Goal: Task Accomplishment & Management: Use online tool/utility

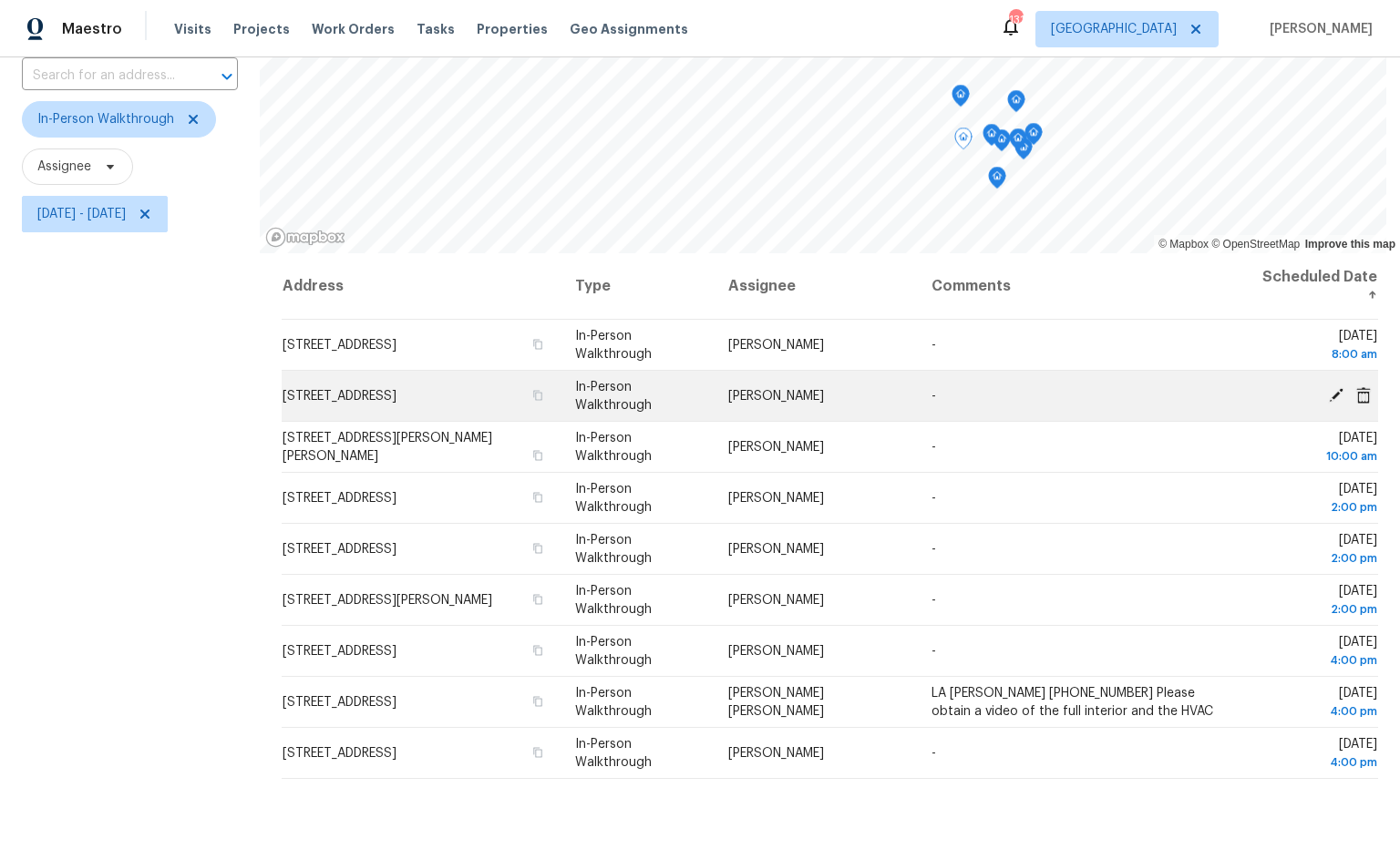
scroll to position [133, 0]
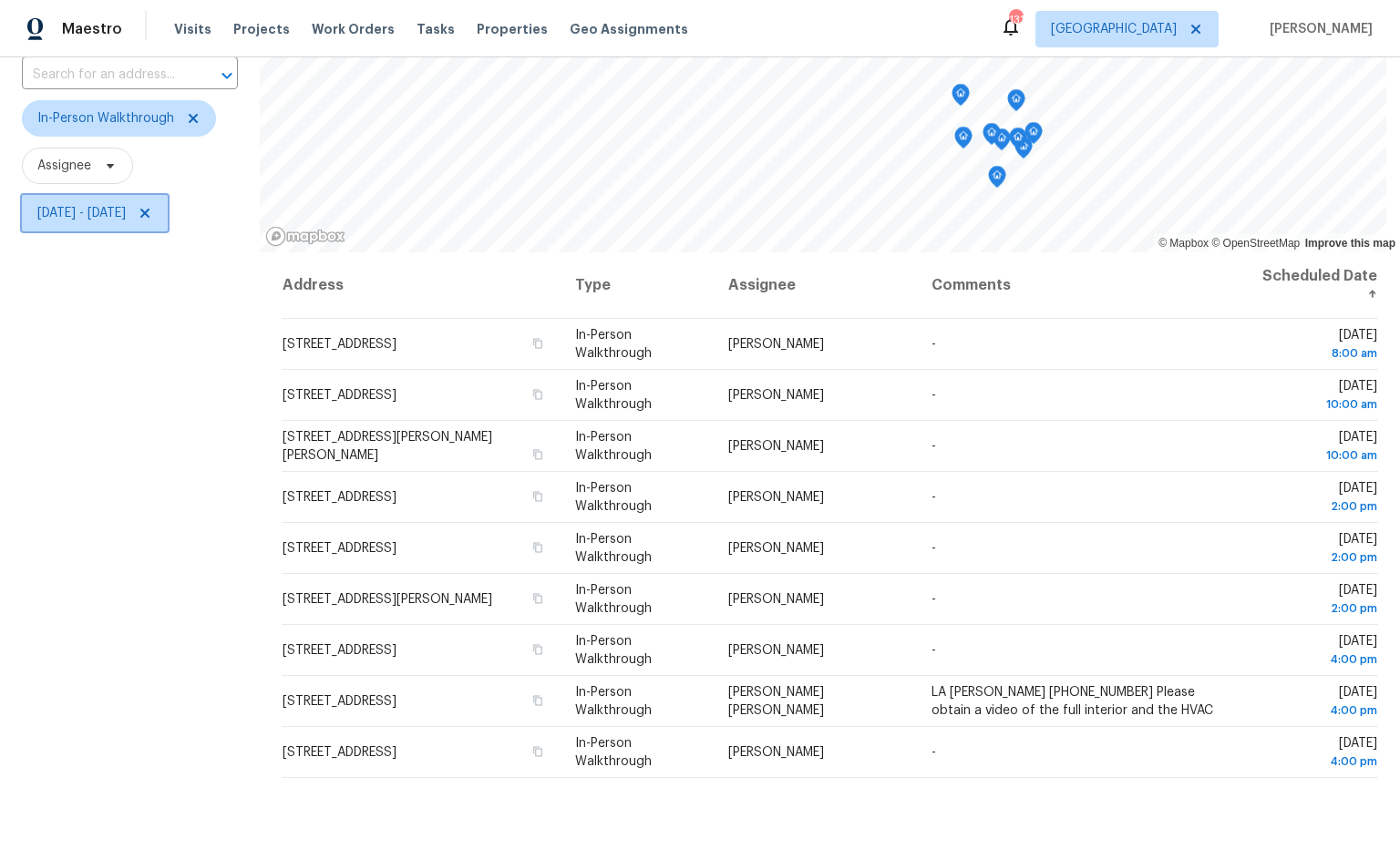
click at [122, 221] on span "Fri, Oct 03 - Fri, Oct 03" at bounding box center [81, 213] width 89 height 18
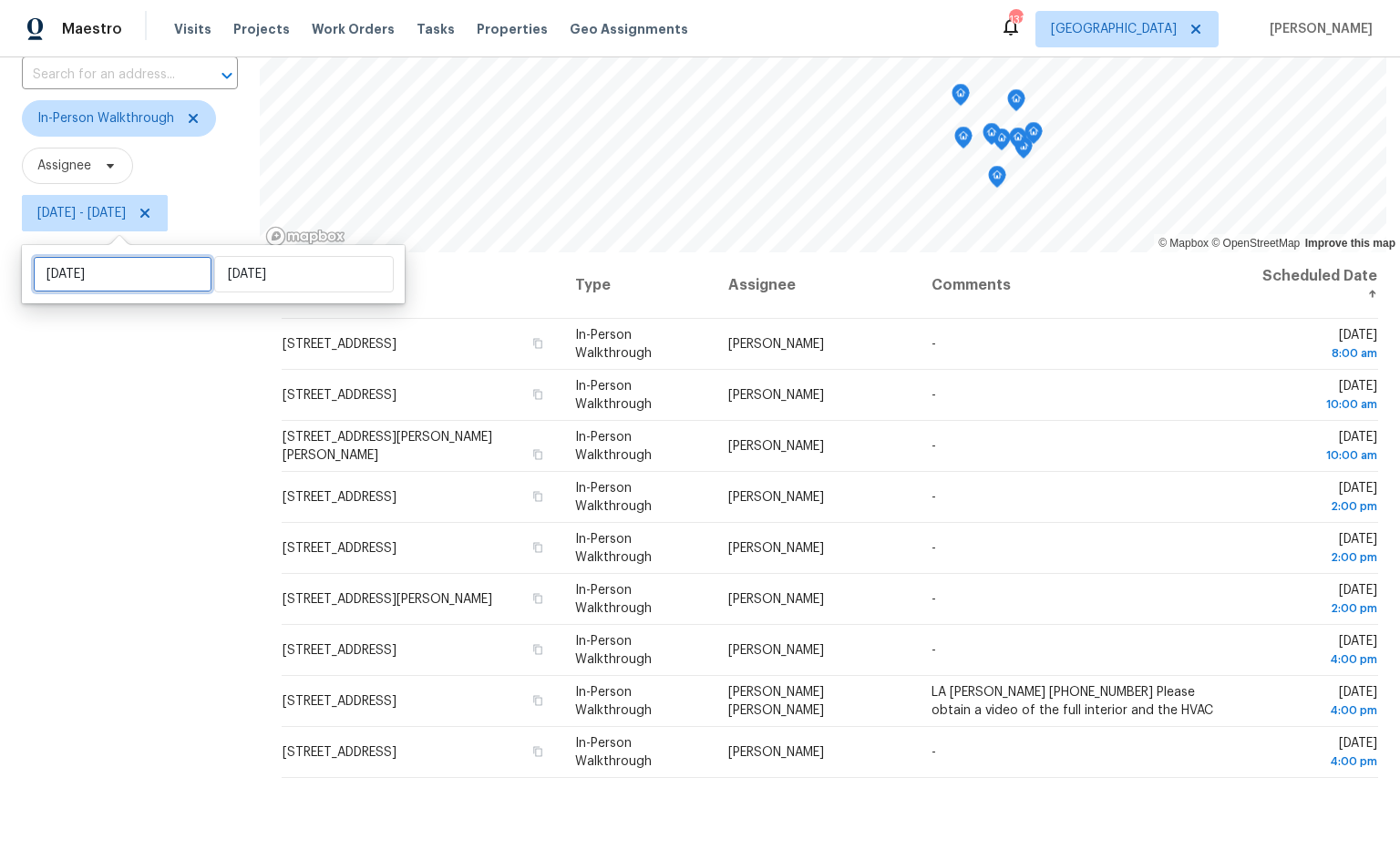
select select "9"
select select "2025"
select select "10"
select select "2025"
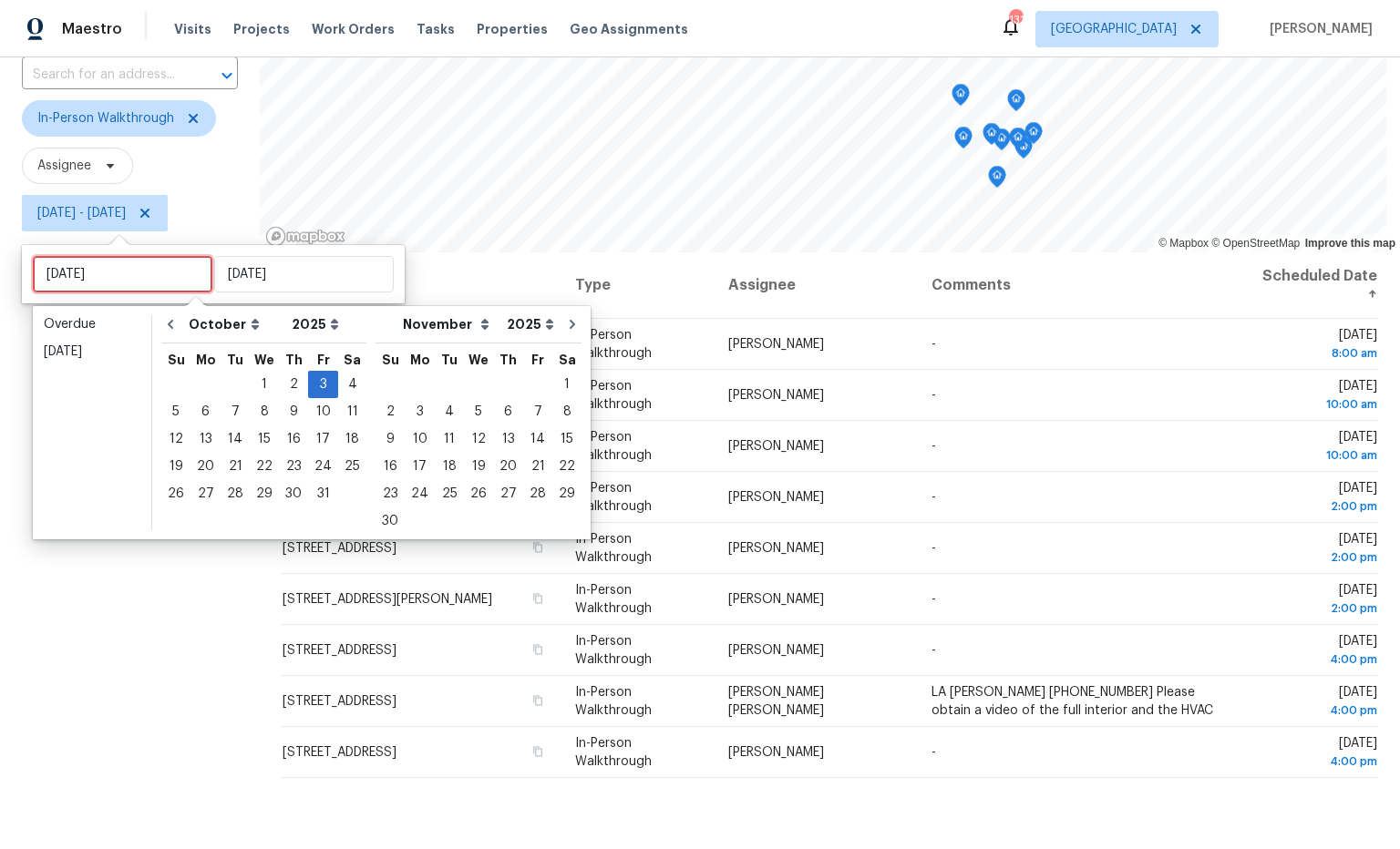
click at [140, 284] on input "Fri, Oct 03" at bounding box center [122, 274] width 179 height 36
type input "Tue, Oct 07"
type input "Wed, Oct 01"
type input "Fri, Oct 03"
click at [283, 383] on div "2" at bounding box center [293, 384] width 30 height 26
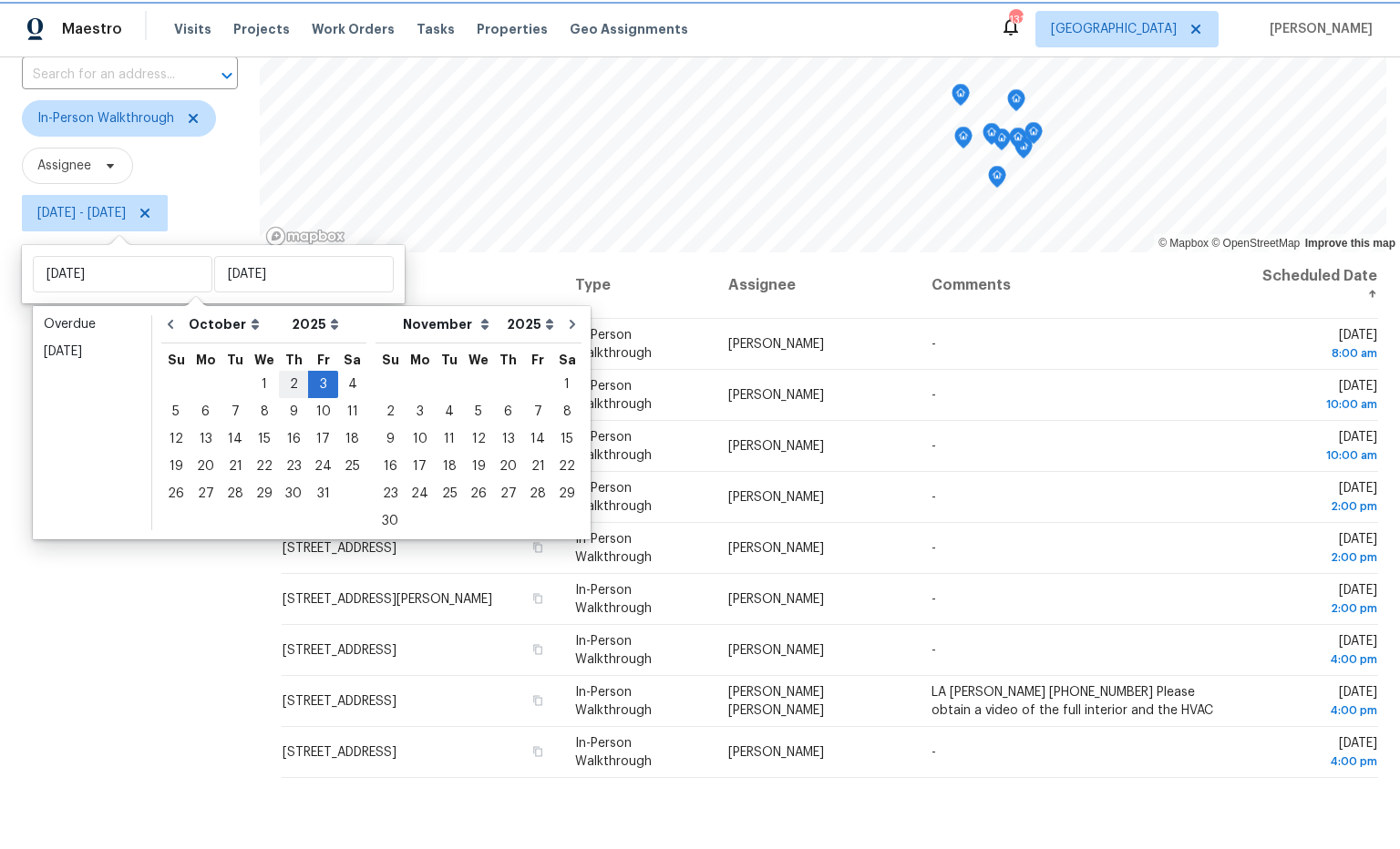
type input "[DATE]"
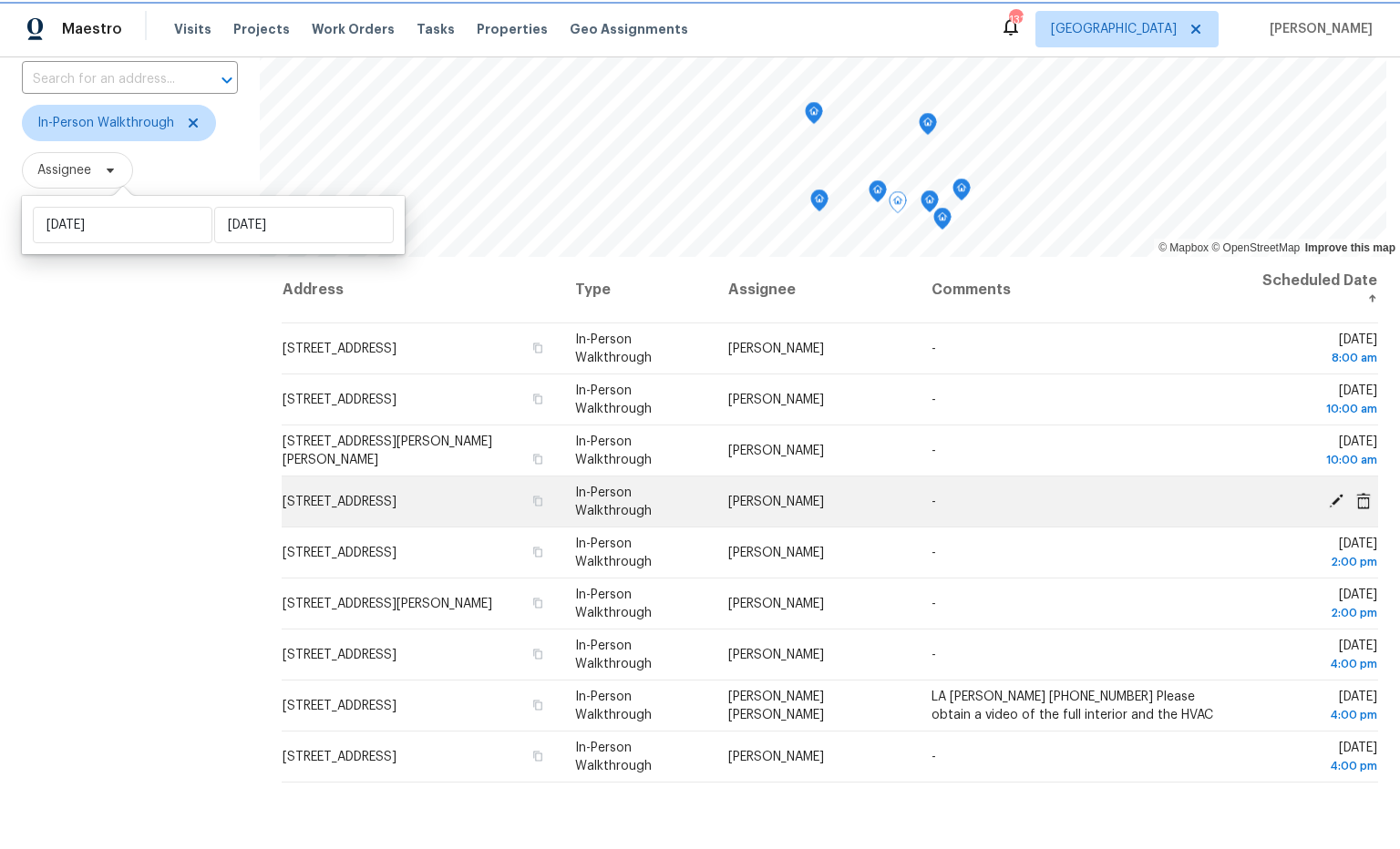
scroll to position [102, 0]
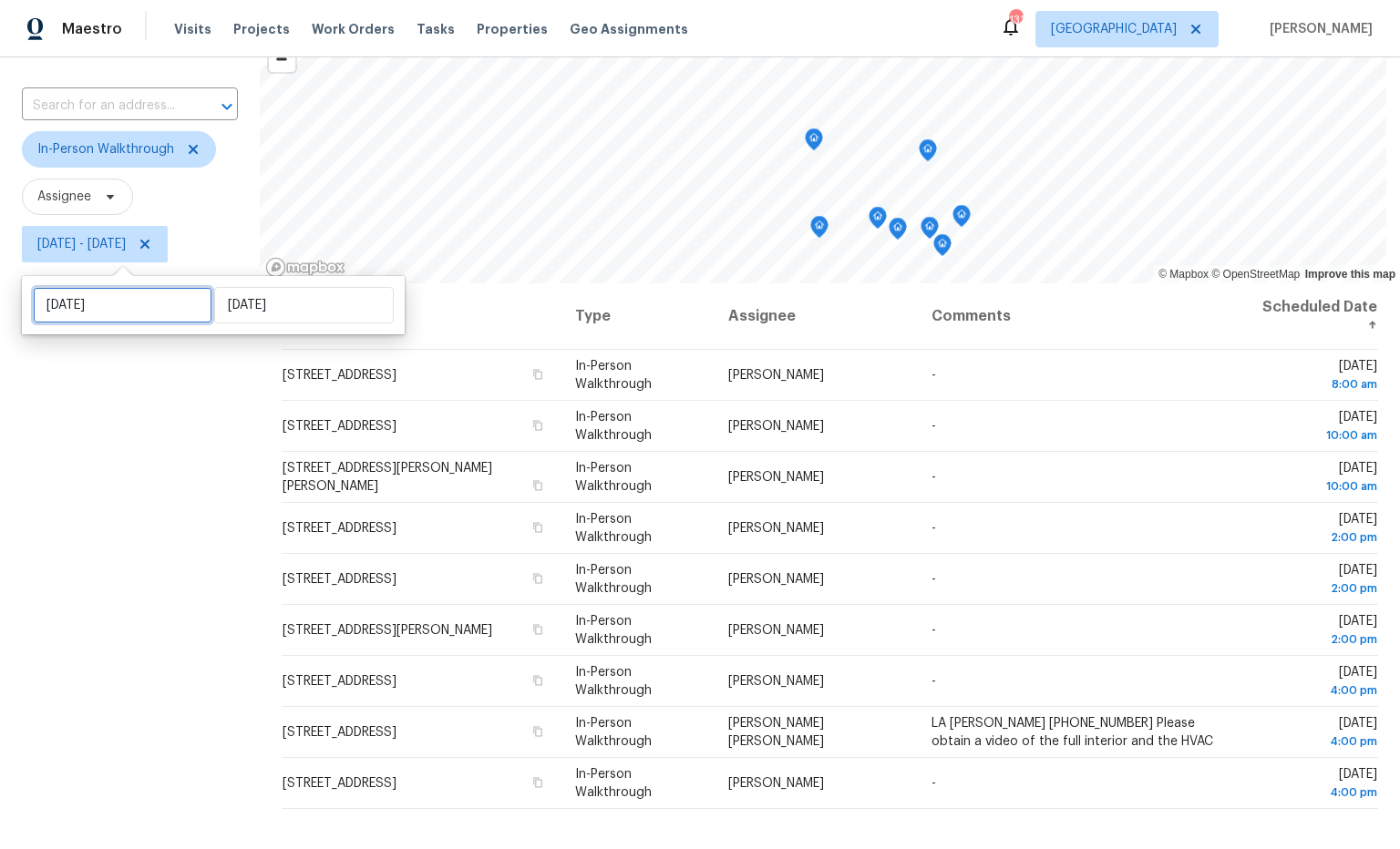
select select "9"
select select "2025"
select select "10"
select select "2025"
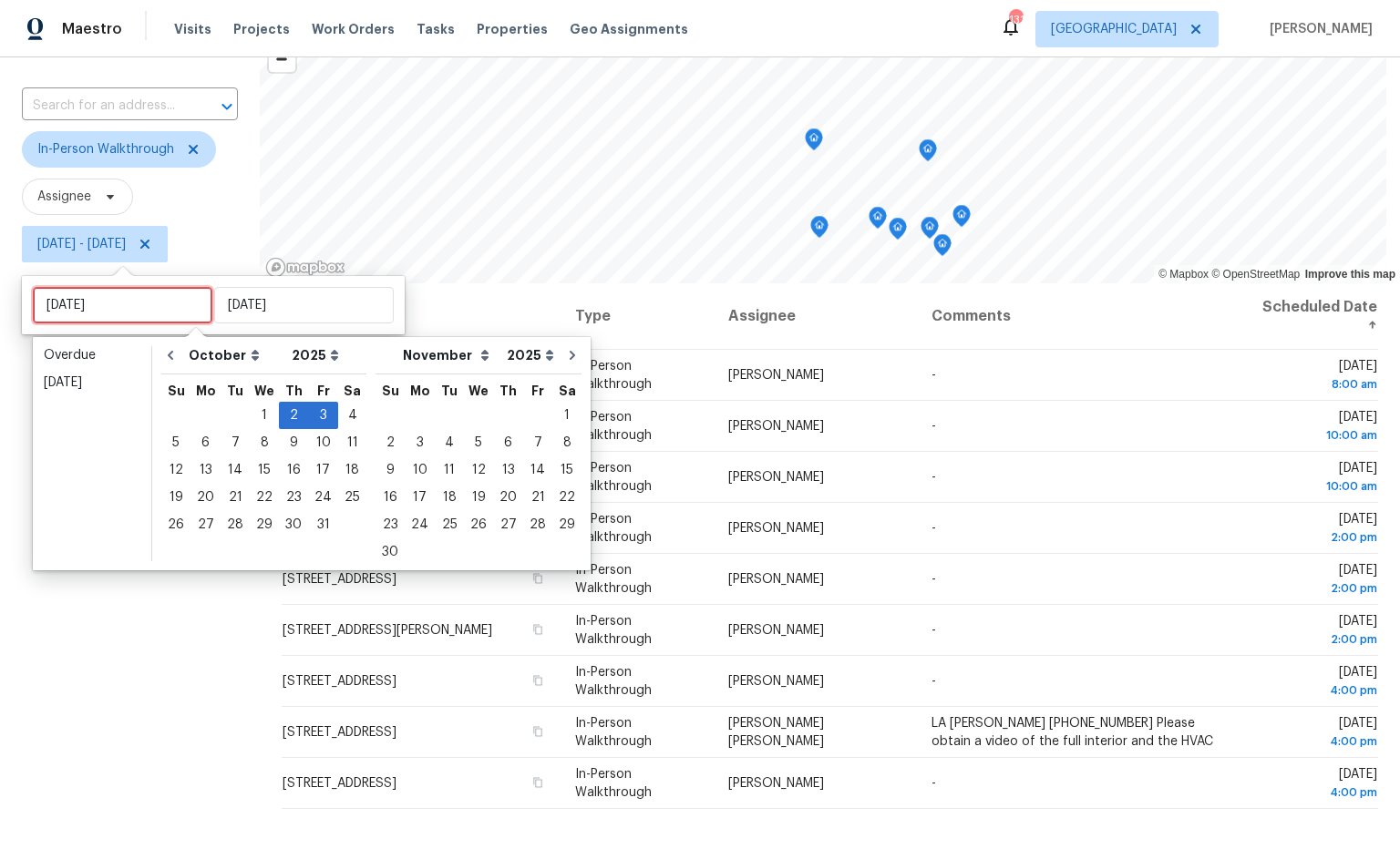
click at [178, 311] on input "[DATE]" at bounding box center [122, 305] width 179 height 36
type input "[DATE]"
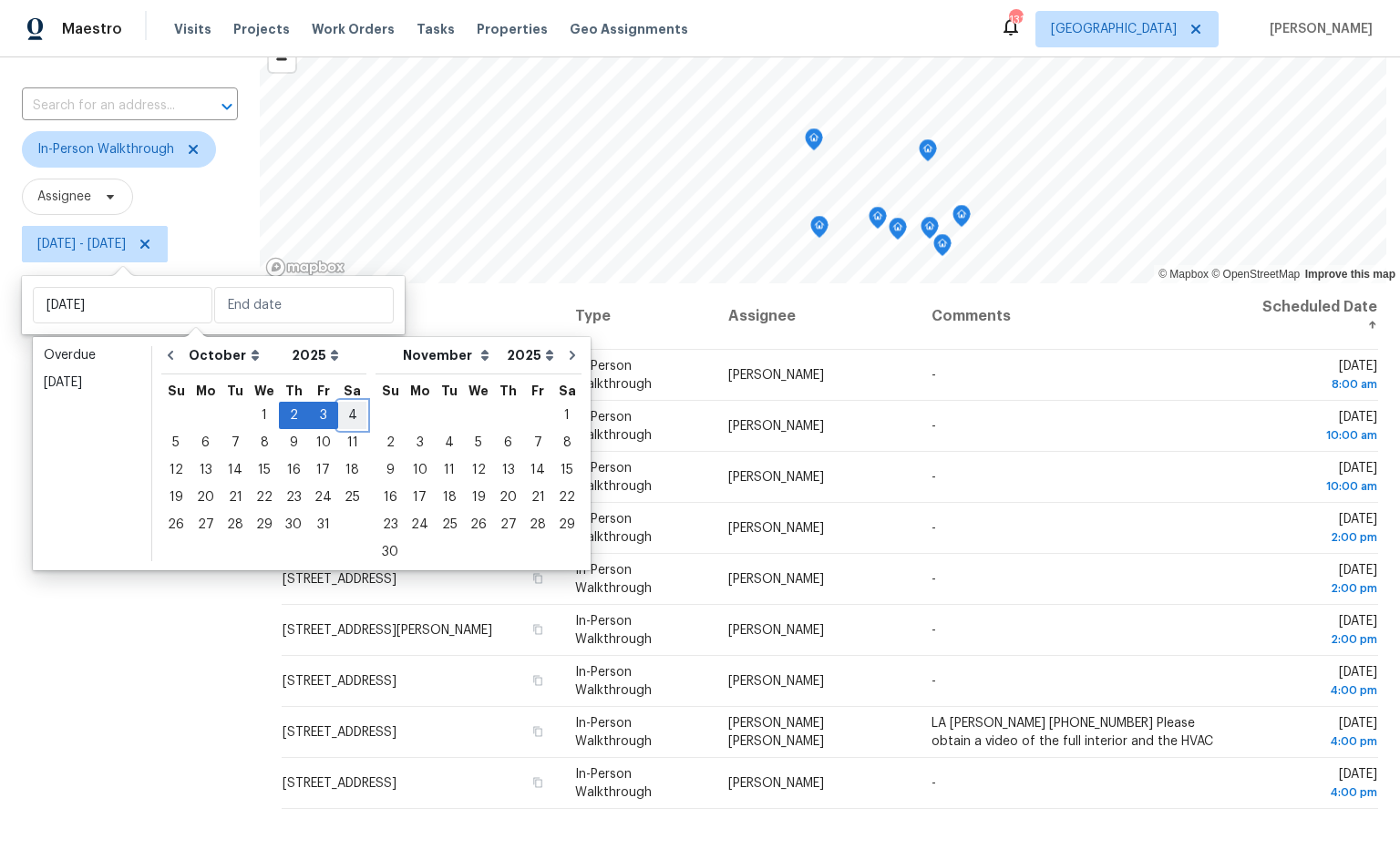
click at [349, 413] on div "4" at bounding box center [352, 415] width 29 height 26
type input "[DATE]"
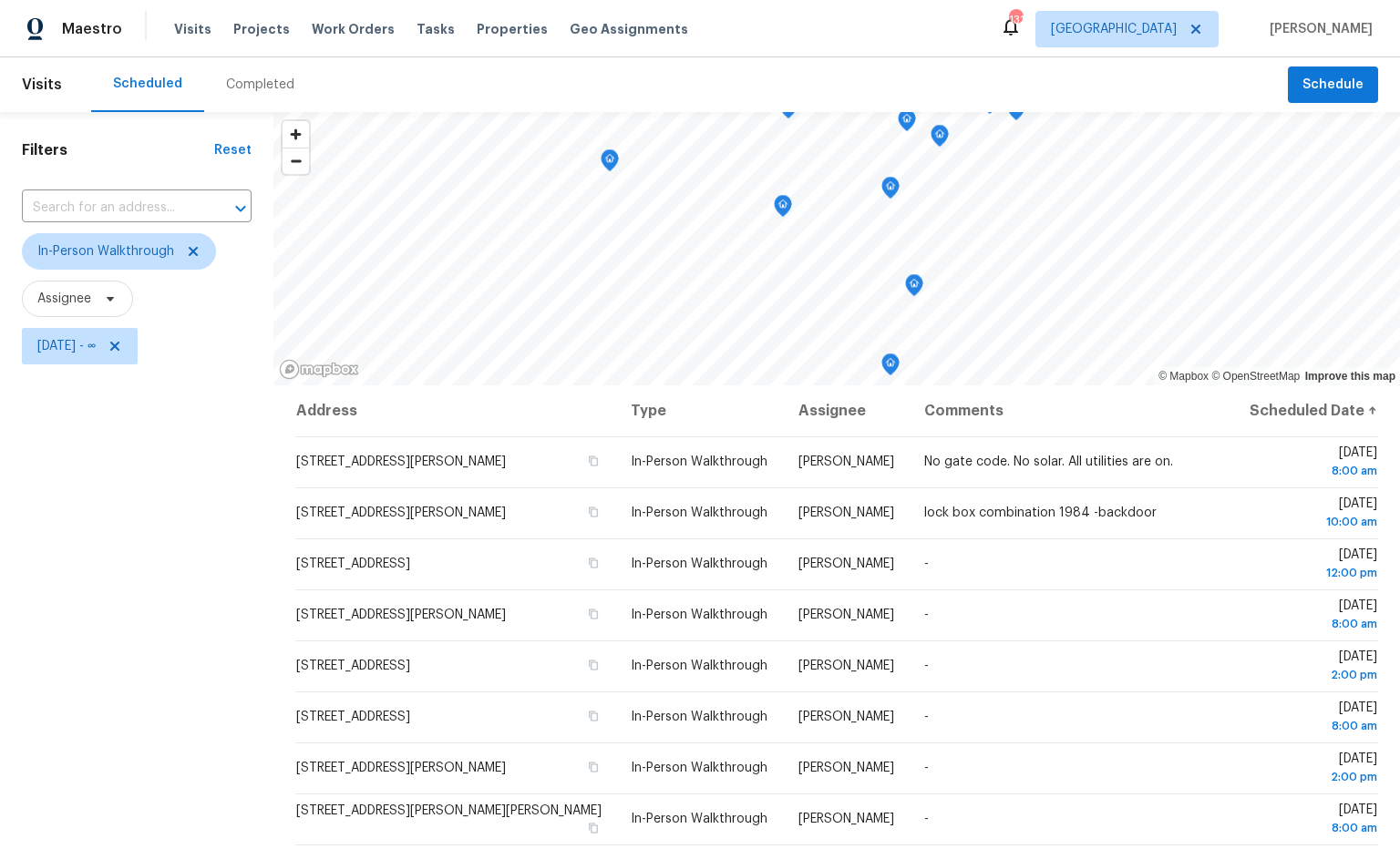
click at [233, 293] on span "Assignee" at bounding box center [136, 299] width 230 height 36
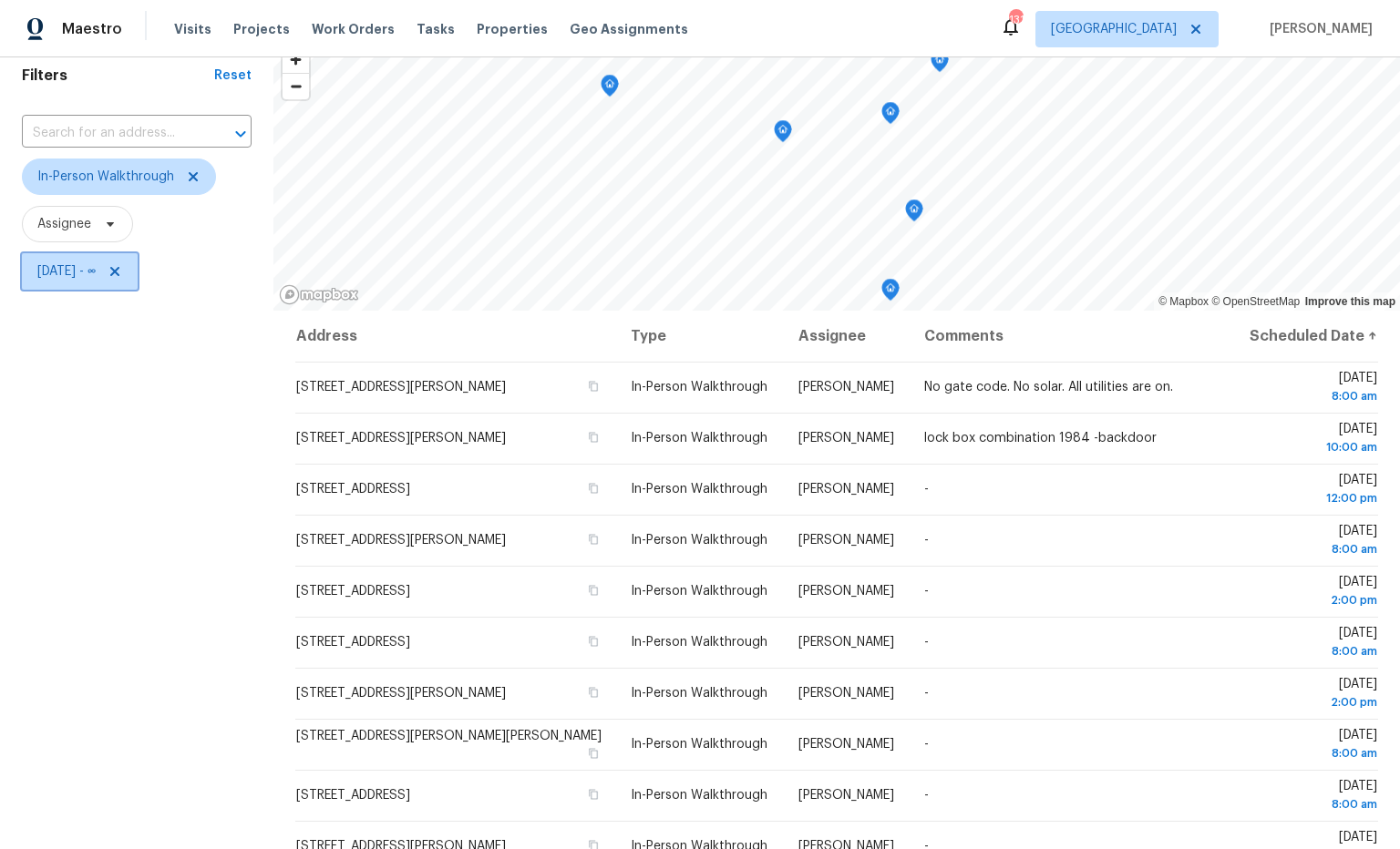
click at [95, 274] on span "[DATE] - ∞" at bounding box center [66, 271] width 58 height 18
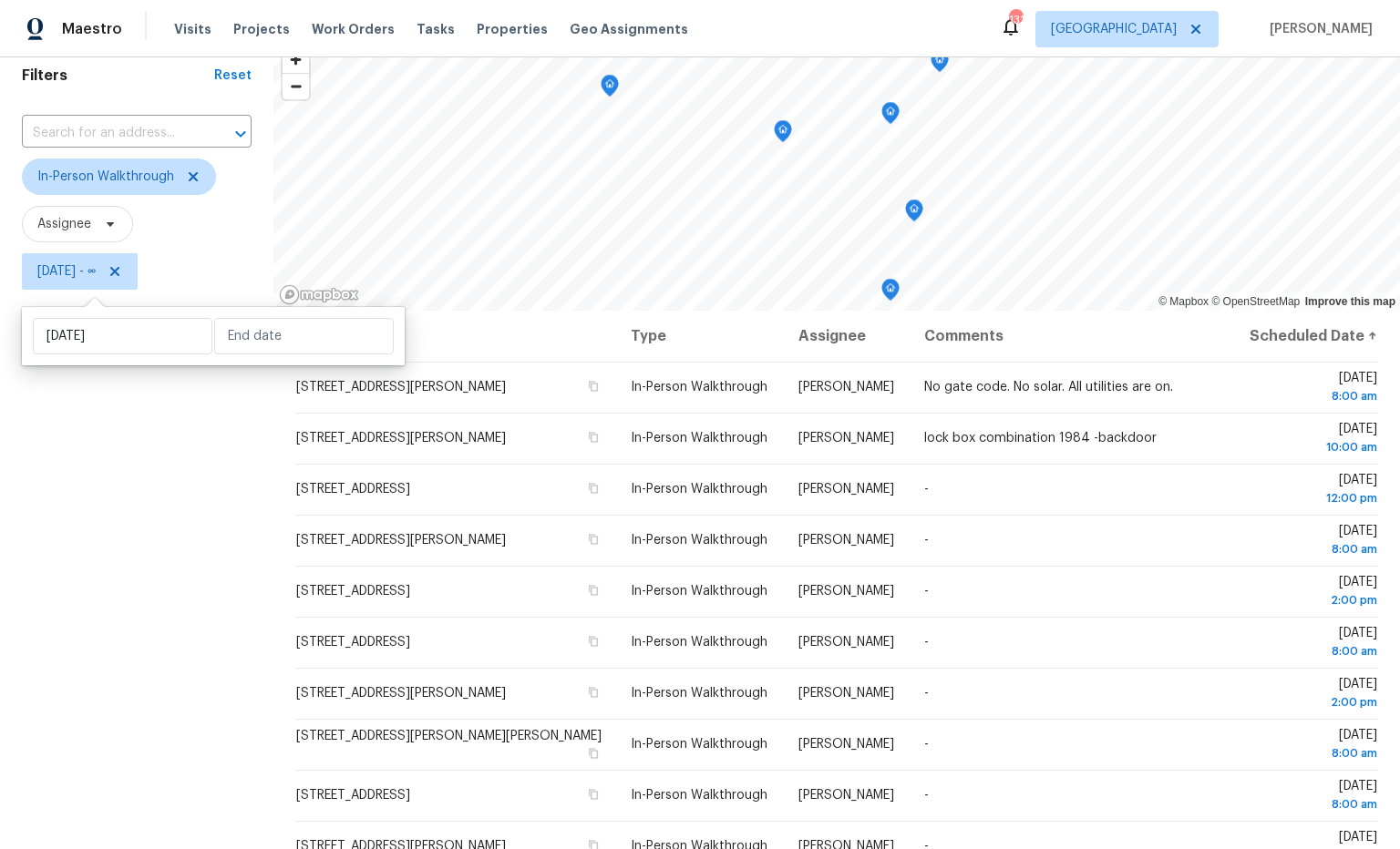
scroll to position [72, 0]
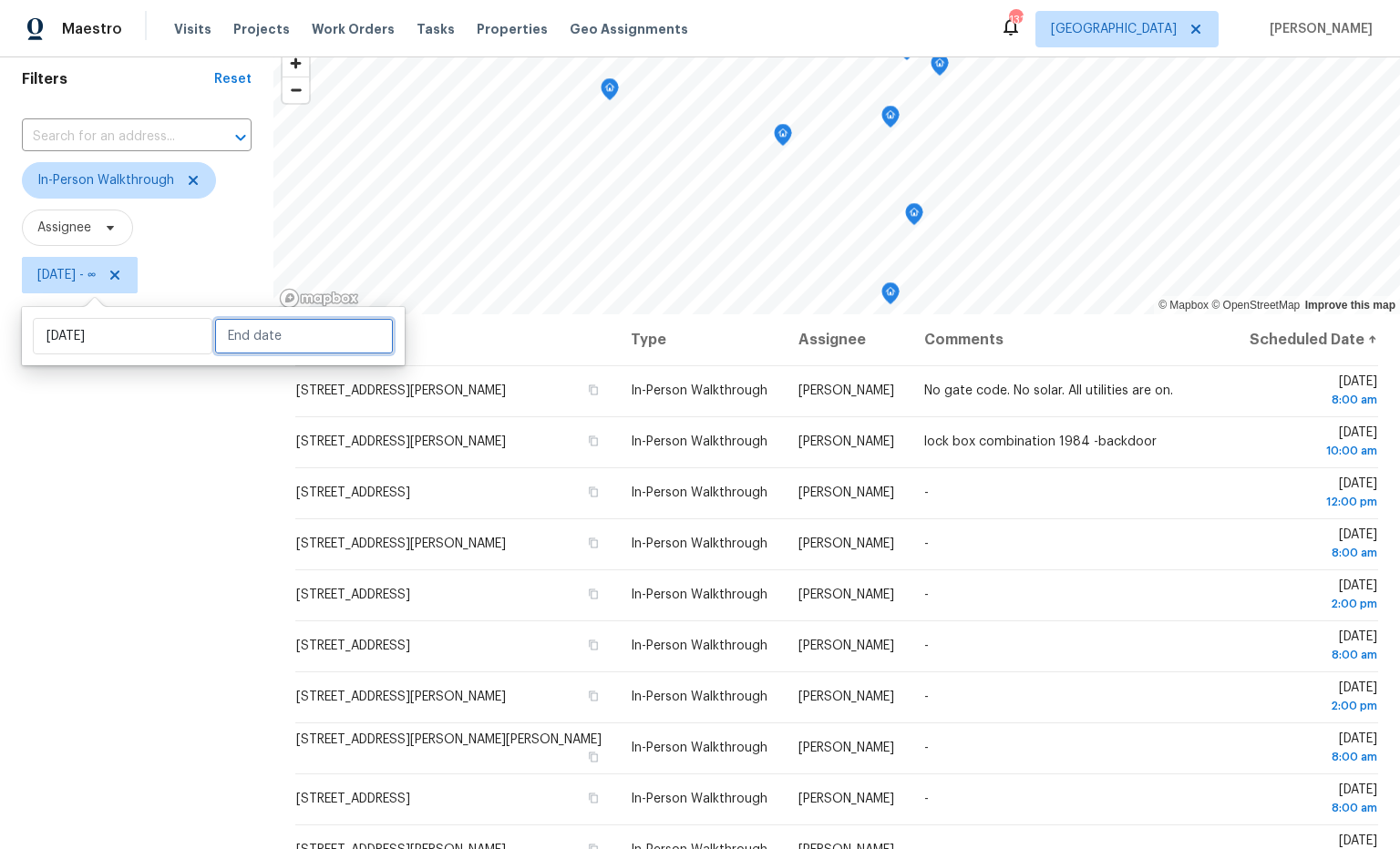
select select "9"
select select "2025"
select select "10"
select select "2025"
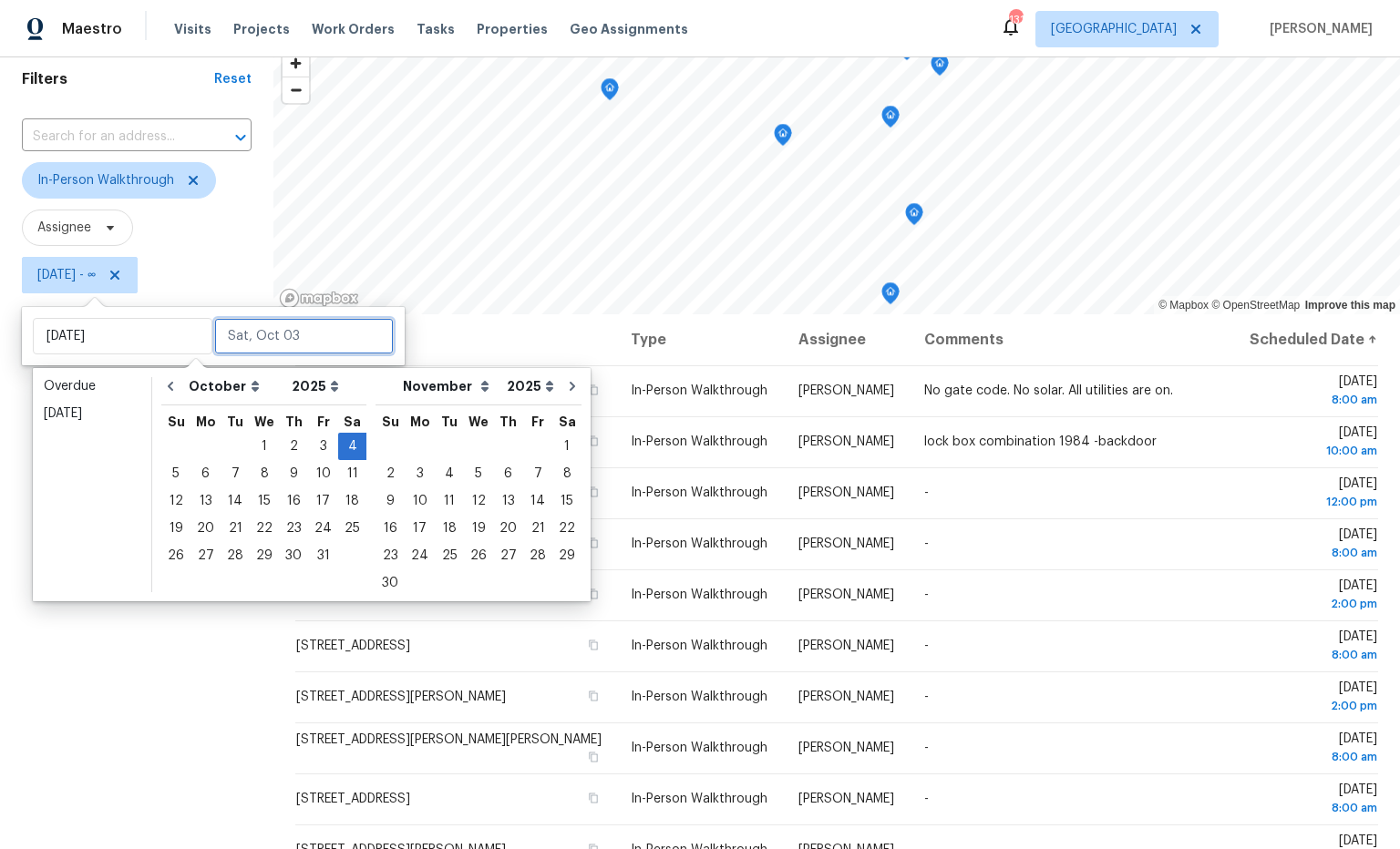
click at [335, 334] on input "text" at bounding box center [303, 336] width 179 height 36
click at [344, 443] on div "4" at bounding box center [352, 446] width 29 height 26
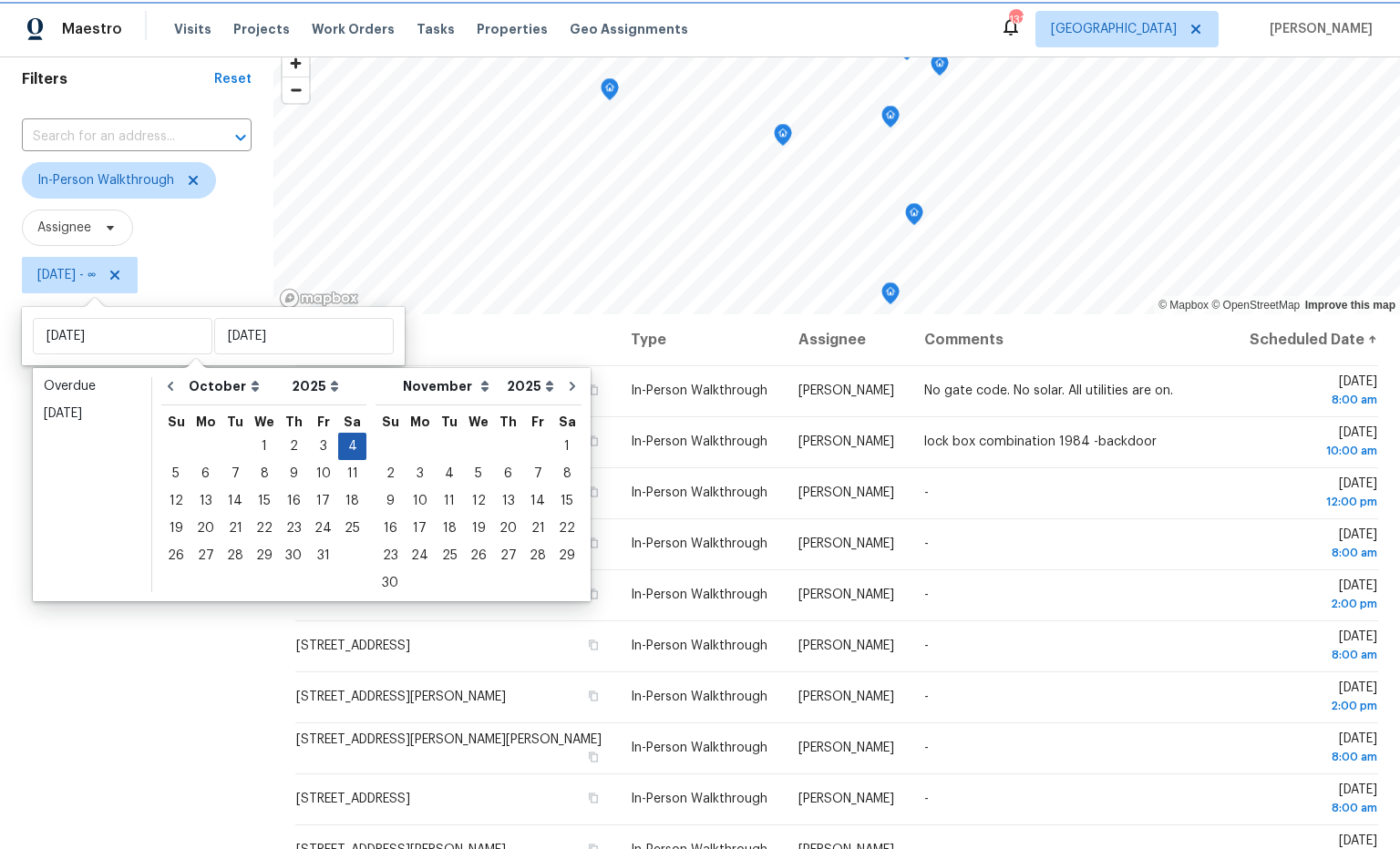
type input "[DATE]"
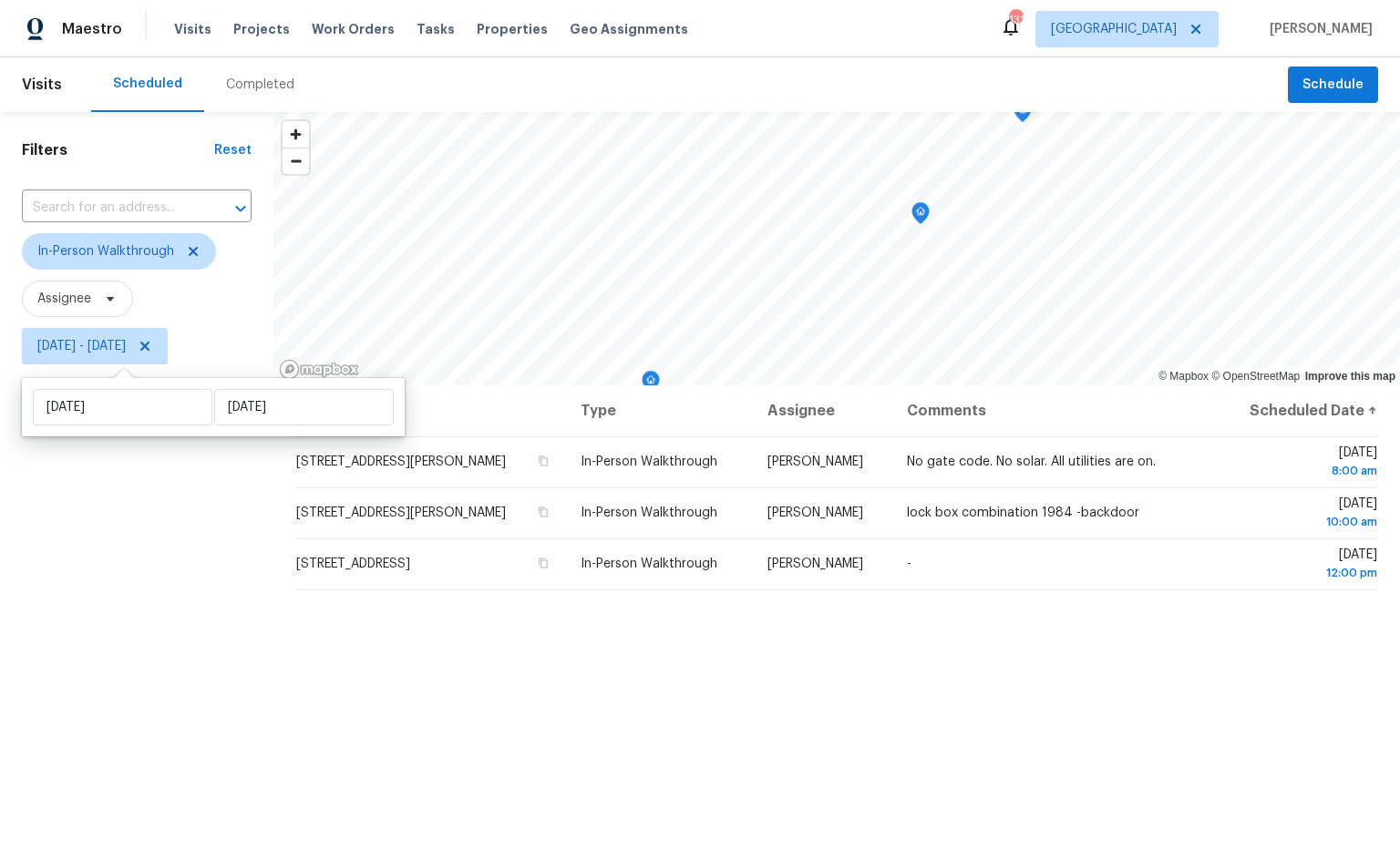
click at [933, 693] on div "Address Type Assignee Comments Scheduled Date ↑ 440 Starbuck Pkwy, Pendergrass,…" at bounding box center [837, 725] width 1127 height 680
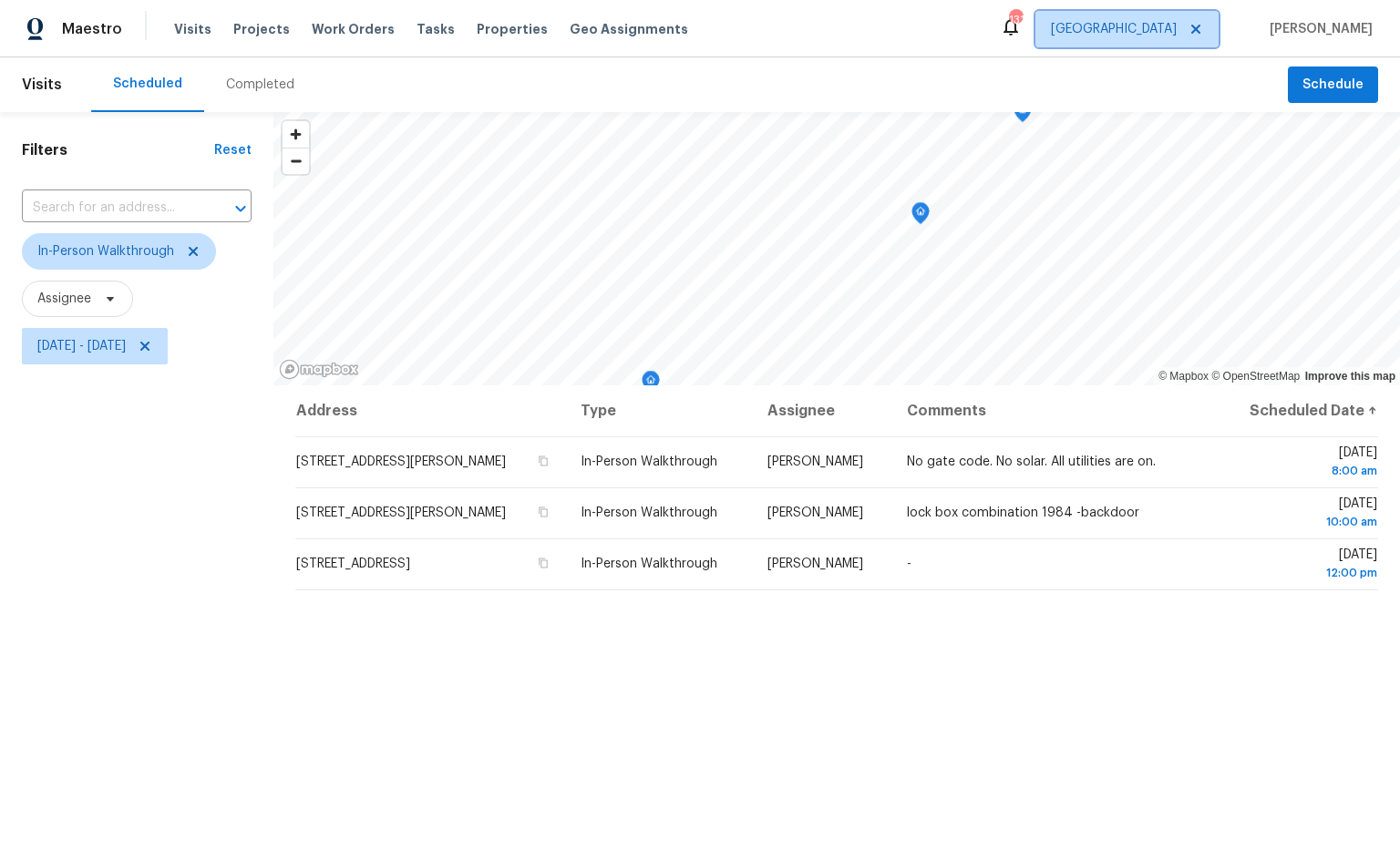
click at [1177, 36] on span "Atlanta" at bounding box center [1114, 29] width 126 height 18
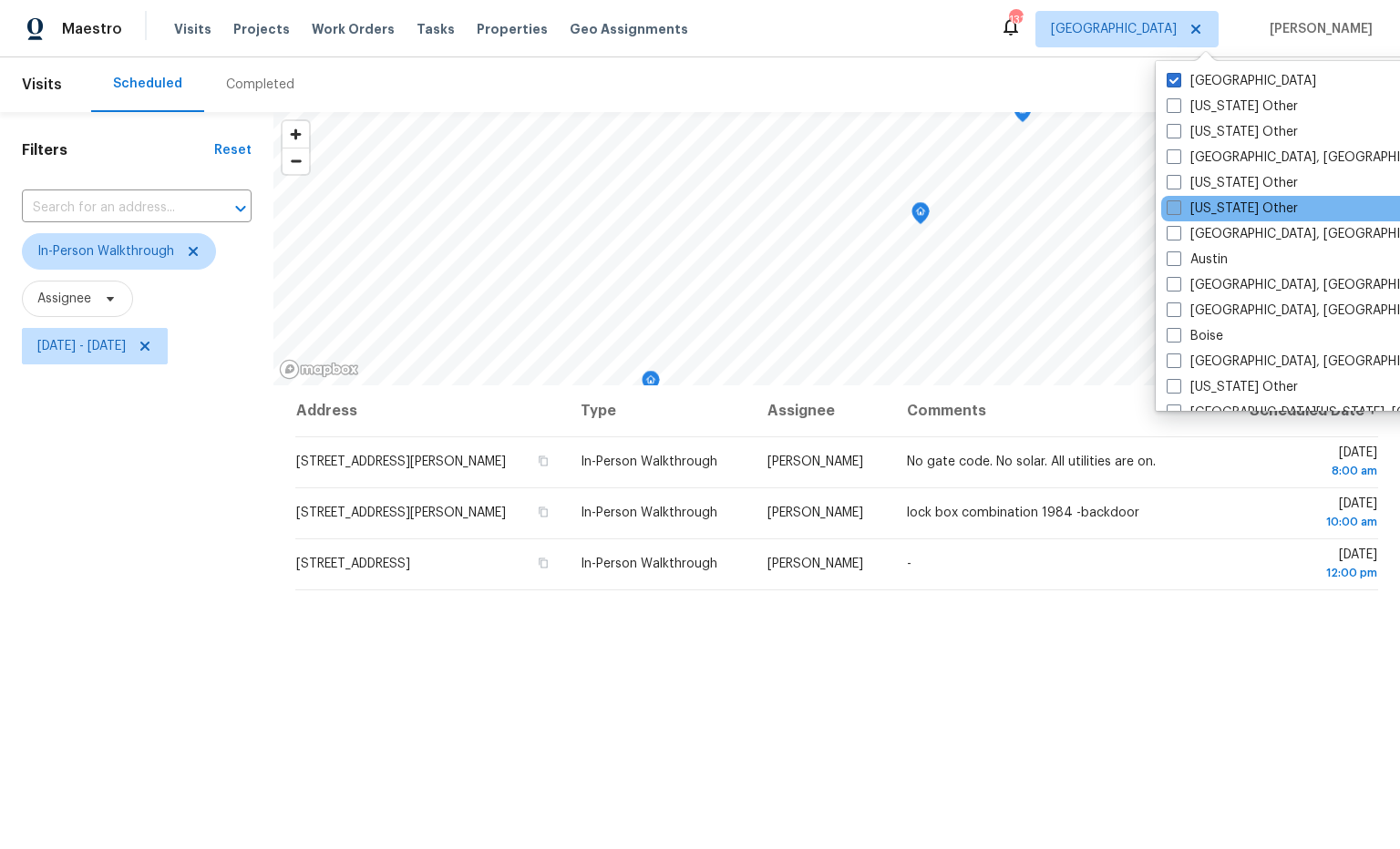
scroll to position [69, 0]
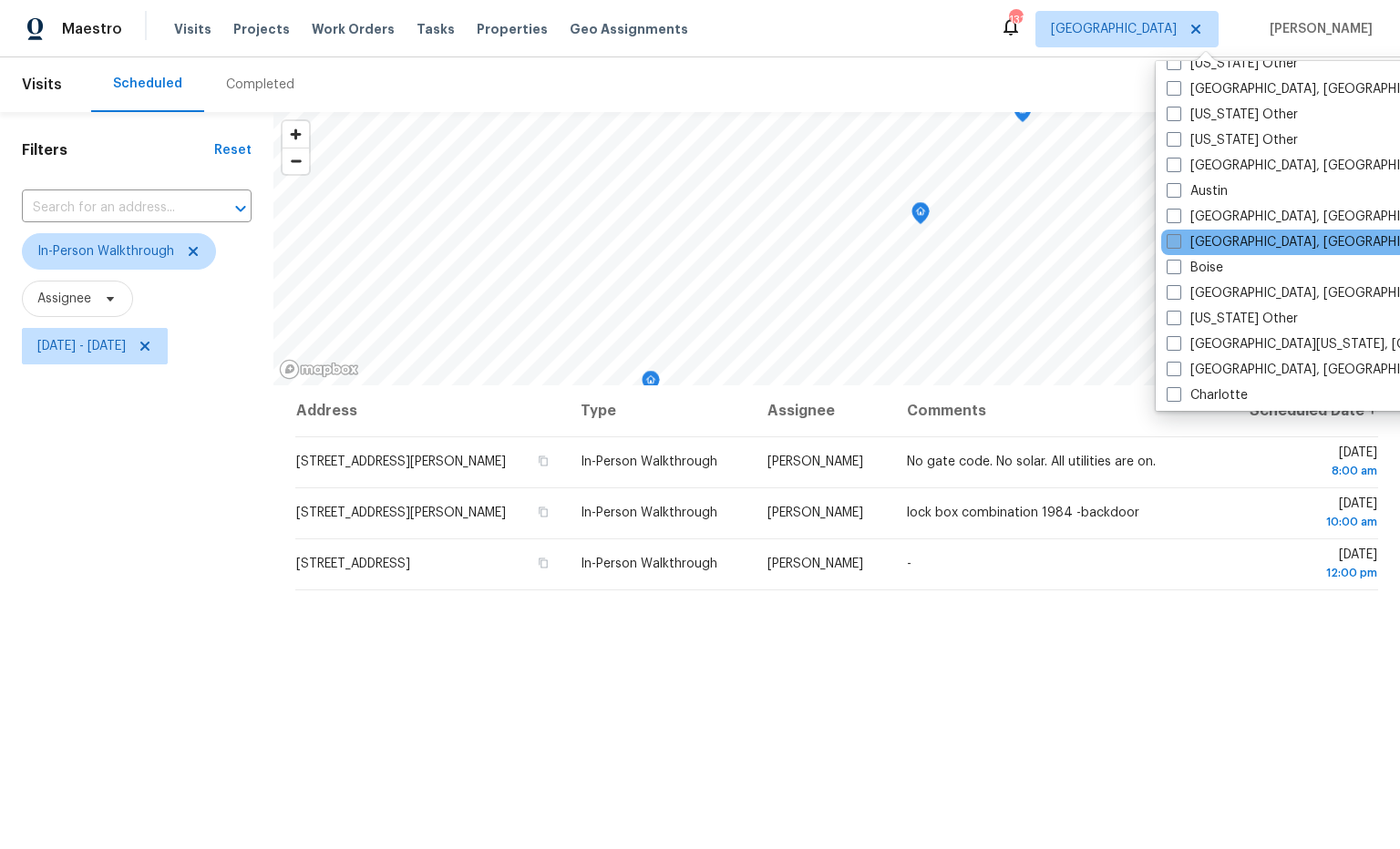
click at [1241, 242] on label "Birmingham, AL" at bounding box center [1308, 242] width 282 height 18
click at [1179, 242] on input "Birmingham, AL" at bounding box center [1173, 239] width 11 height 11
checkbox input "true"
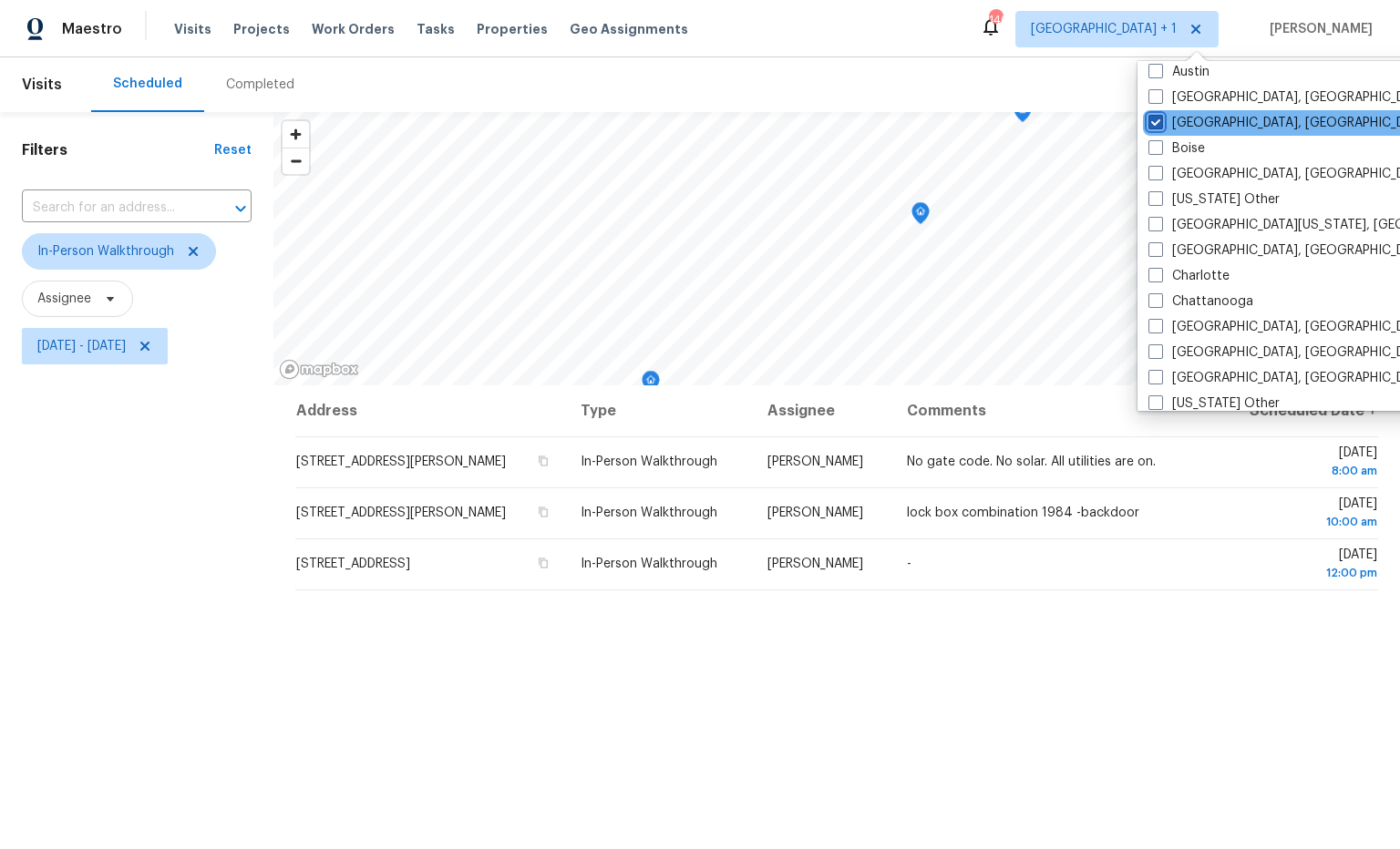
scroll to position [191, 0]
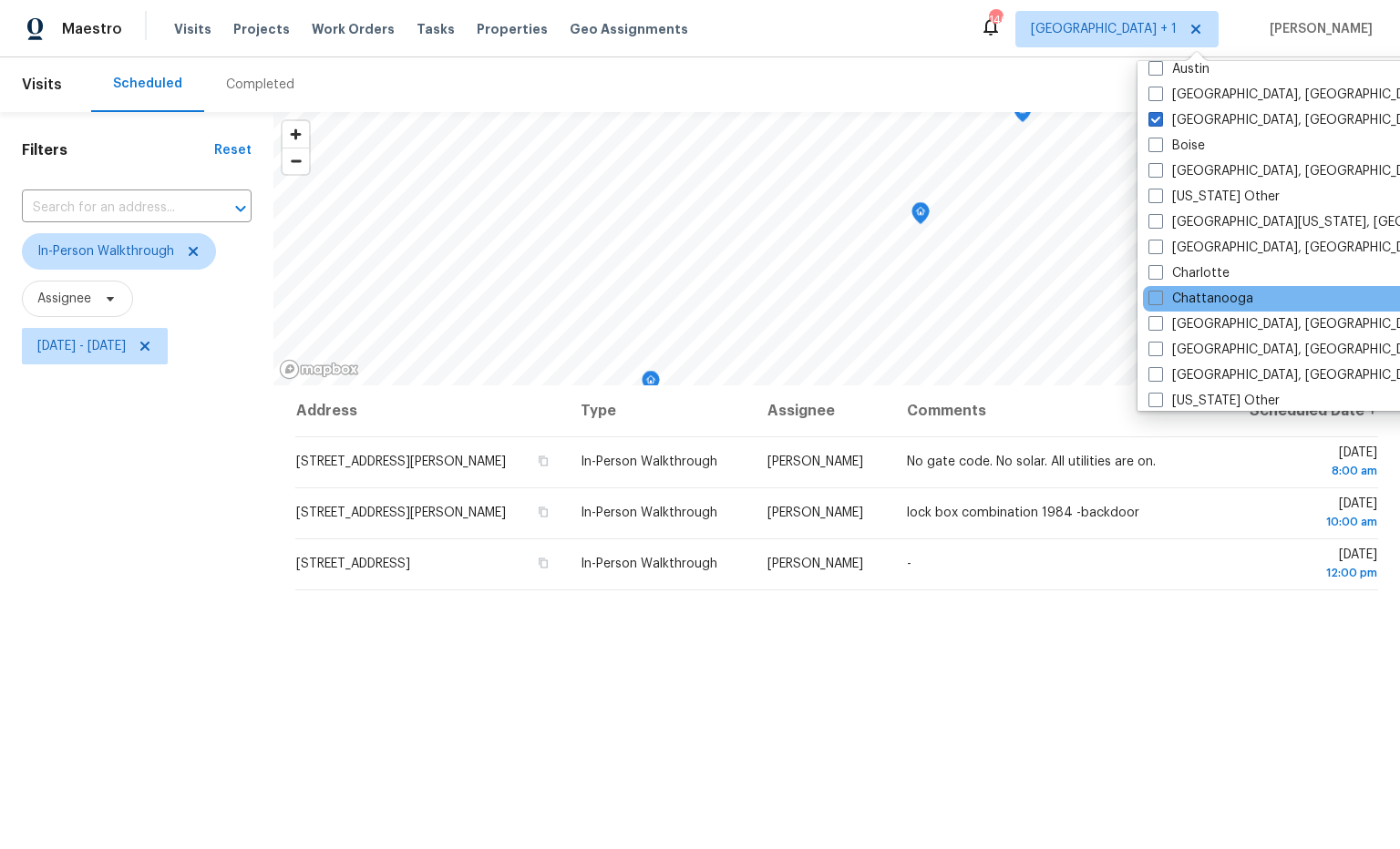
click at [1238, 286] on div "Chattanooga" at bounding box center [1327, 299] width 367 height 26
click at [1201, 305] on label "Chattanooga" at bounding box center [1201, 299] width 105 height 18
click at [1160, 301] on input "Chattanooga" at bounding box center [1155, 296] width 11 height 11
checkbox input "true"
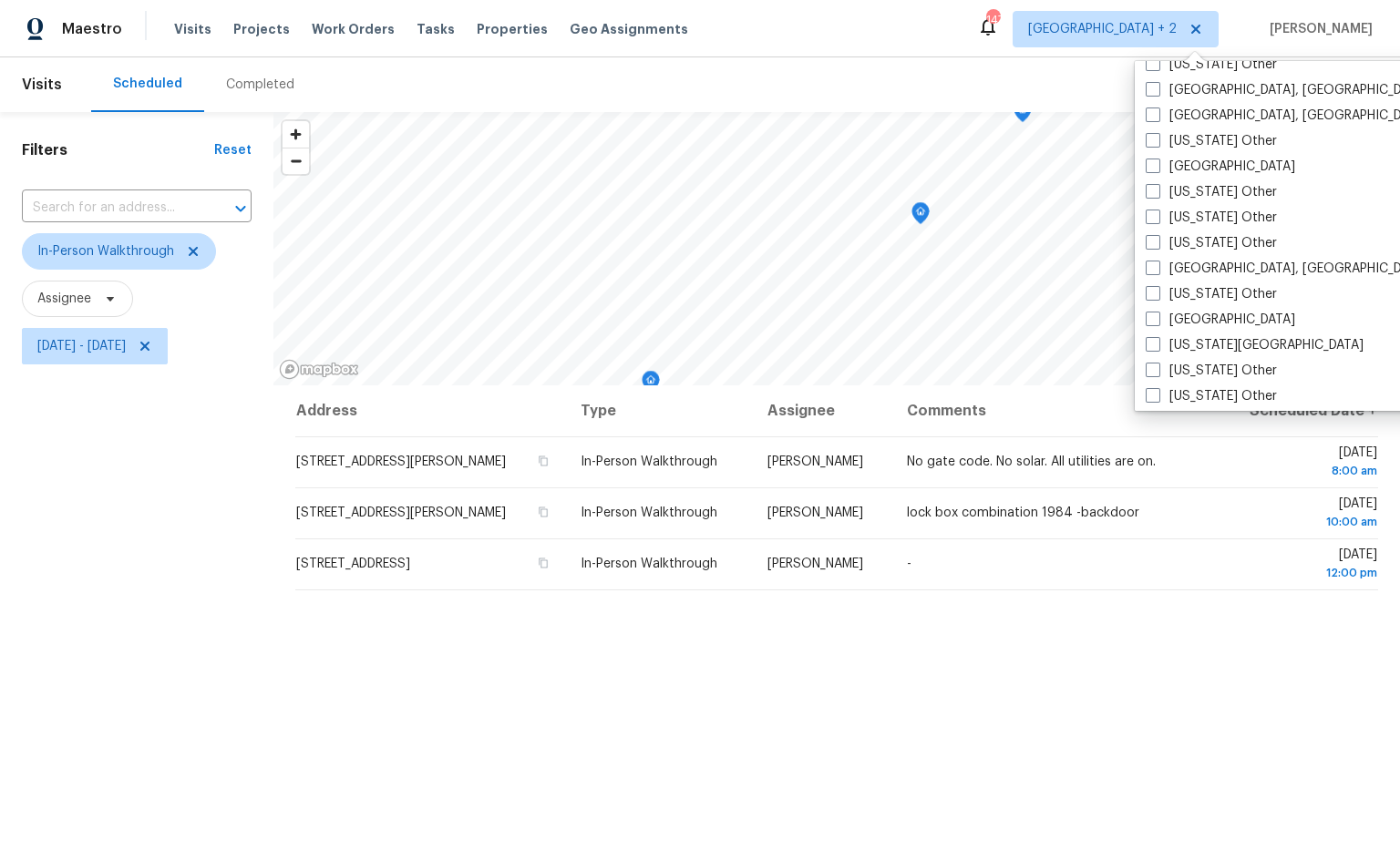
scroll to position [864, 0]
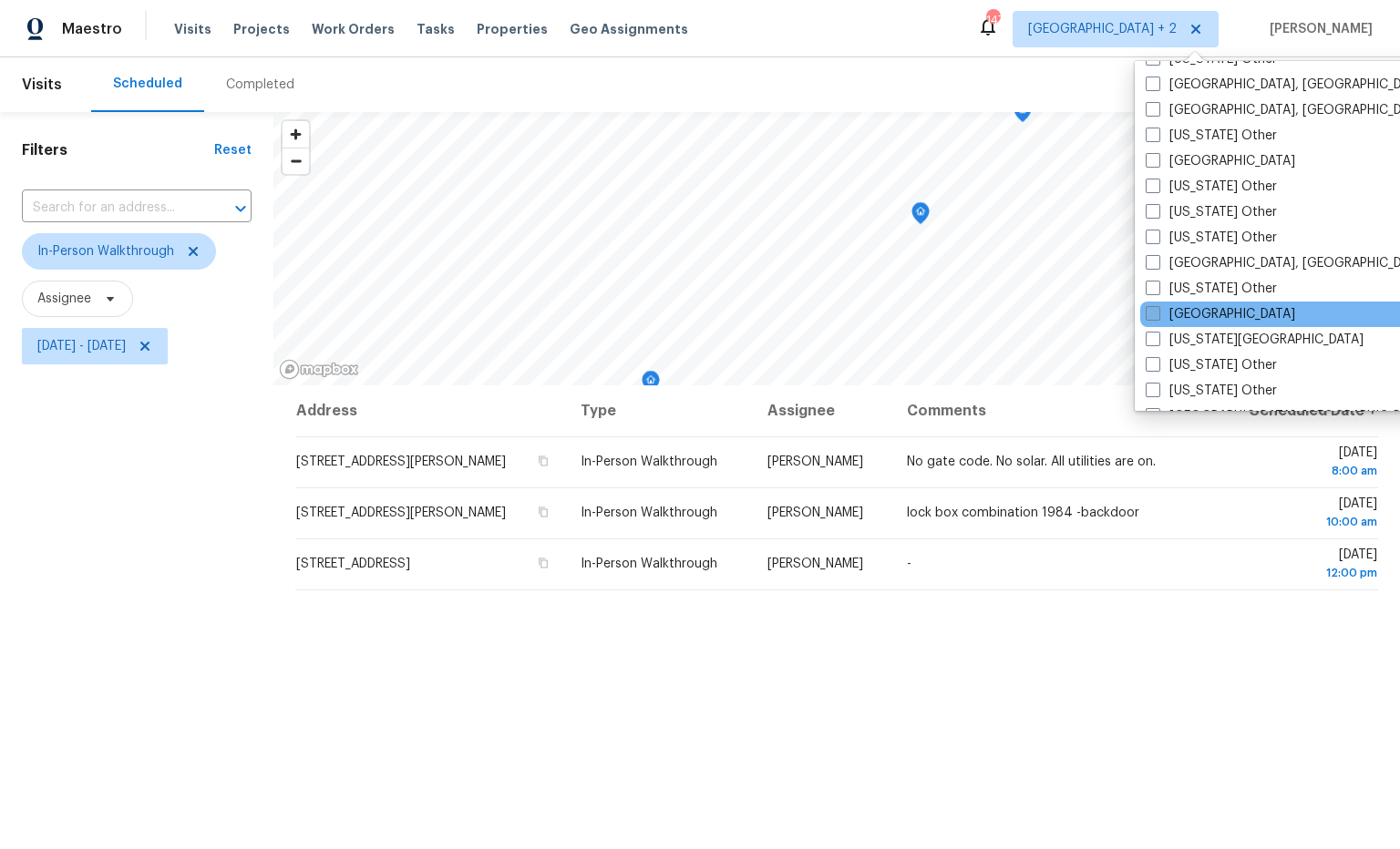
click at [1153, 315] on span at bounding box center [1153, 313] width 14 height 14
click at [1153, 315] on input "[GEOGRAPHIC_DATA]" at bounding box center [1152, 311] width 11 height 11
checkbox input "true"
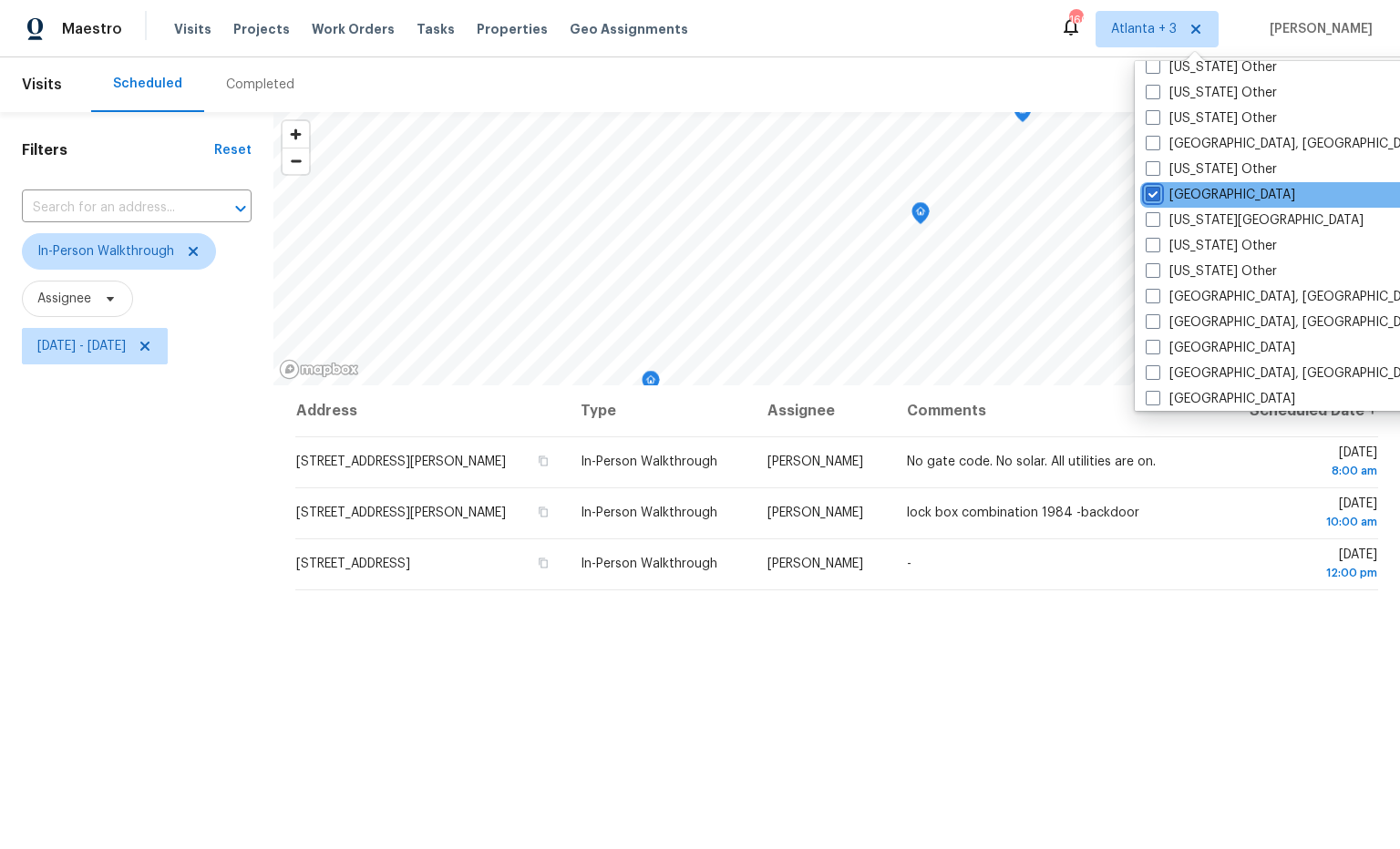
scroll to position [988, 0]
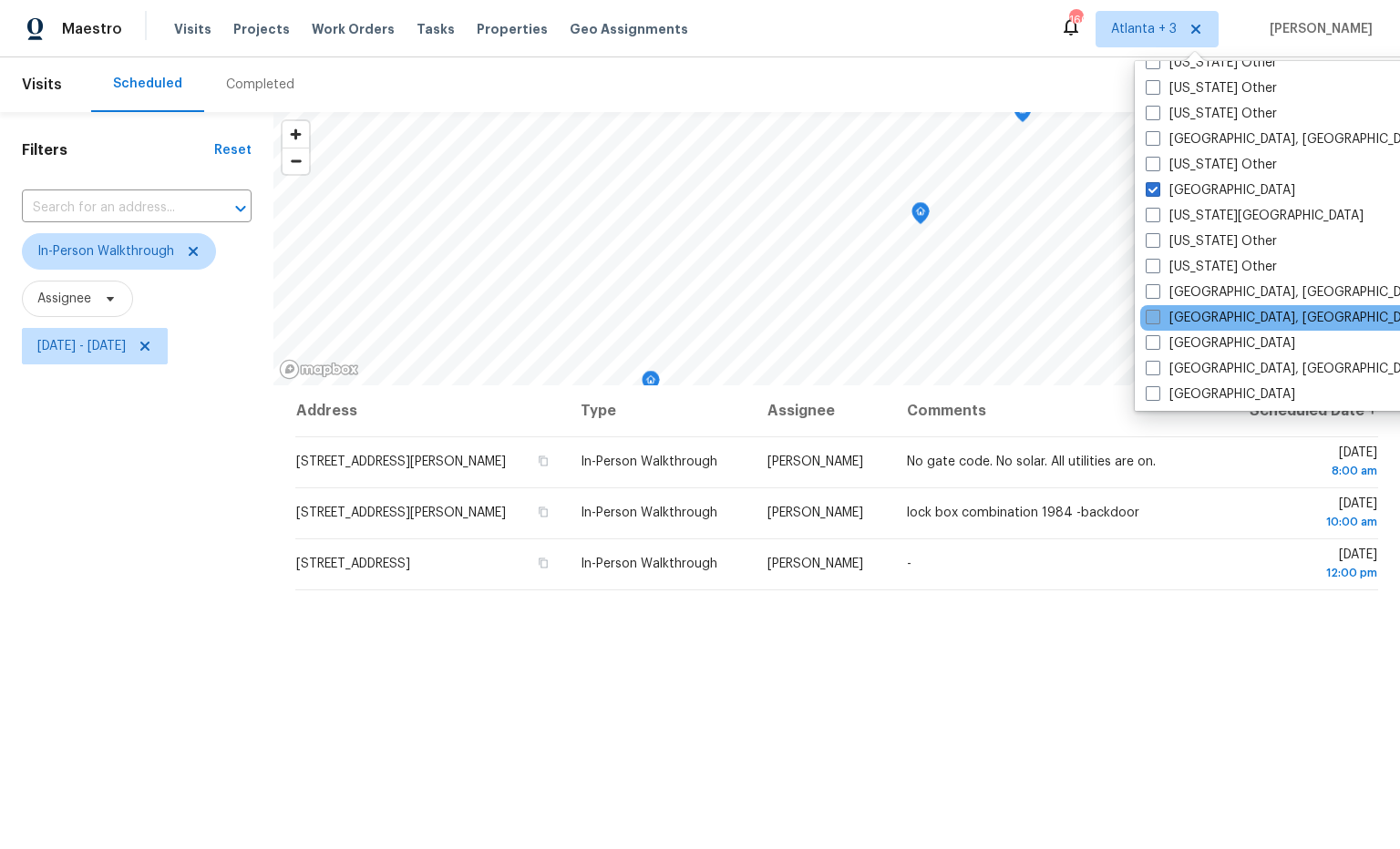
click at [1158, 317] on span at bounding box center [1153, 317] width 14 height 14
click at [1158, 317] on input "Knoxville, TN" at bounding box center [1152, 315] width 11 height 11
checkbox input "true"
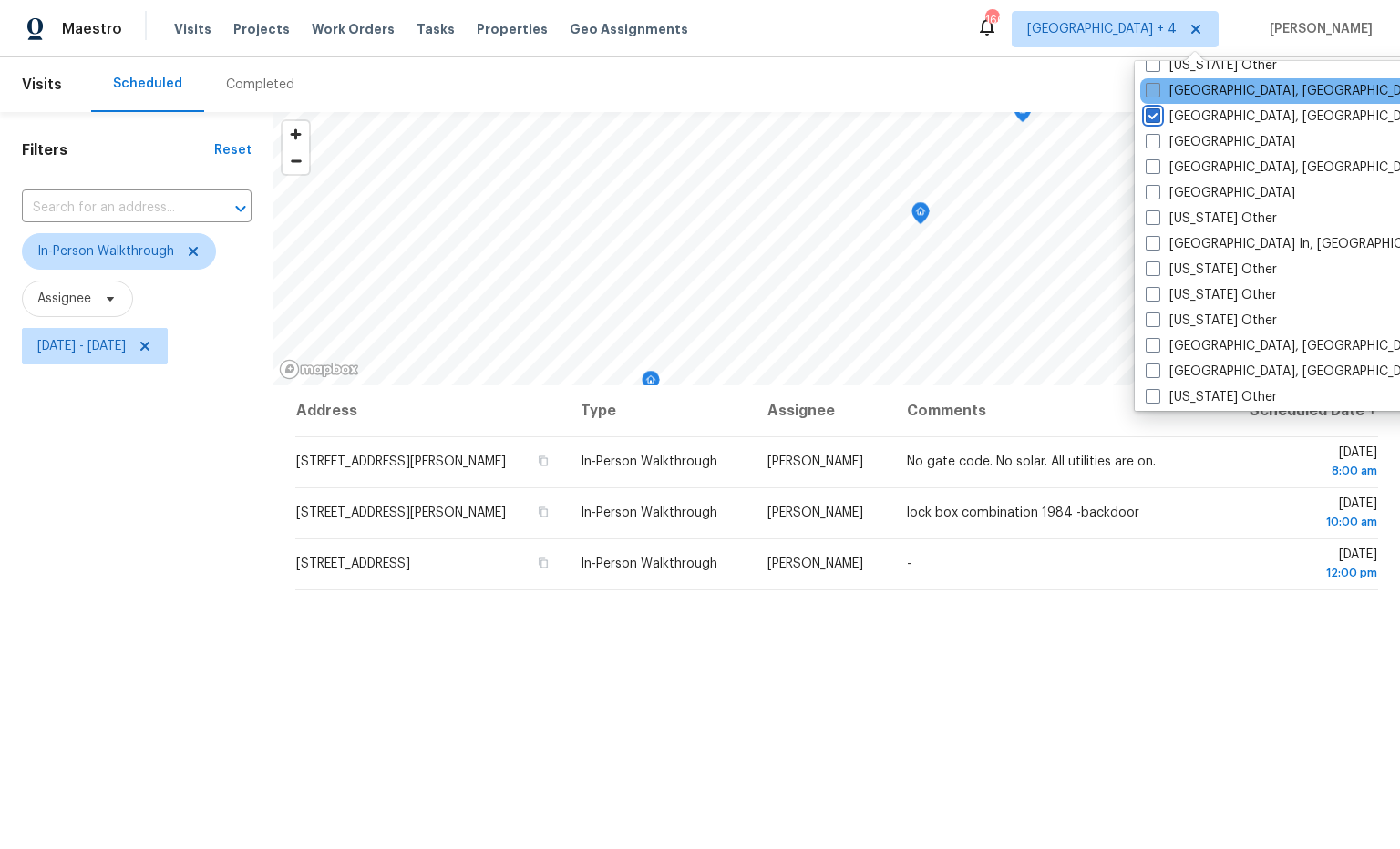
scroll to position [1197, 0]
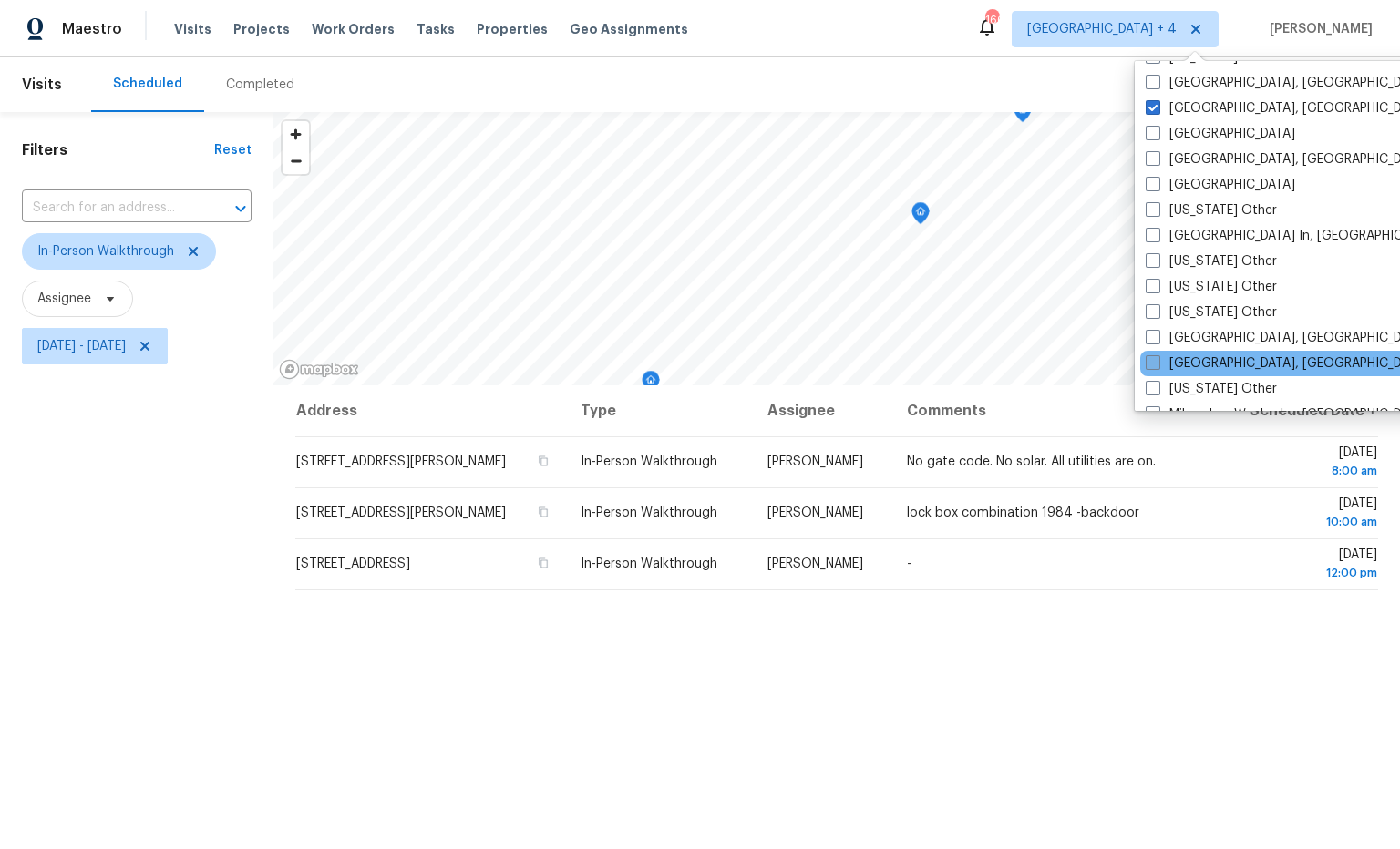
click at [1153, 363] on span at bounding box center [1153, 362] width 14 height 14
click at [1153, 363] on input "Miami, FL" at bounding box center [1152, 361] width 11 height 11
checkbox input "true"
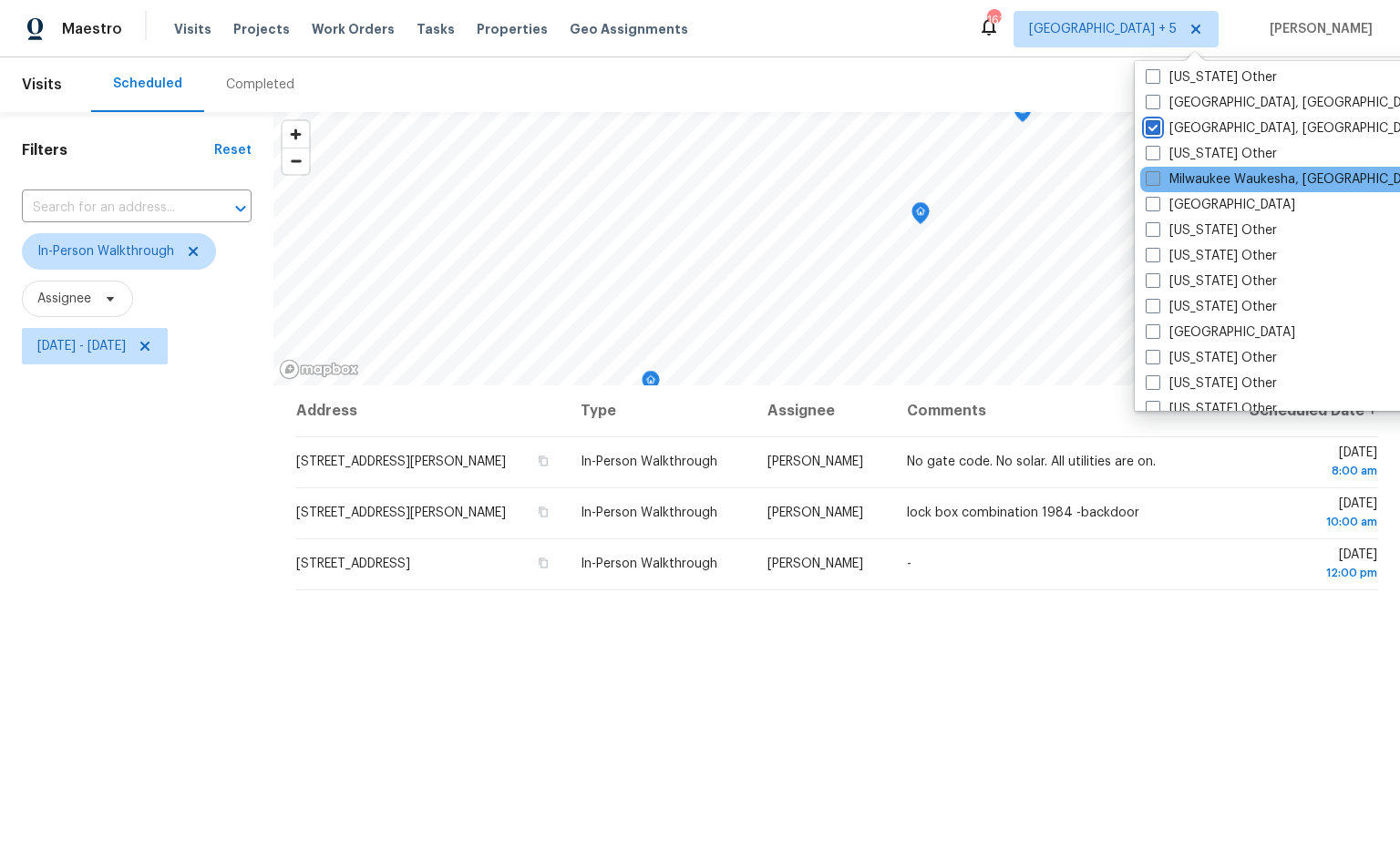
scroll to position [1437, 0]
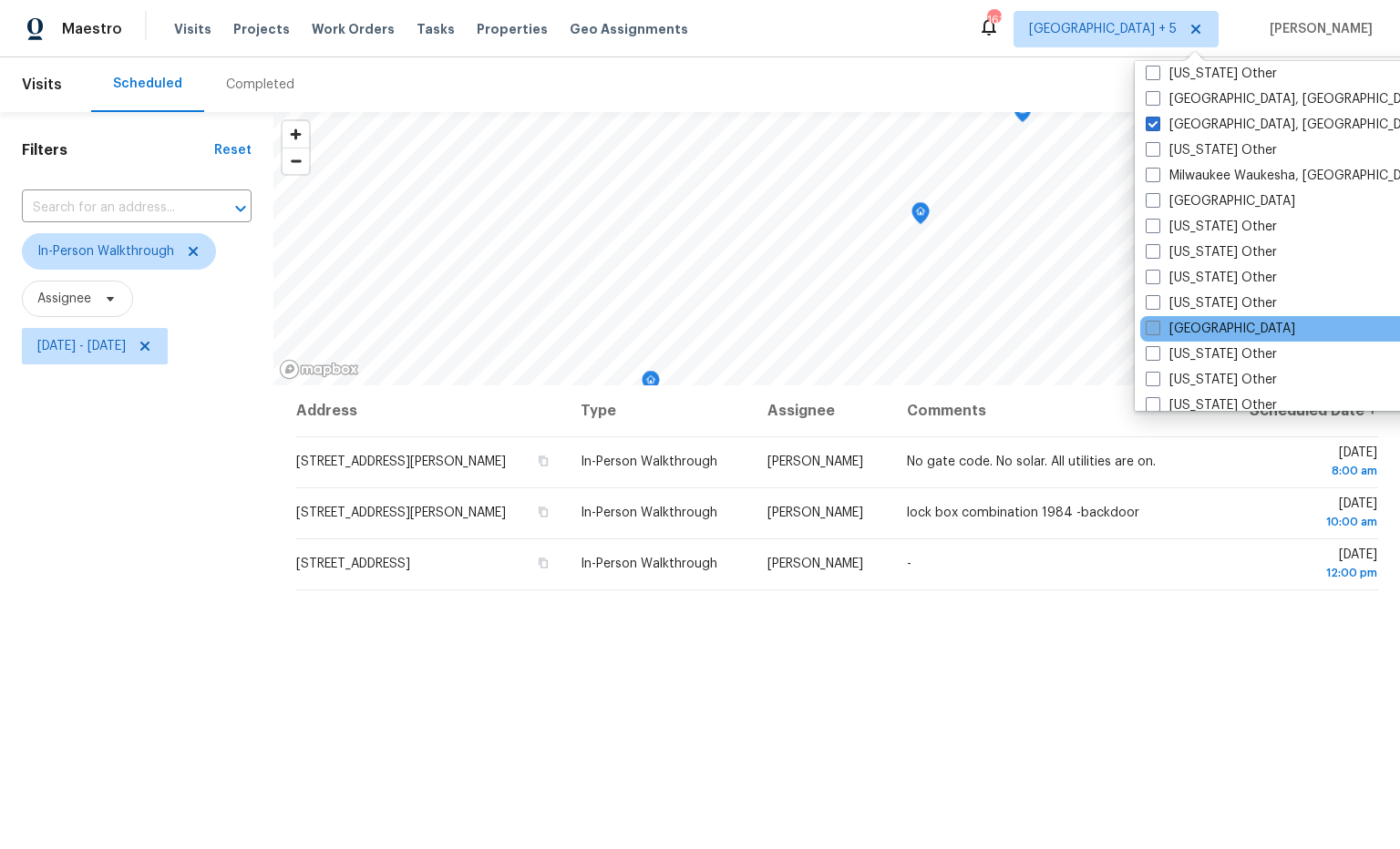
click at [1155, 329] on span at bounding box center [1153, 327] width 14 height 14
click at [1155, 329] on input "Nashville" at bounding box center [1152, 325] width 11 height 11
checkbox input "true"
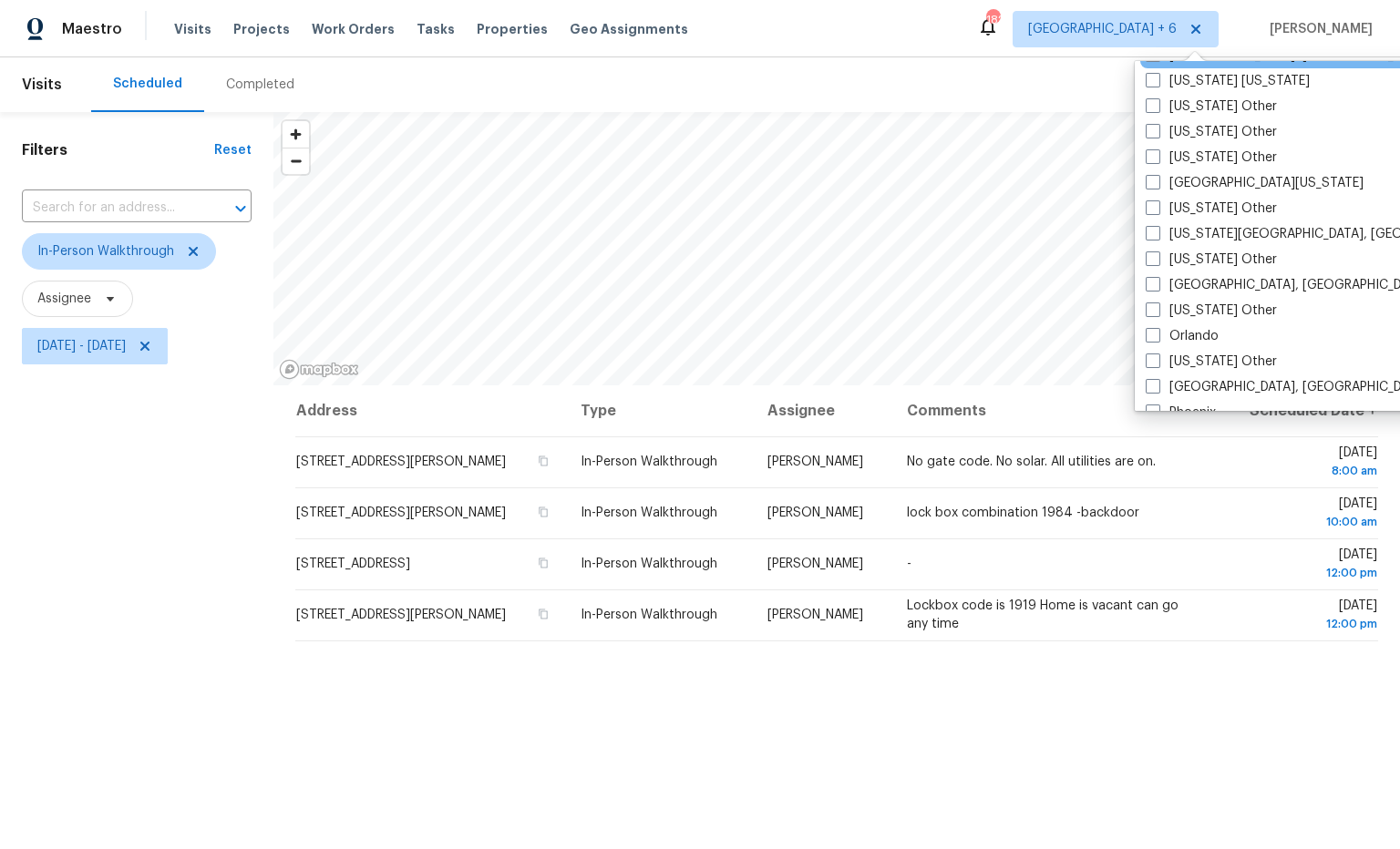
scroll to position [1843, 0]
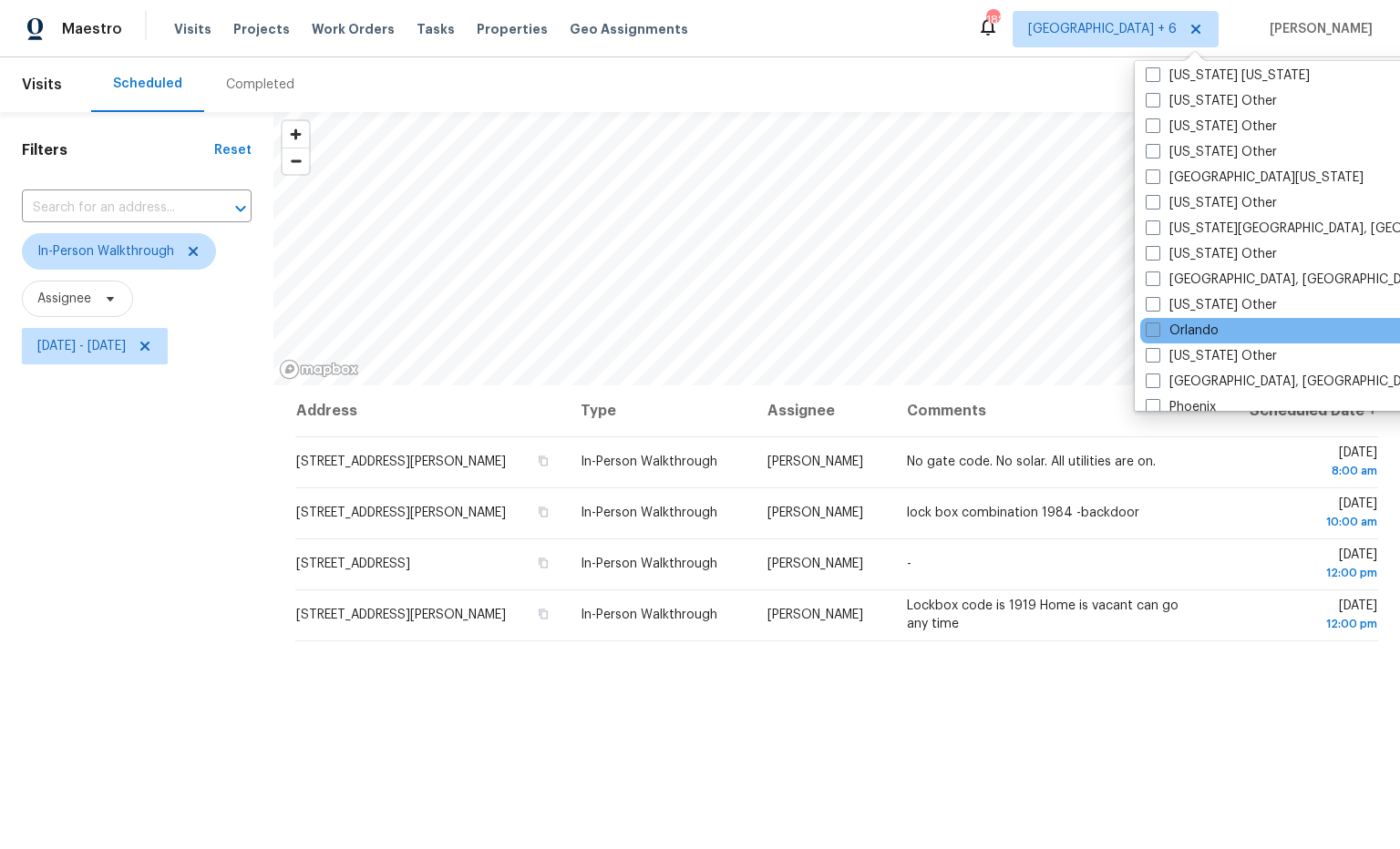
click at [1154, 330] on span at bounding box center [1153, 329] width 14 height 14
click at [1154, 330] on input "Orlando" at bounding box center [1152, 327] width 11 height 11
checkbox input "true"
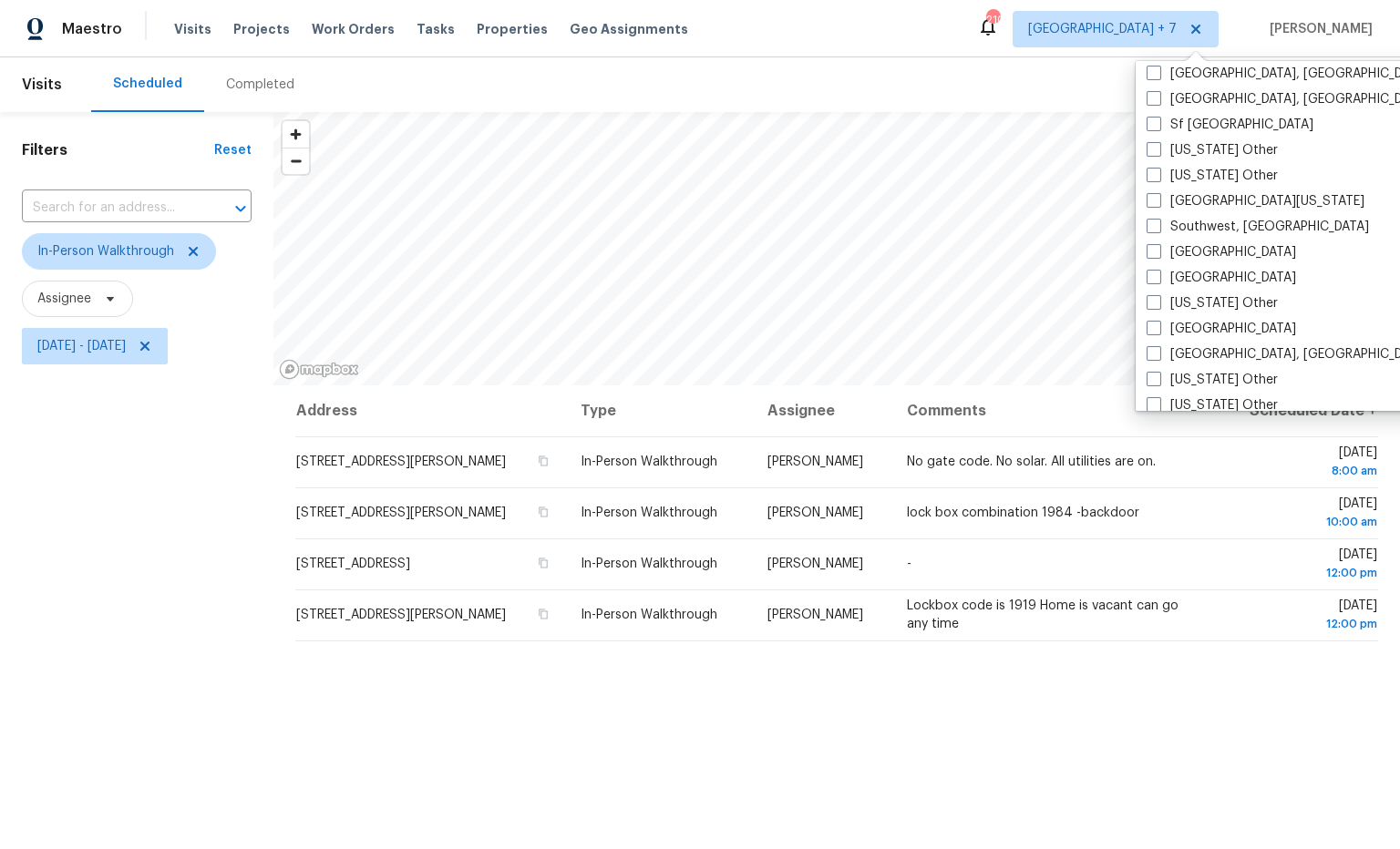
scroll to position [2509, 0]
click at [1158, 278] on span at bounding box center [1154, 276] width 14 height 14
click at [1158, 278] on input "Tampa" at bounding box center [1153, 274] width 11 height 11
checkbox input "true"
click at [1139, 683] on div "Address Type Assignee Comments Scheduled Date ↑ 440 Starbuck Pkwy, Pendergrass,…" at bounding box center [837, 725] width 1127 height 680
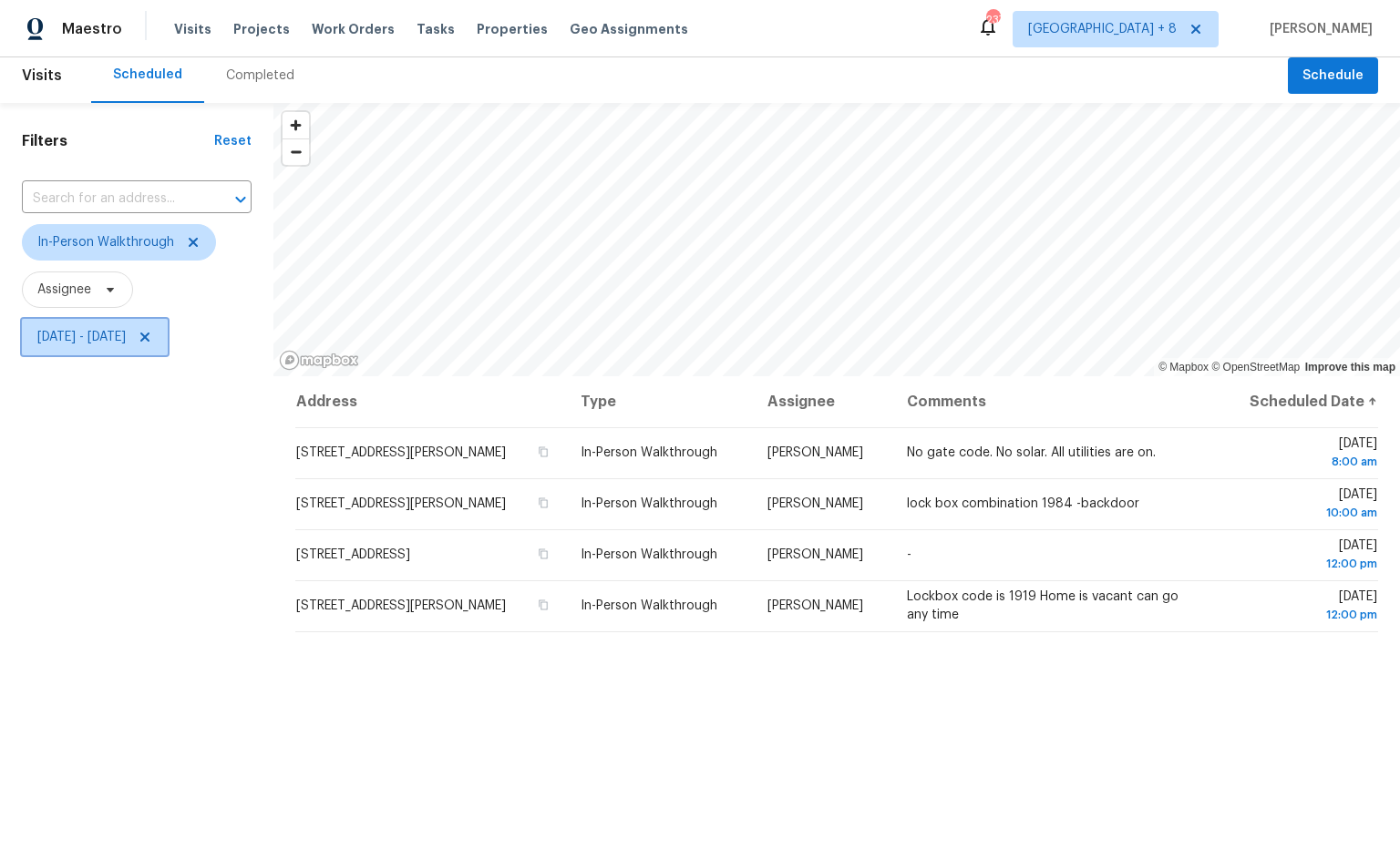
scroll to position [10, 0]
click at [111, 345] on span "Sat, Oct 04 - Sat, Oct 04" at bounding box center [94, 336] width 146 height 36
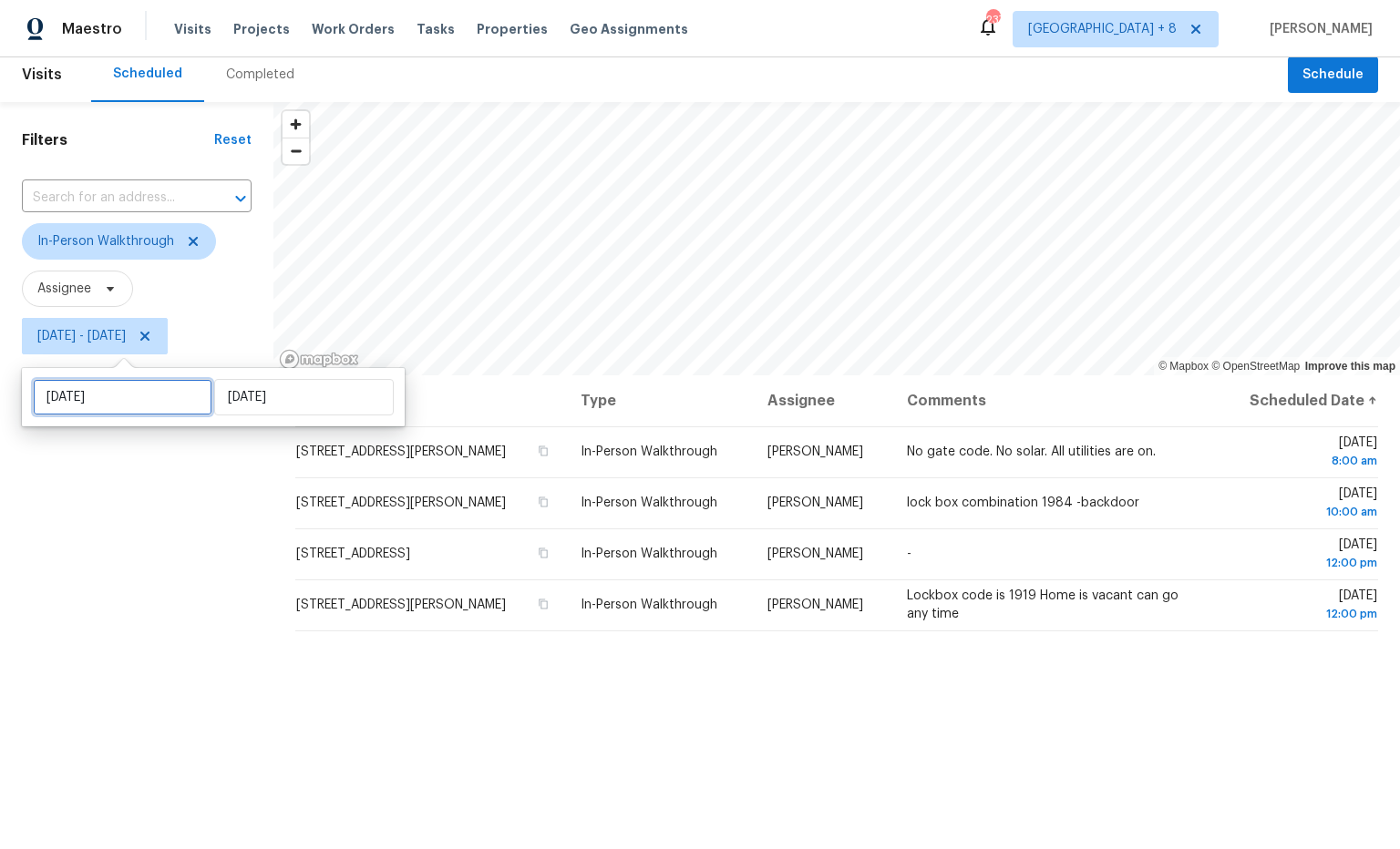
click at [138, 411] on input "Sat, Oct 04" at bounding box center [122, 397] width 179 height 36
select select "9"
select select "2025"
select select "10"
select select "2025"
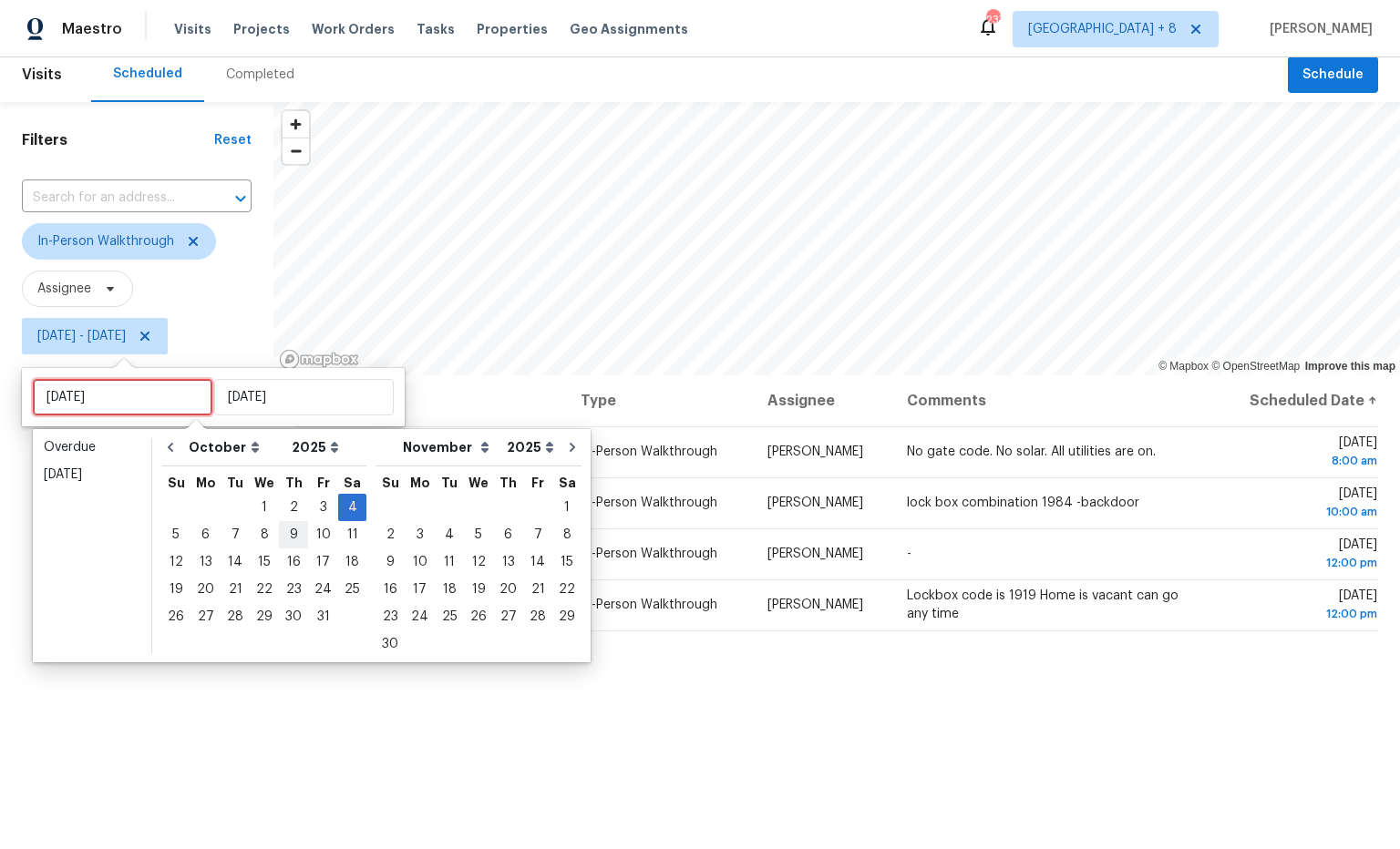
type input "Wed, Oct 08"
type input "Thu, Oct 02"
type input "Sat, Oct 04"
click at [316, 512] on div "3" at bounding box center [324, 507] width 31 height 26
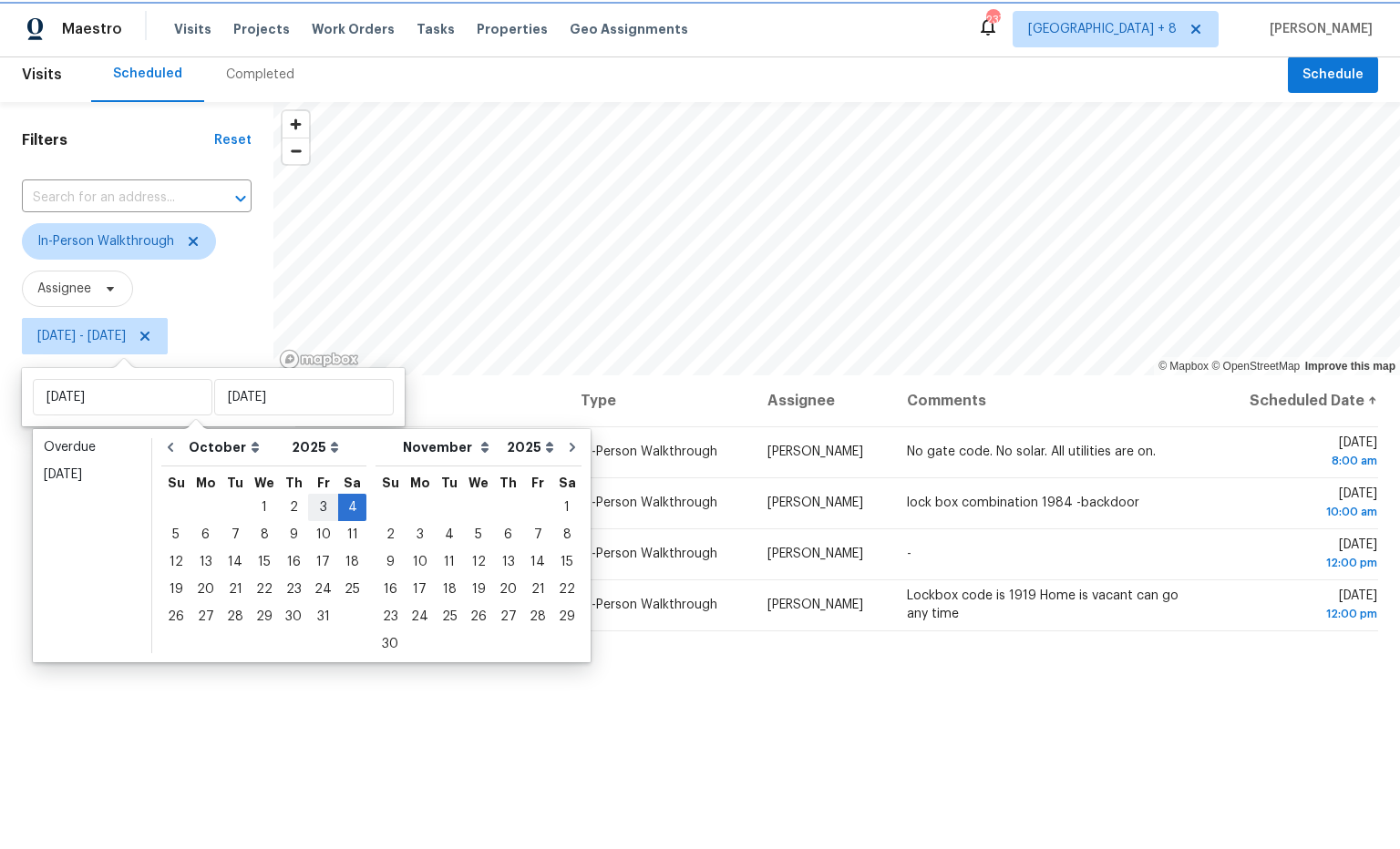
type input "Fri, Oct 03"
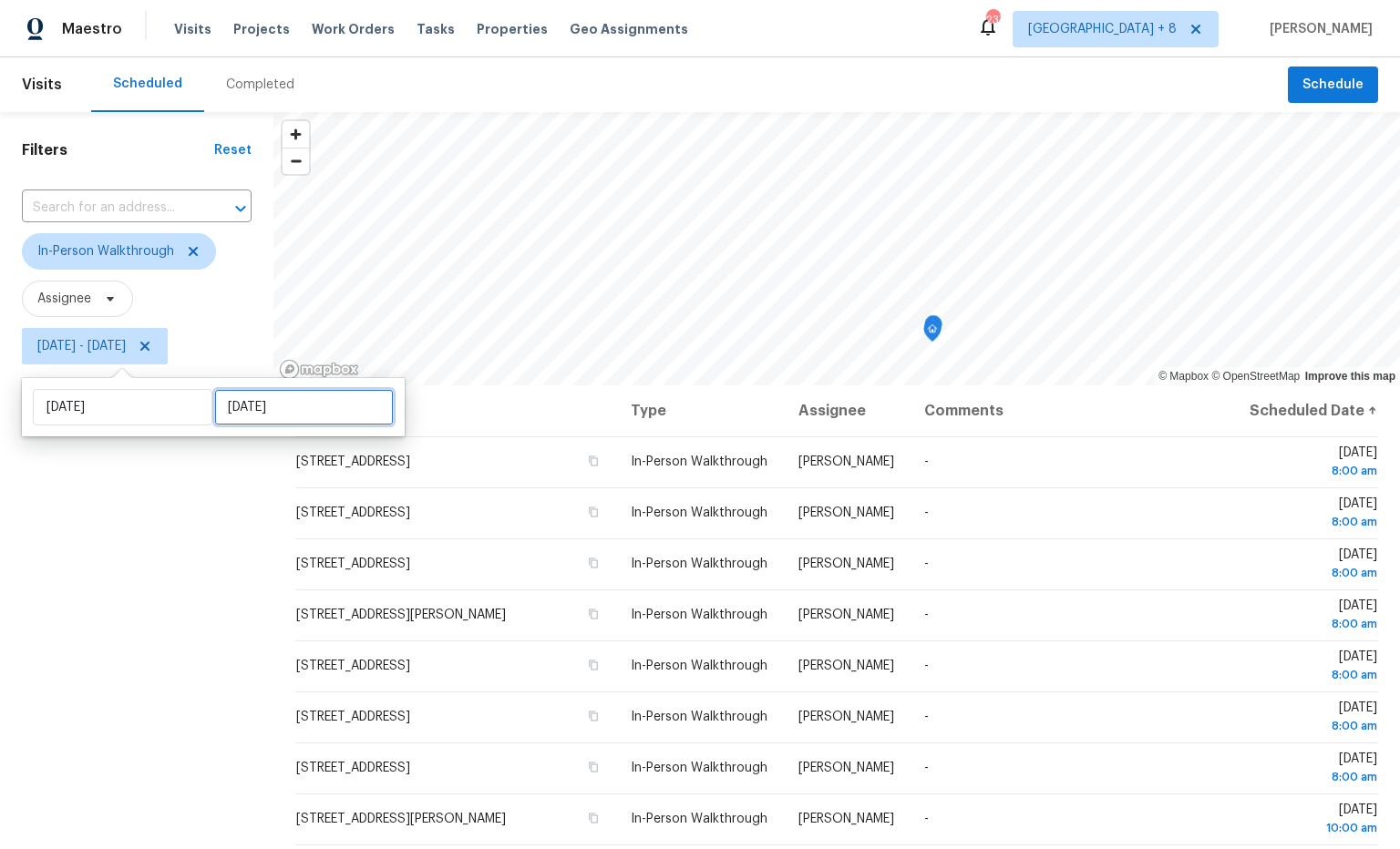
click at [302, 418] on input "Sat, Oct 04" at bounding box center [303, 407] width 179 height 36
select select "9"
select select "2025"
select select "10"
select select "2025"
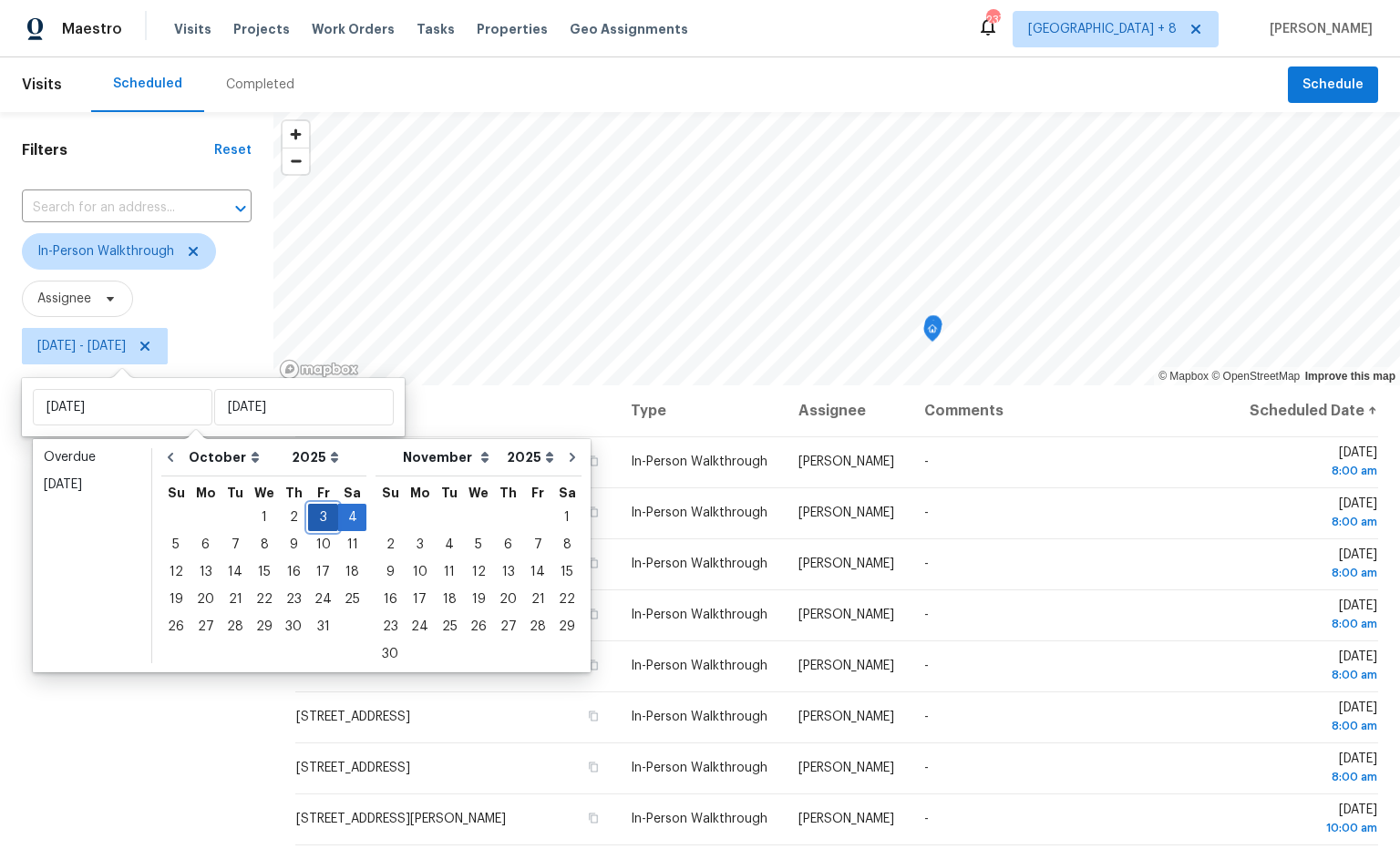
click at [316, 516] on div "3" at bounding box center [324, 517] width 31 height 26
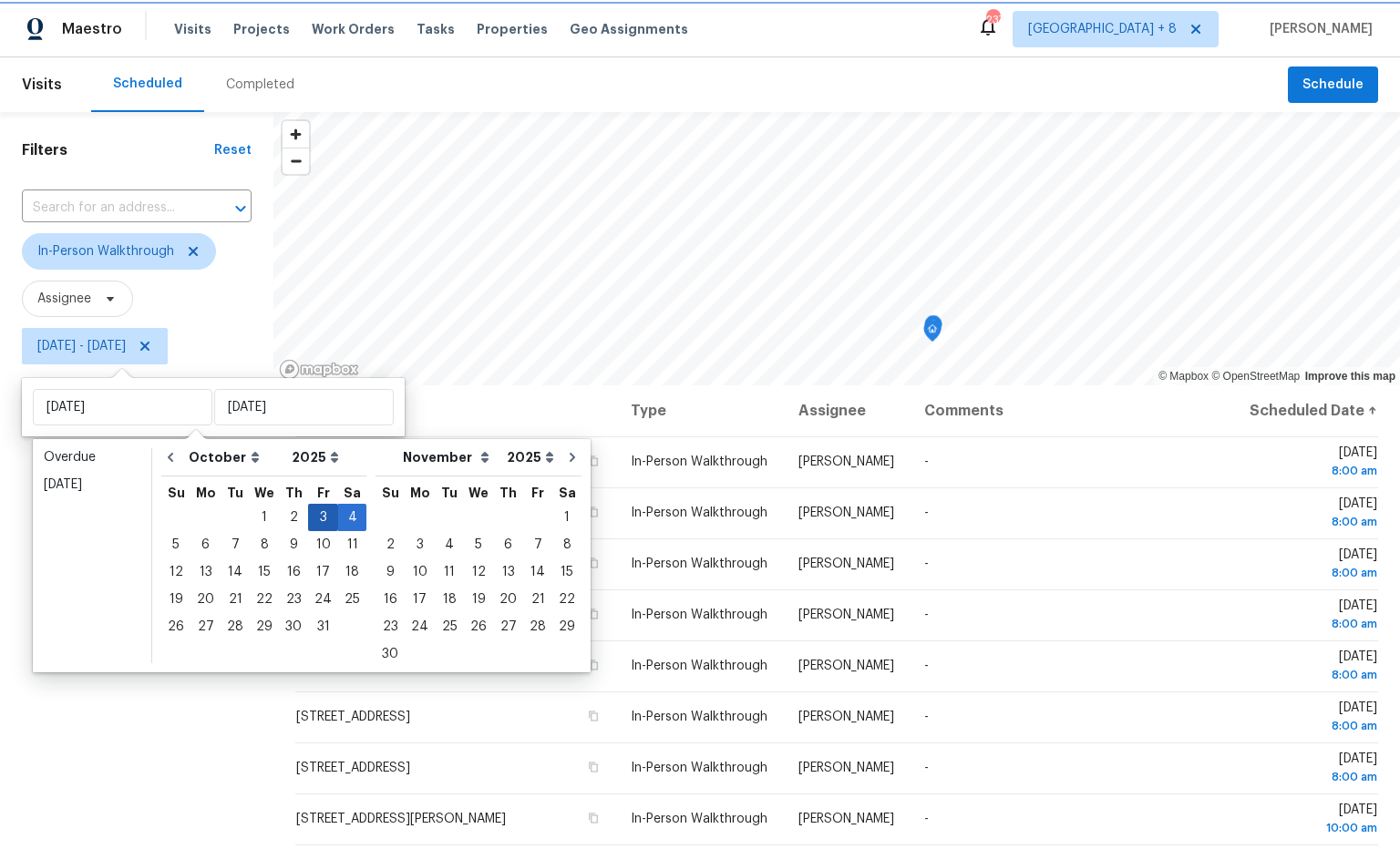
type input "Fri, Oct 03"
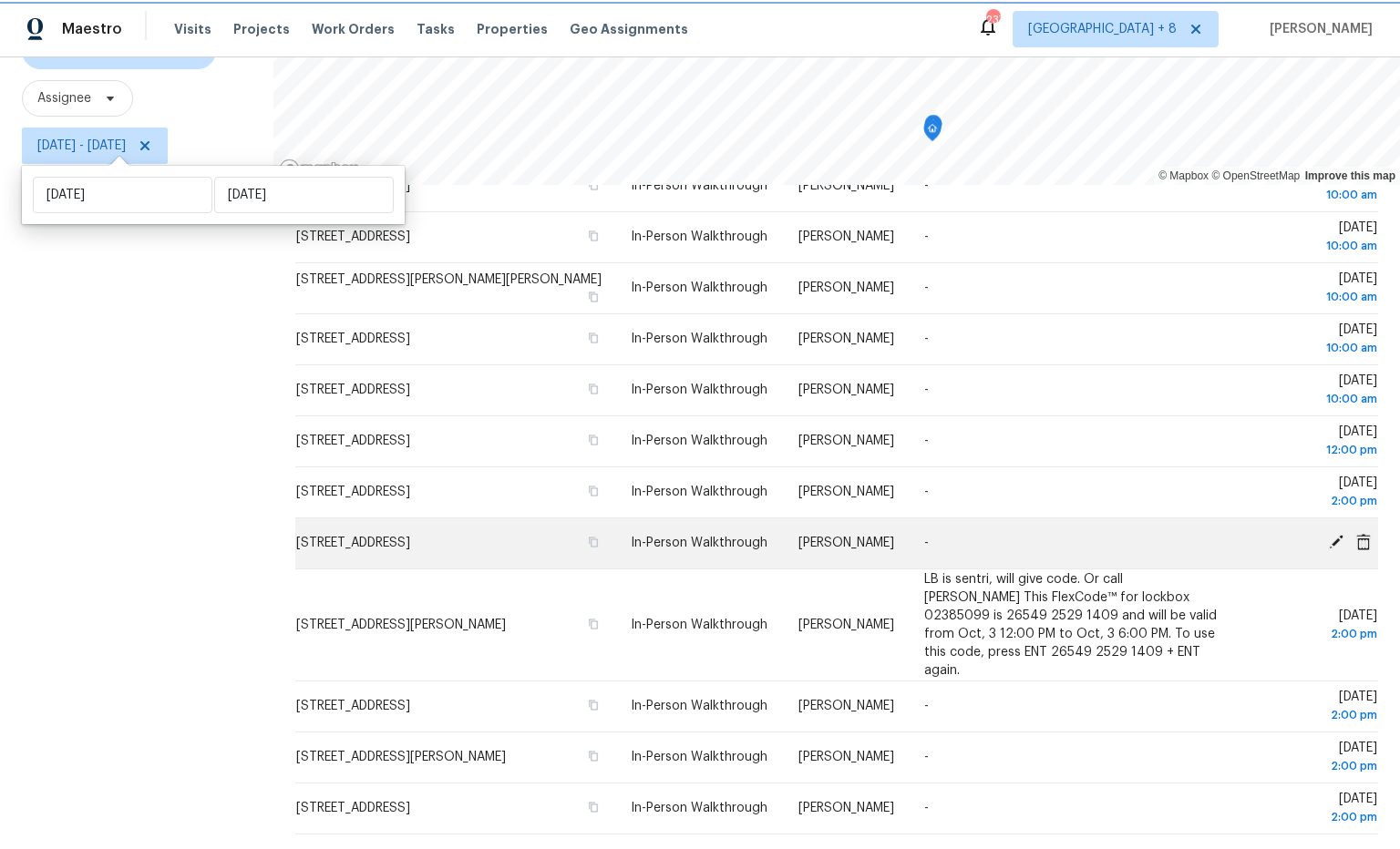
scroll to position [216, 0]
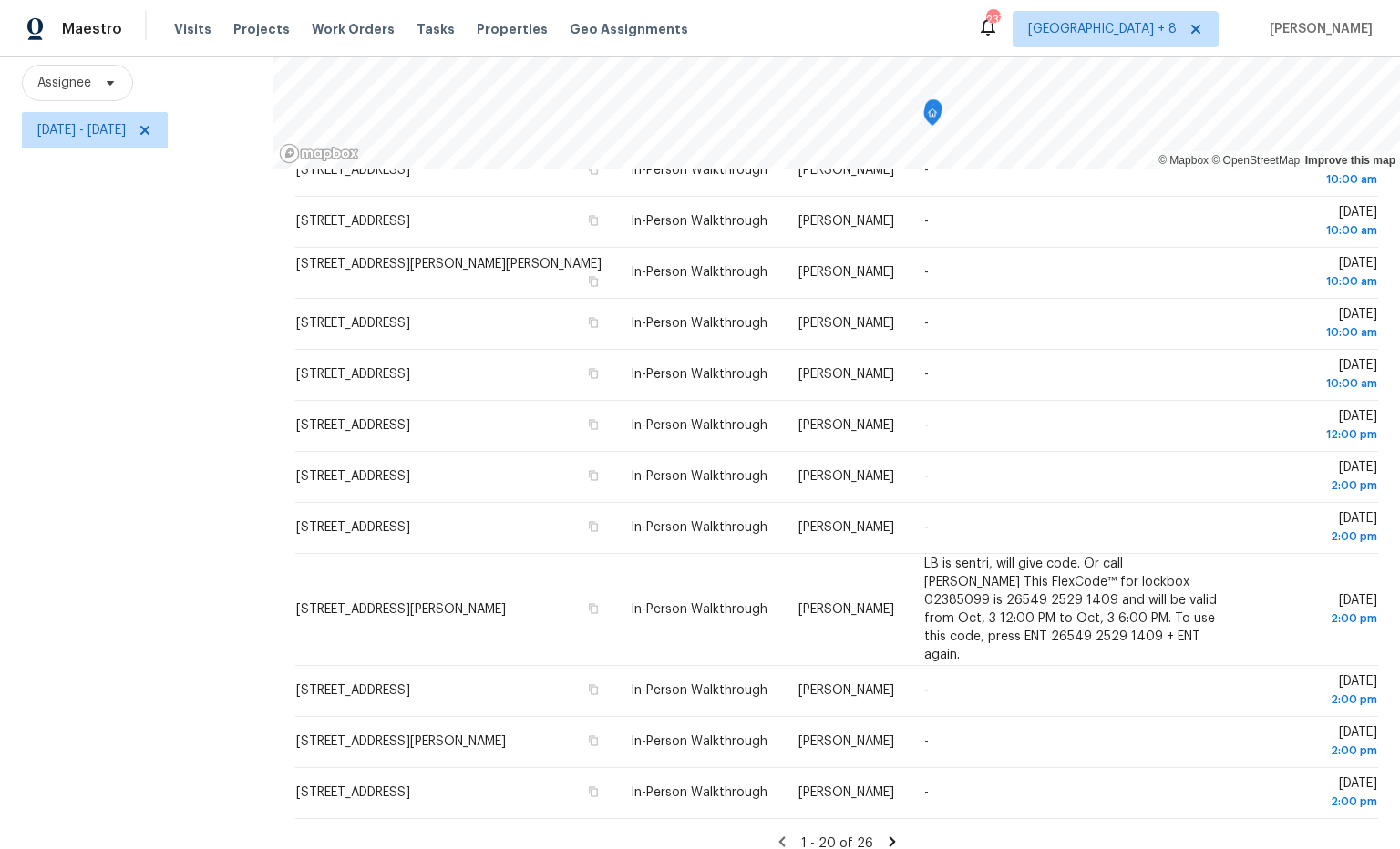
click at [890, 837] on icon at bounding box center [891, 841] width 7 height 10
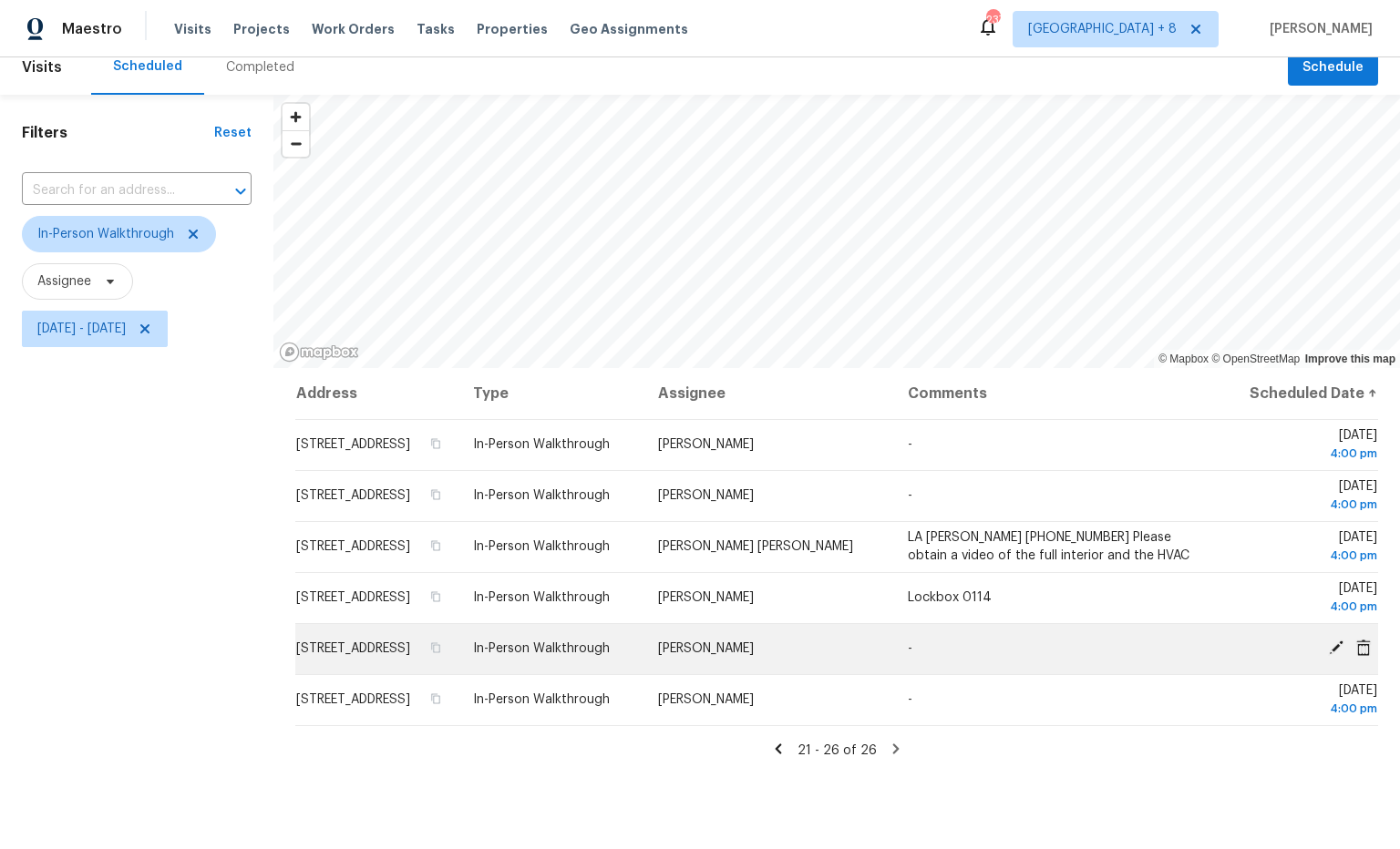
scroll to position [0, 0]
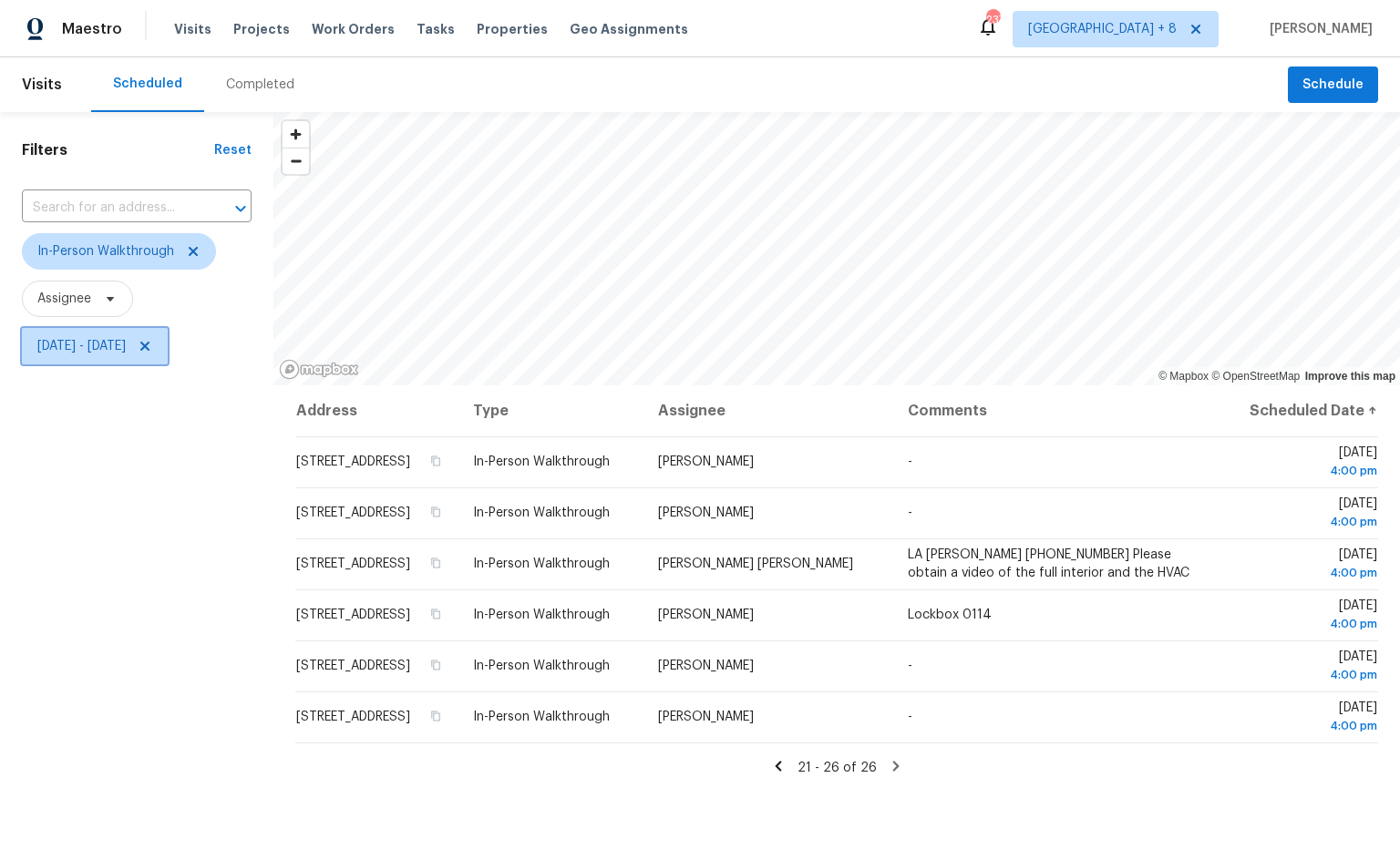
click at [103, 348] on span "Fri, Oct 03 - Fri, Oct 03" at bounding box center [81, 345] width 89 height 18
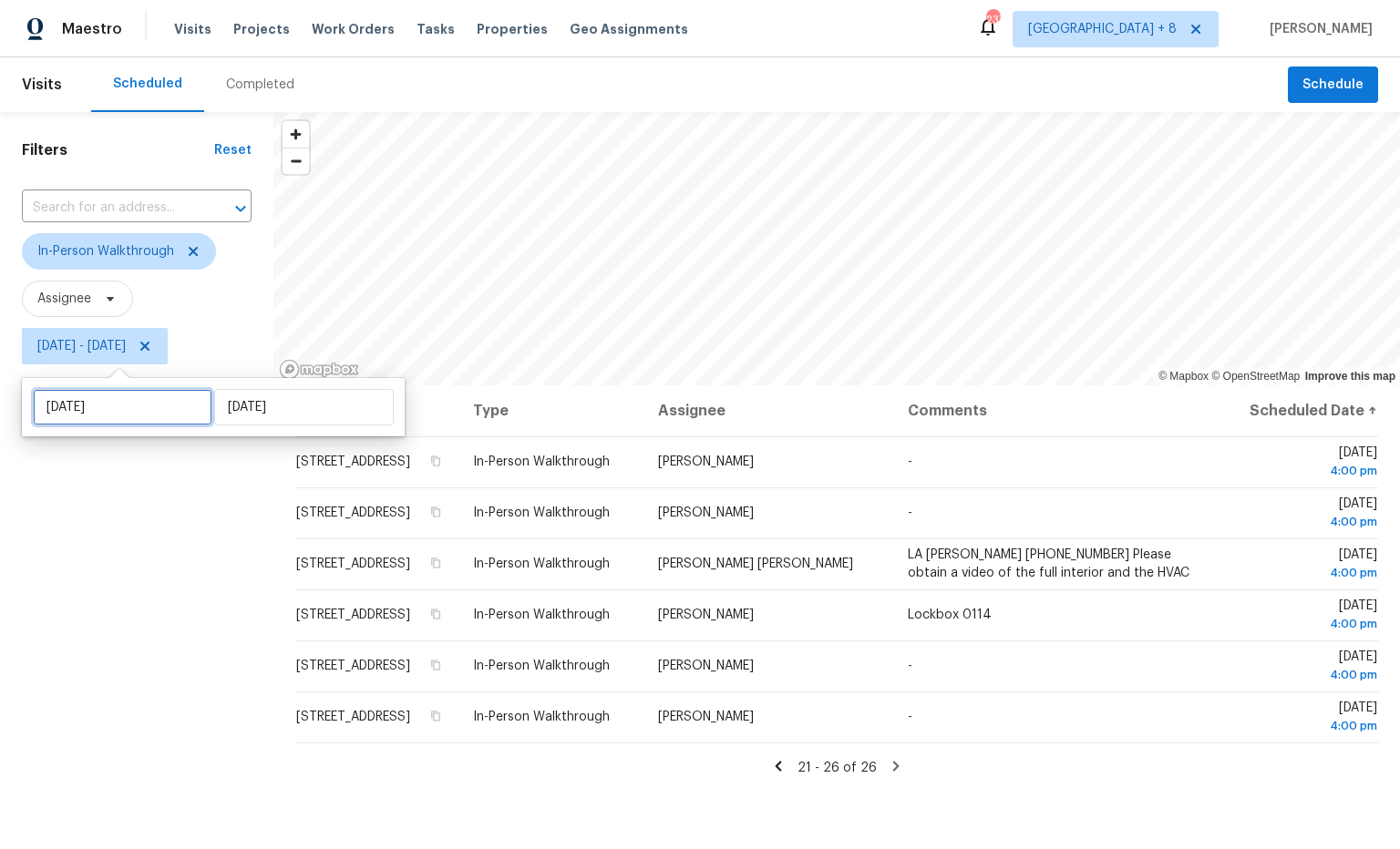
click at [136, 402] on input "Fri, Oct 03" at bounding box center [122, 407] width 179 height 36
select select "9"
select select "2025"
select select "10"
select select "2025"
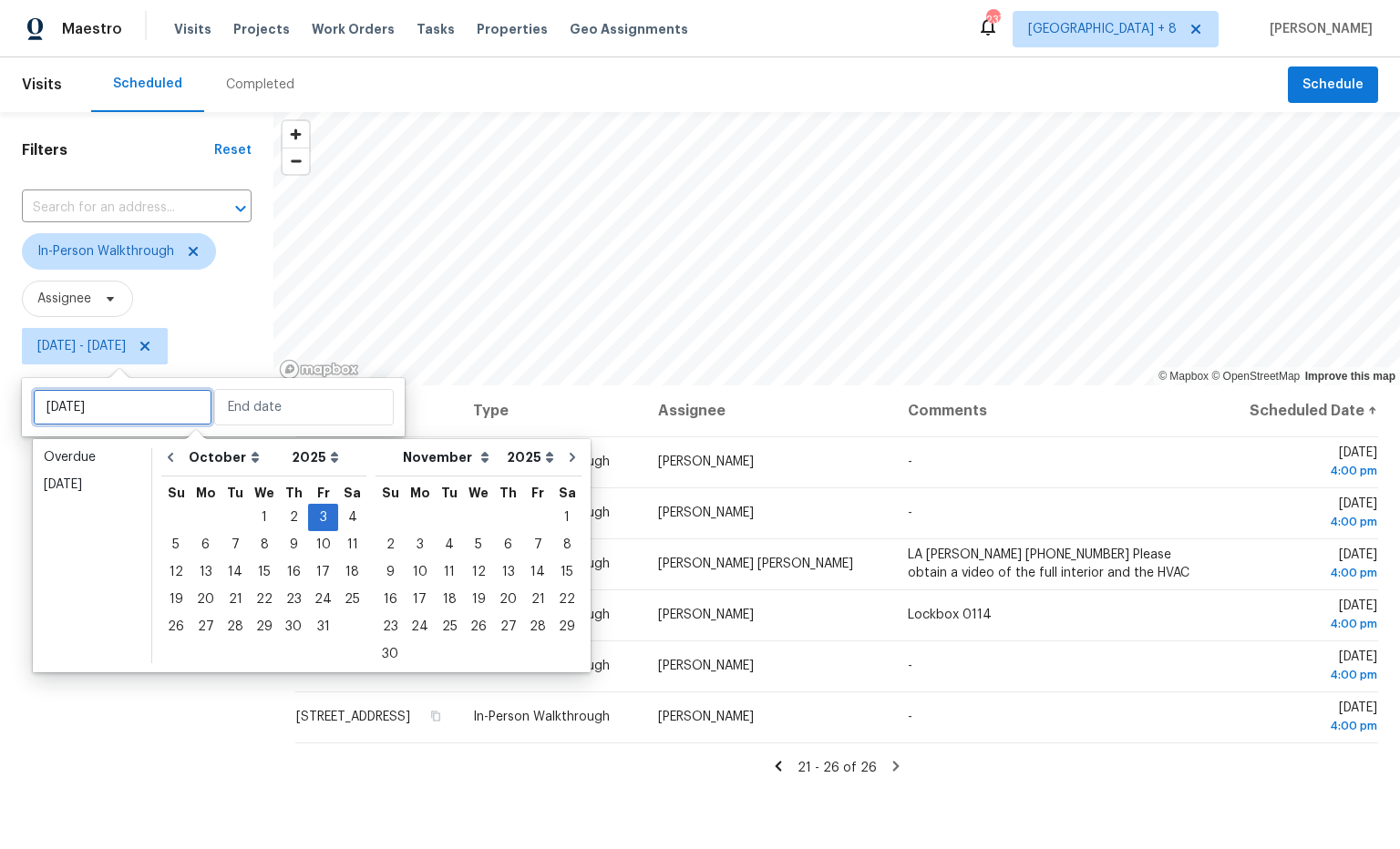
type input "Fri, Oct 03"
type input "Sat, Oct 04"
click at [345, 521] on div "4" at bounding box center [352, 517] width 29 height 26
type input "Sat, Oct 04"
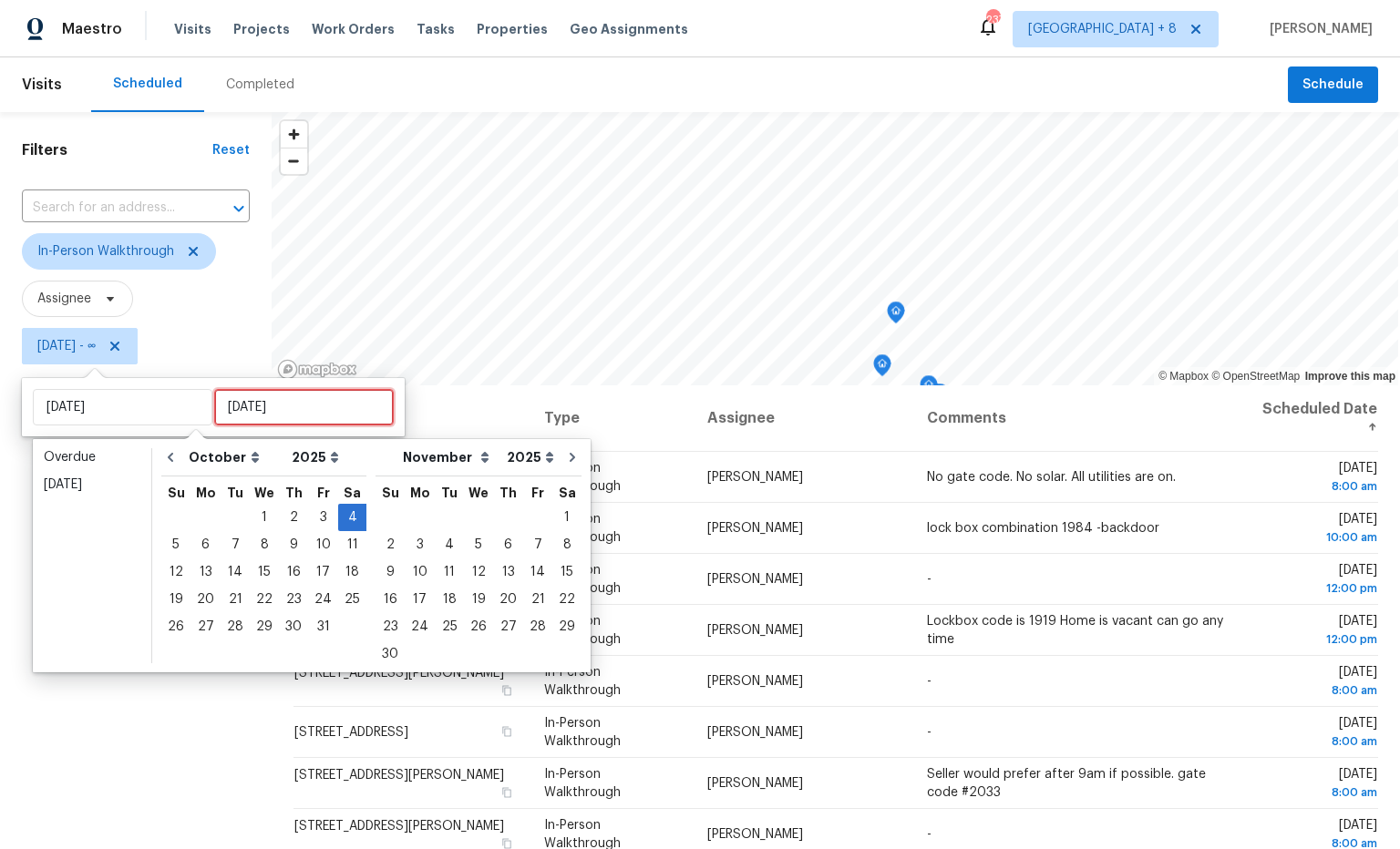
click at [314, 404] on input "Fri, Oct 03" at bounding box center [303, 407] width 179 height 36
click at [345, 517] on div "4" at bounding box center [352, 517] width 29 height 26
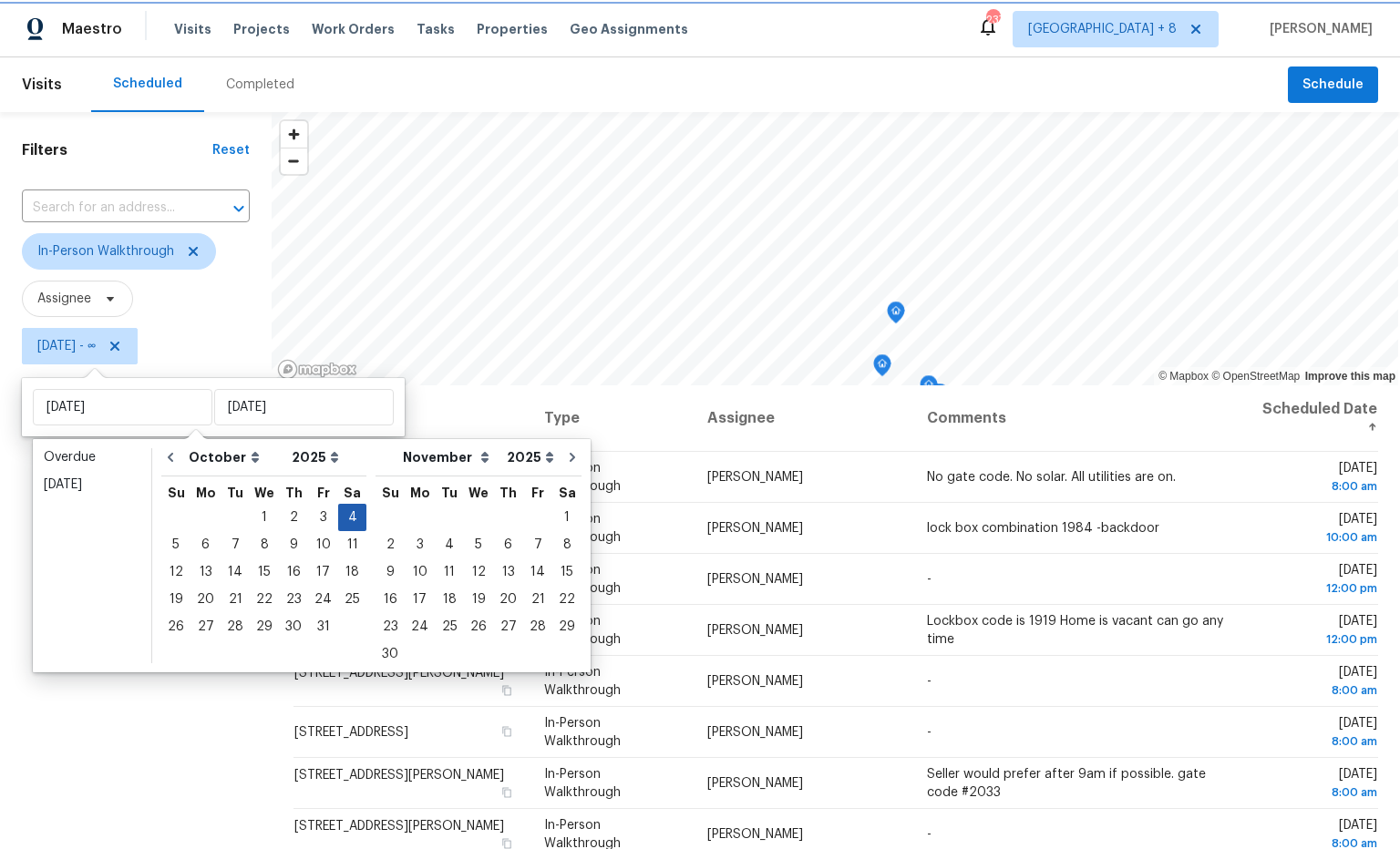
type input "Sat, Oct 04"
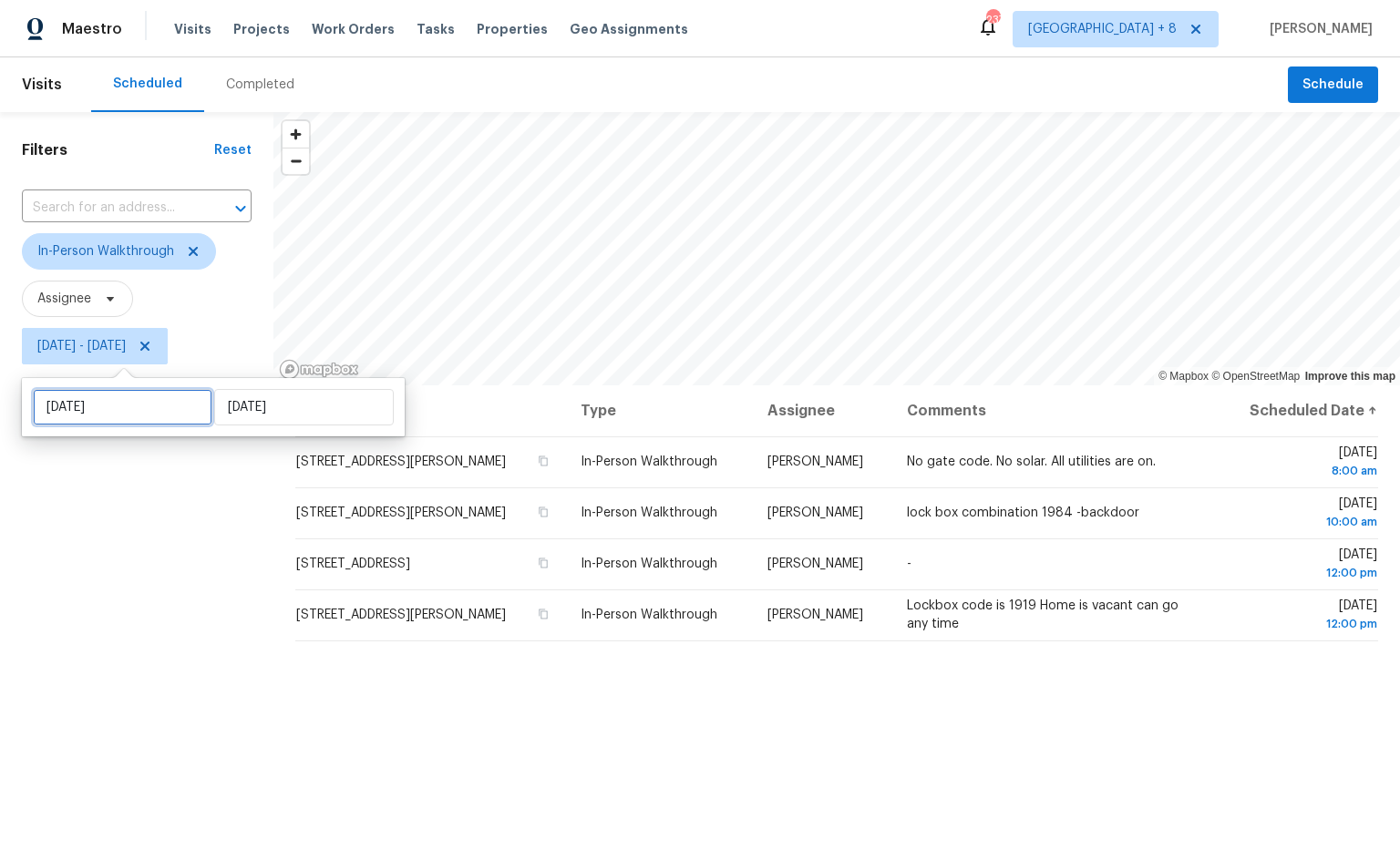
select select "9"
select select "2025"
select select "10"
select select "2025"
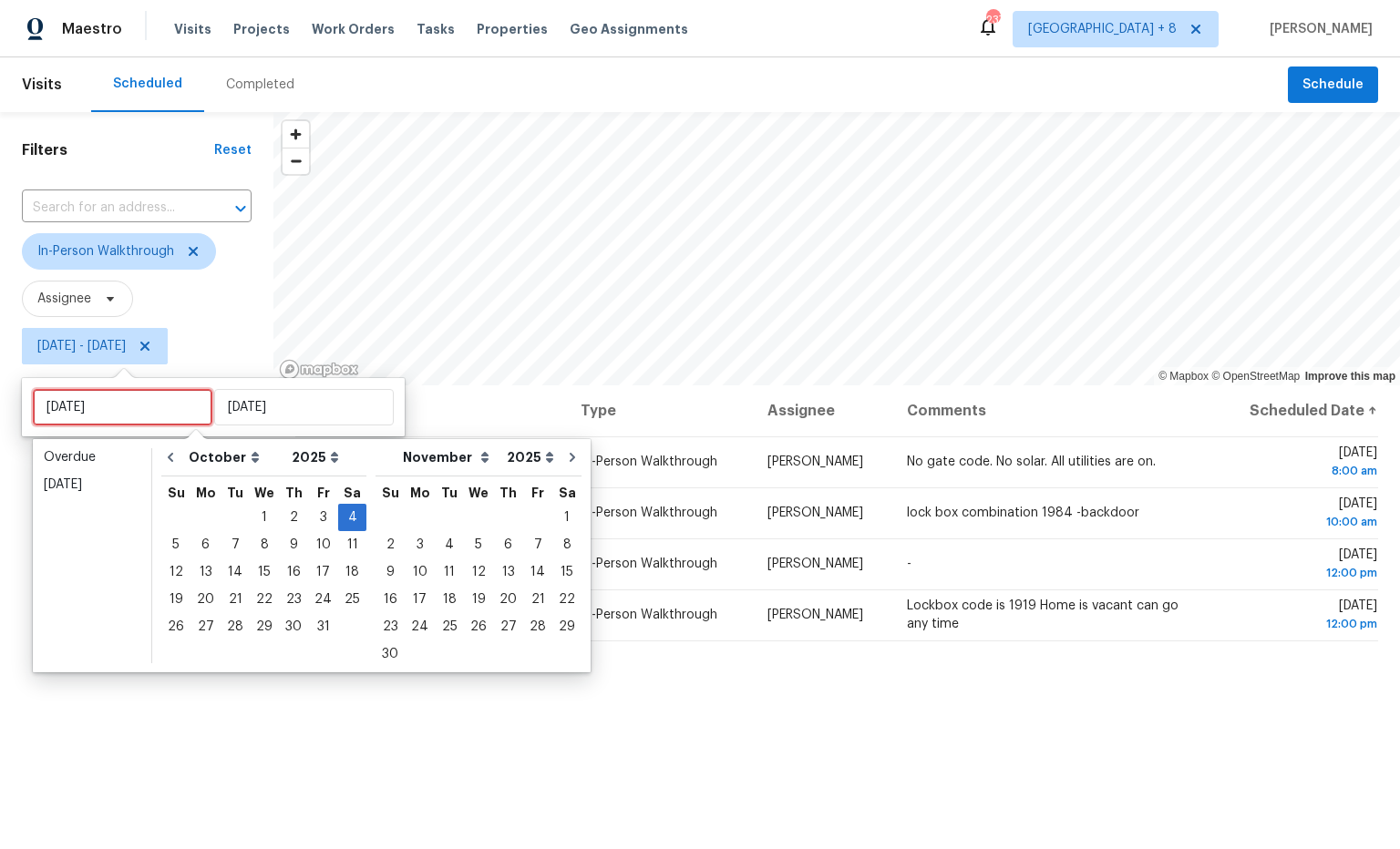
click at [168, 411] on input "Sat, Oct 04" at bounding box center [122, 407] width 179 height 36
type input "Sun, Oct 05"
click at [201, 542] on div "6" at bounding box center [206, 545] width 31 height 26
type input "Mon, Oct 06"
type input "Sat, Oct 04"
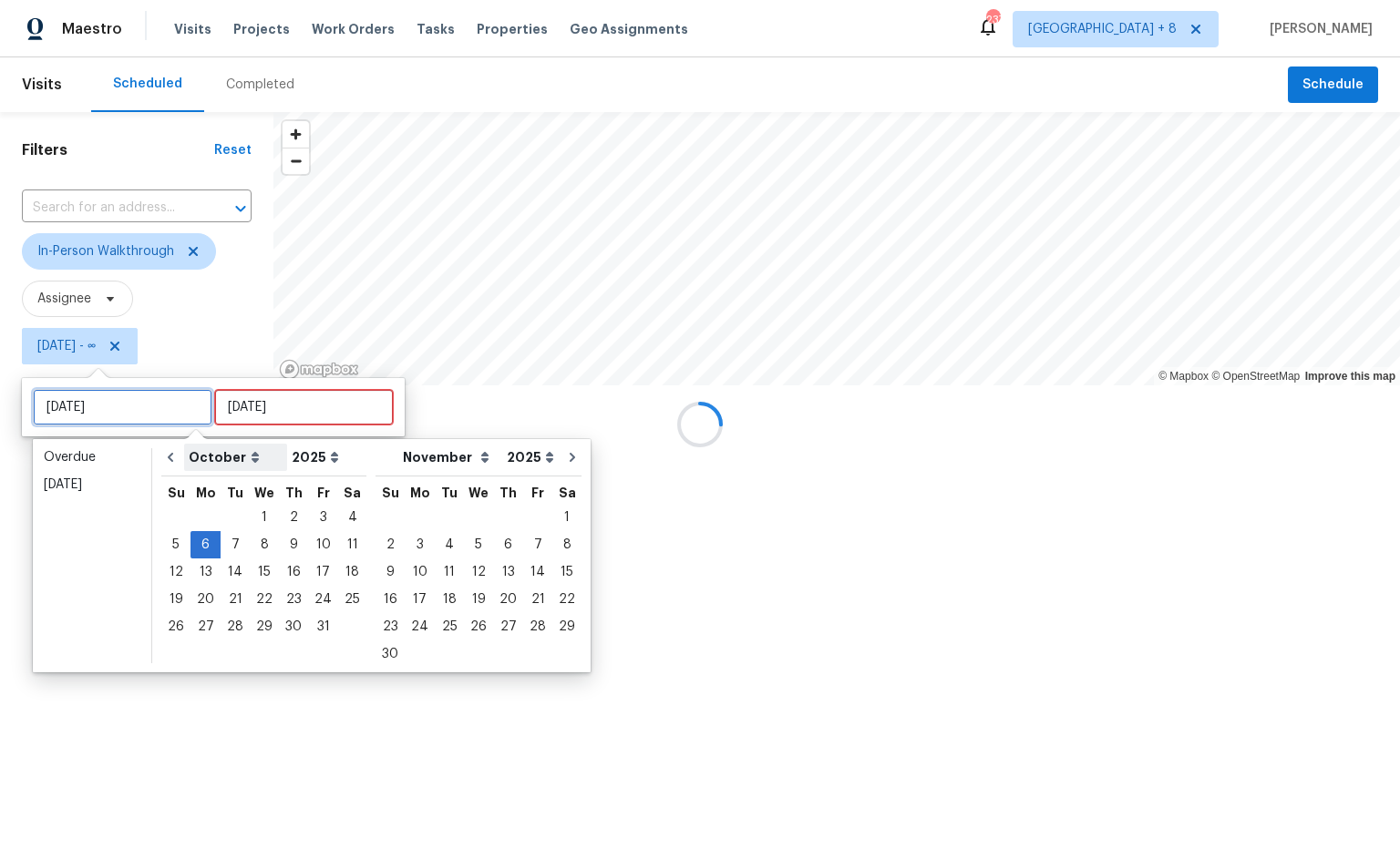
type input "[DATE]"
type input "Mon, Oct 06"
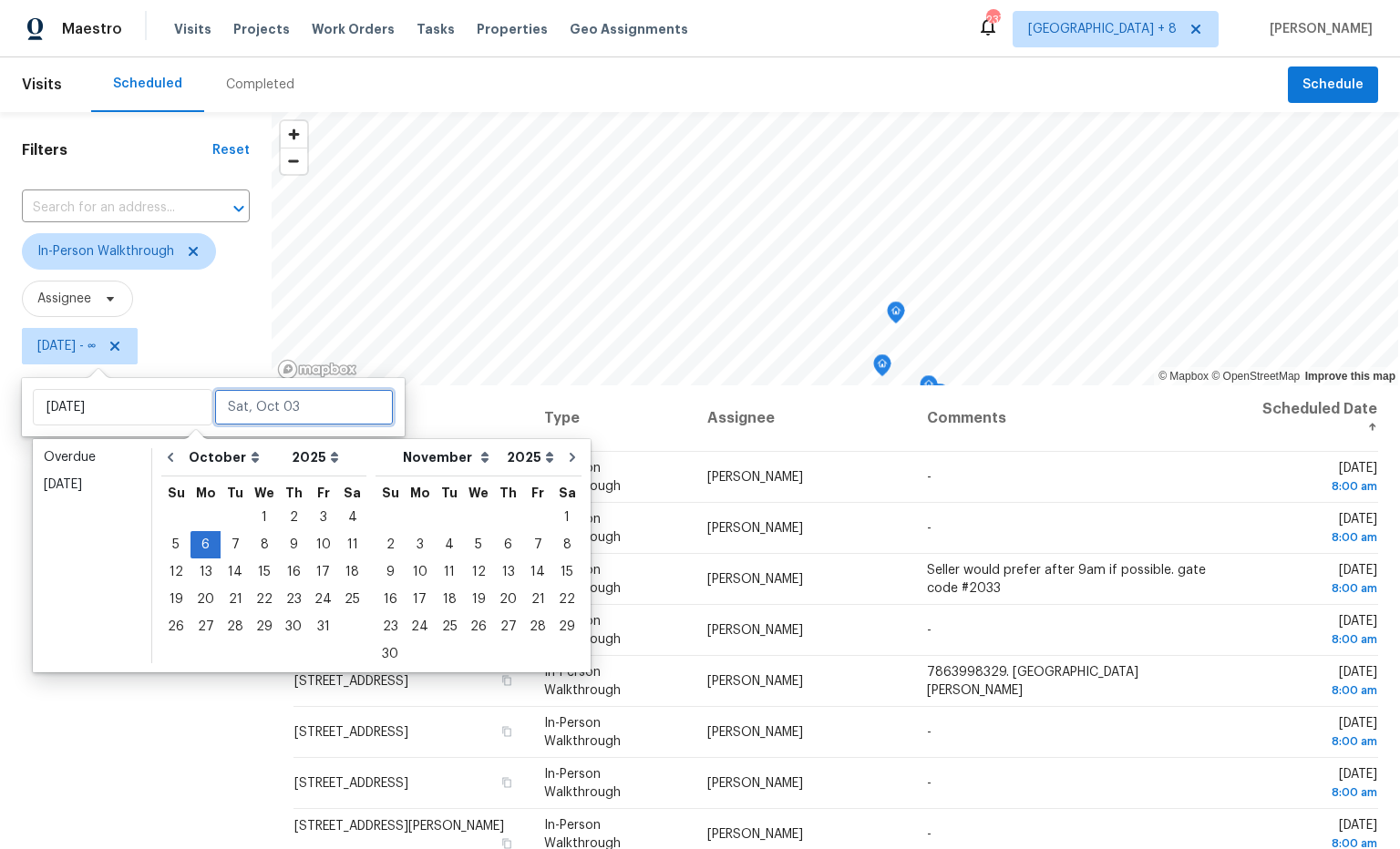
click at [279, 415] on input "text" at bounding box center [303, 407] width 179 height 36
click at [206, 543] on div "6" at bounding box center [206, 545] width 31 height 26
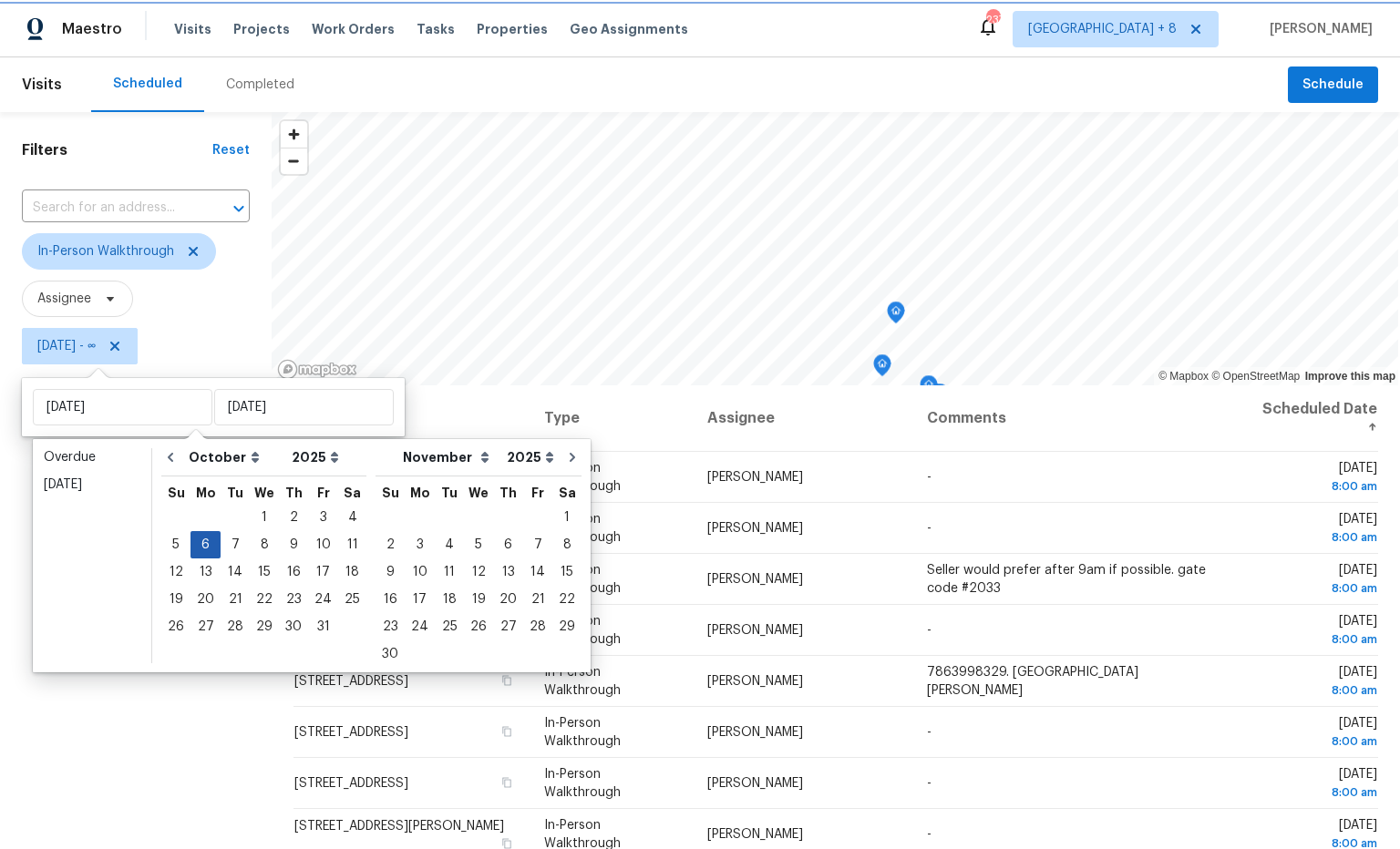
type input "Mon, Oct 06"
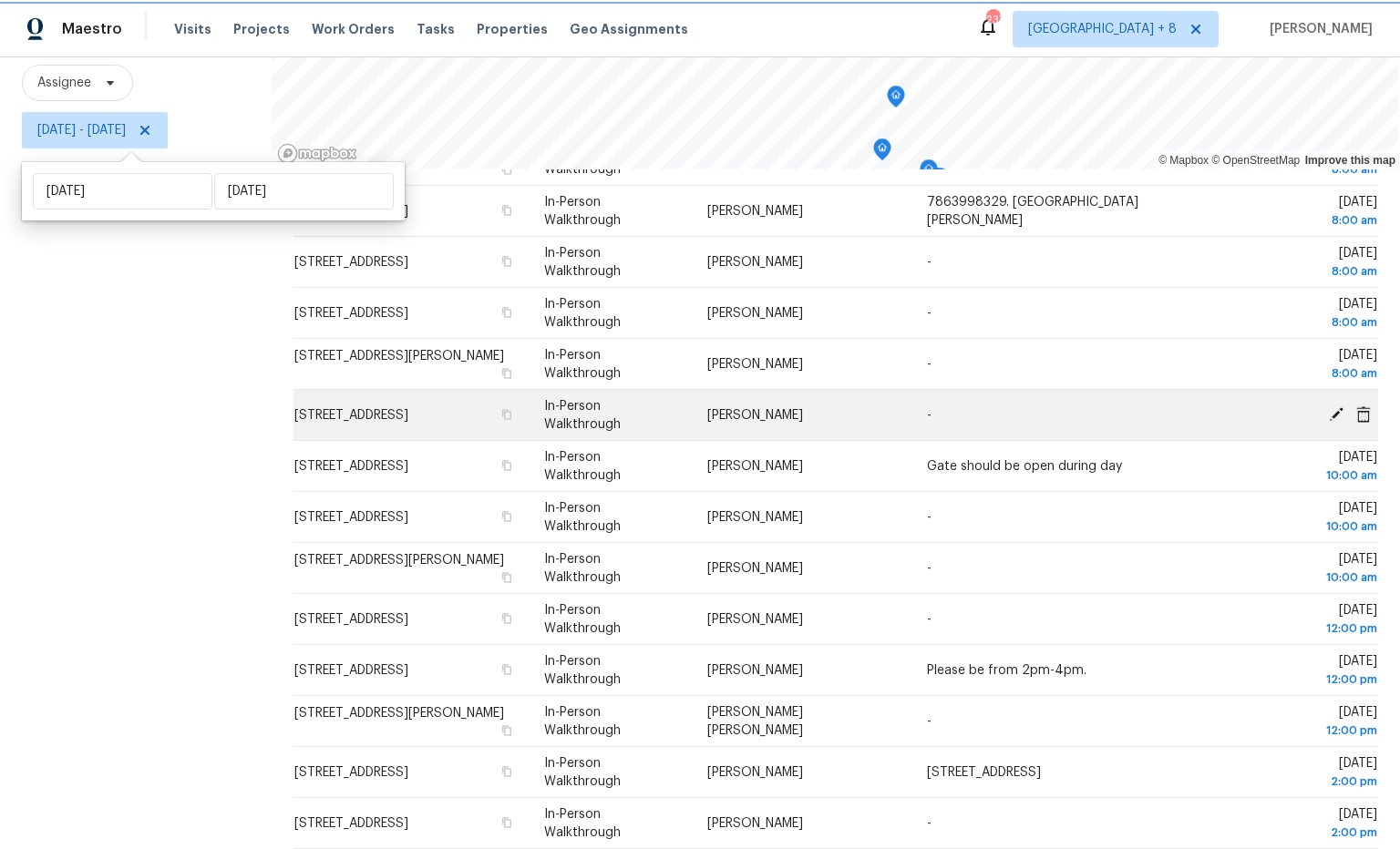
scroll to position [269, 0]
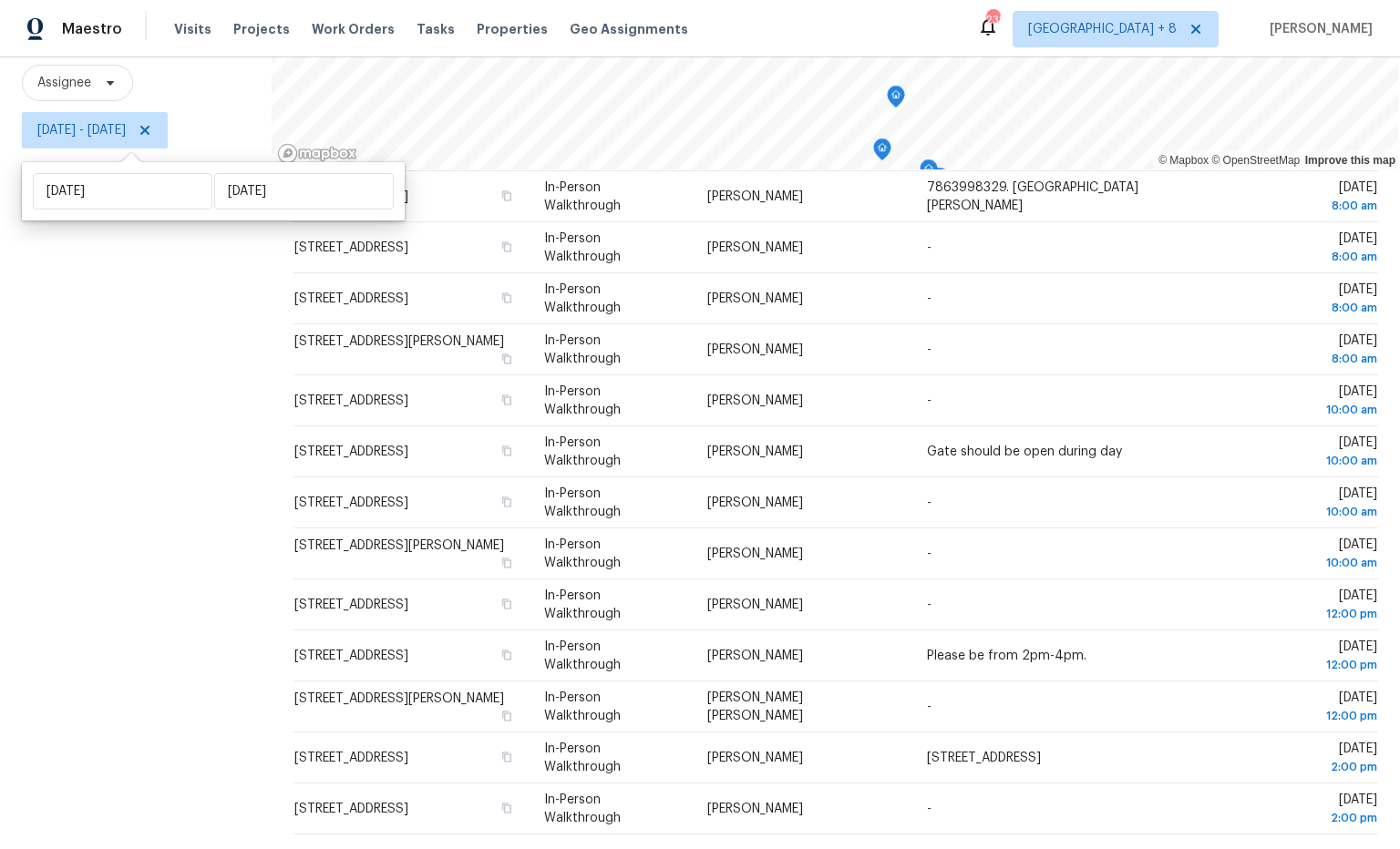
click at [195, 288] on div "Filters Reset ​ In-Person Walkthrough Assignee Mon, Oct 06 - Mon, Oct 06" at bounding box center [136, 372] width 272 height 953
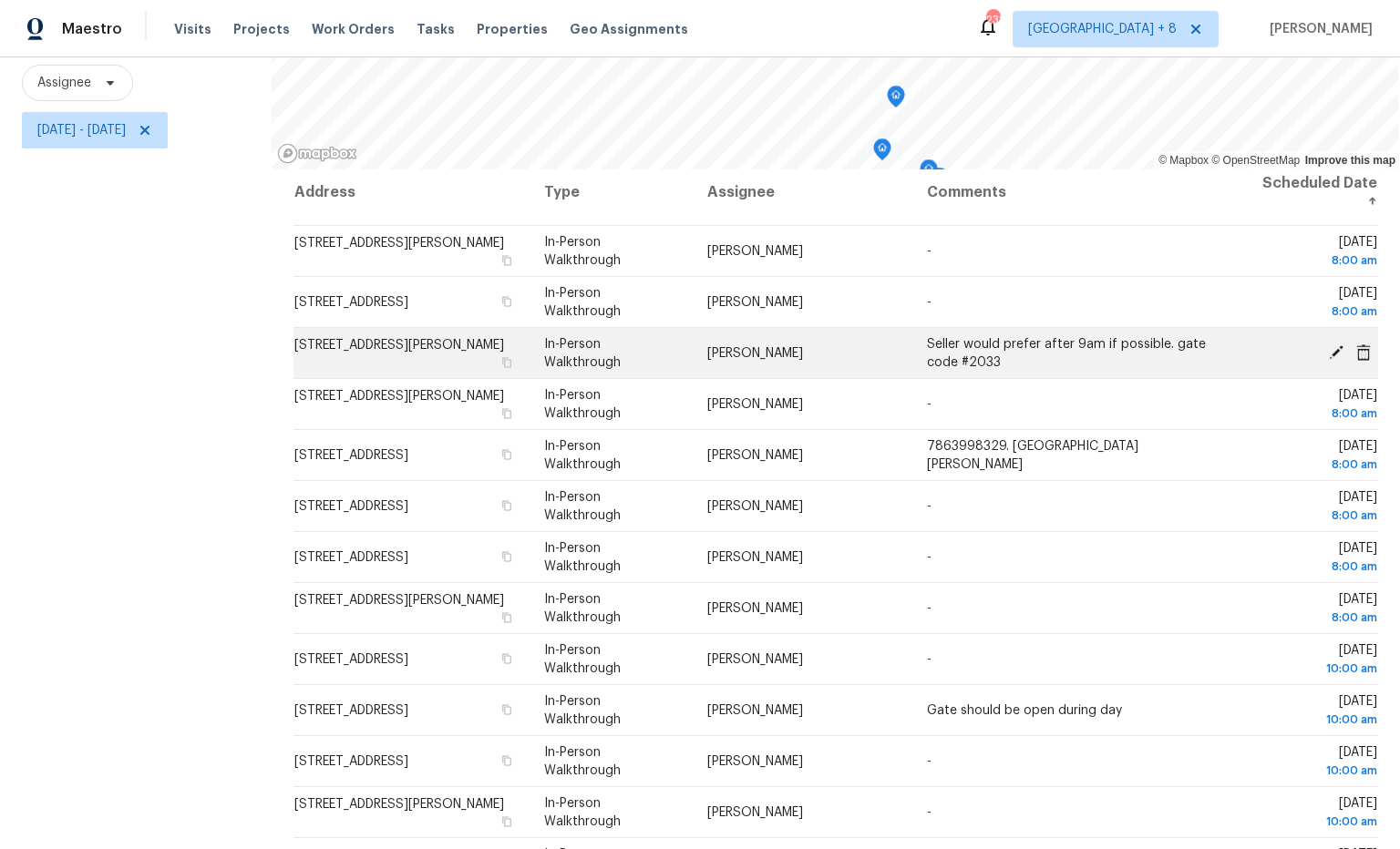
scroll to position [0, 0]
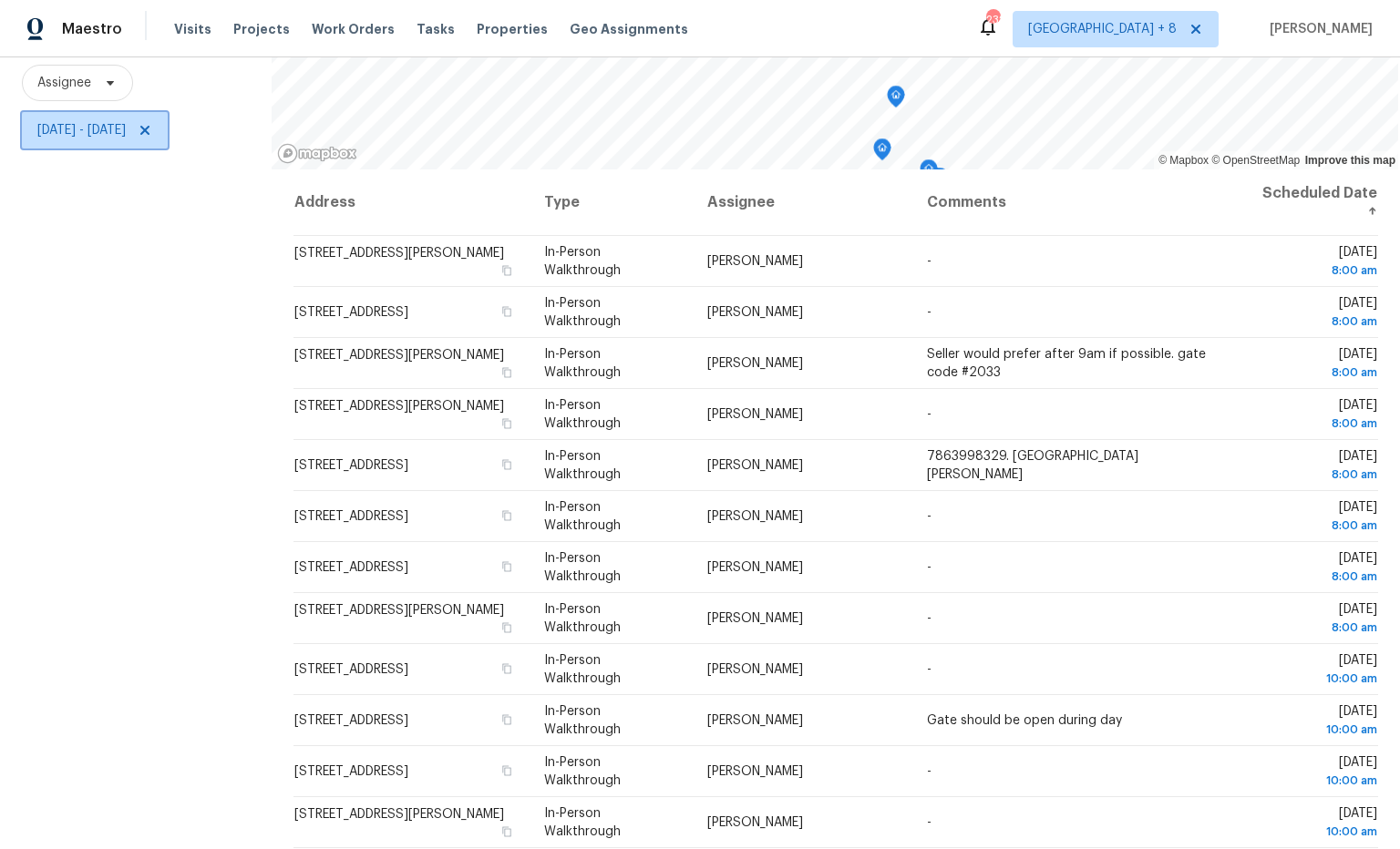
click at [126, 128] on span "Mon, Oct 06 - Mon, Oct 06" at bounding box center [81, 130] width 89 height 18
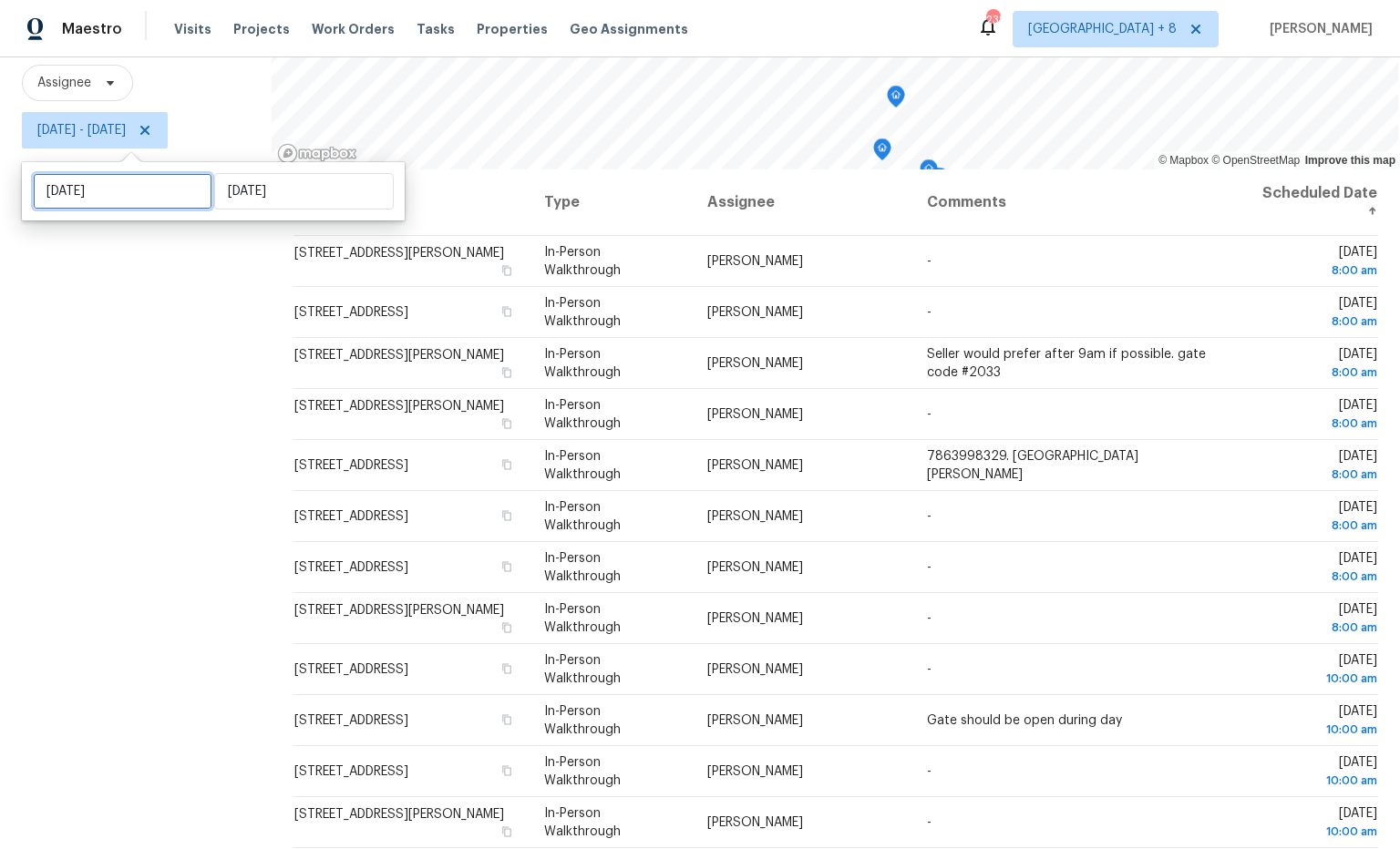
select select "9"
select select "2025"
select select "10"
select select "2025"
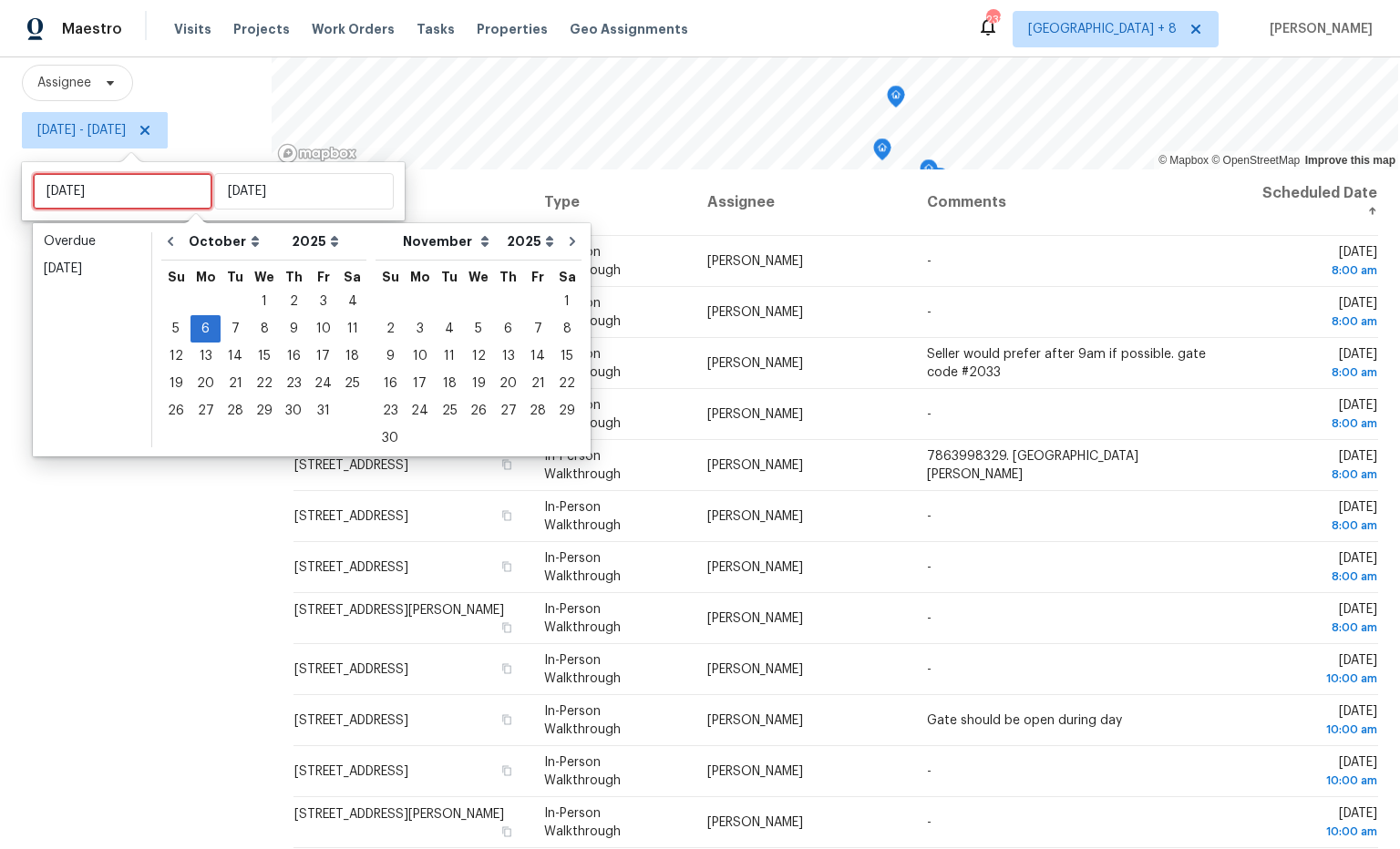
click at [150, 187] on input "Mon, Oct 06" at bounding box center [122, 192] width 179 height 36
type input "Fri, Oct 10"
type input "Mon, Oct 06"
type input "Sat, Oct 11"
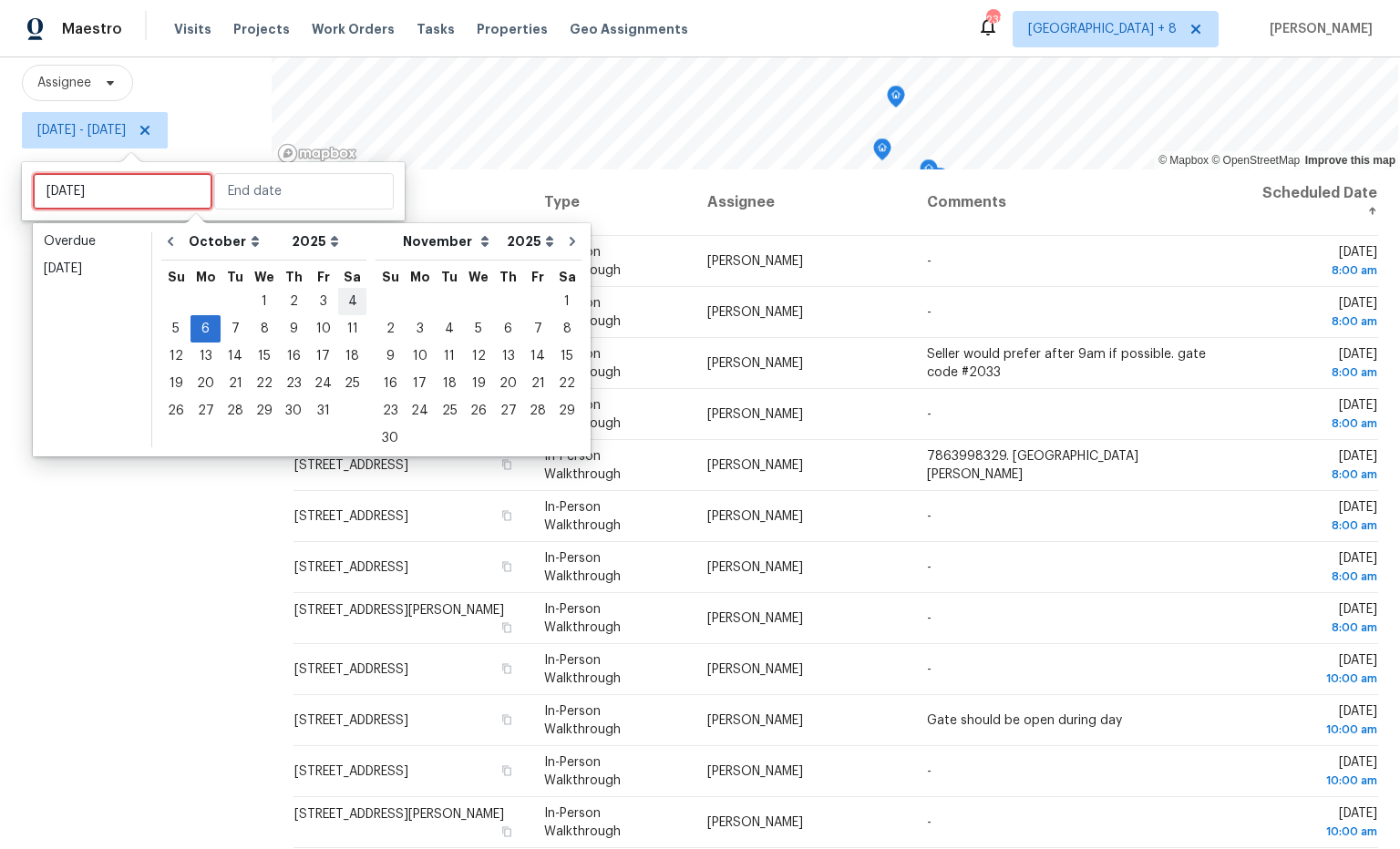
type input "Sat, Oct 04"
type input "Mon, Oct 06"
click at [344, 307] on div "4" at bounding box center [352, 301] width 29 height 26
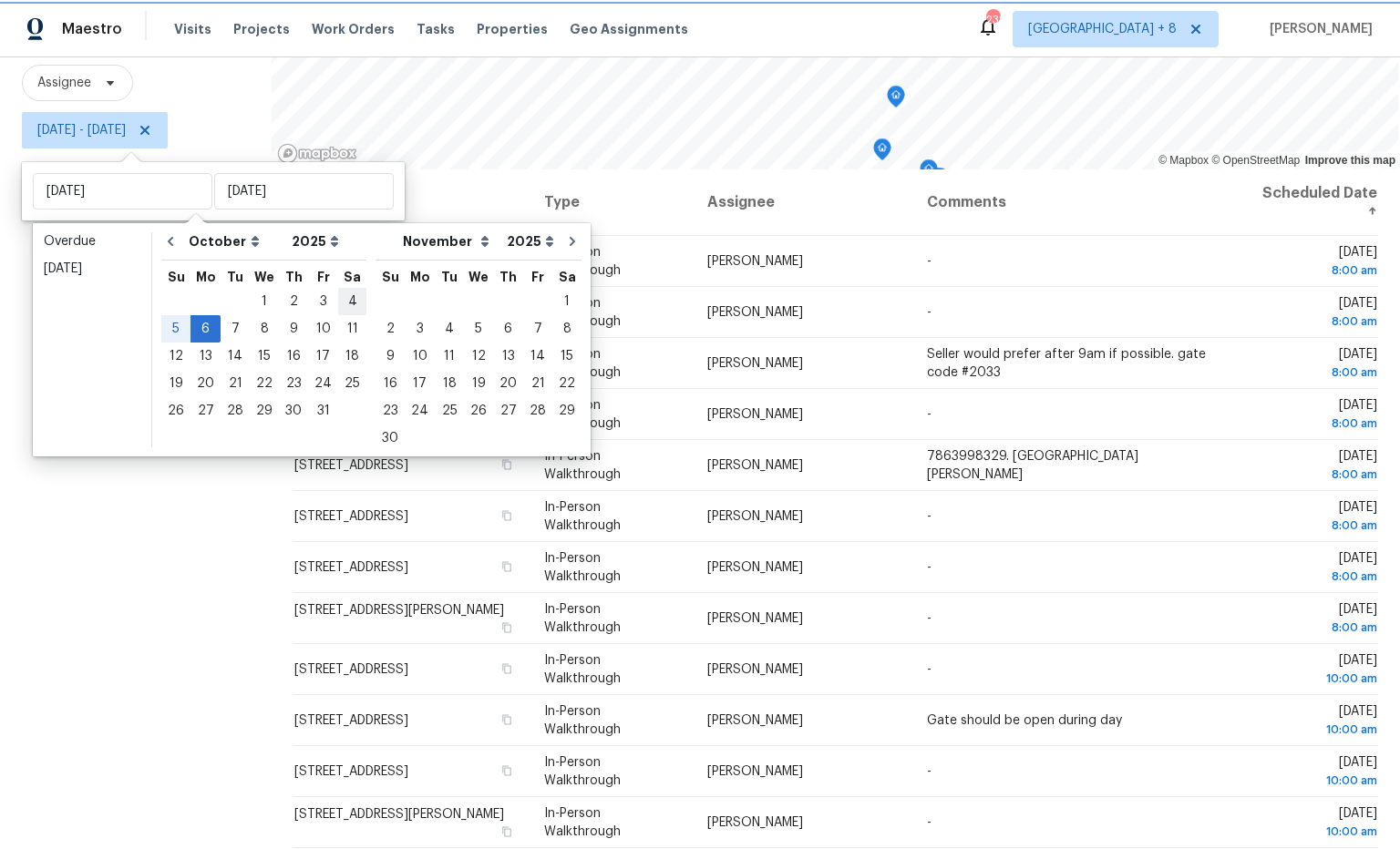
type input "Sat, Oct 04"
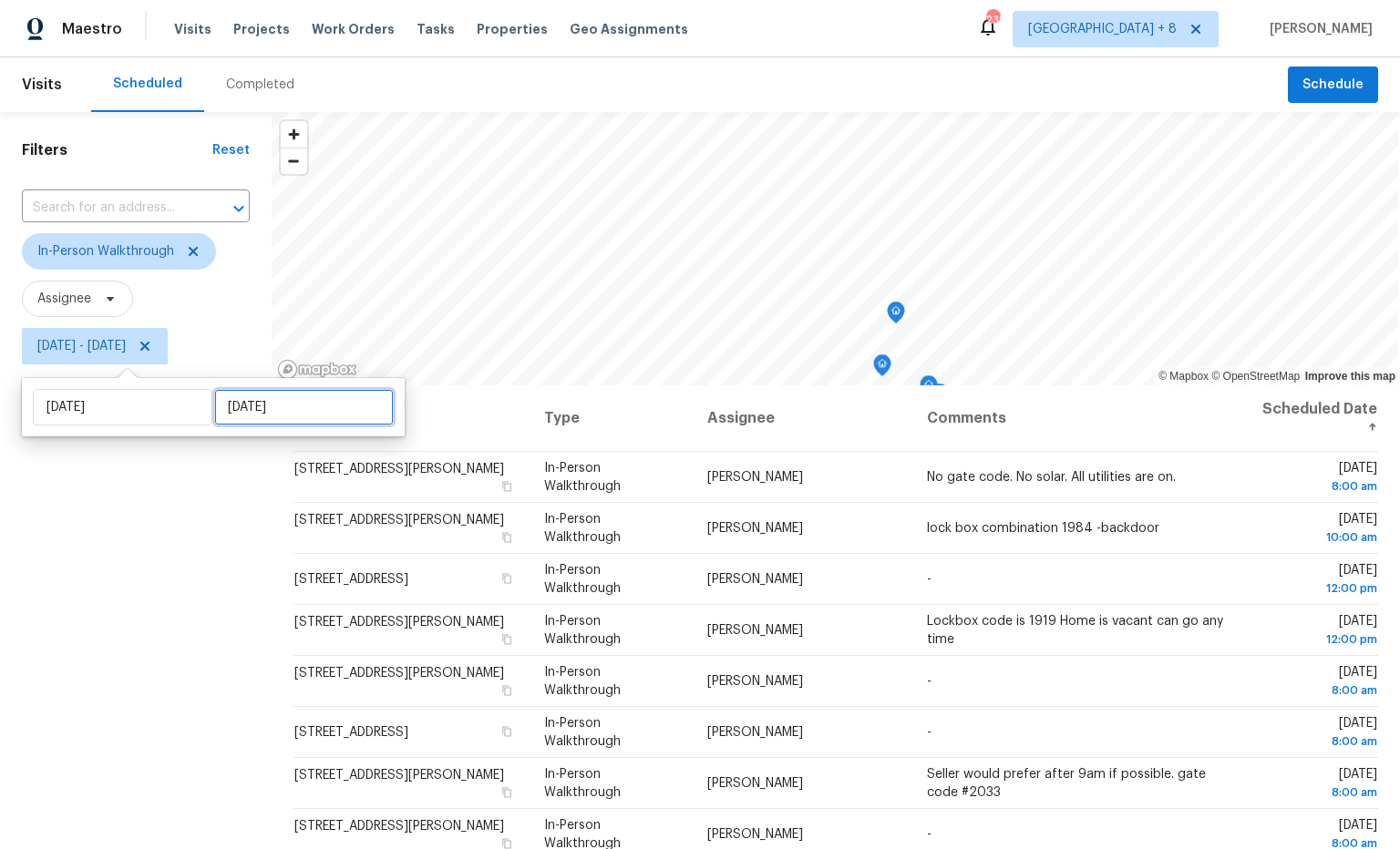
click at [266, 403] on input "Mon, Oct 06" at bounding box center [303, 407] width 179 height 36
select select "9"
select select "2025"
select select "10"
select select "2025"
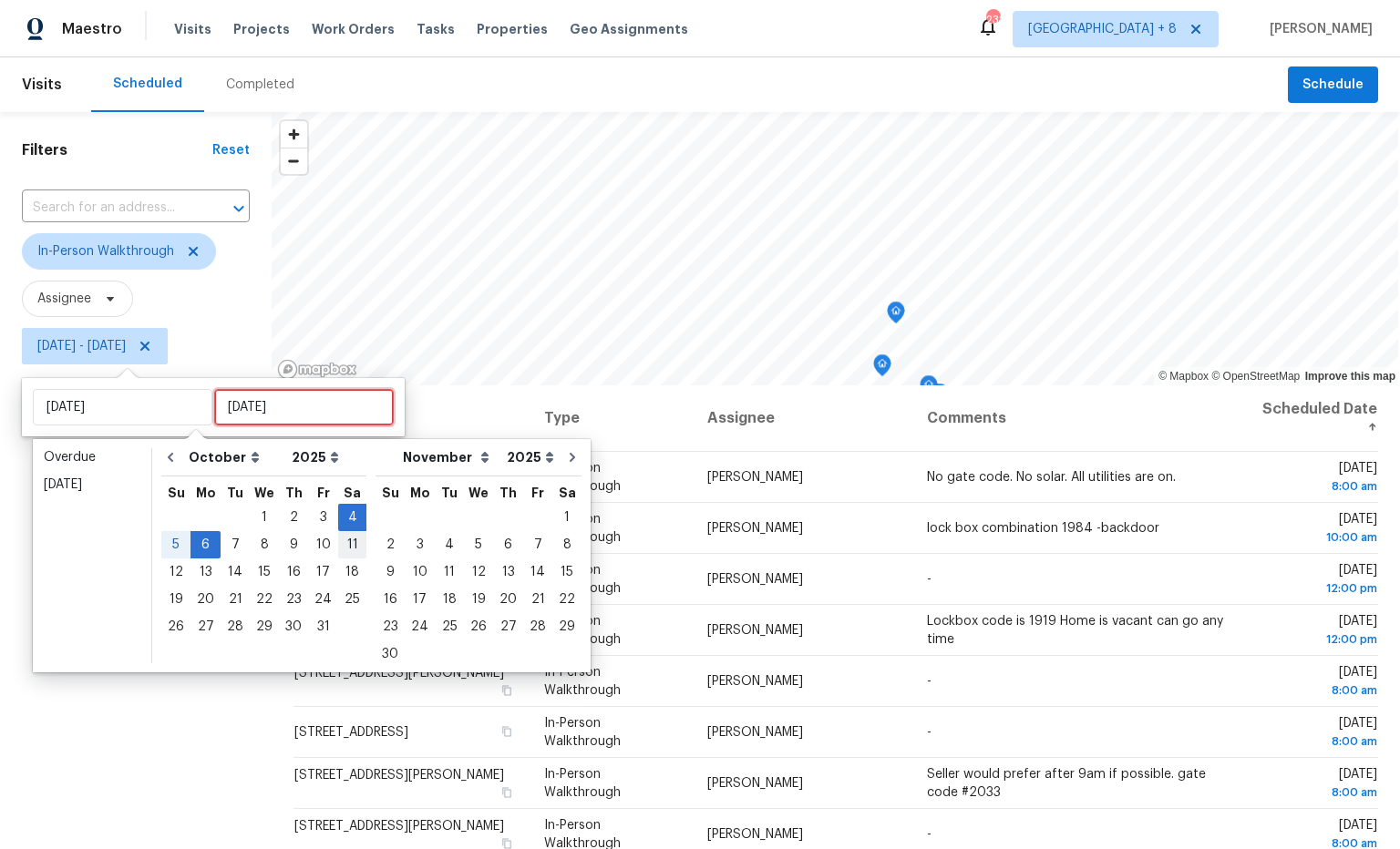
type input "Fri, Oct 03"
type input "Sat, Oct 04"
click at [347, 516] on div "4" at bounding box center [352, 517] width 29 height 26
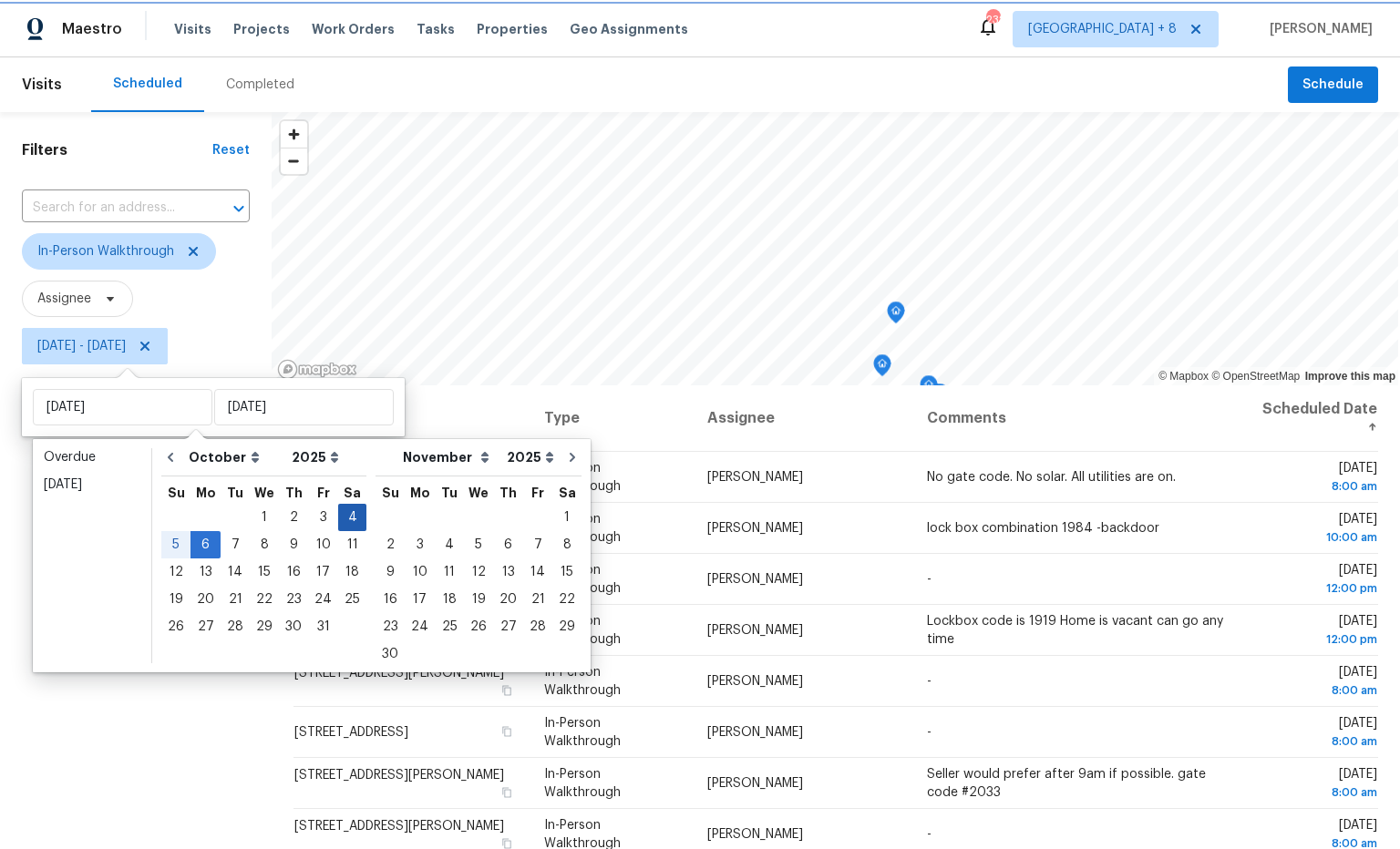
type input "Sat, Oct 04"
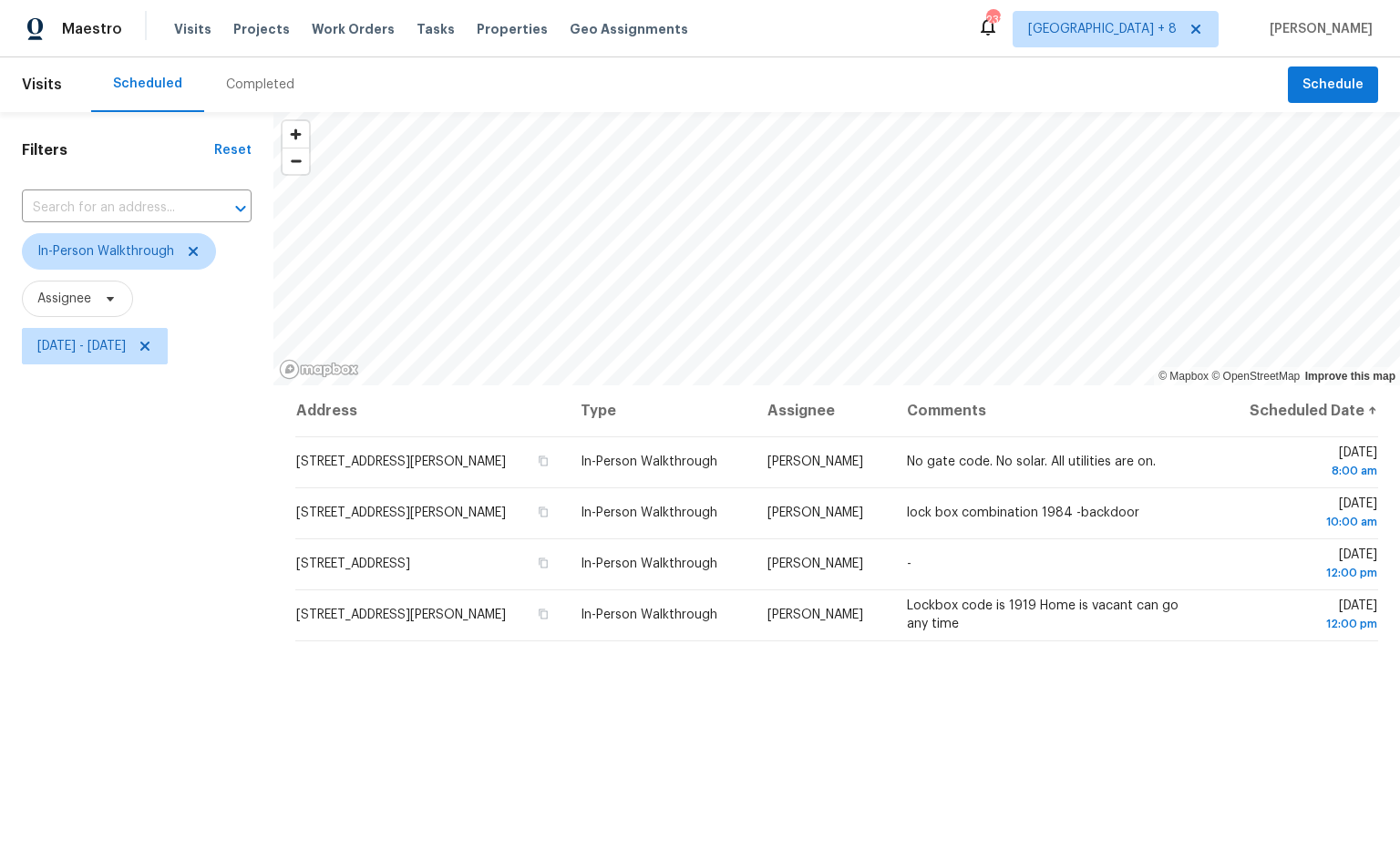
click at [165, 666] on div "Filters Reset ​ In-Person Walkthrough Assignee Sat, Oct 04 - Sat, Oct 04" at bounding box center [136, 589] width 274 height 953
click at [102, 407] on div "Filters Reset ​ In-Person Walkthrough Assignee Sat, Oct 04 - Sat, Oct 04" at bounding box center [136, 589] width 274 height 953
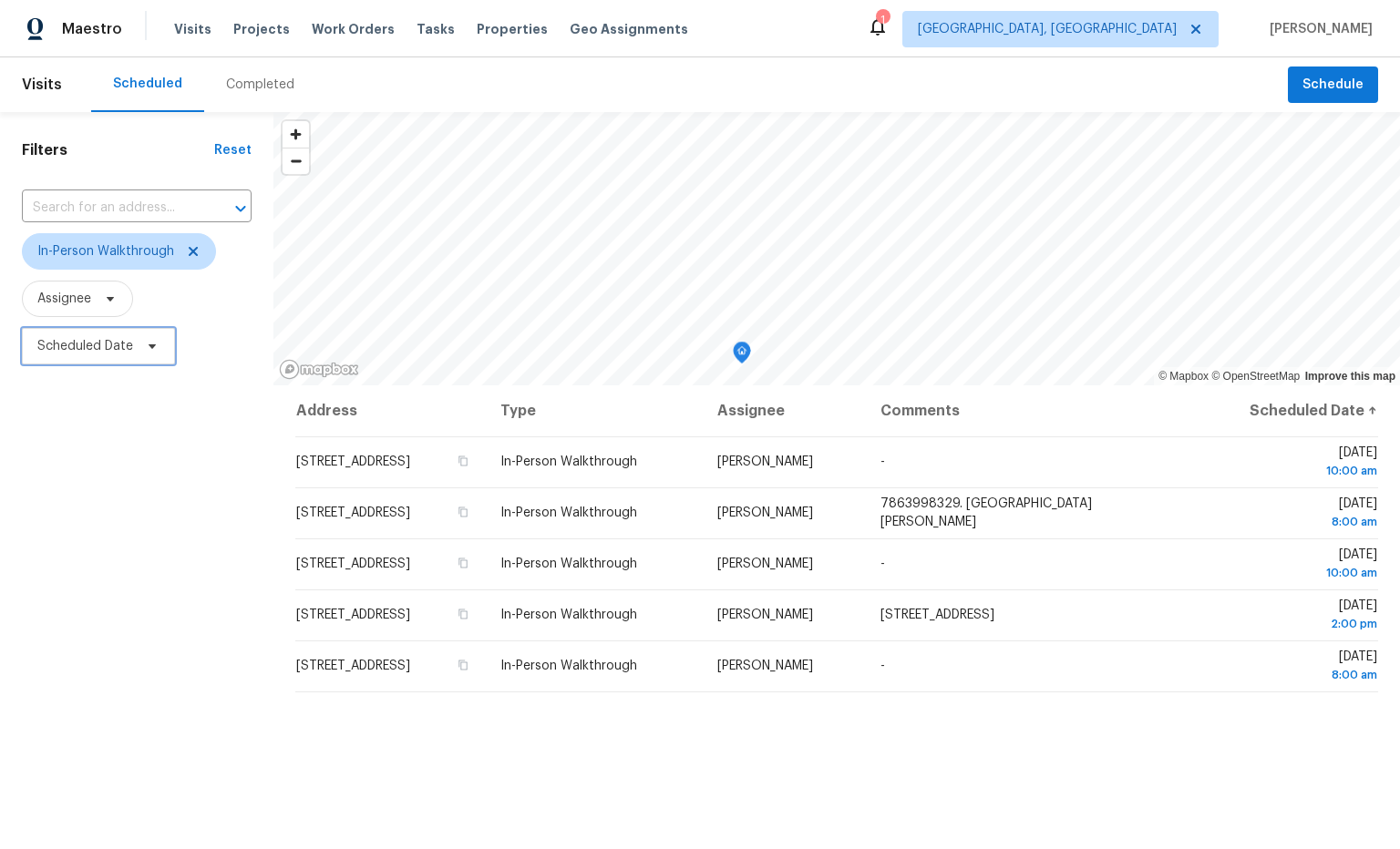
click at [143, 350] on span at bounding box center [149, 345] width 20 height 14
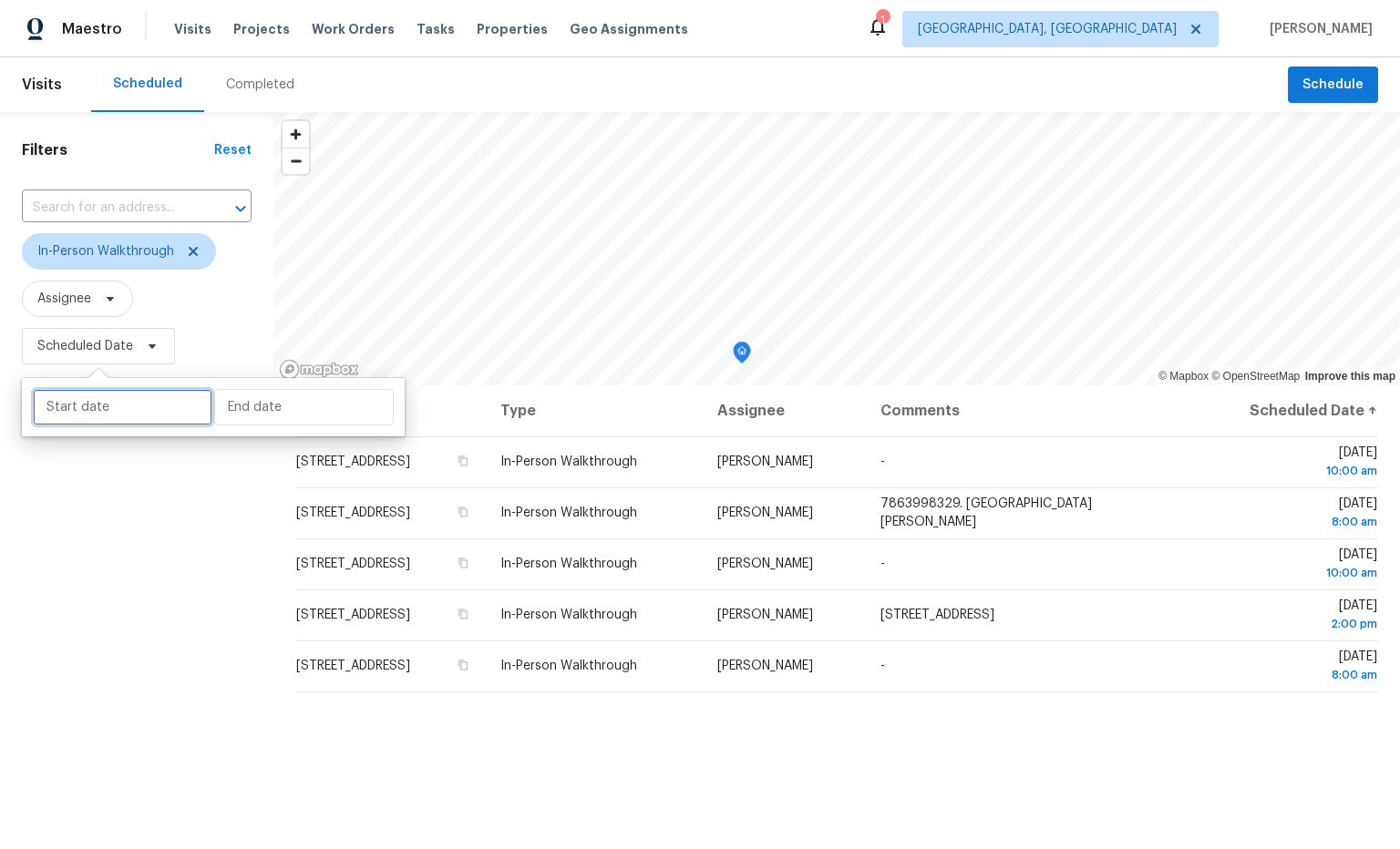
select select "9"
select select "2025"
select select "10"
select select "2025"
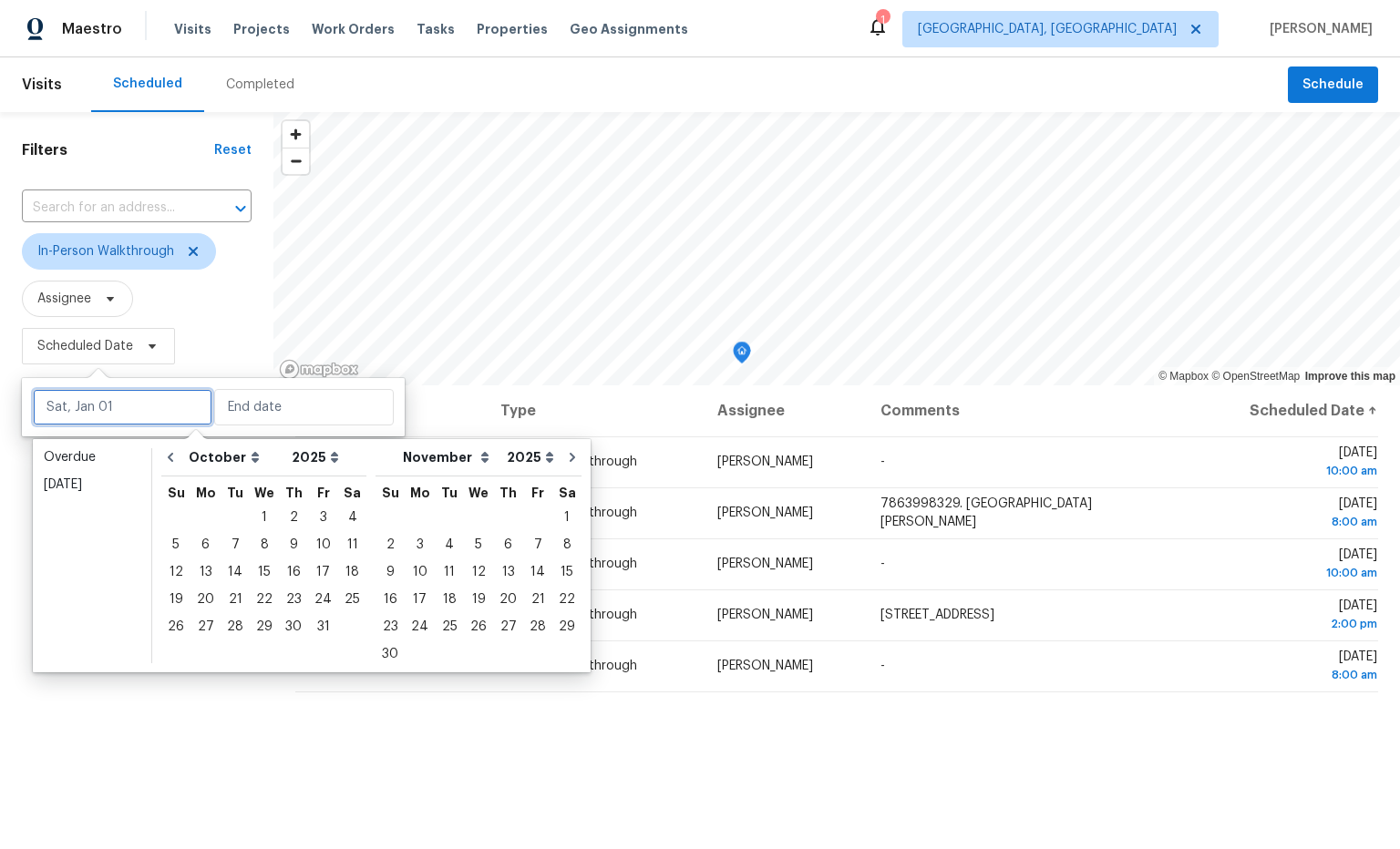
click at [150, 406] on input "text" at bounding box center [122, 407] width 179 height 36
click at [338, 514] on div "4" at bounding box center [352, 517] width 29 height 26
type input "Sat, Oct 04"
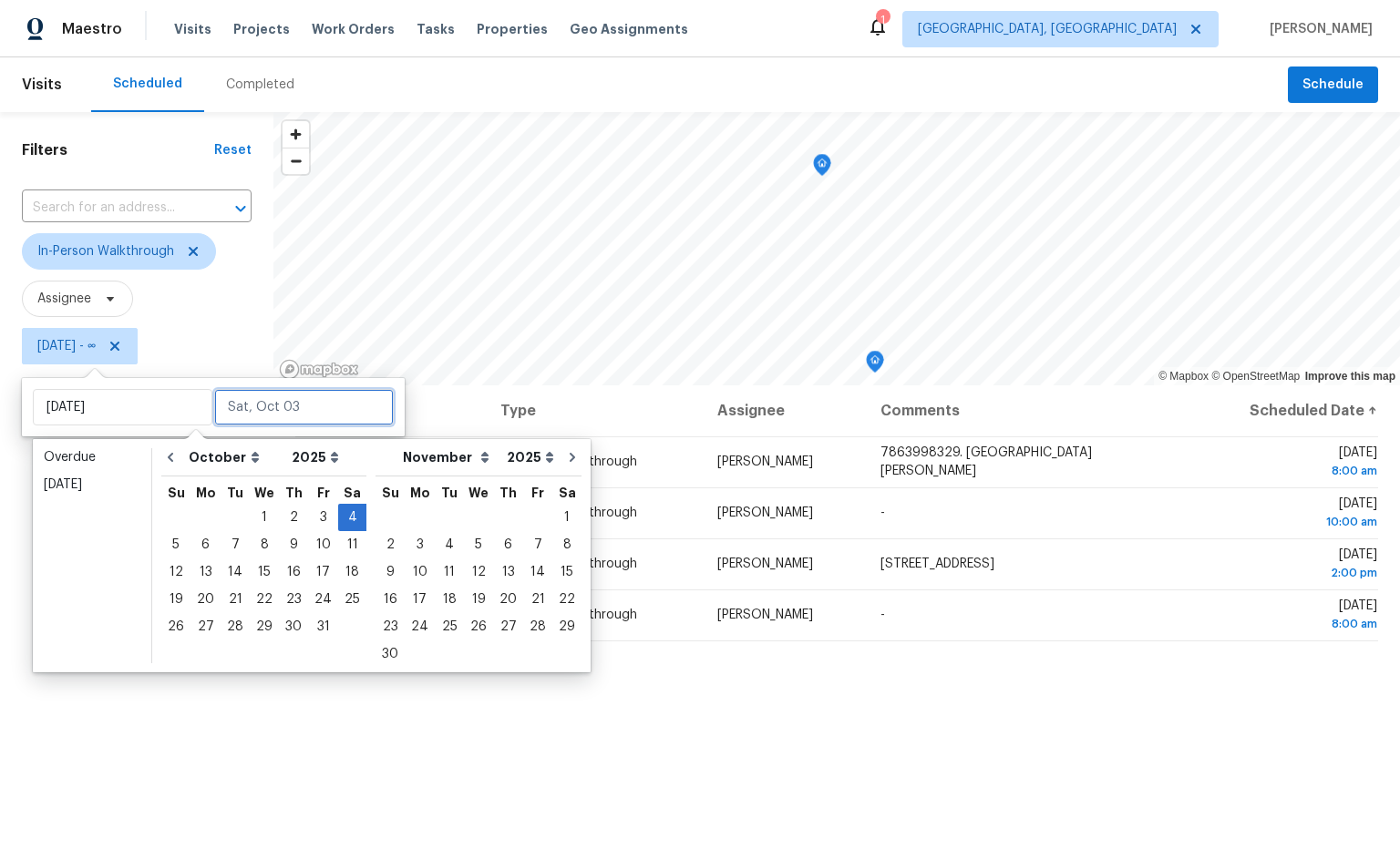
click at [281, 416] on input "text" at bounding box center [303, 407] width 179 height 36
click at [348, 520] on div "4" at bounding box center [352, 517] width 29 height 26
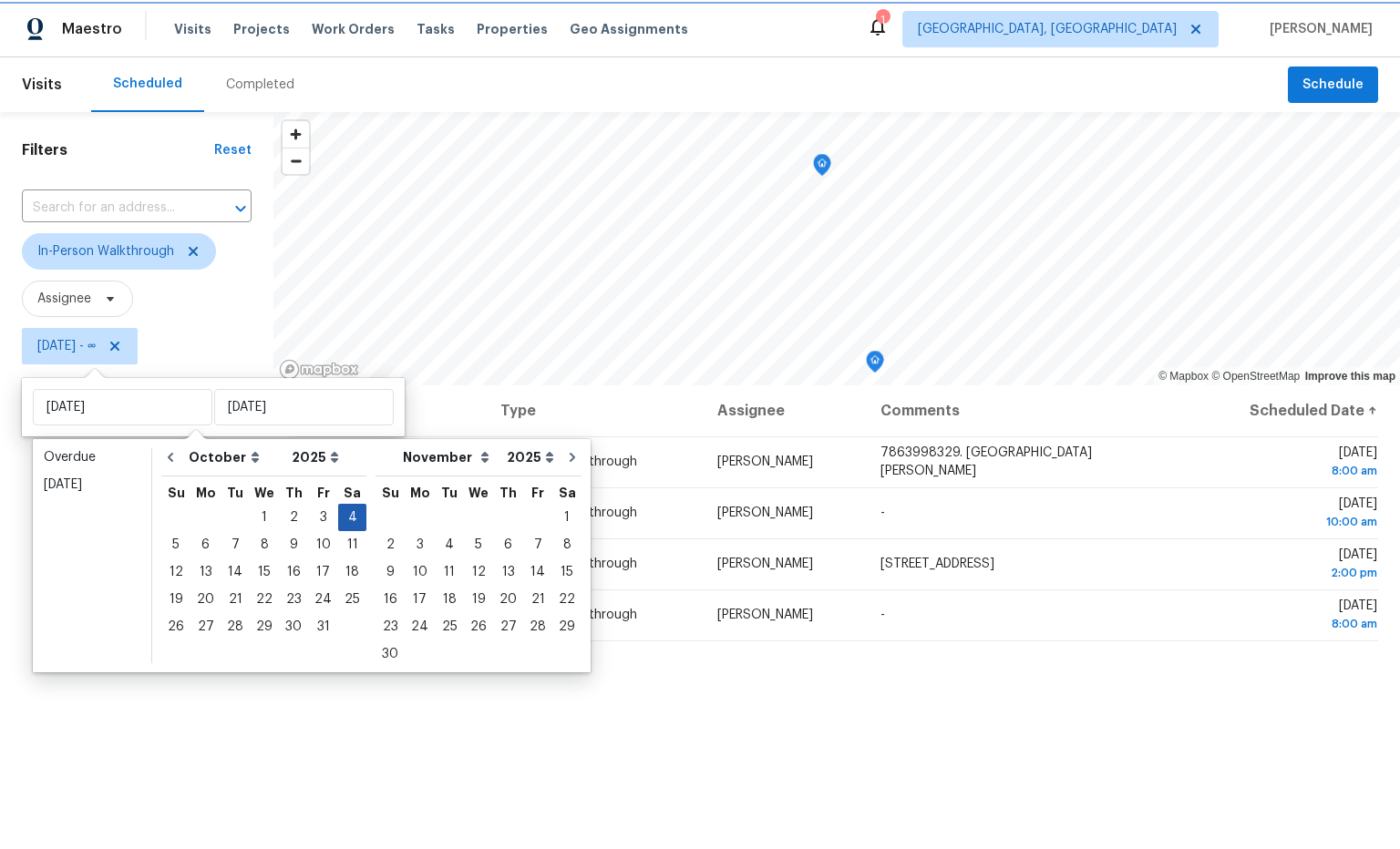
type input "Sat, Oct 04"
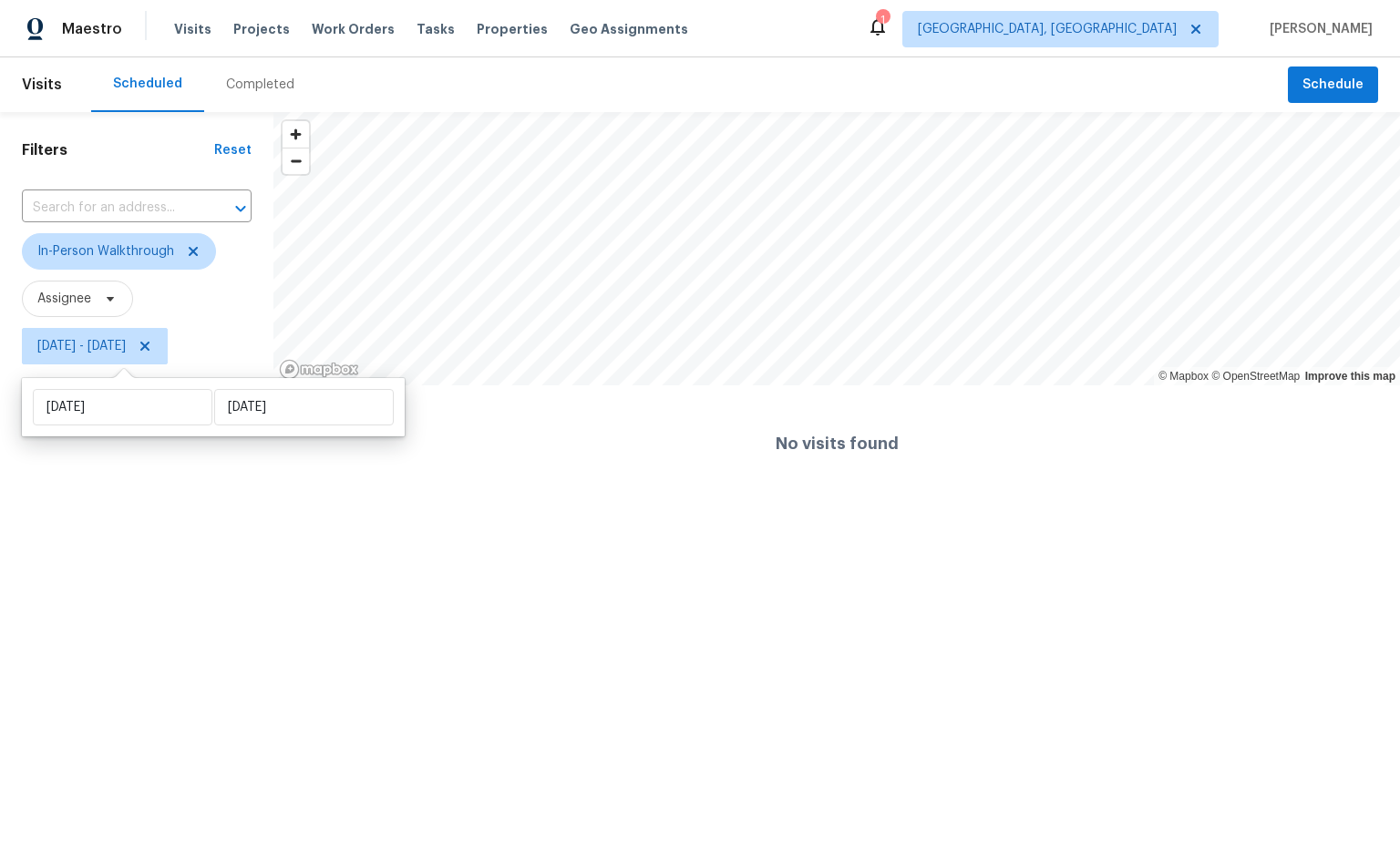
click at [631, 502] on html "Maestro Visits Projects Work Orders Tasks Properties Geo Assignments 1 Miami, F…" at bounding box center [700, 251] width 1400 height 502
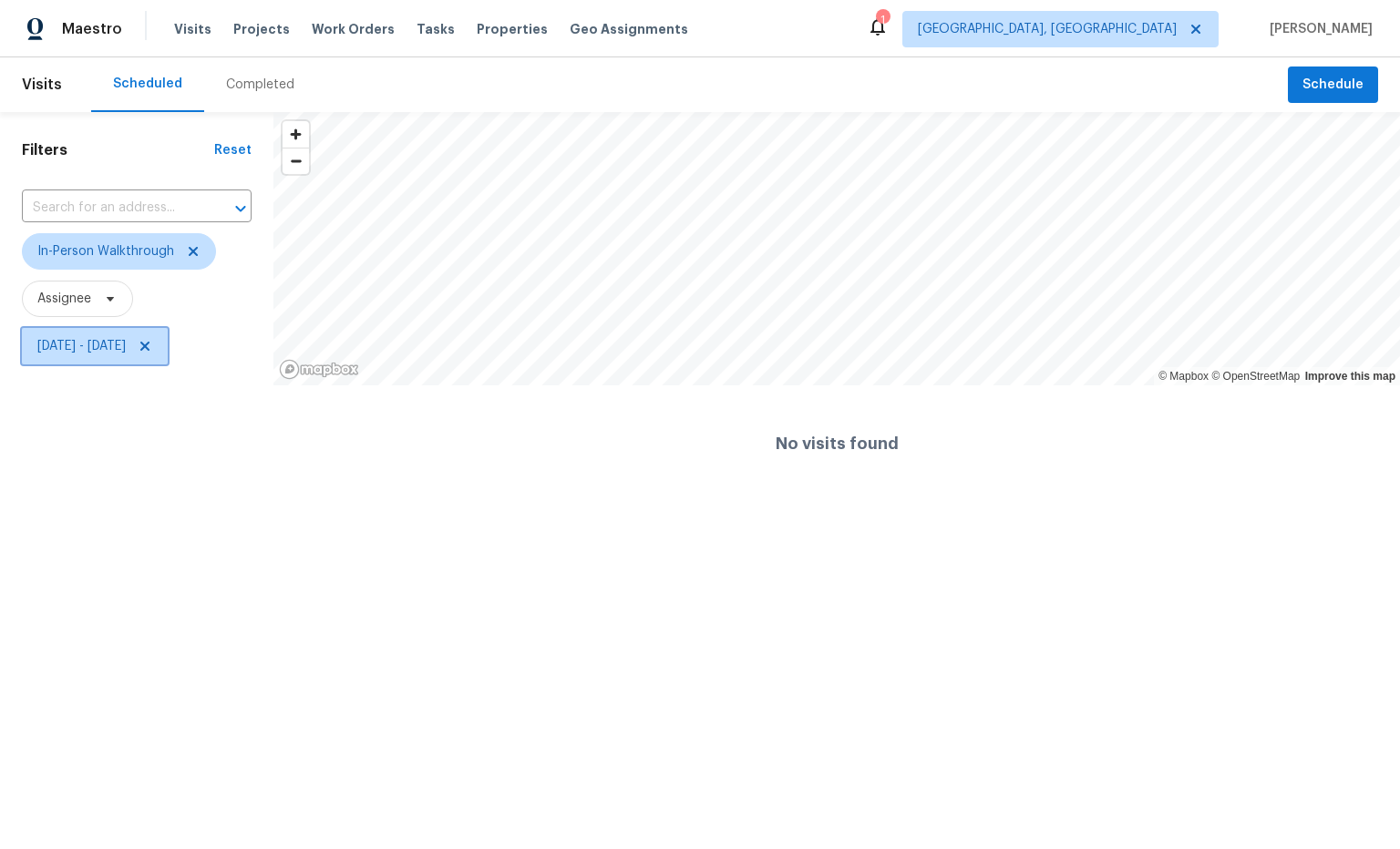
click at [126, 350] on span "Sat, Oct 04 - Sat, Oct 04" at bounding box center [81, 345] width 89 height 18
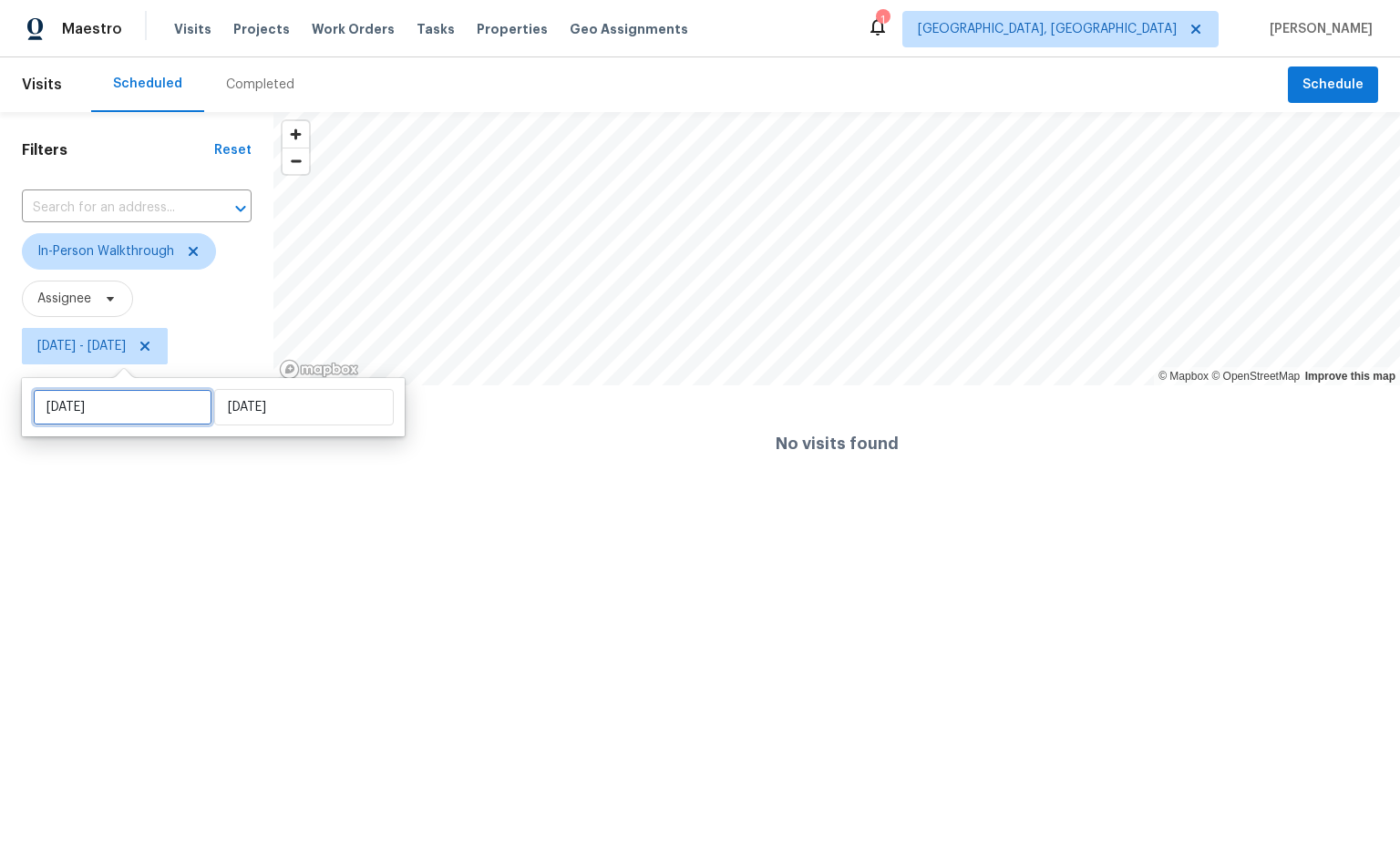
select select "9"
select select "2025"
select select "10"
select select "2025"
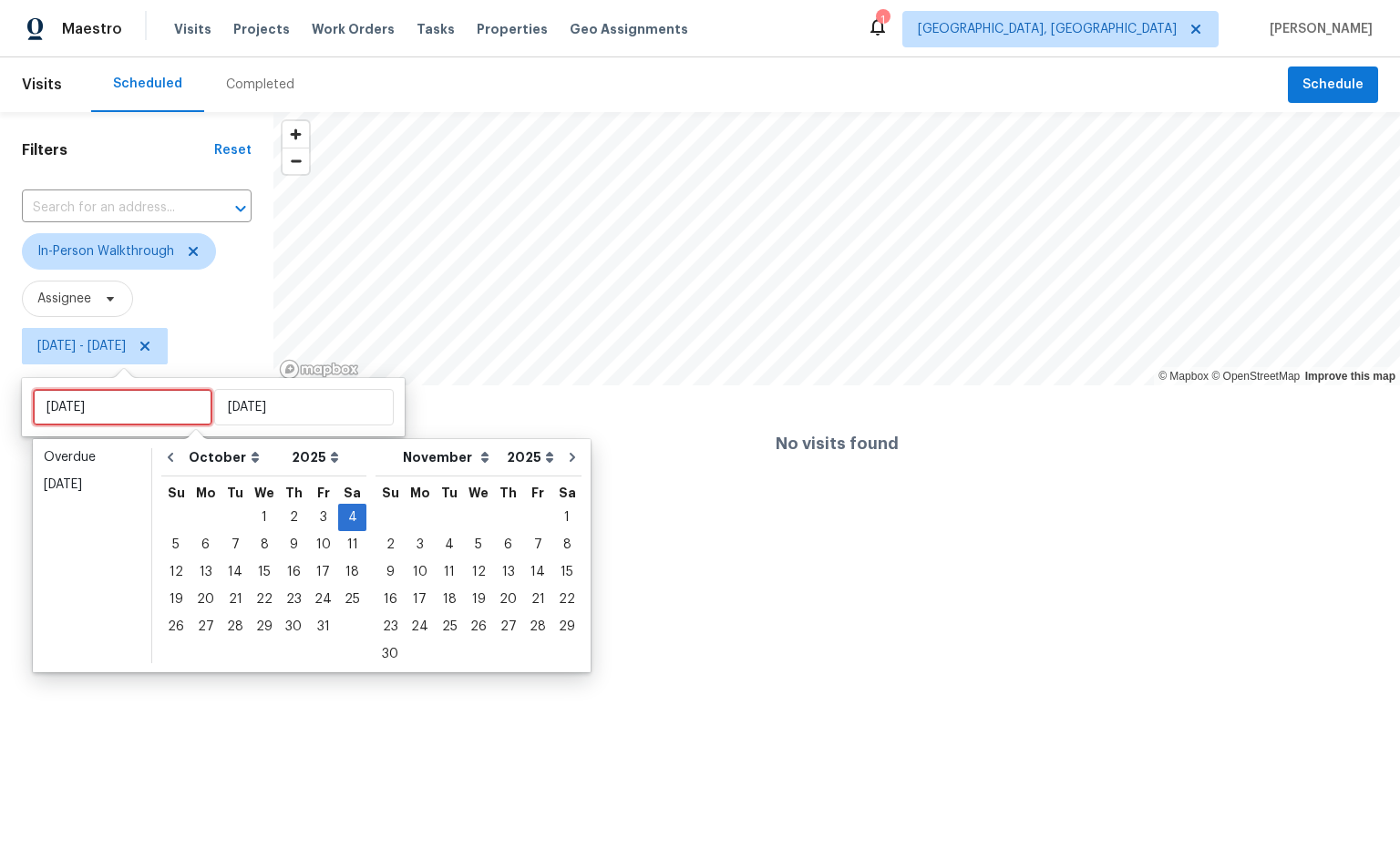
click at [157, 411] on input "Sat, Oct 04" at bounding box center [122, 407] width 179 height 36
click at [318, 516] on div "3" at bounding box center [324, 517] width 31 height 26
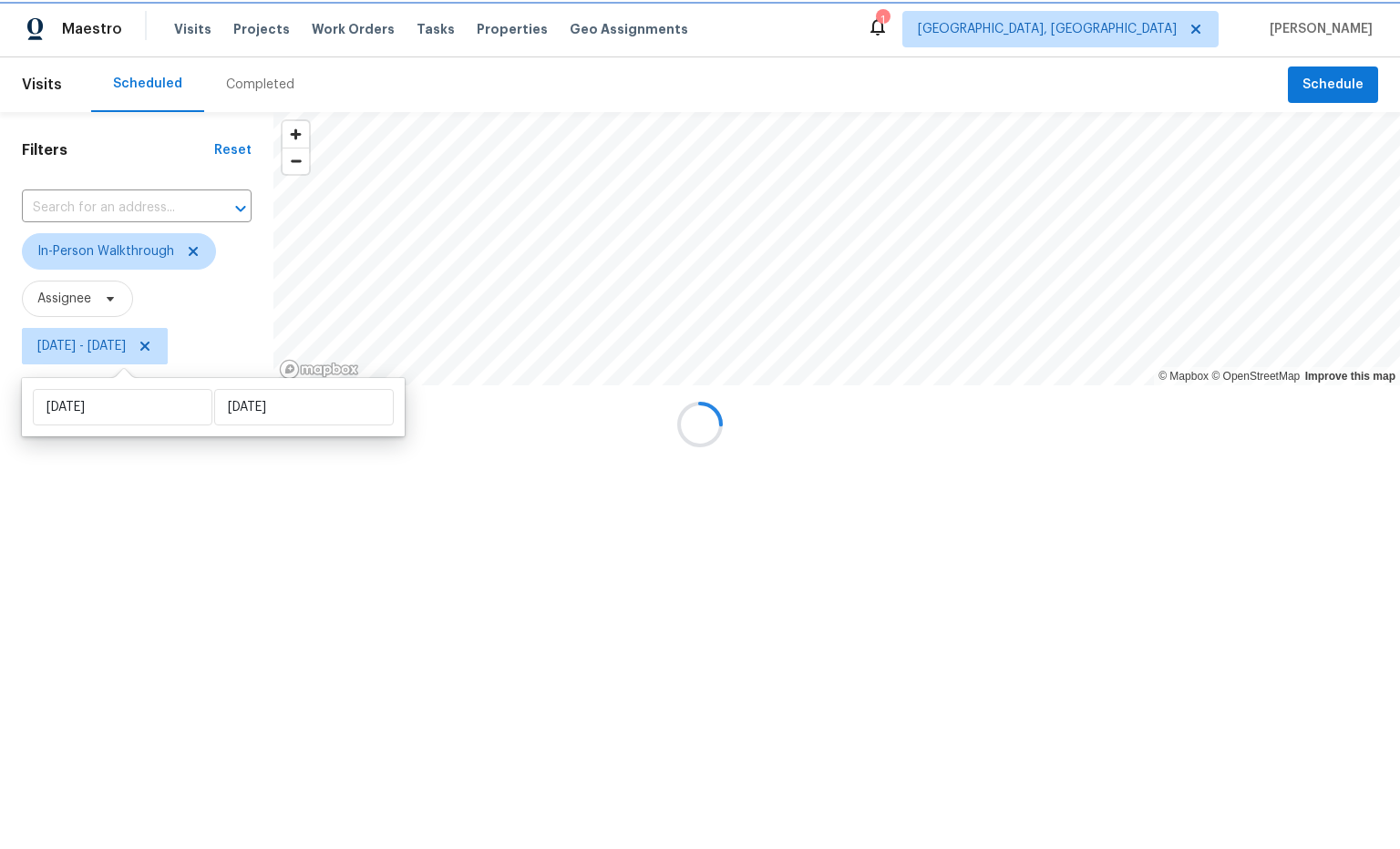
type input "Fri, Oct 03"
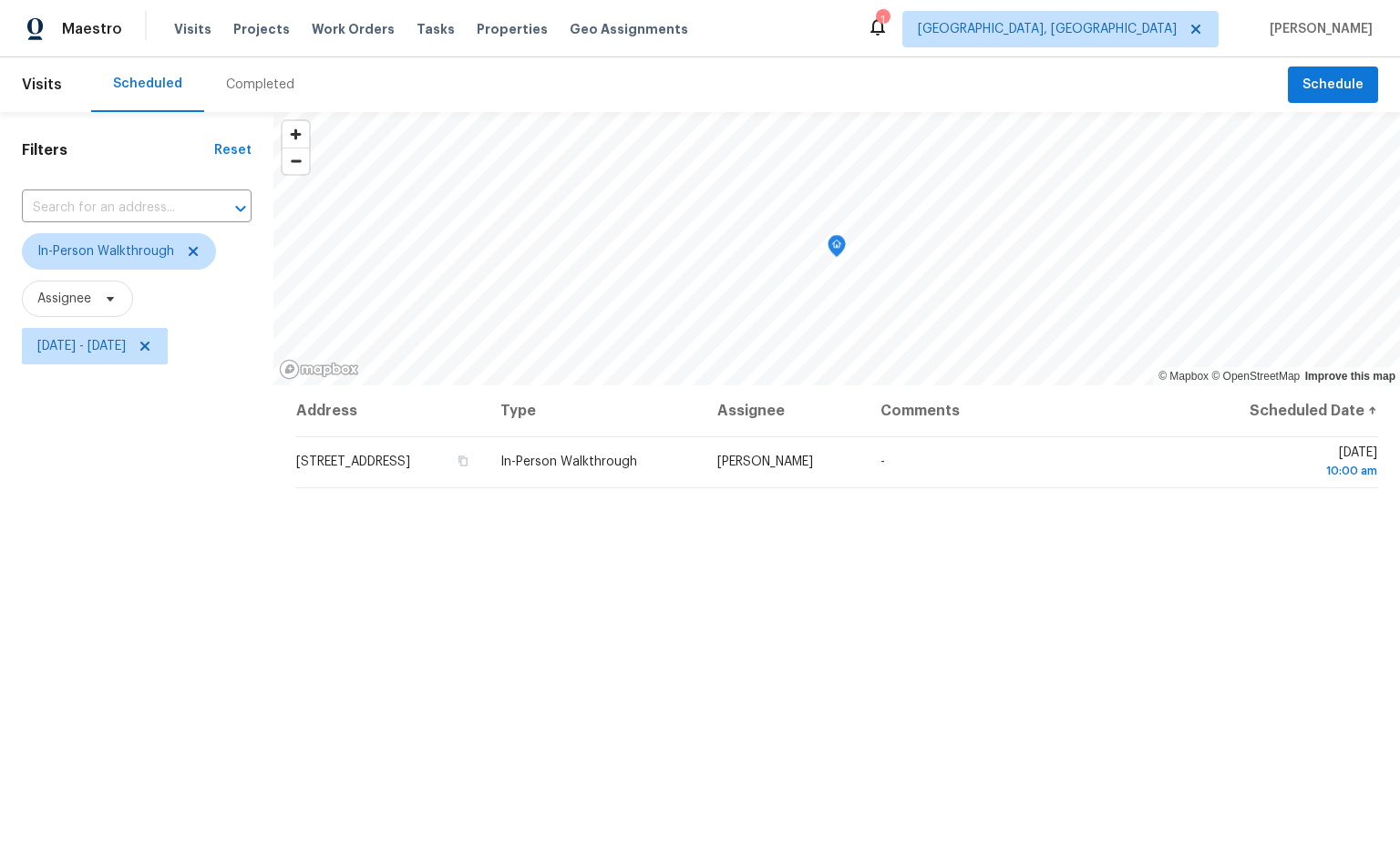
click at [629, 568] on div "Address Type Assignee Comments Scheduled Date ↑ 4822 Palmbrooke Cir, West Palm …" at bounding box center [837, 725] width 1127 height 680
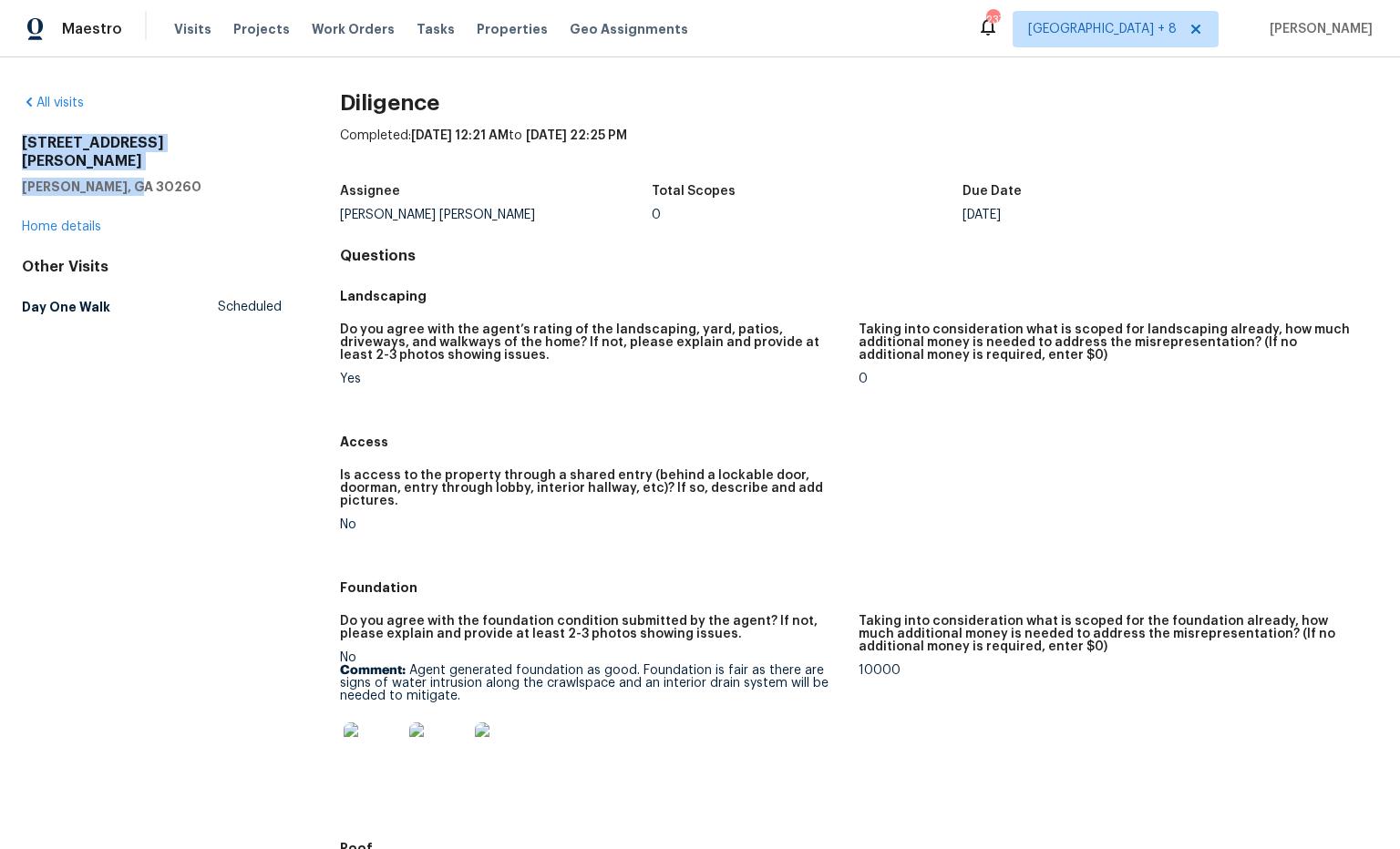
drag, startPoint x: 176, startPoint y: 170, endPoint x: 59, endPoint y: 144, distance: 119.9
click at [13, 146] on div "All visits 2217 Willoby Ct Morrow, GA 30260 Home details Other Visits Day One W…" at bounding box center [700, 453] width 1400 height 792
copy div "2217 Willoby Ct Morrow, GA 30260"
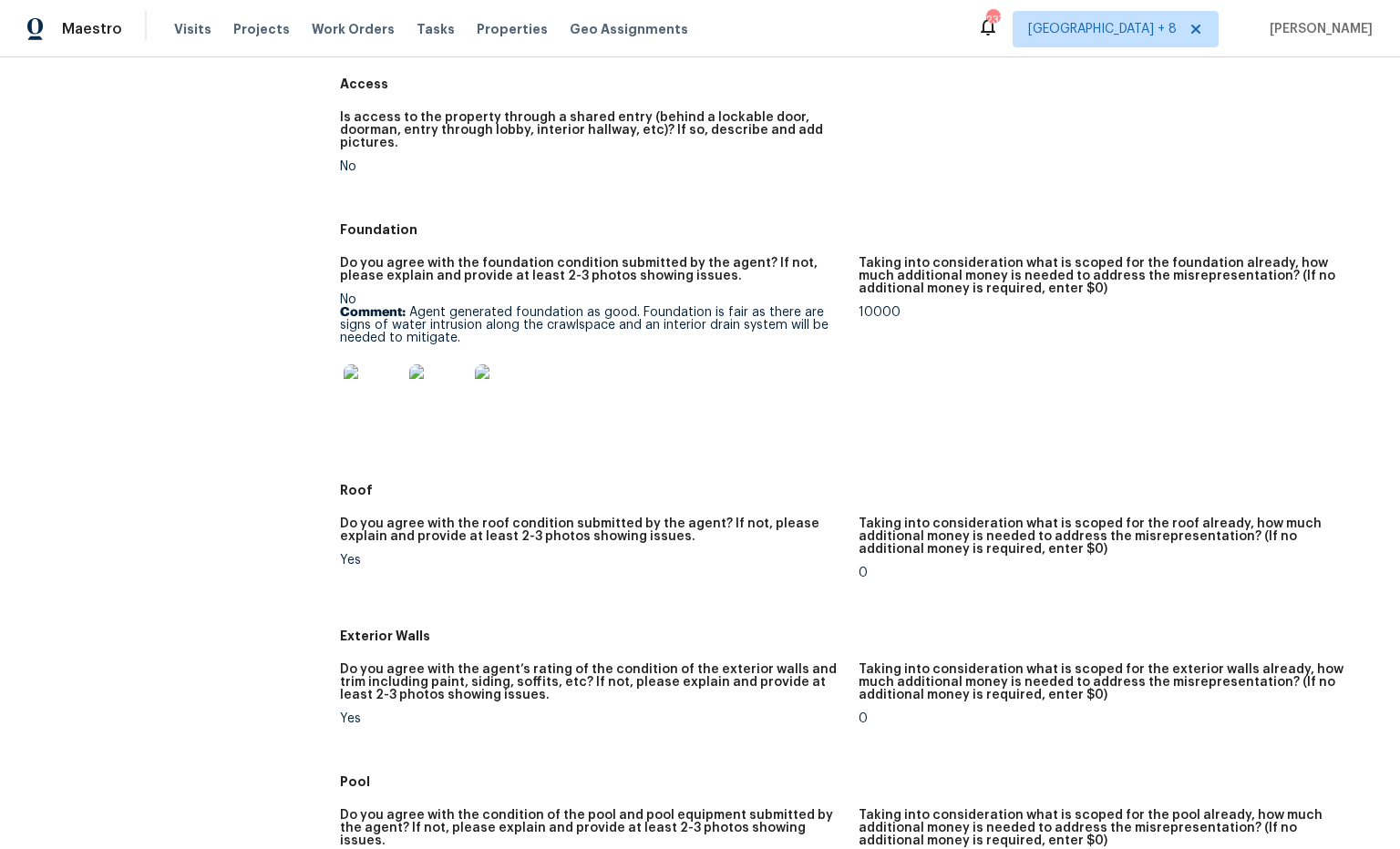
scroll to position [366, 0]
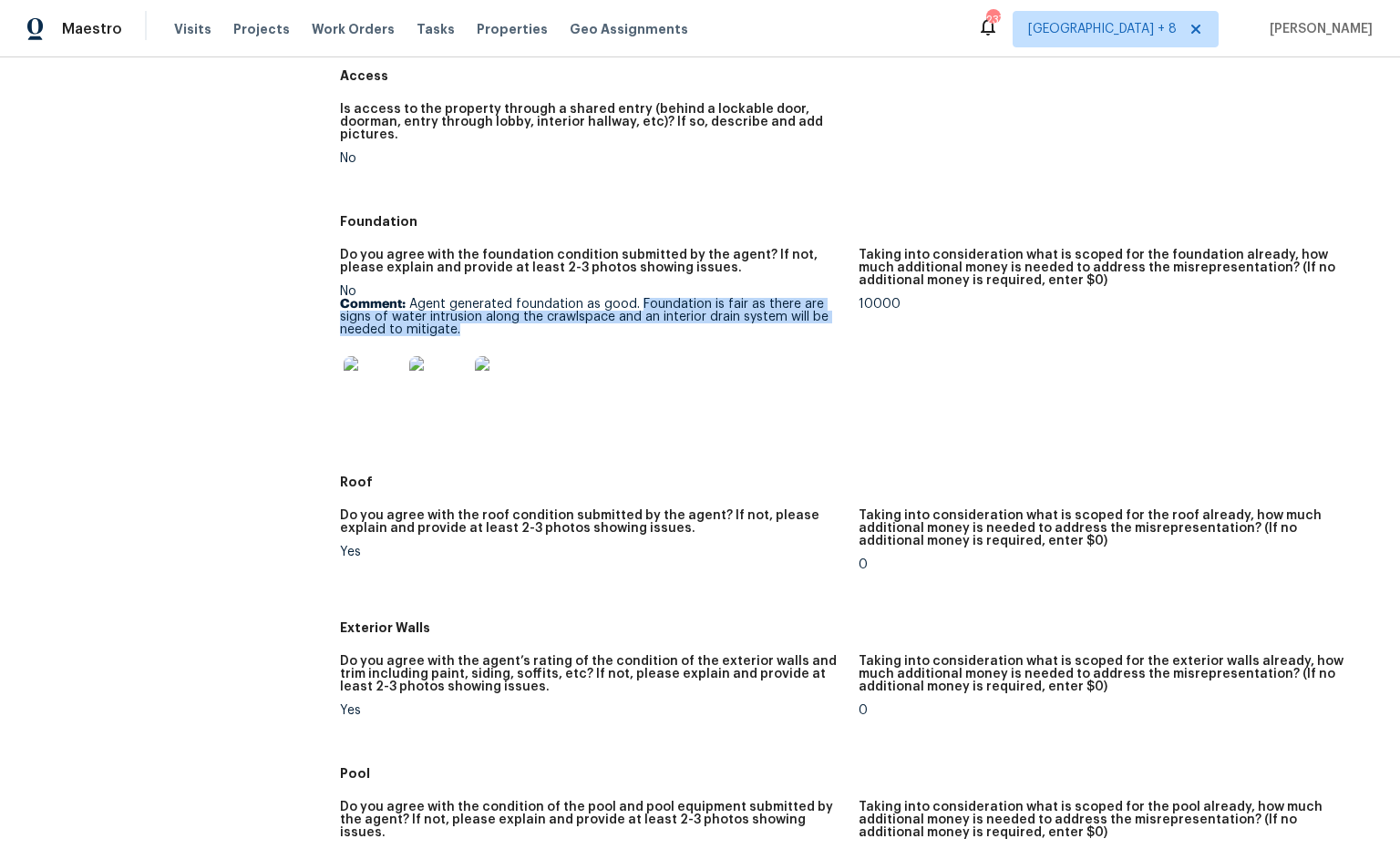
drag, startPoint x: 665, startPoint y: 290, endPoint x: 815, endPoint y: 314, distance: 151.9
click at [815, 314] on p "Comment: Agent generated foundation as good. Foundation is fair as there are si…" at bounding box center [592, 317] width 505 height 38
copy p "Foundation is fair as there are signs of water intrusion along the crawlspace a…"
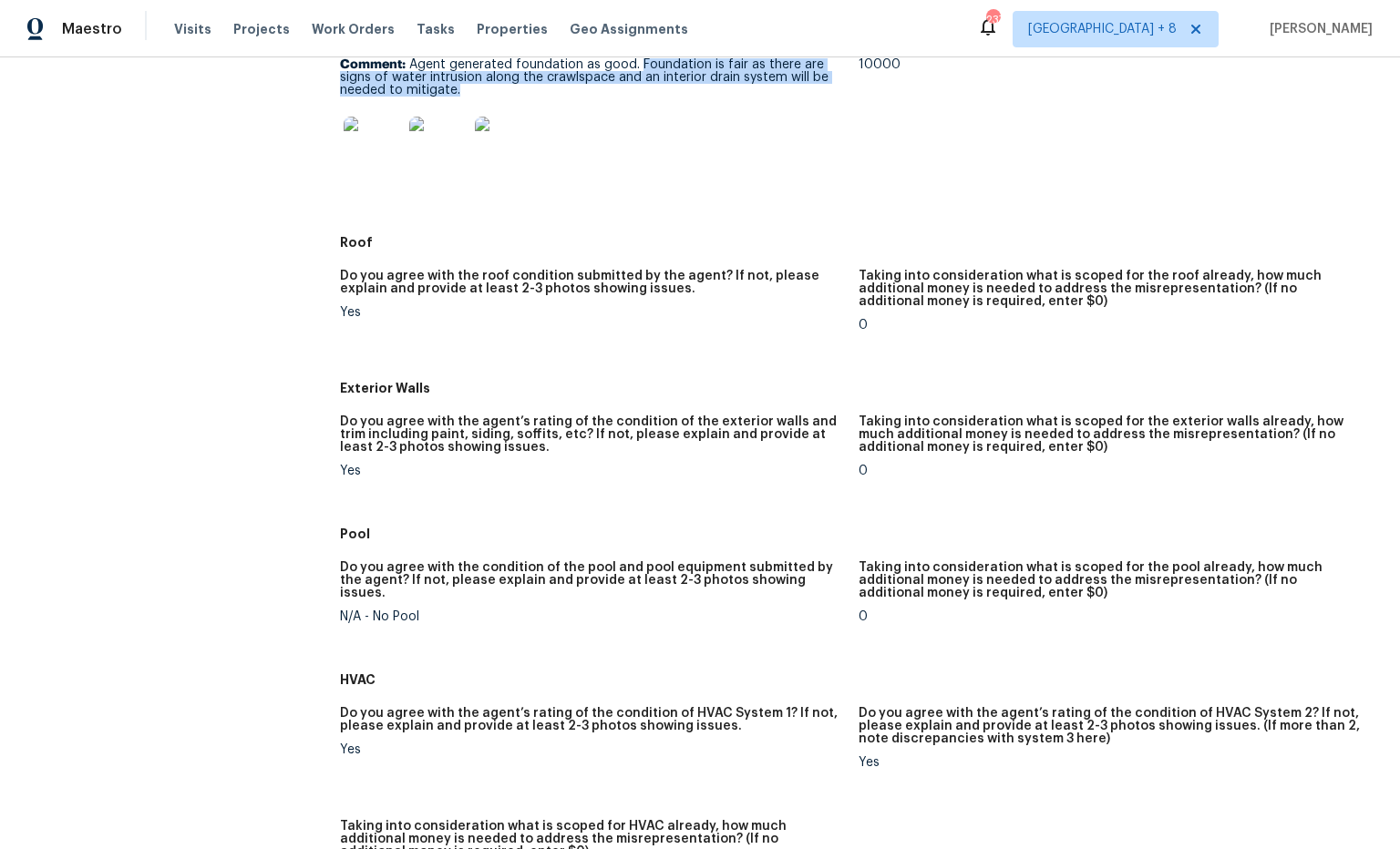
scroll to position [0, 0]
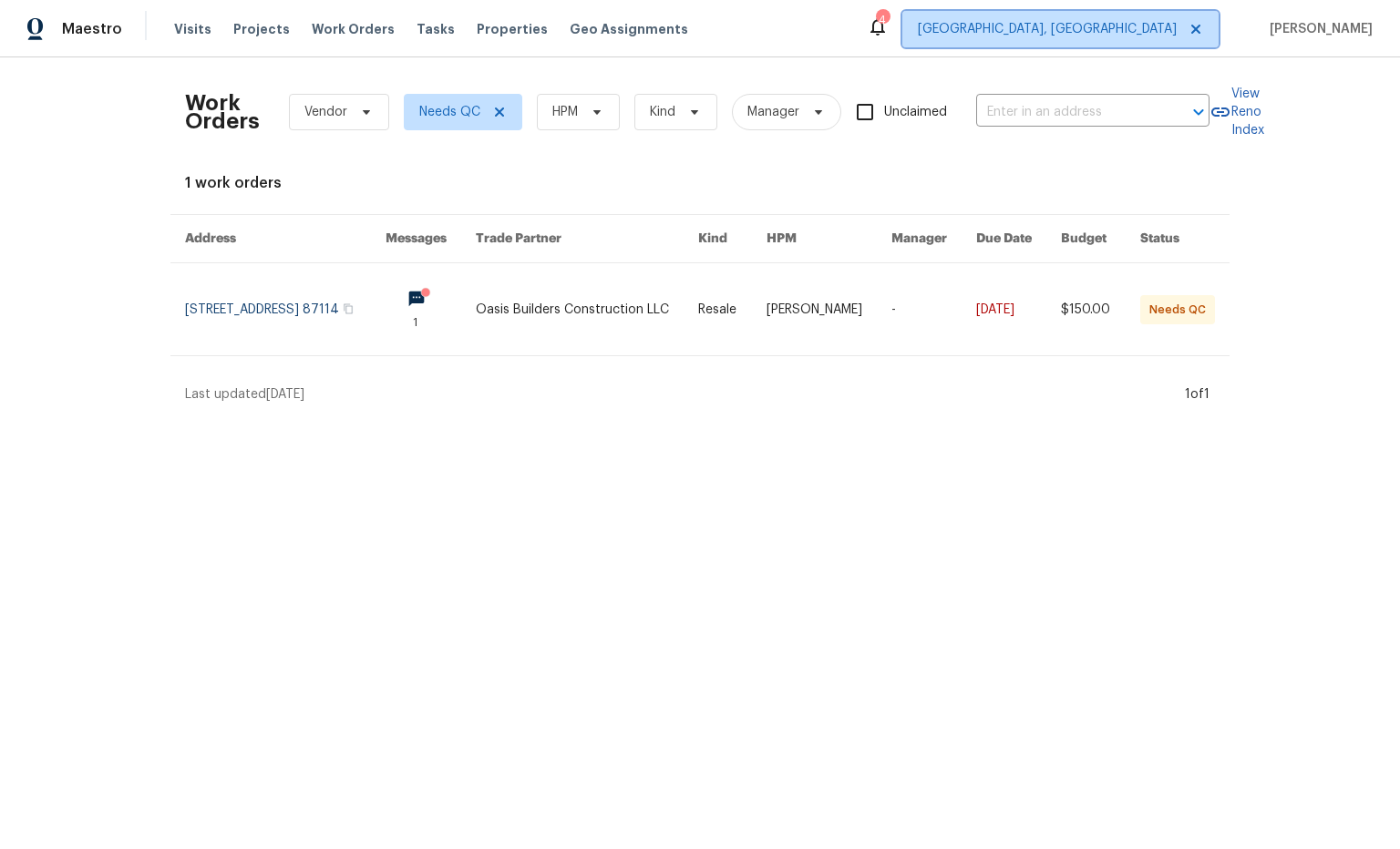
click at [1131, 22] on span "[GEOGRAPHIC_DATA], [GEOGRAPHIC_DATA]" at bounding box center [1047, 29] width 259 height 18
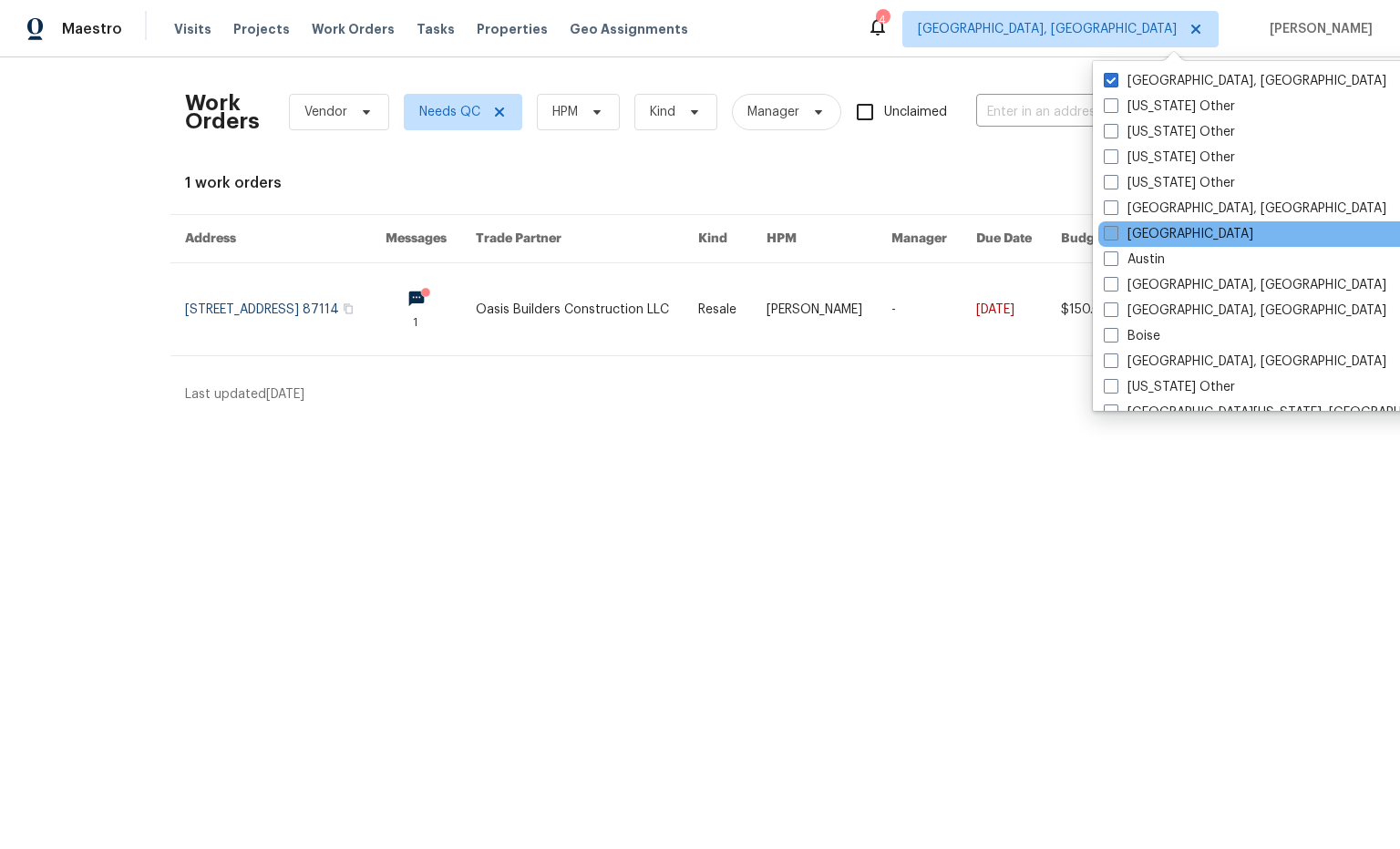
drag, startPoint x: 1110, startPoint y: 236, endPoint x: 1116, endPoint y: 108, distance: 128.1
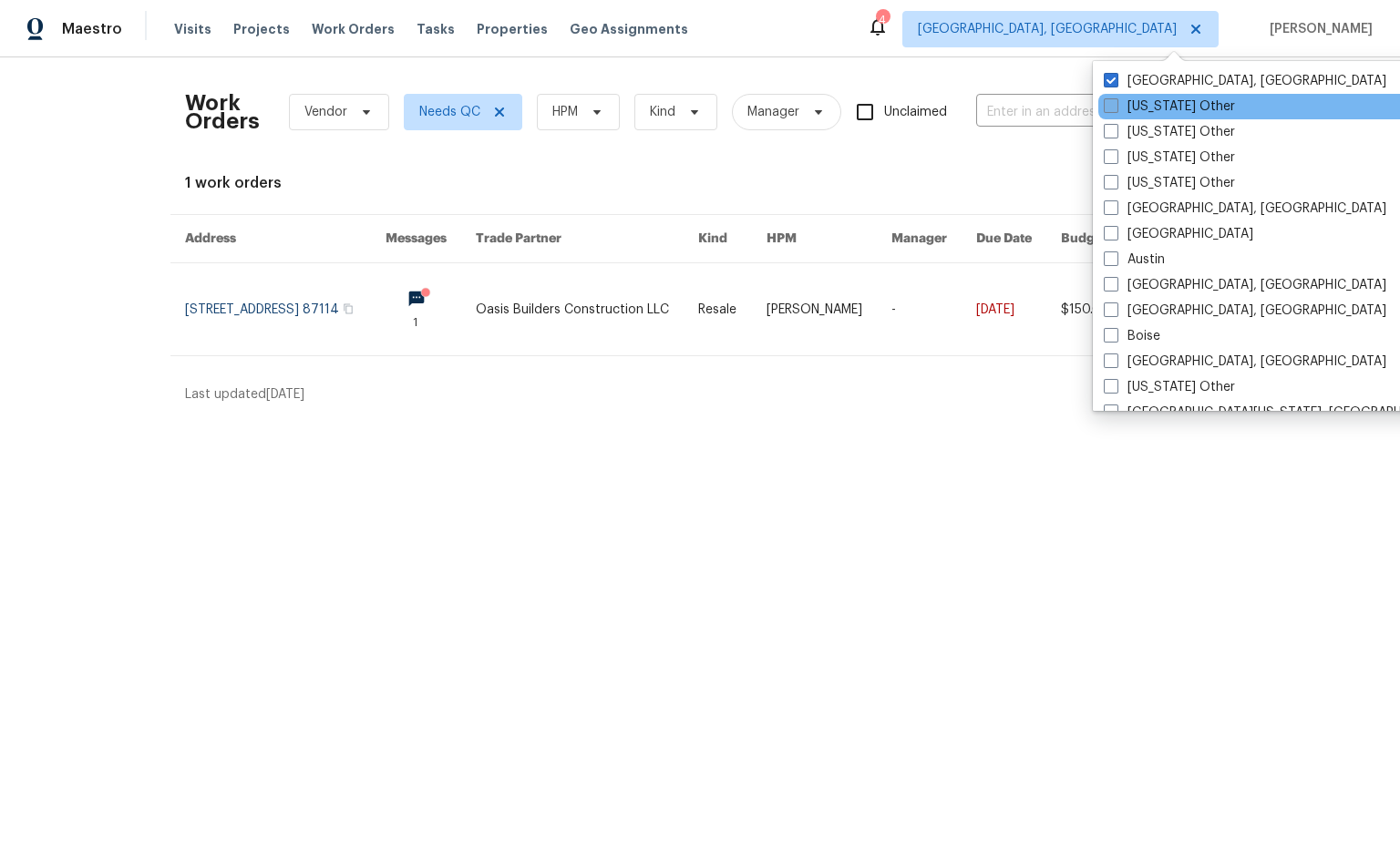
click at [1110, 236] on span at bounding box center [1111, 233] width 14 height 14
click at [1110, 236] on input "Atlanta" at bounding box center [1110, 231] width 11 height 11
checkbox input "true"
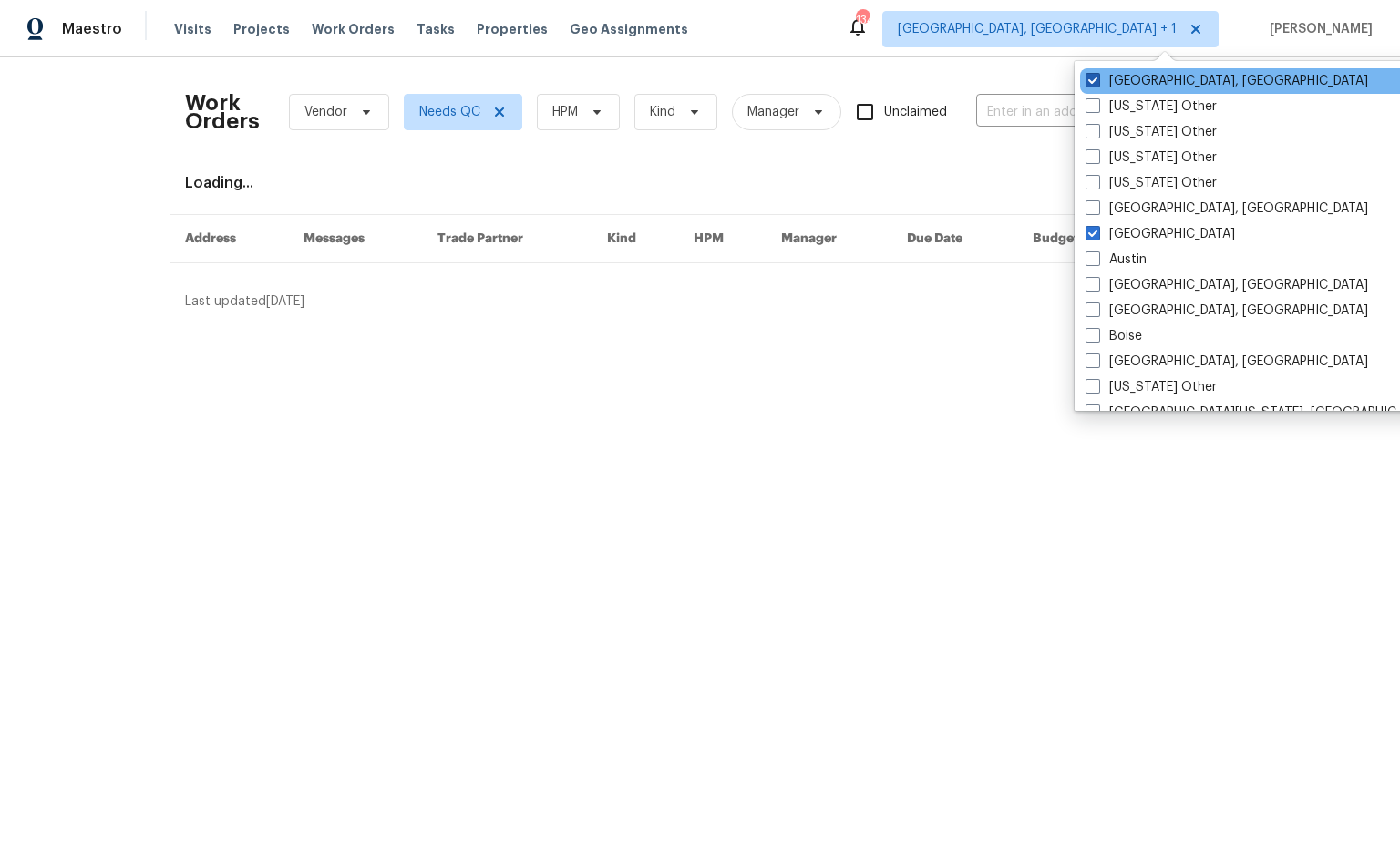
drag, startPoint x: 1095, startPoint y: 76, endPoint x: 1033, endPoint y: 74, distance: 62.0
click at [1095, 76] on span at bounding box center [1093, 79] width 14 height 14
click at [1095, 76] on input "Albuquerque, NM" at bounding box center [1092, 77] width 11 height 11
checkbox input "false"
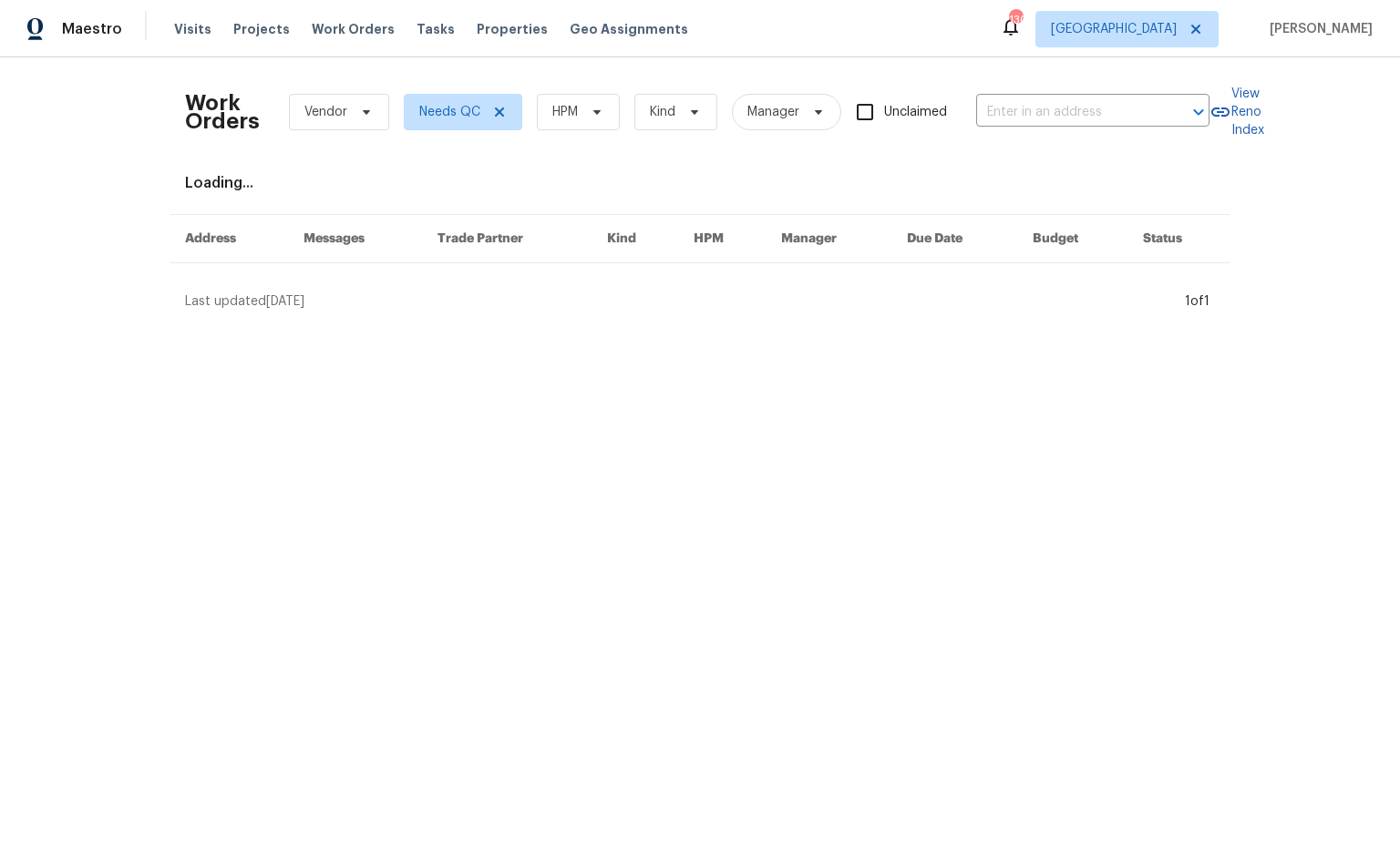
click at [939, 62] on div "Work Orders Vendor Needs QC HPM Kind Manager Unclaimed ​ View Reno Index Loadin…" at bounding box center [700, 191] width 1400 height 268
click at [417, 31] on span "Tasks" at bounding box center [436, 29] width 38 height 12
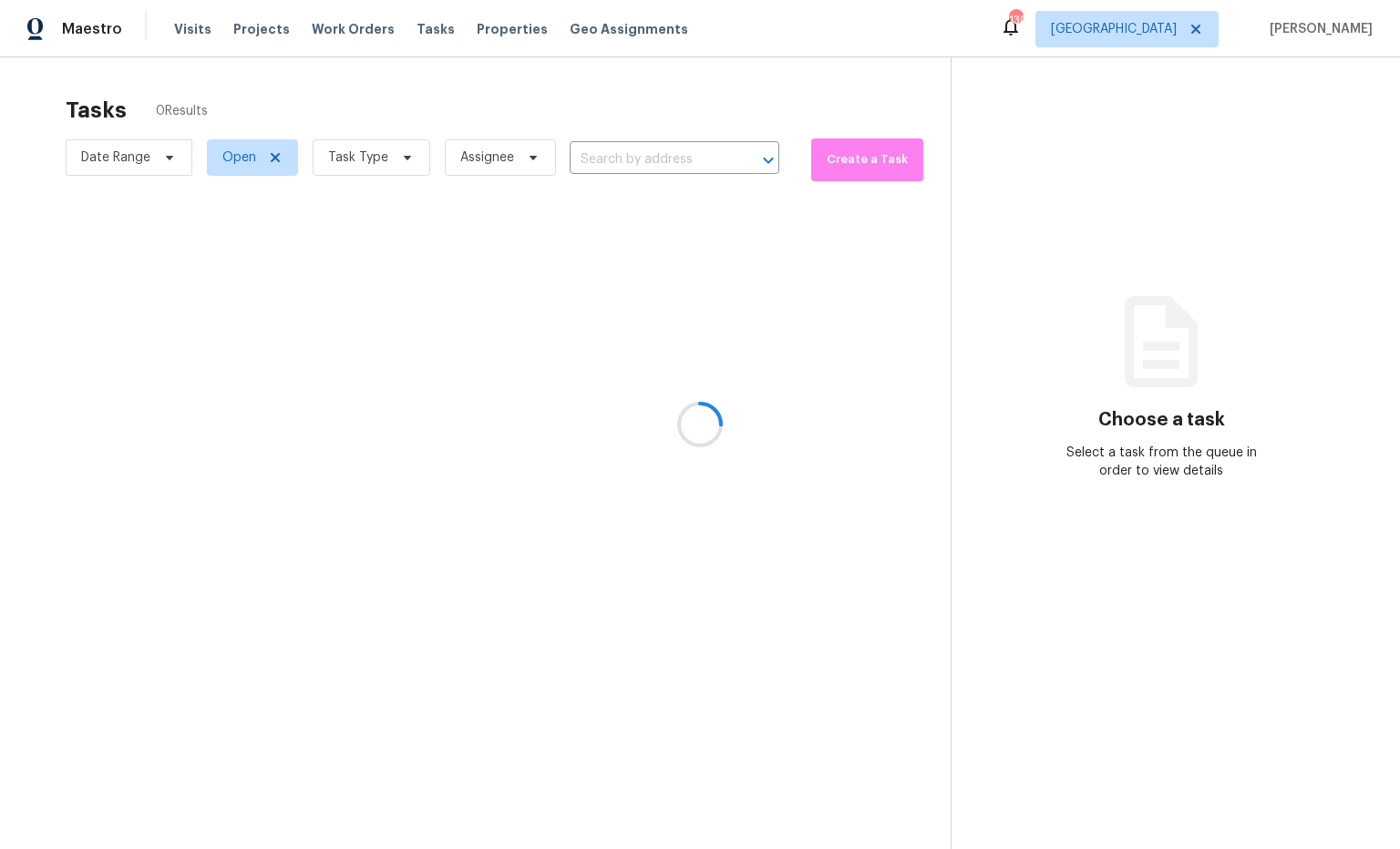
click at [418, 51] on div at bounding box center [700, 424] width 1400 height 849
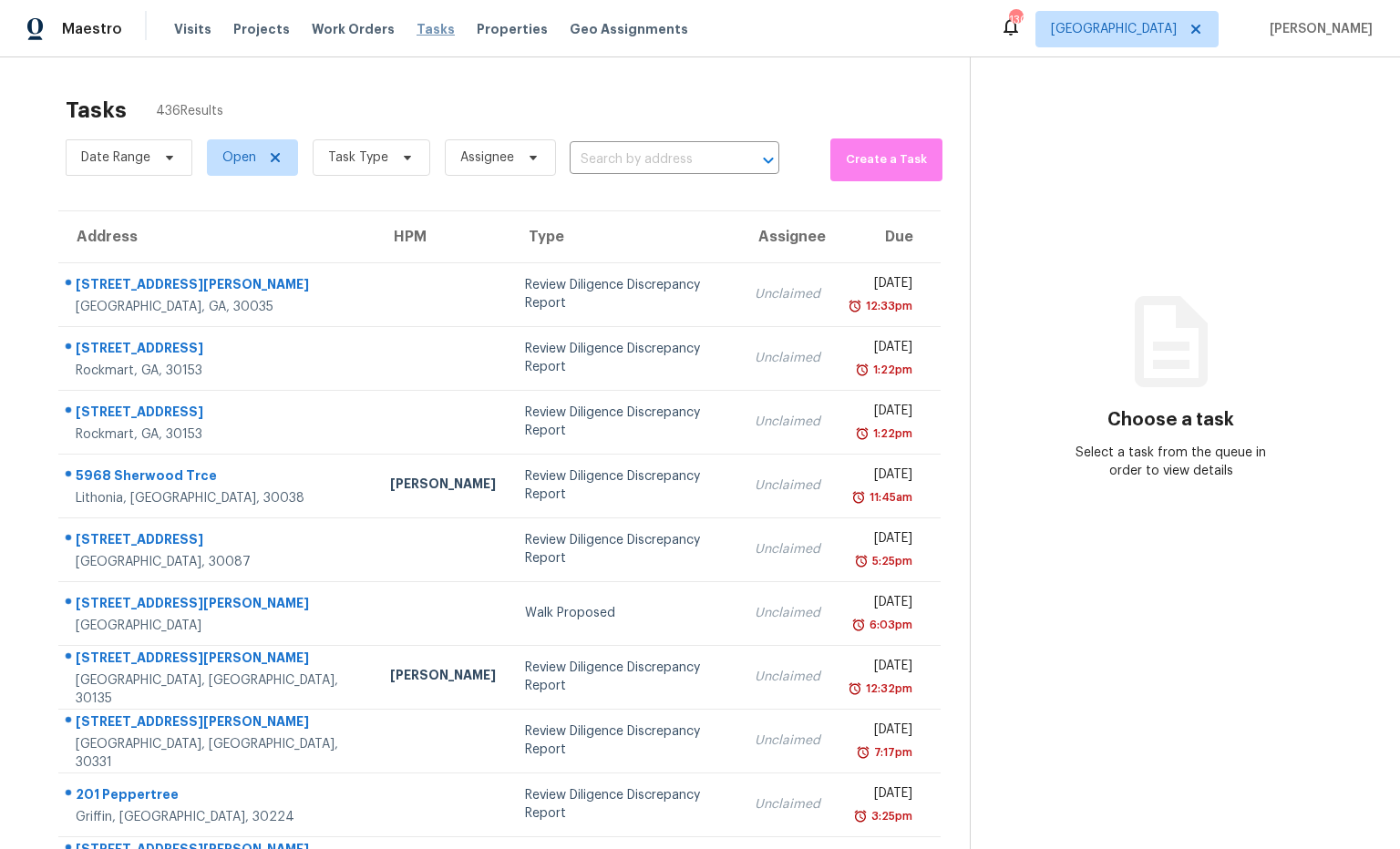
click at [417, 30] on span "Tasks" at bounding box center [436, 29] width 38 height 12
click at [420, 31] on span "Tasks" at bounding box center [436, 29] width 38 height 12
click at [418, 30] on span "Tasks" at bounding box center [436, 29] width 38 height 12
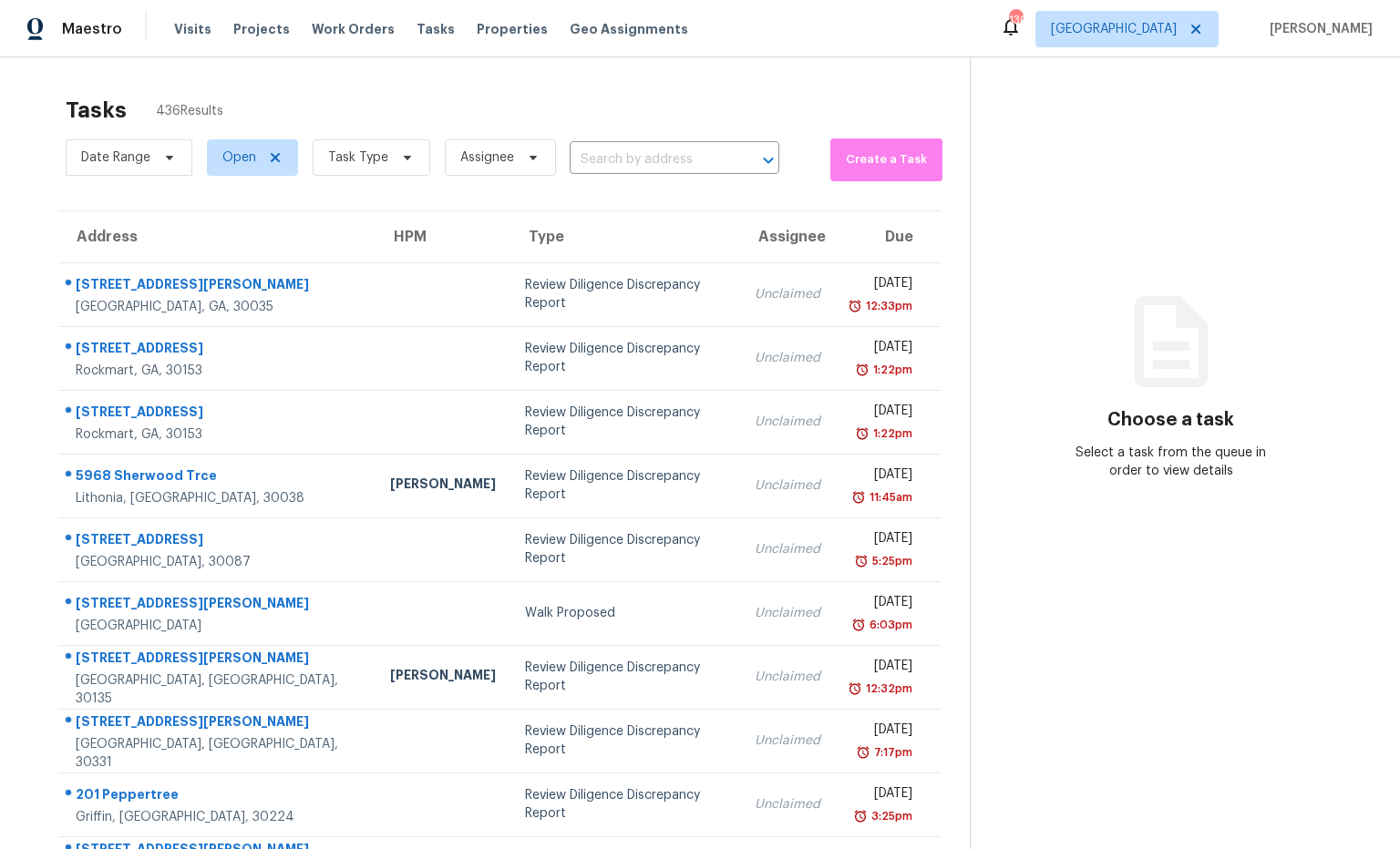
click at [539, 87] on div "Tasks 436 Results" at bounding box center [518, 111] width 905 height 48
click at [417, 32] on span "Tasks" at bounding box center [436, 29] width 38 height 12
click at [407, 158] on icon at bounding box center [407, 157] width 14 height 14
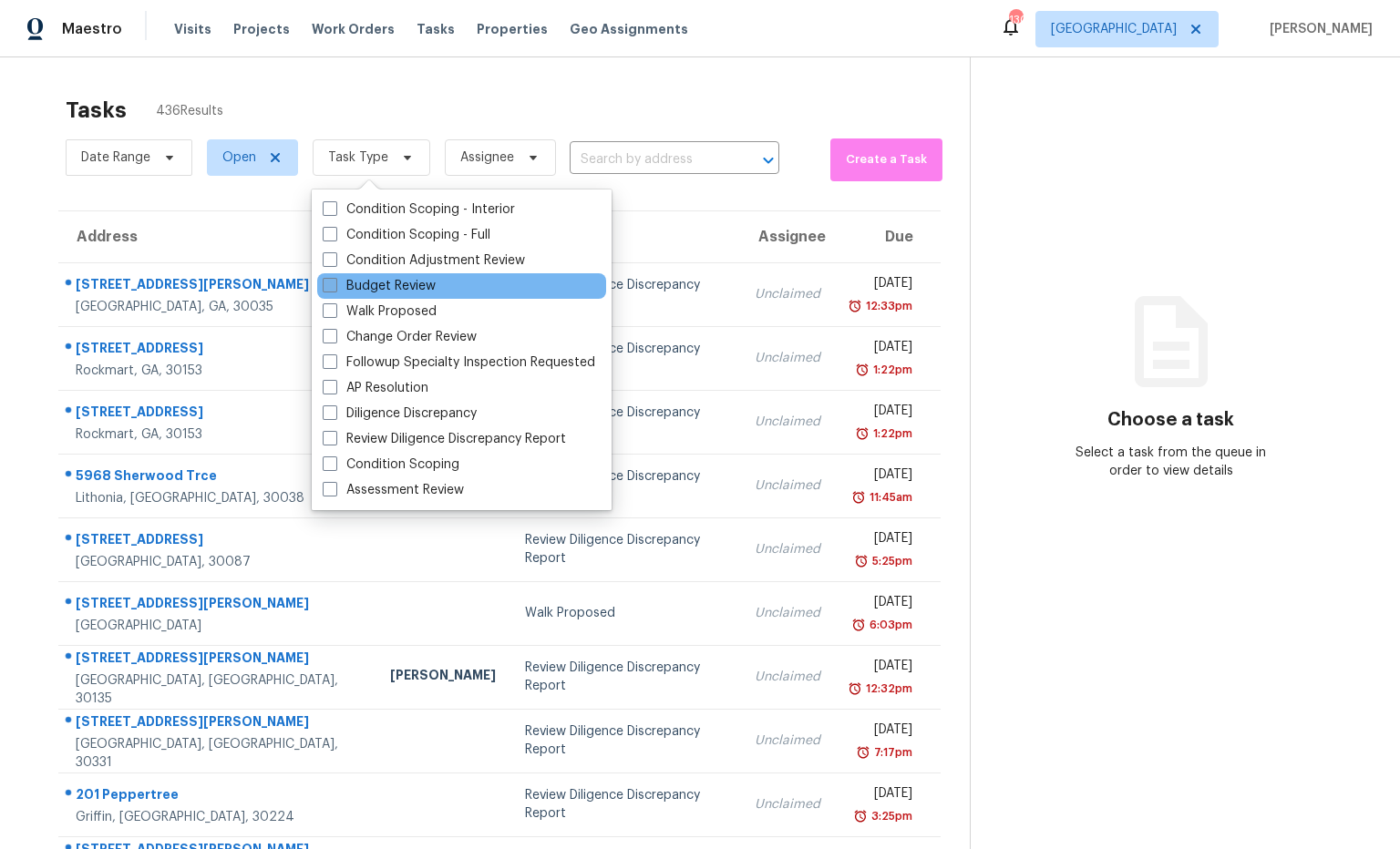
click at [409, 289] on label "Budget Review" at bounding box center [379, 285] width 113 height 18
click at [335, 289] on input "Budget Review" at bounding box center [328, 282] width 11 height 11
checkbox input "true"
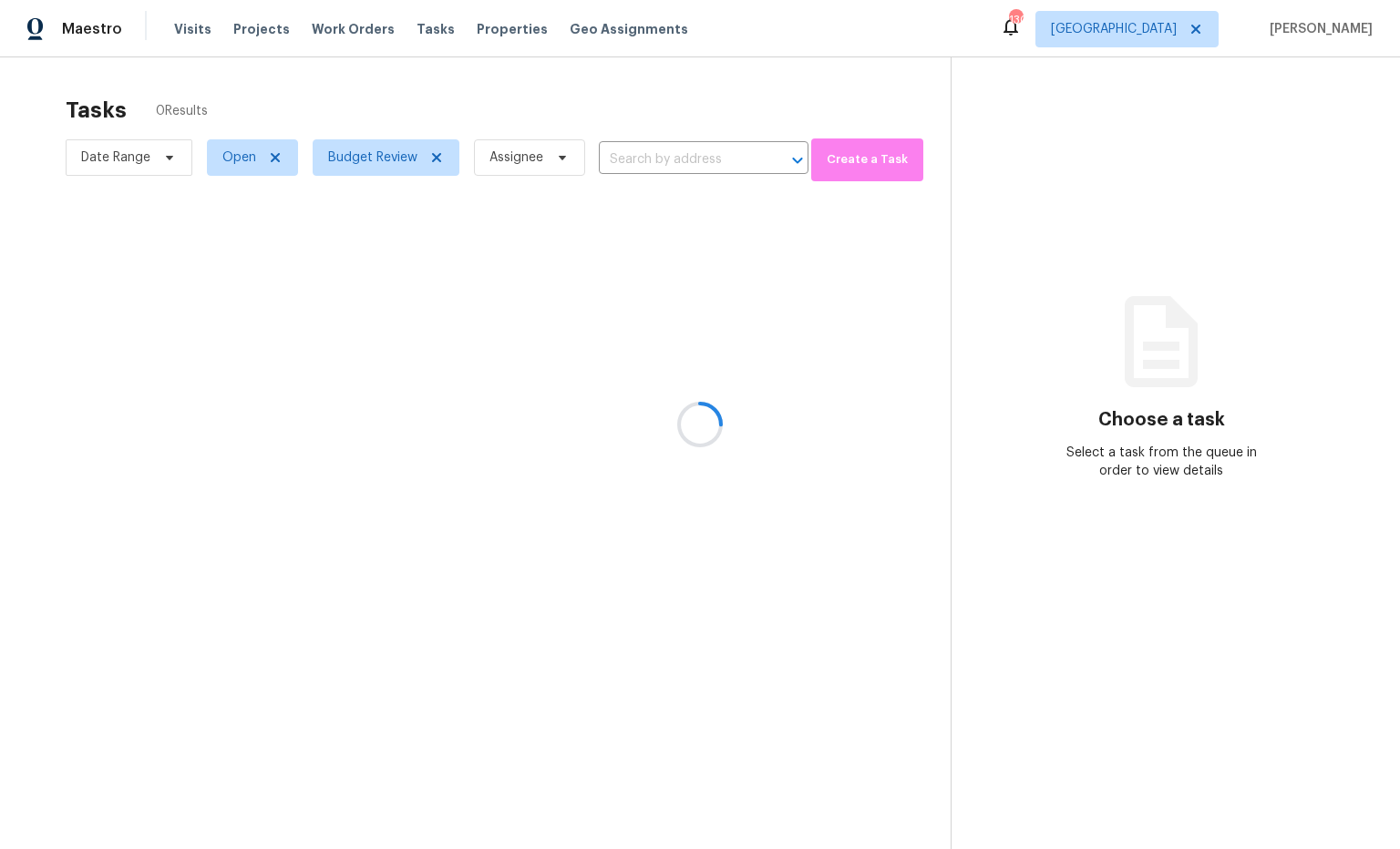
click at [1161, 189] on div at bounding box center [700, 424] width 1400 height 849
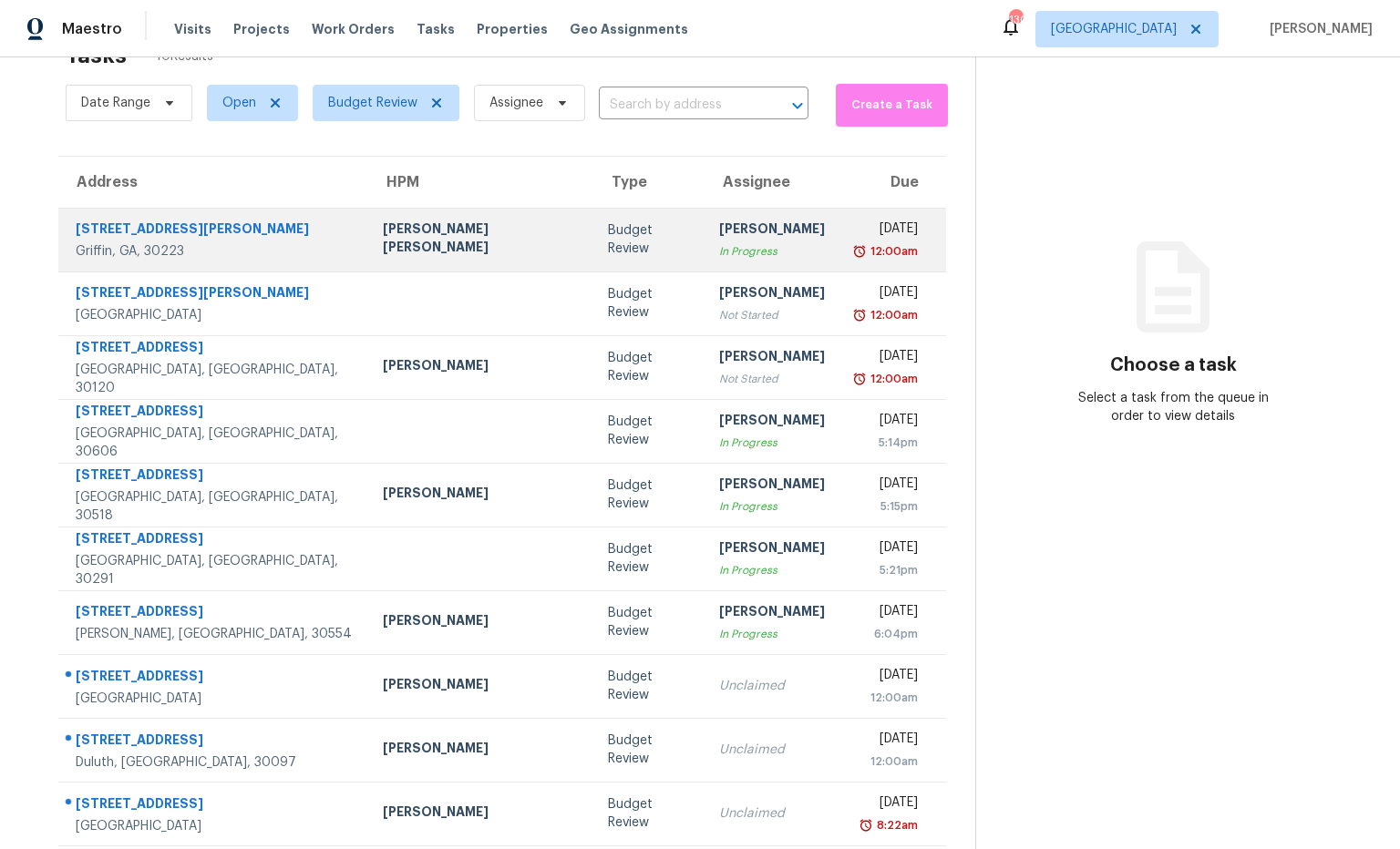
scroll to position [67, 0]
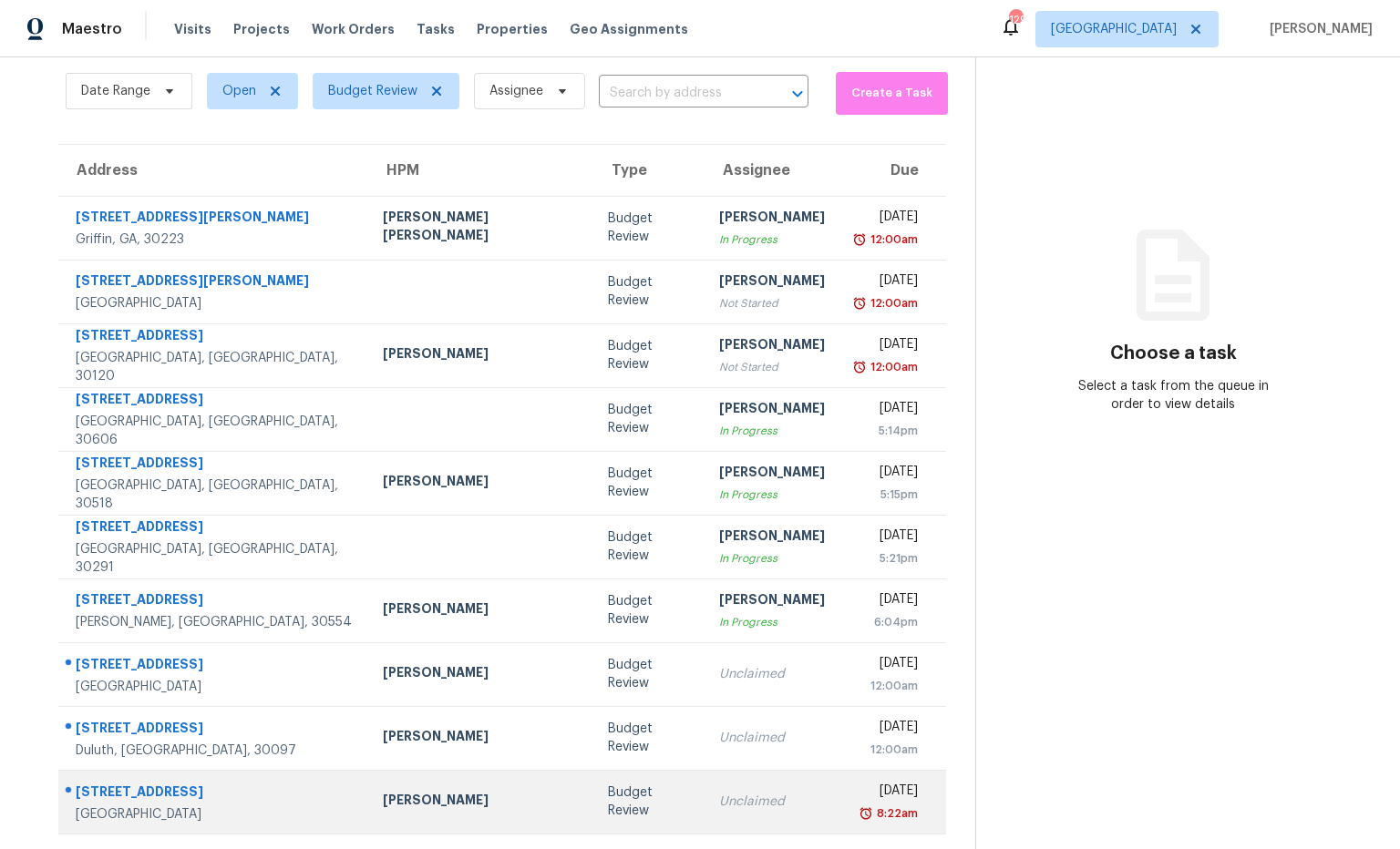
click at [180, 790] on div "14 Ball Creek Way" at bounding box center [214, 795] width 278 height 23
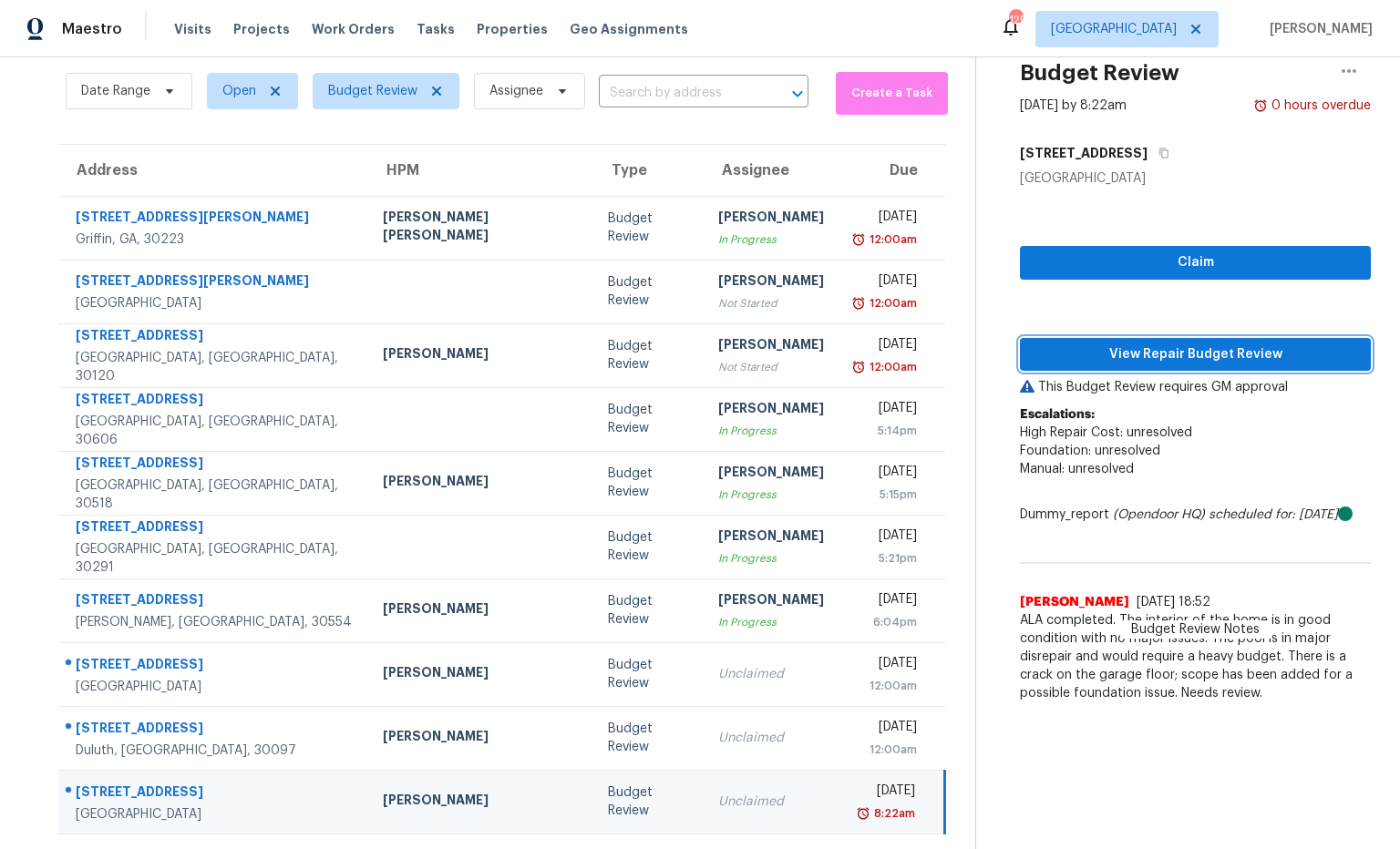
click at [1120, 357] on span "View Repair Budget Review" at bounding box center [1195, 355] width 322 height 23
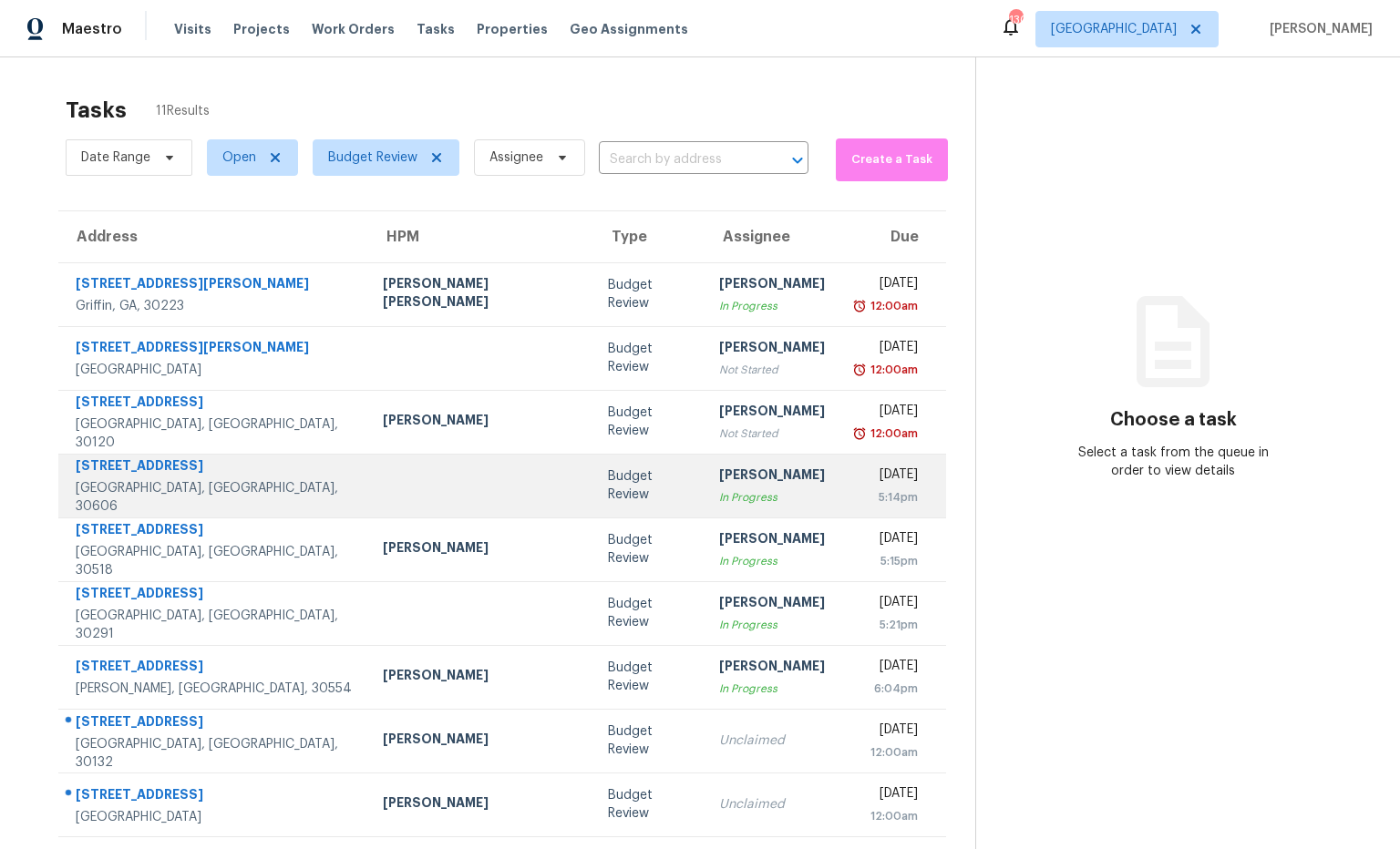
scroll to position [100, 0]
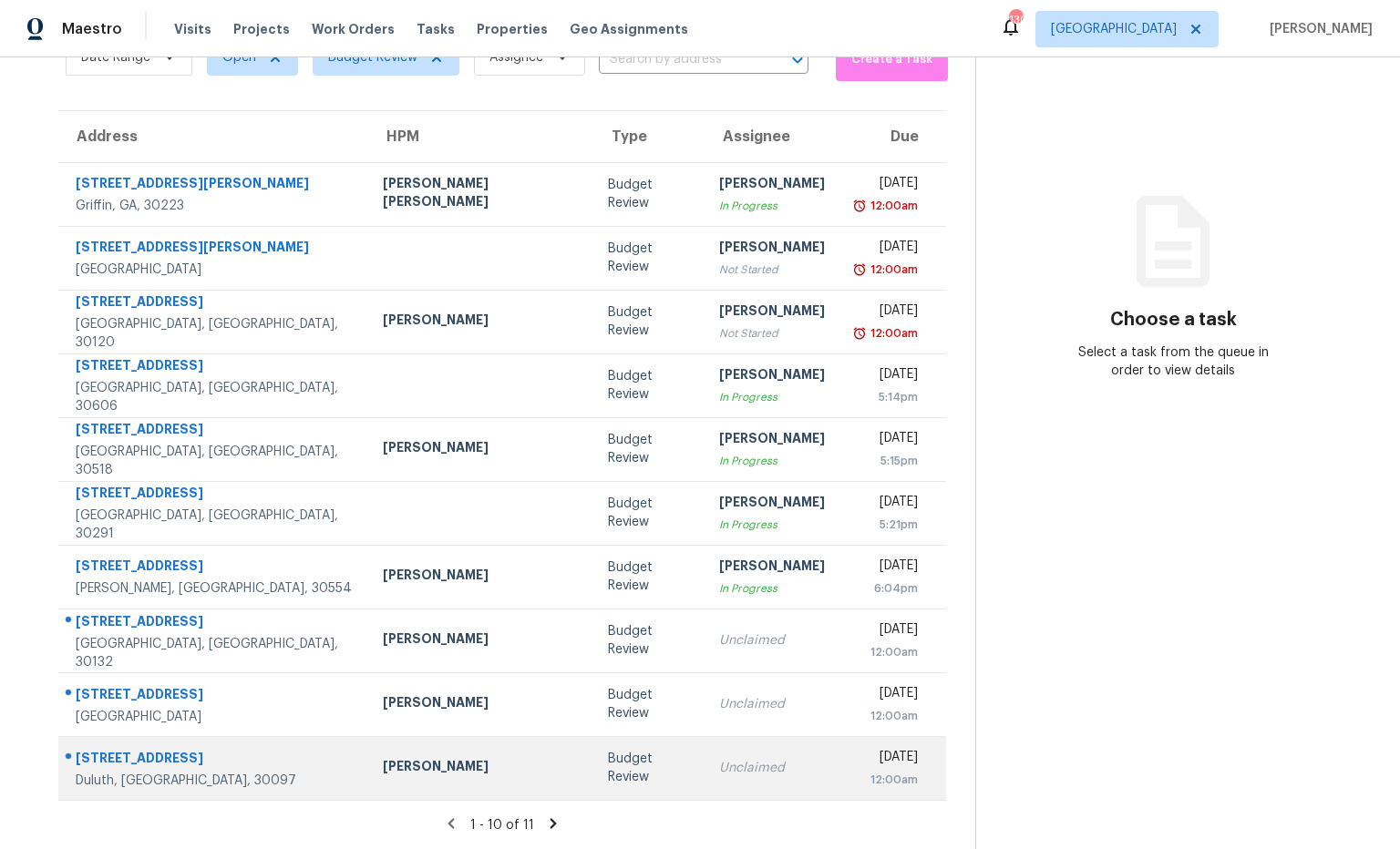
click at [189, 764] on div "10530 Branham Fields Rd" at bounding box center [214, 760] width 278 height 23
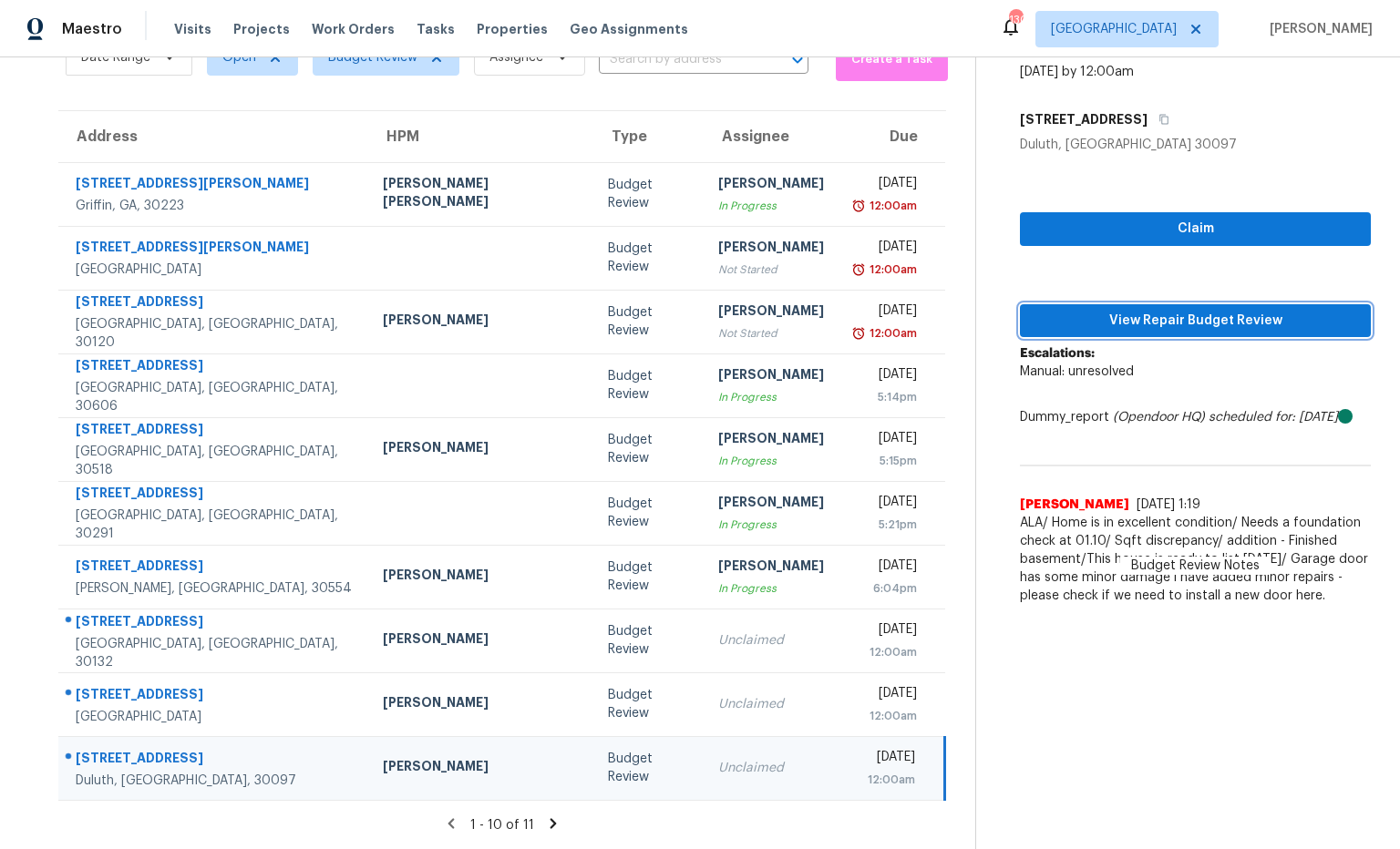
click at [1087, 329] on span "View Repair Budget Review" at bounding box center [1195, 321] width 322 height 23
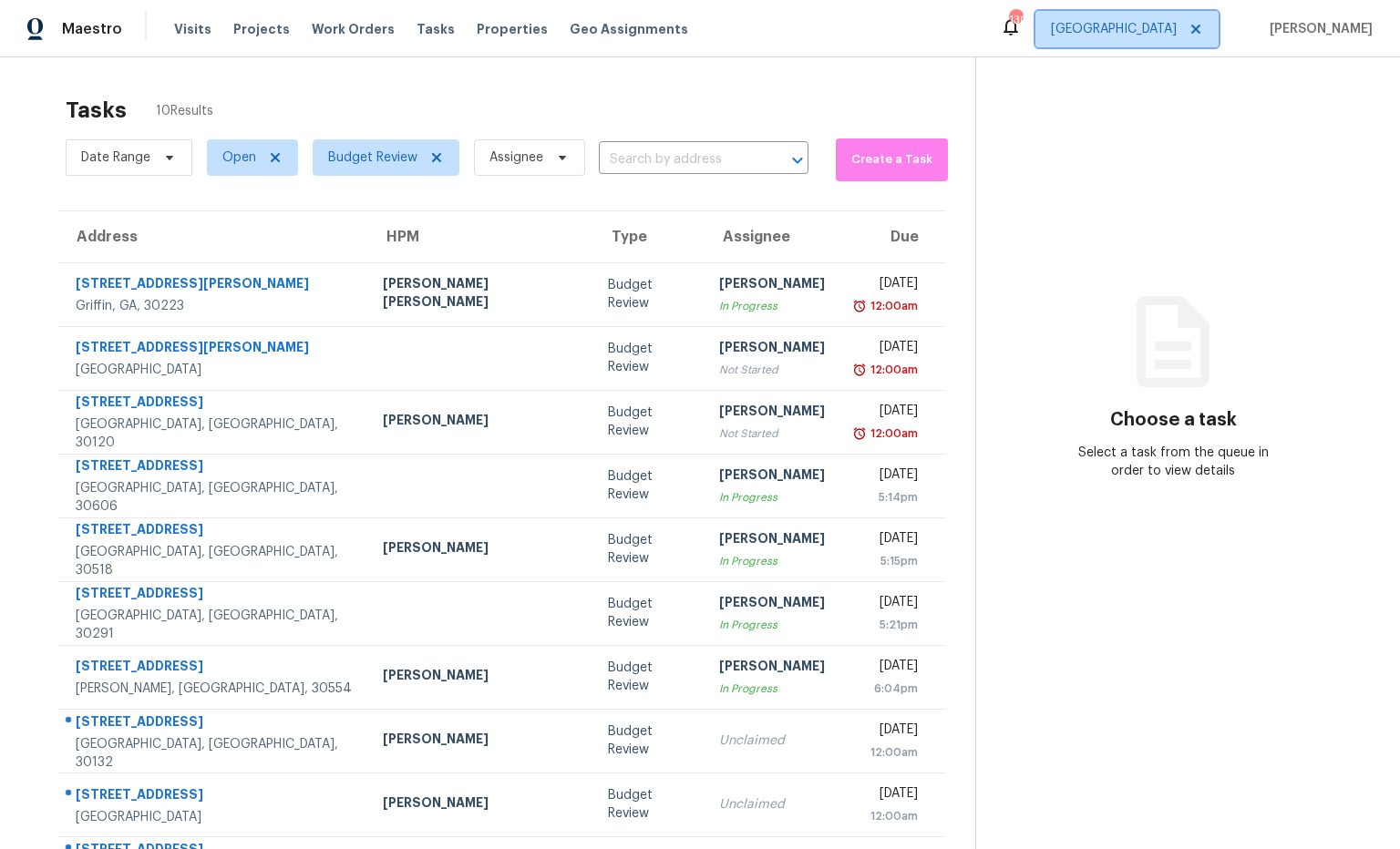
click at [1177, 30] on span "[GEOGRAPHIC_DATA]" at bounding box center [1114, 29] width 126 height 18
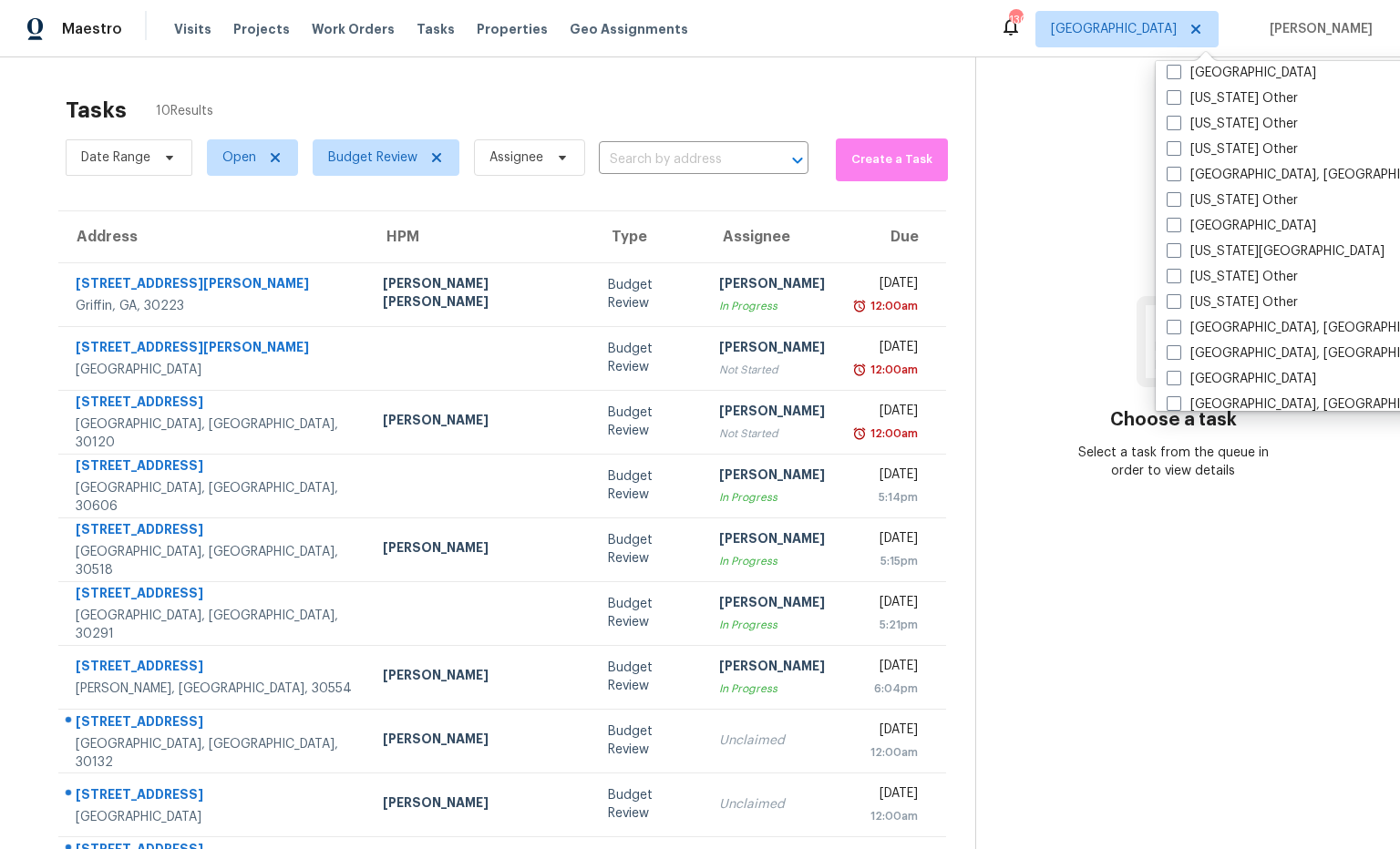
scroll to position [945, 0]
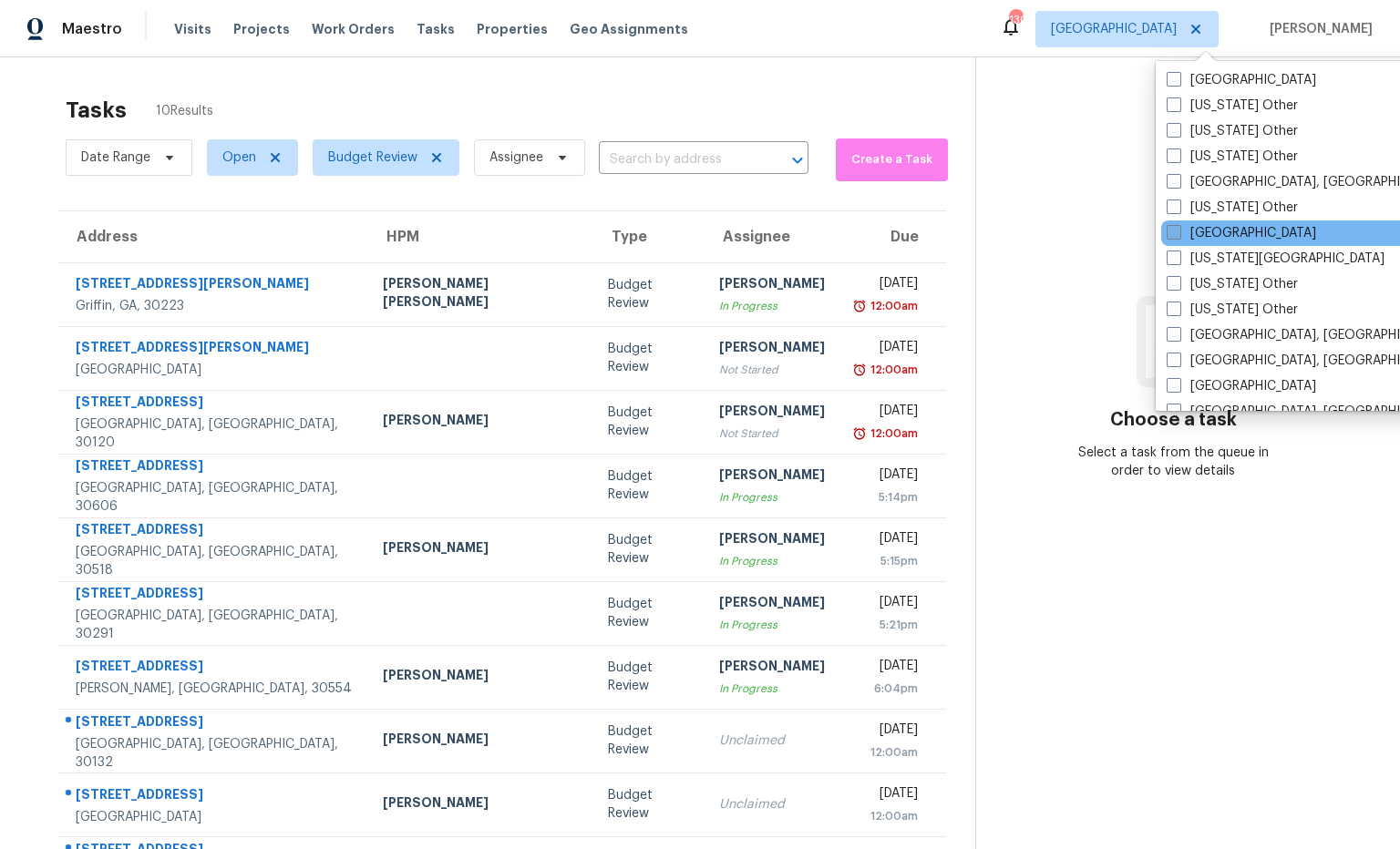
click at [1178, 229] on span at bounding box center [1174, 232] width 14 height 14
click at [1178, 229] on input "Jacksonville" at bounding box center [1173, 230] width 11 height 11
checkbox input "true"
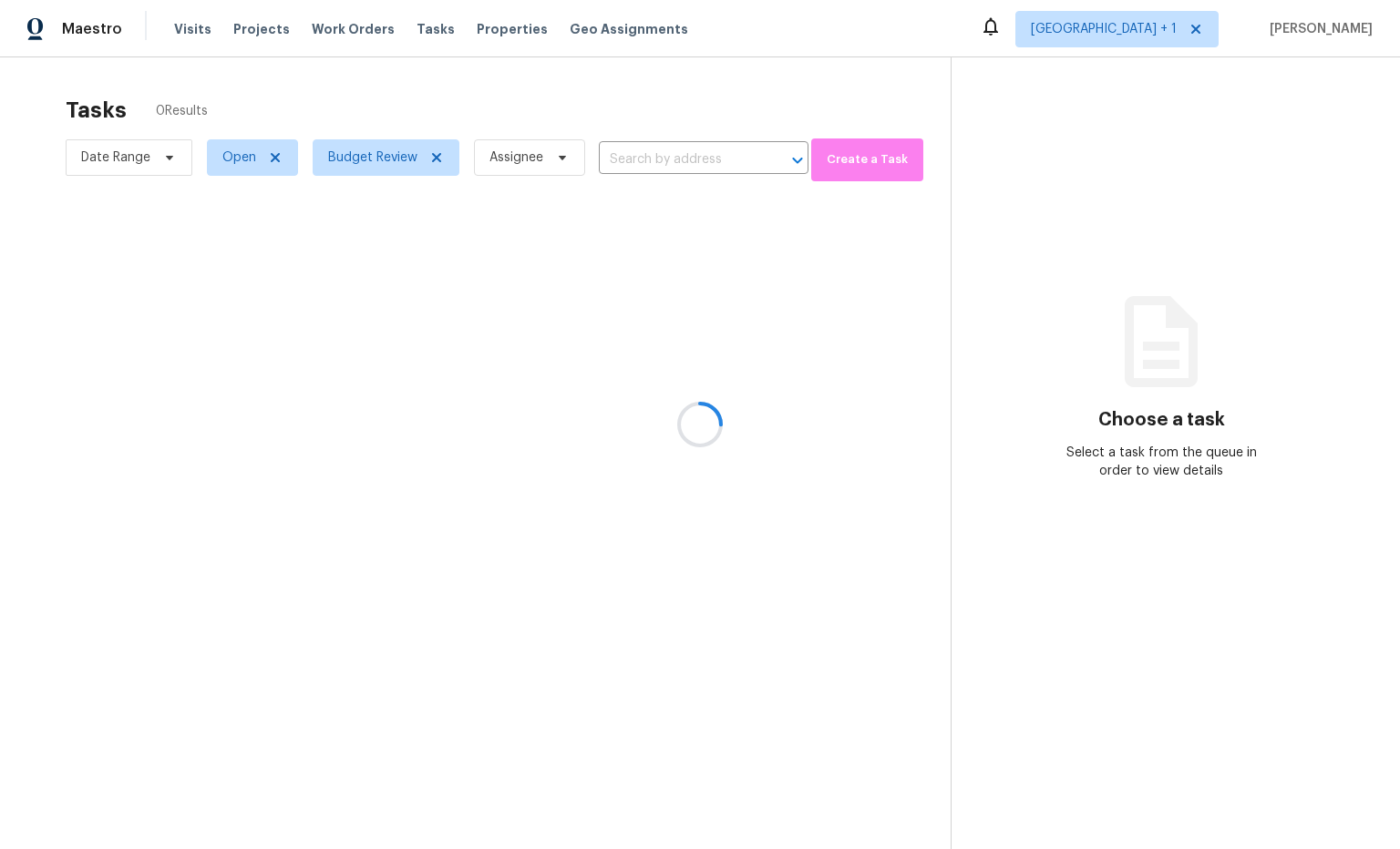
click at [1052, 195] on div at bounding box center [700, 424] width 1400 height 849
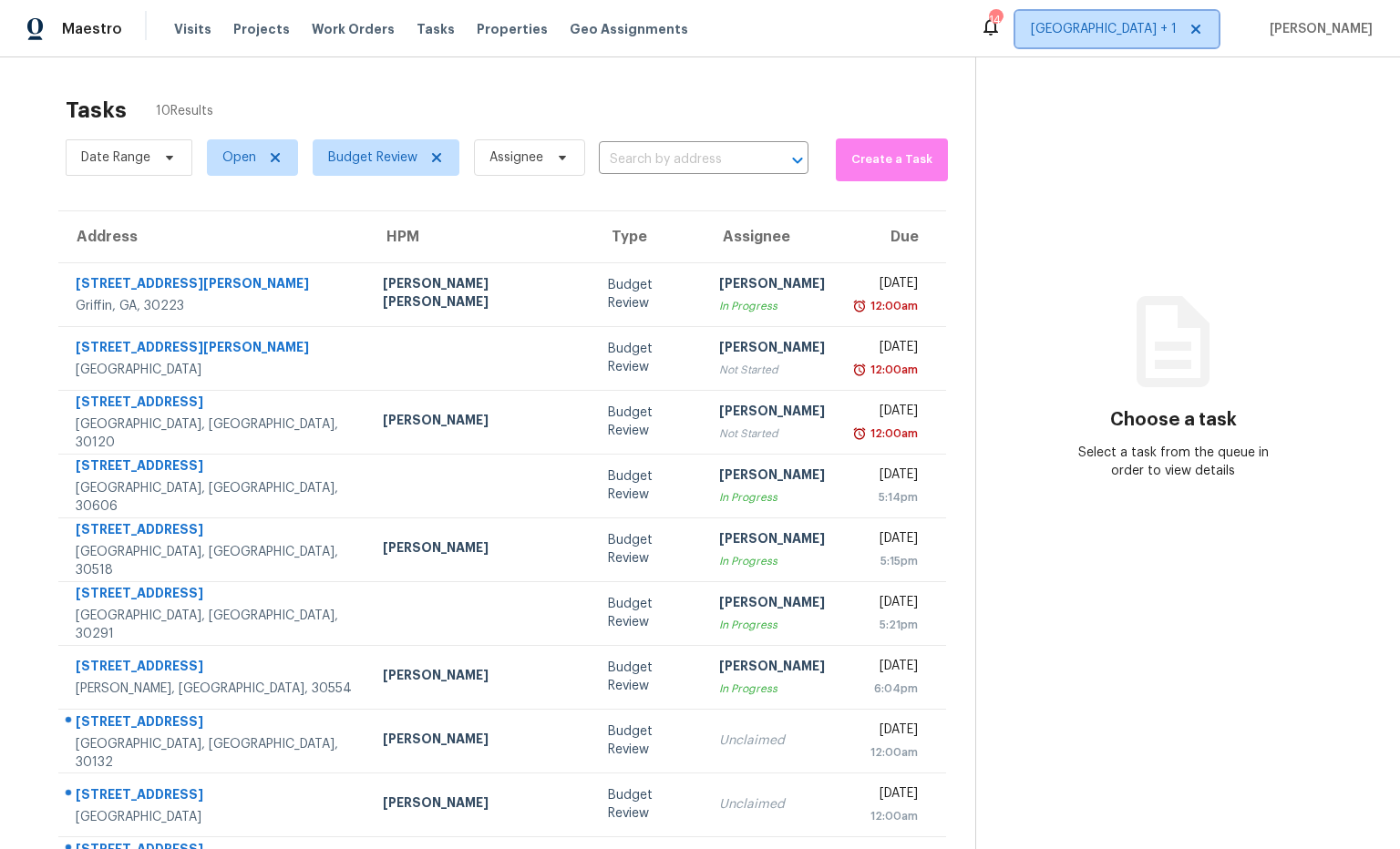
click at [1177, 33] on span "Atlanta + 1" at bounding box center [1103, 29] width 146 height 18
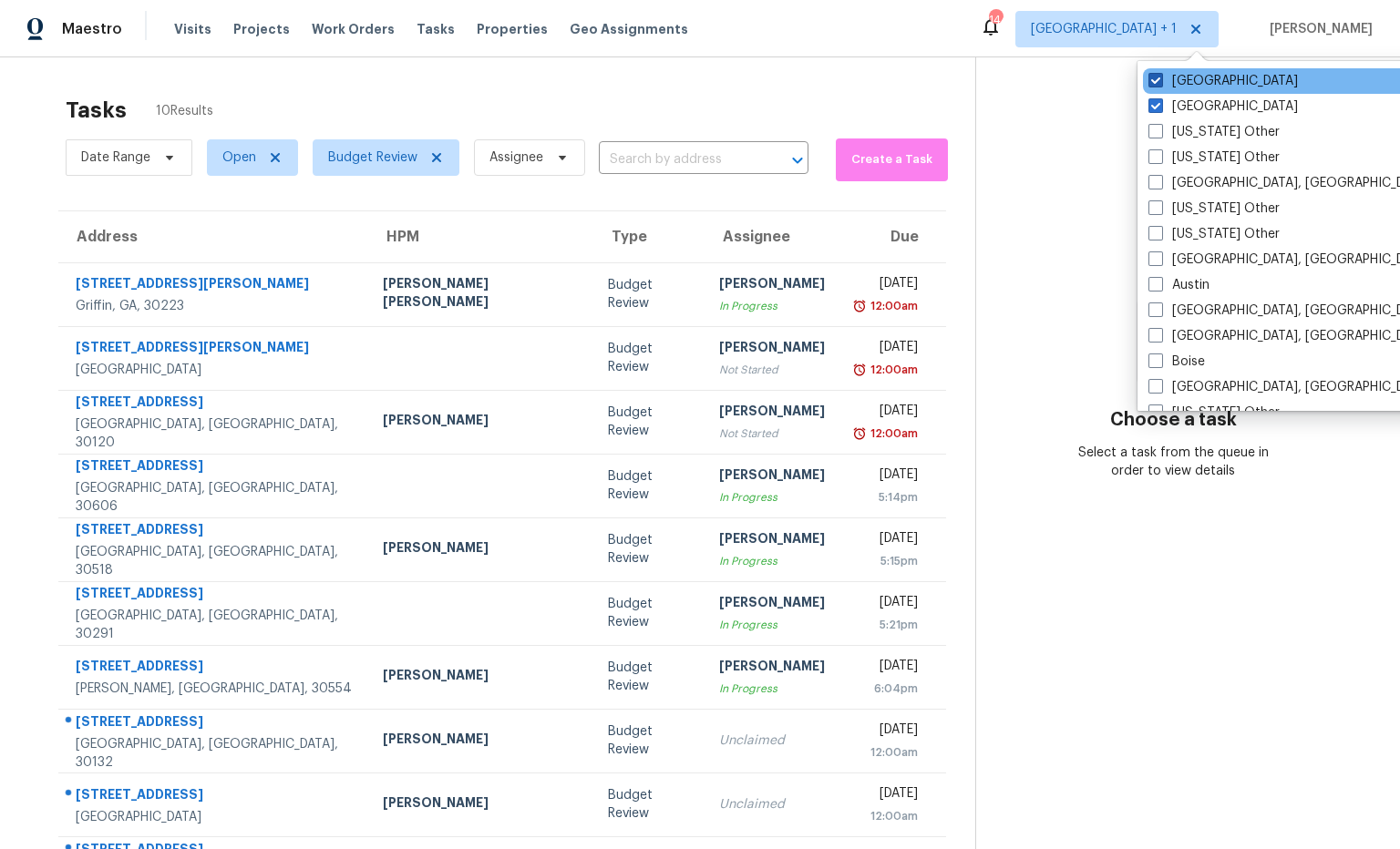
click at [1191, 81] on label "Jacksonville" at bounding box center [1223, 80] width 150 height 18
click at [1160, 81] on input "Jacksonville" at bounding box center [1155, 77] width 11 height 11
checkbox input "false"
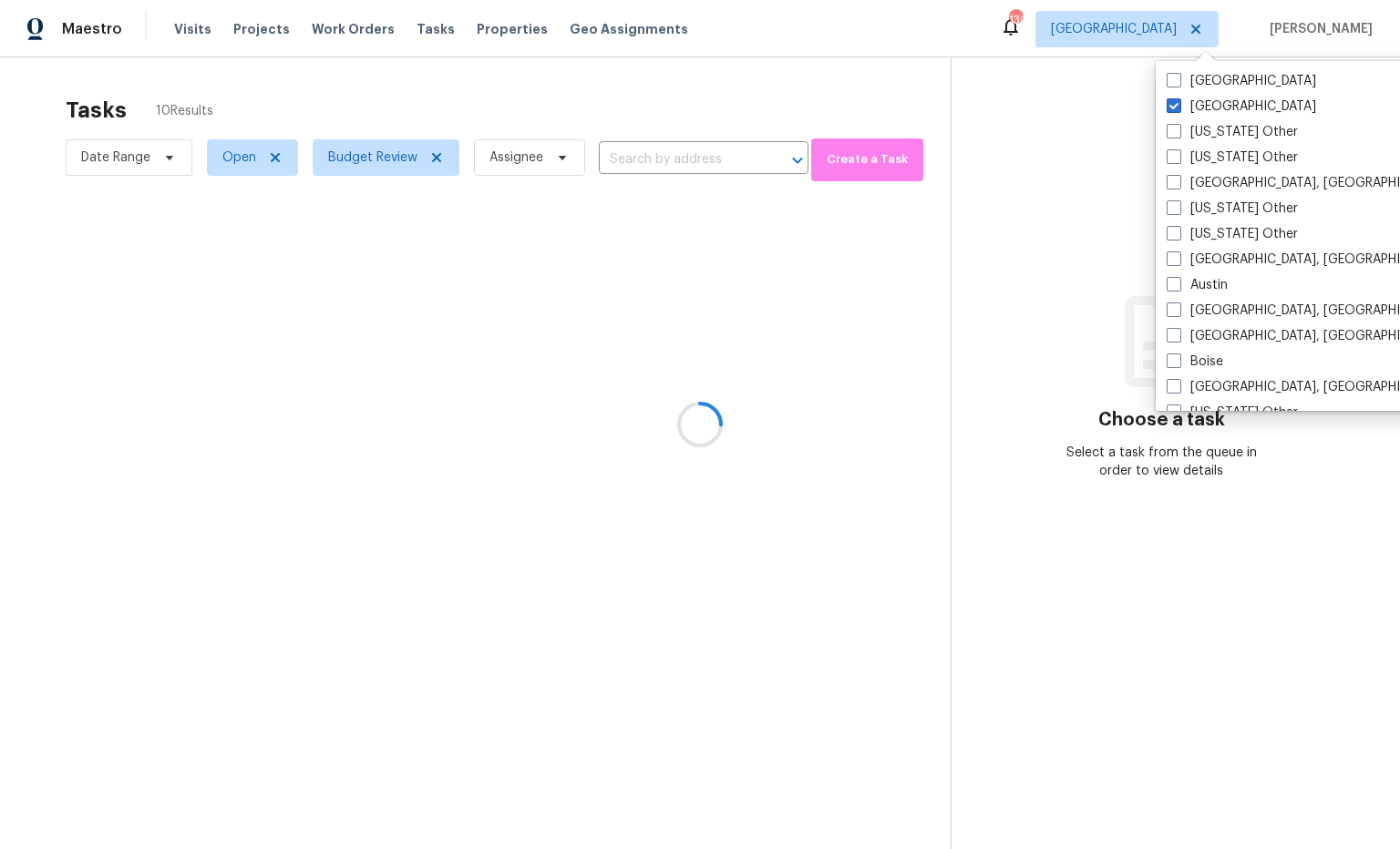
click at [1045, 72] on div at bounding box center [700, 424] width 1400 height 849
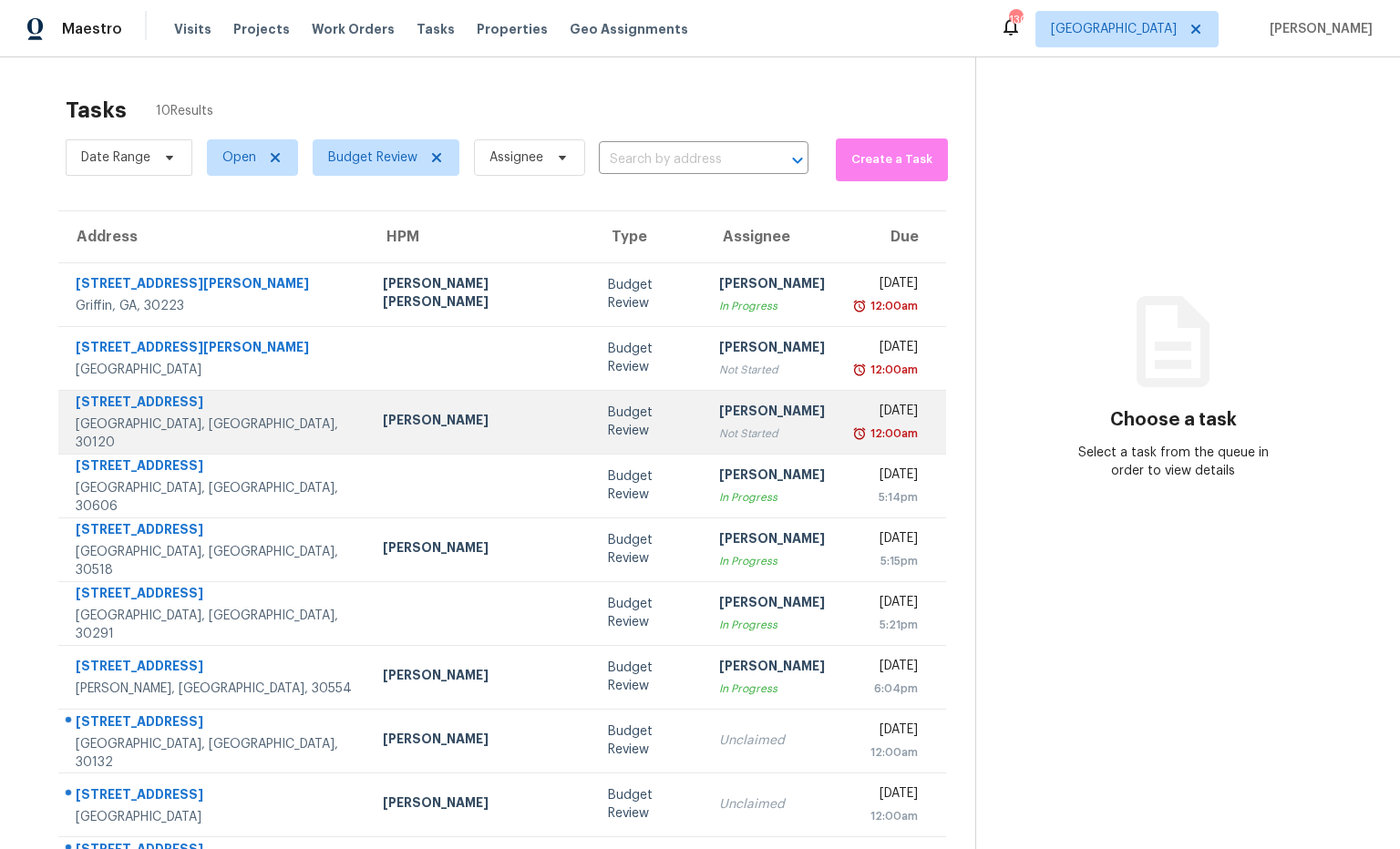
scroll to position [67, 0]
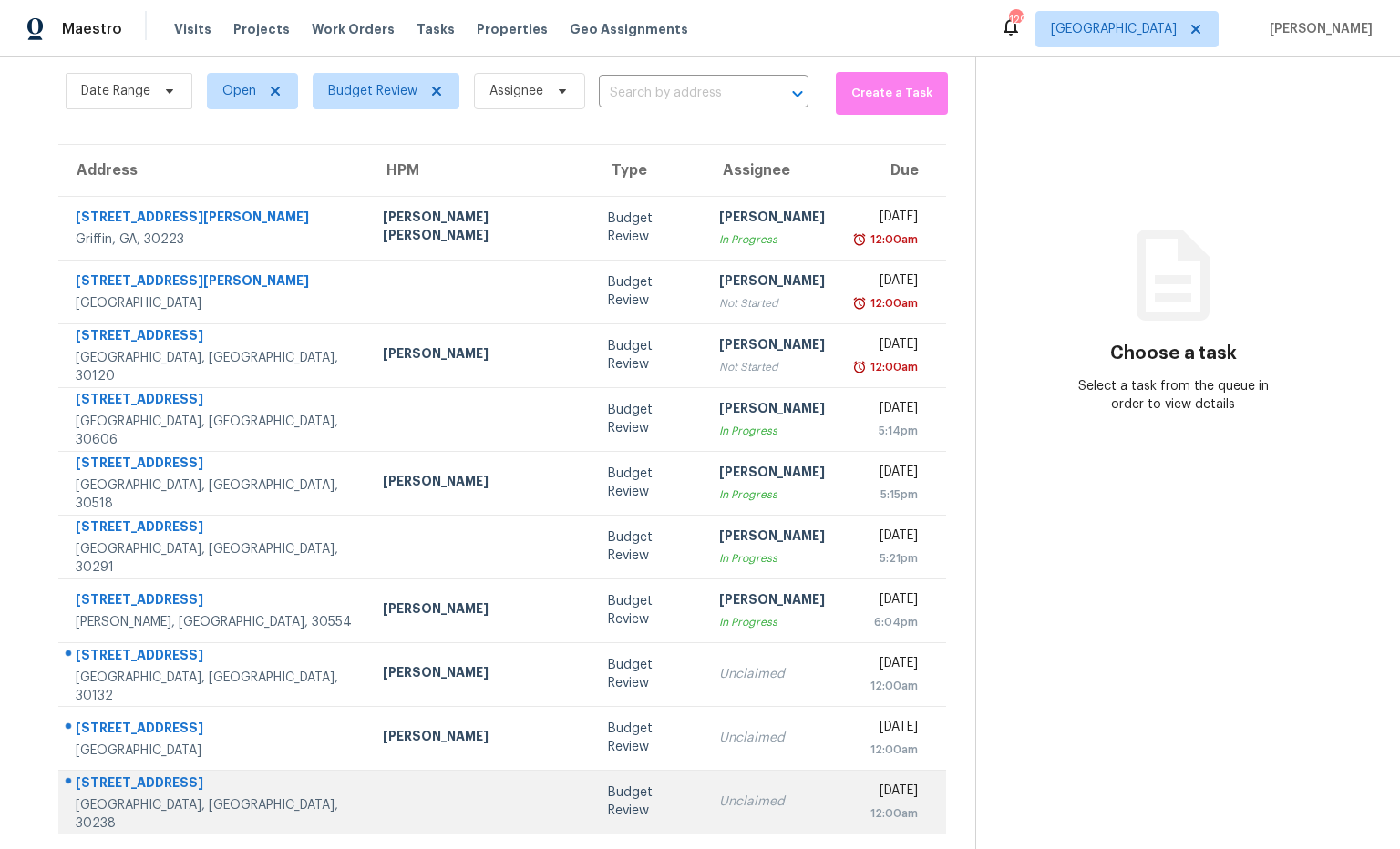
click at [132, 785] on div "8201 Eton Ct" at bounding box center [214, 785] width 278 height 23
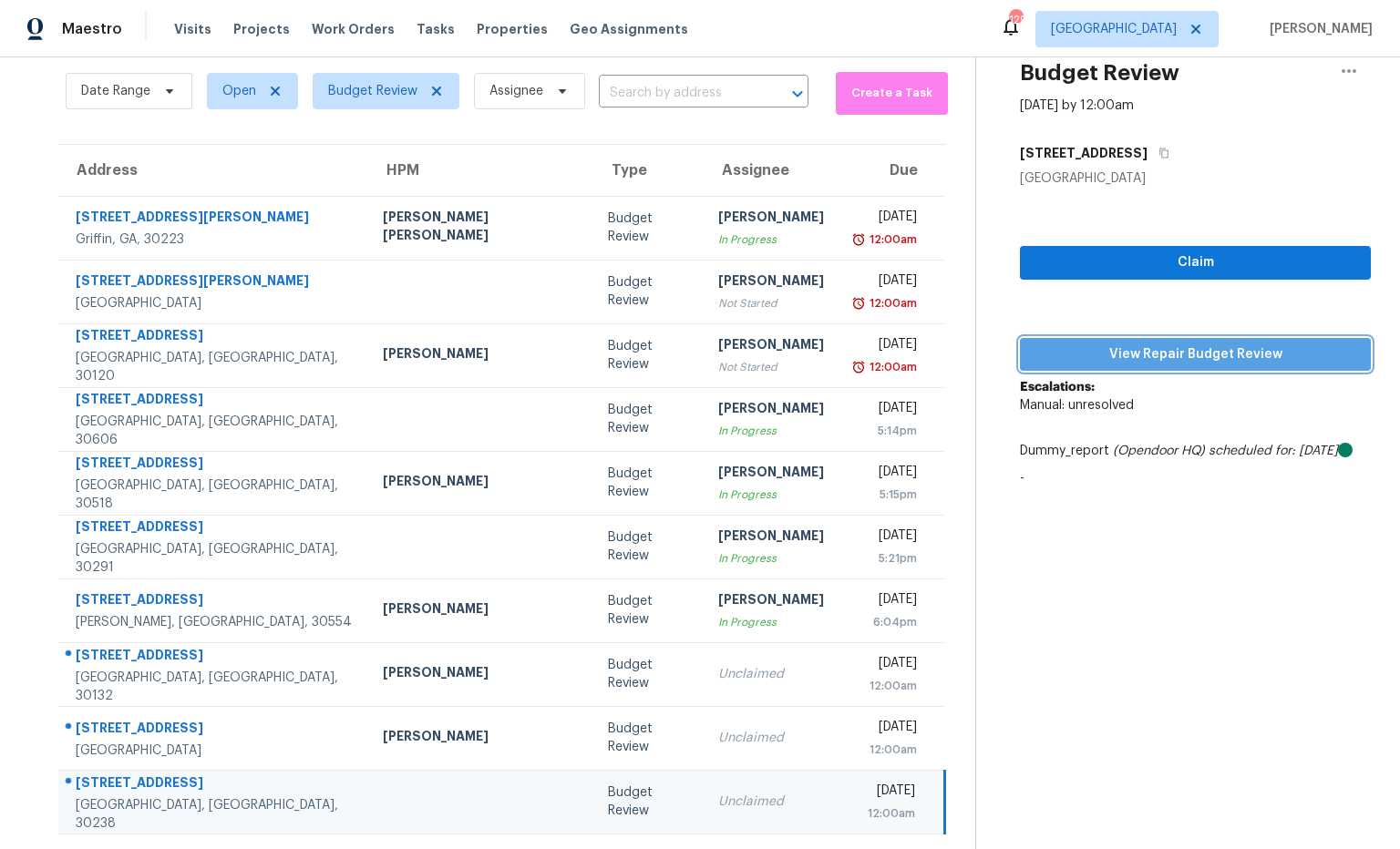
click at [1064, 361] on span "View Repair Budget Review" at bounding box center [1195, 355] width 322 height 23
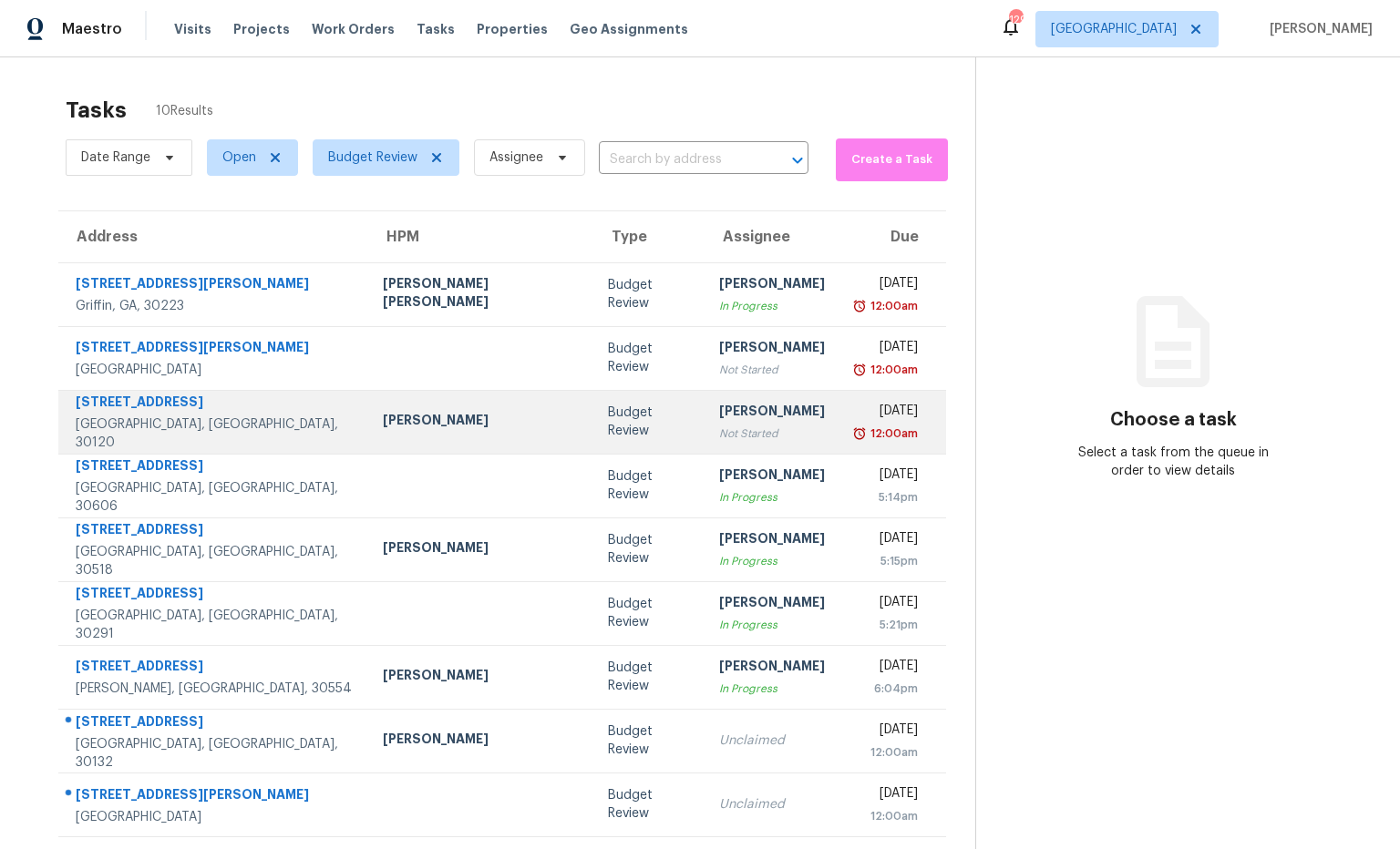
scroll to position [67, 0]
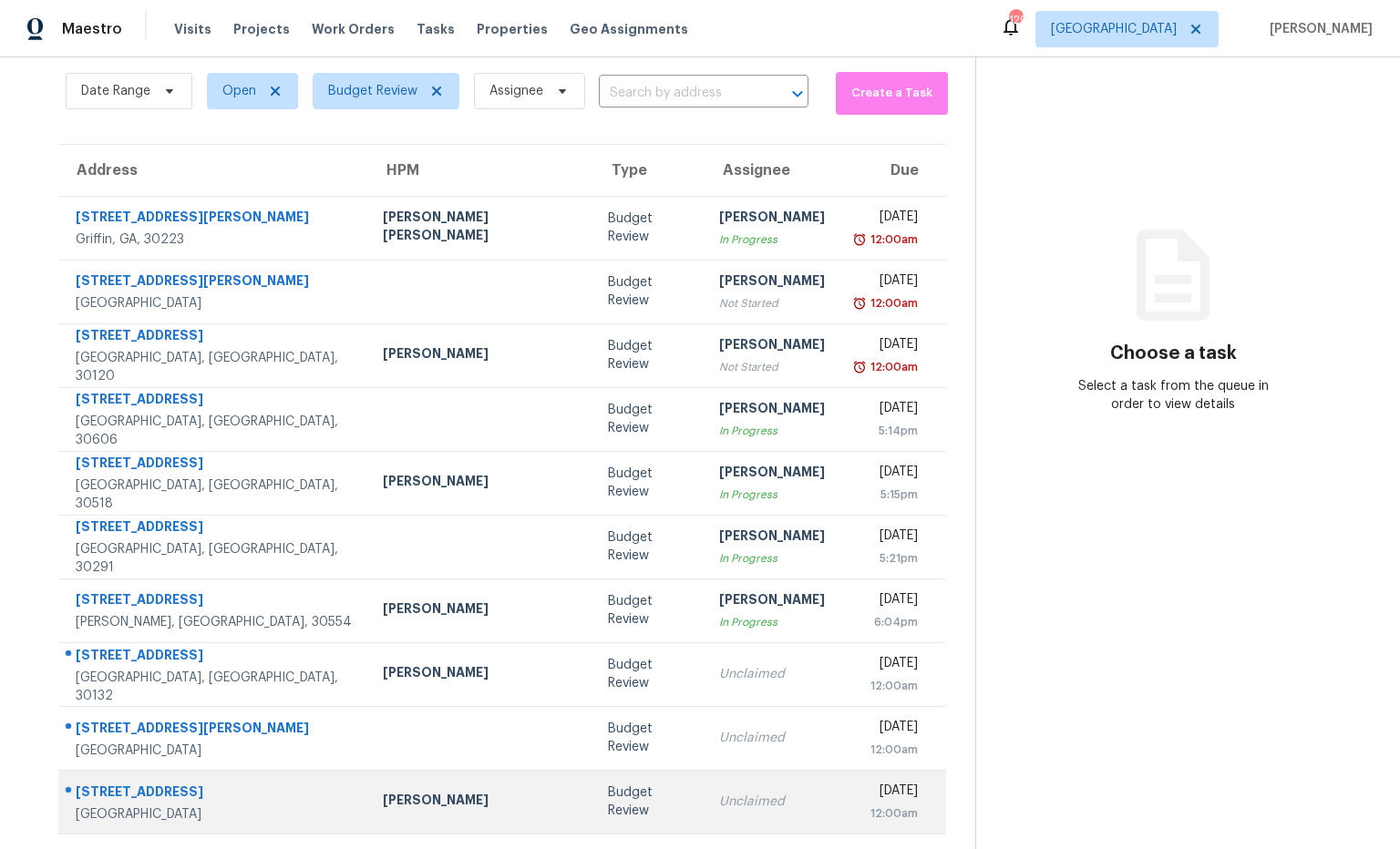
click at [182, 790] on div "[STREET_ADDRESS]" at bounding box center [214, 795] width 278 height 23
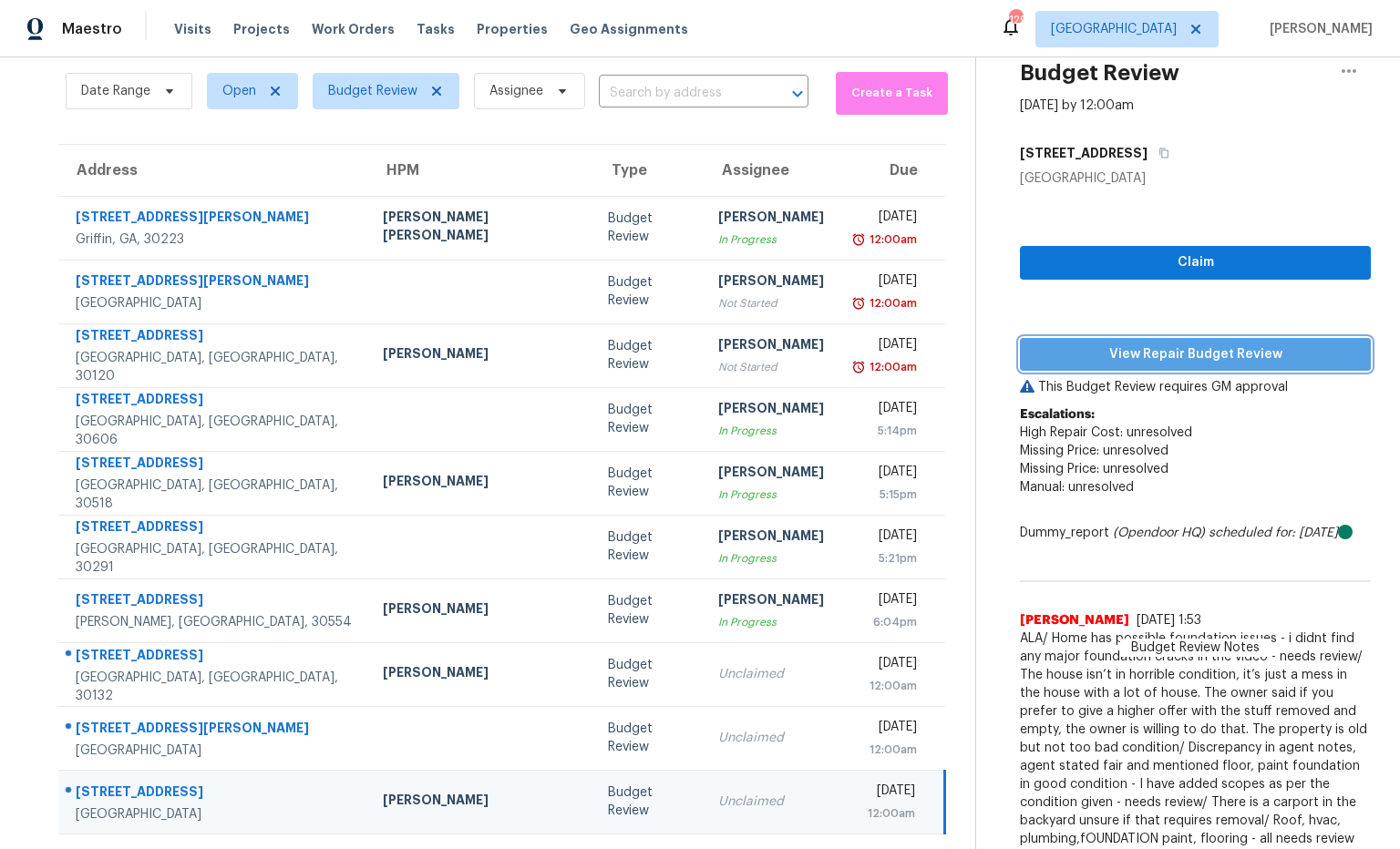
click at [1056, 359] on span "View Repair Budget Review" at bounding box center [1195, 355] width 322 height 23
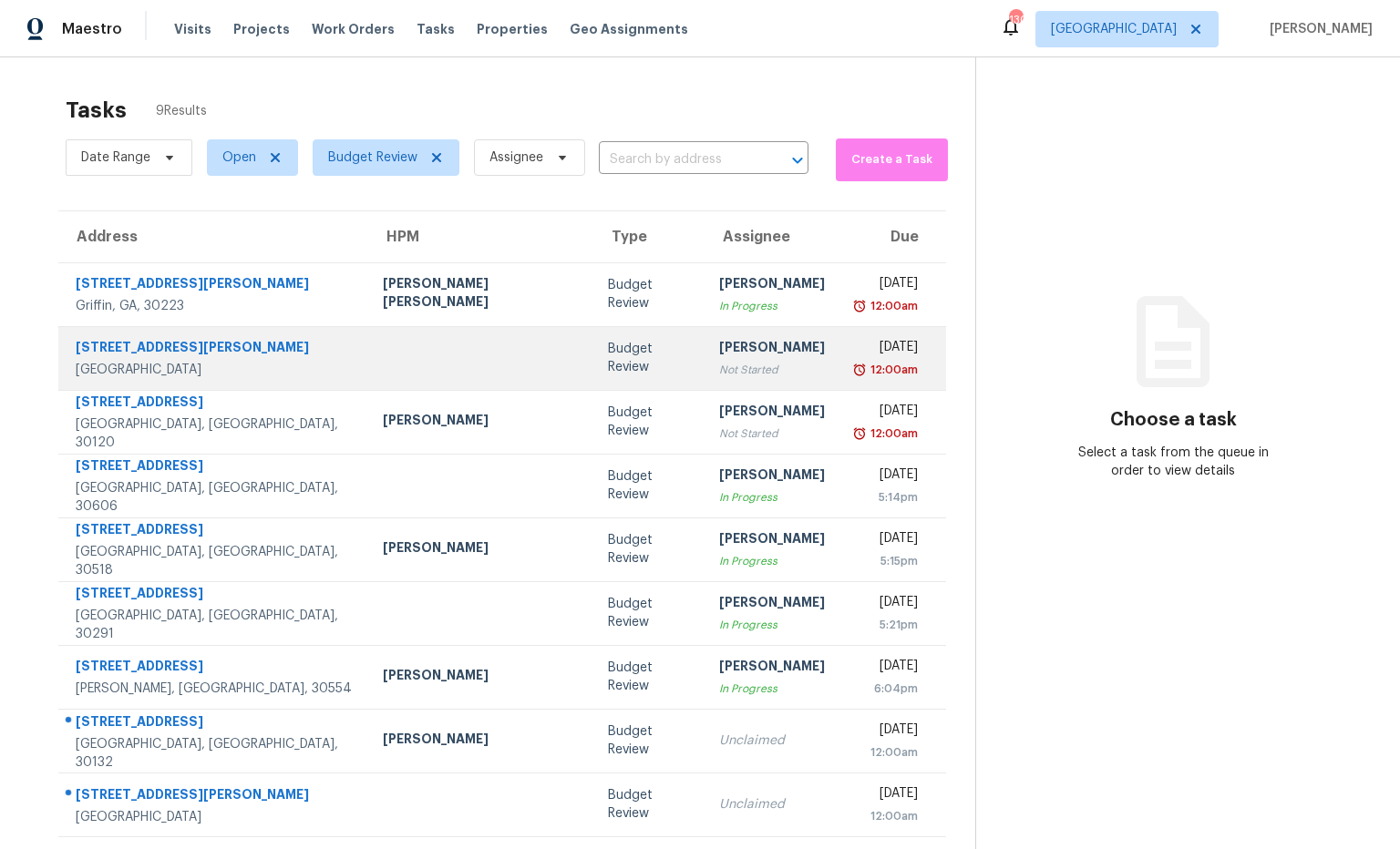
scroll to position [57, 0]
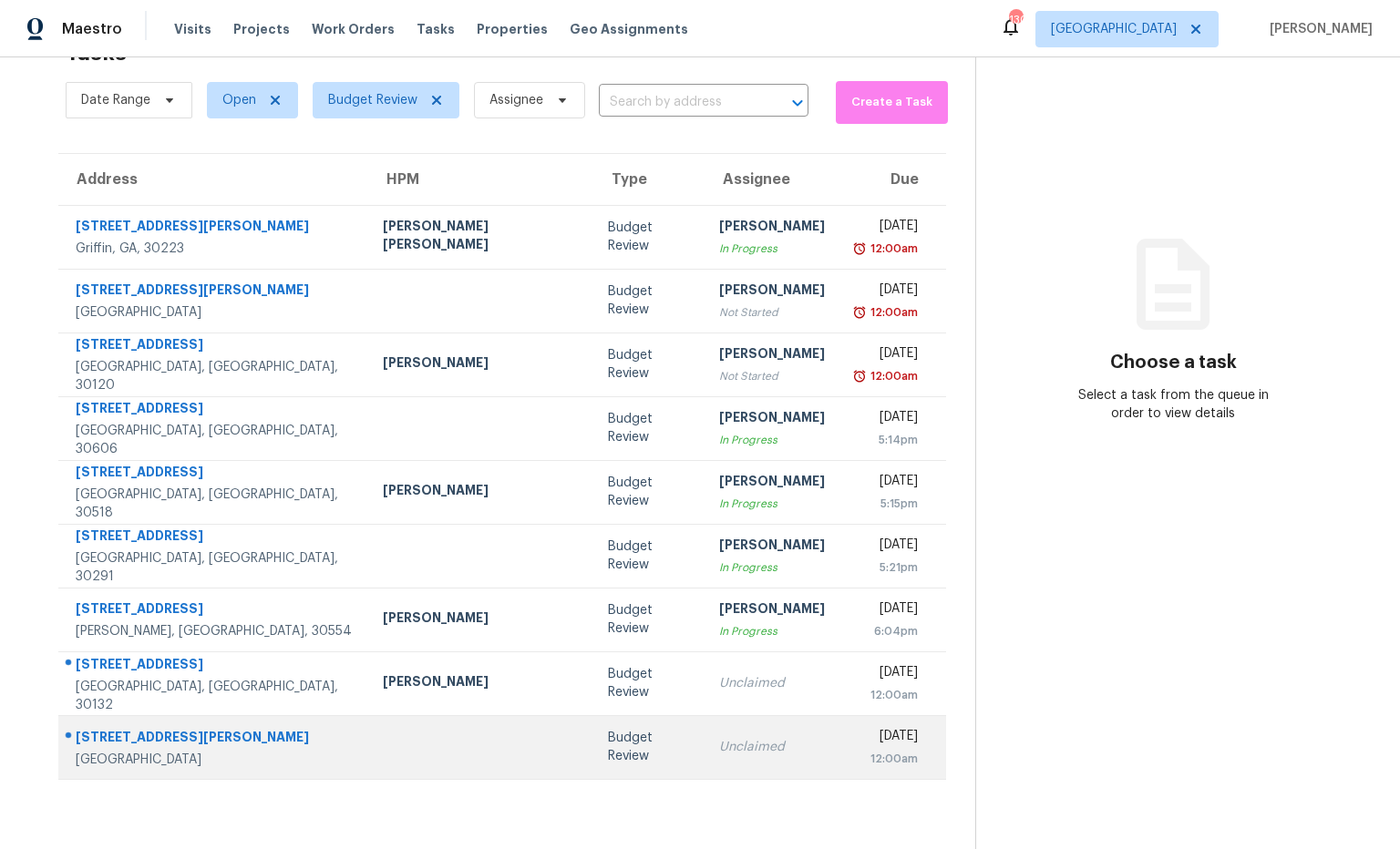
click at [143, 740] on div "[STREET_ADDRESS][PERSON_NAME]" at bounding box center [214, 739] width 278 height 23
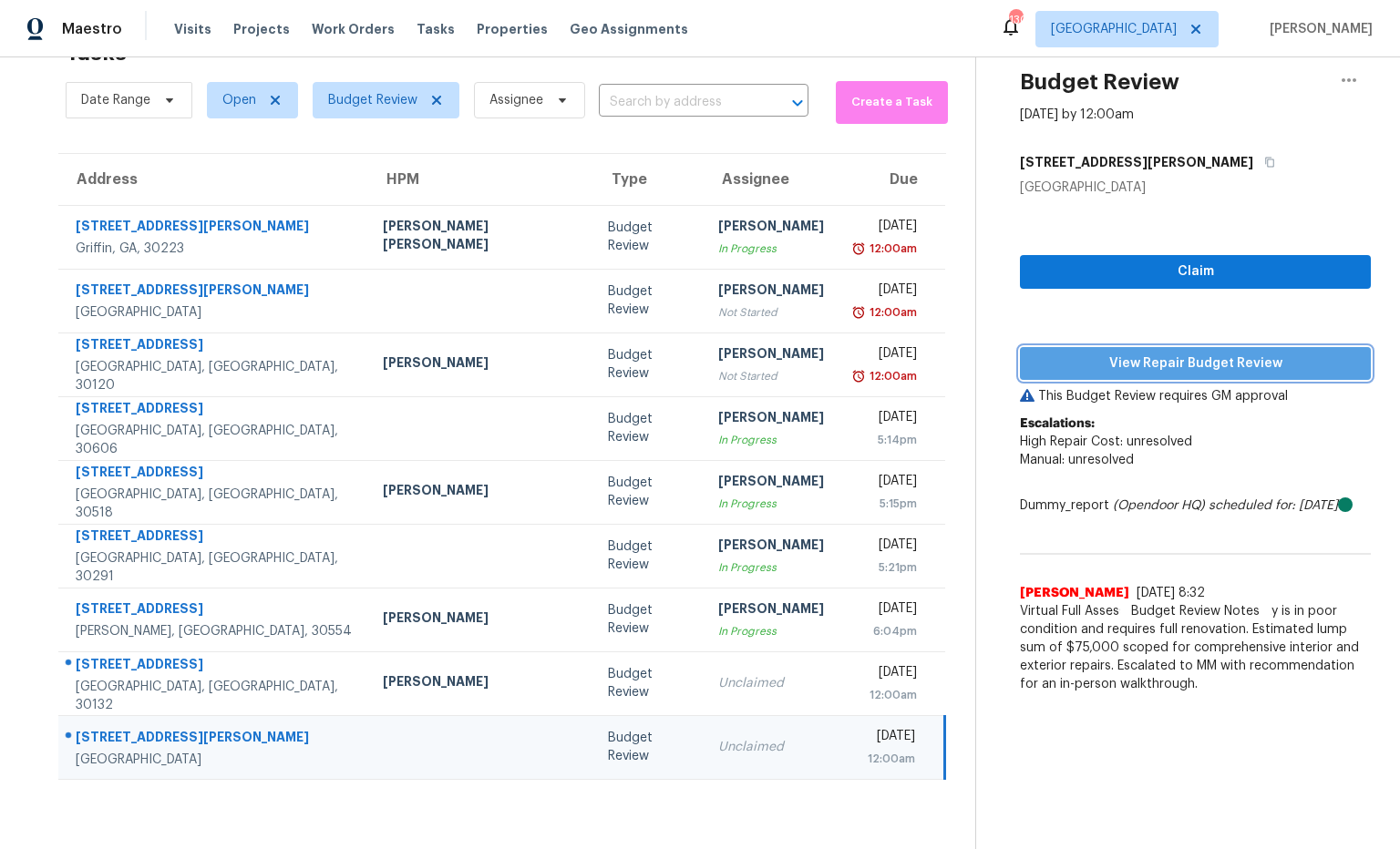
click at [1043, 366] on span "View Repair Budget Review" at bounding box center [1195, 364] width 322 height 23
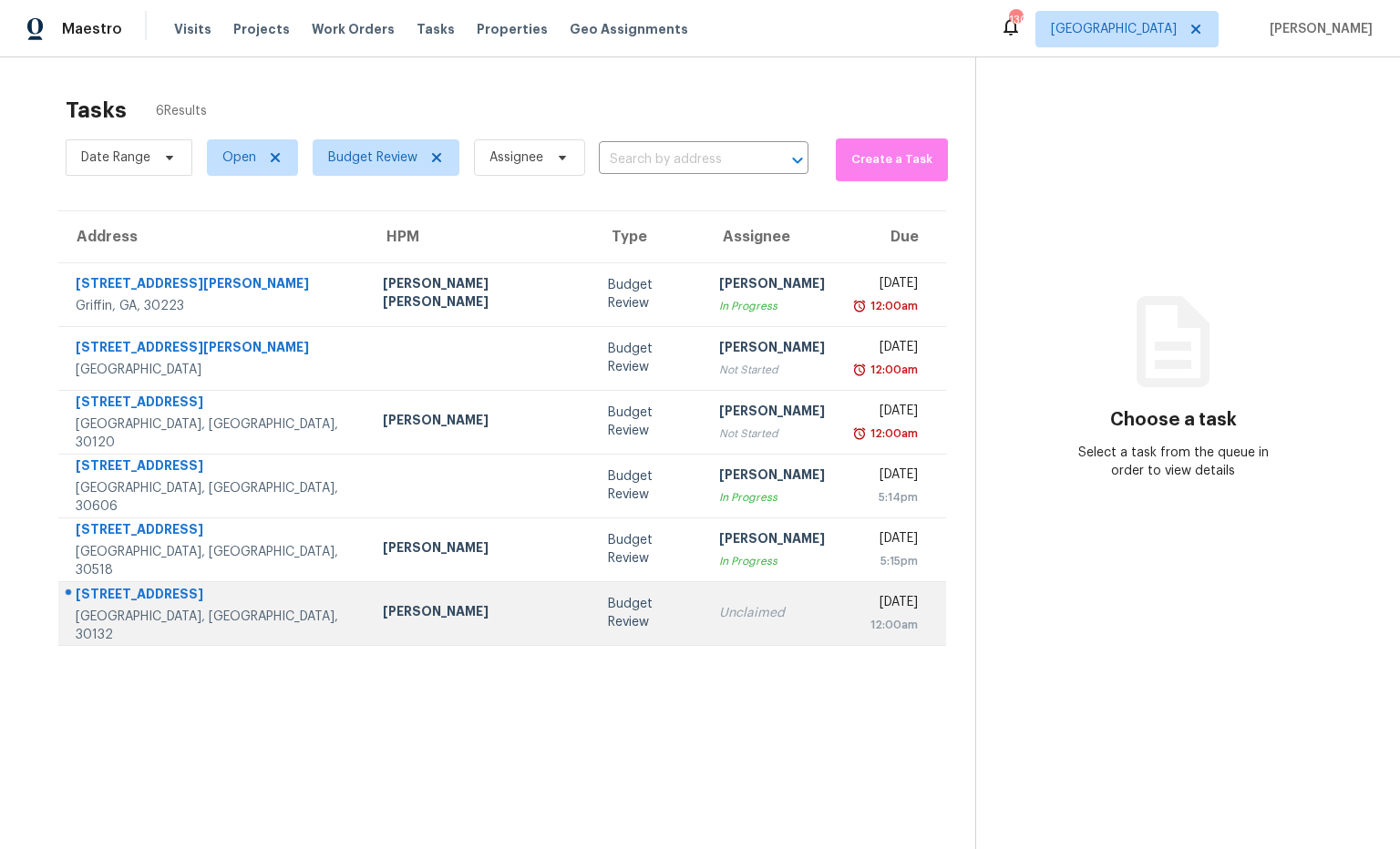
click at [139, 603] on div "234 Dunleith Dr" at bounding box center [214, 596] width 278 height 23
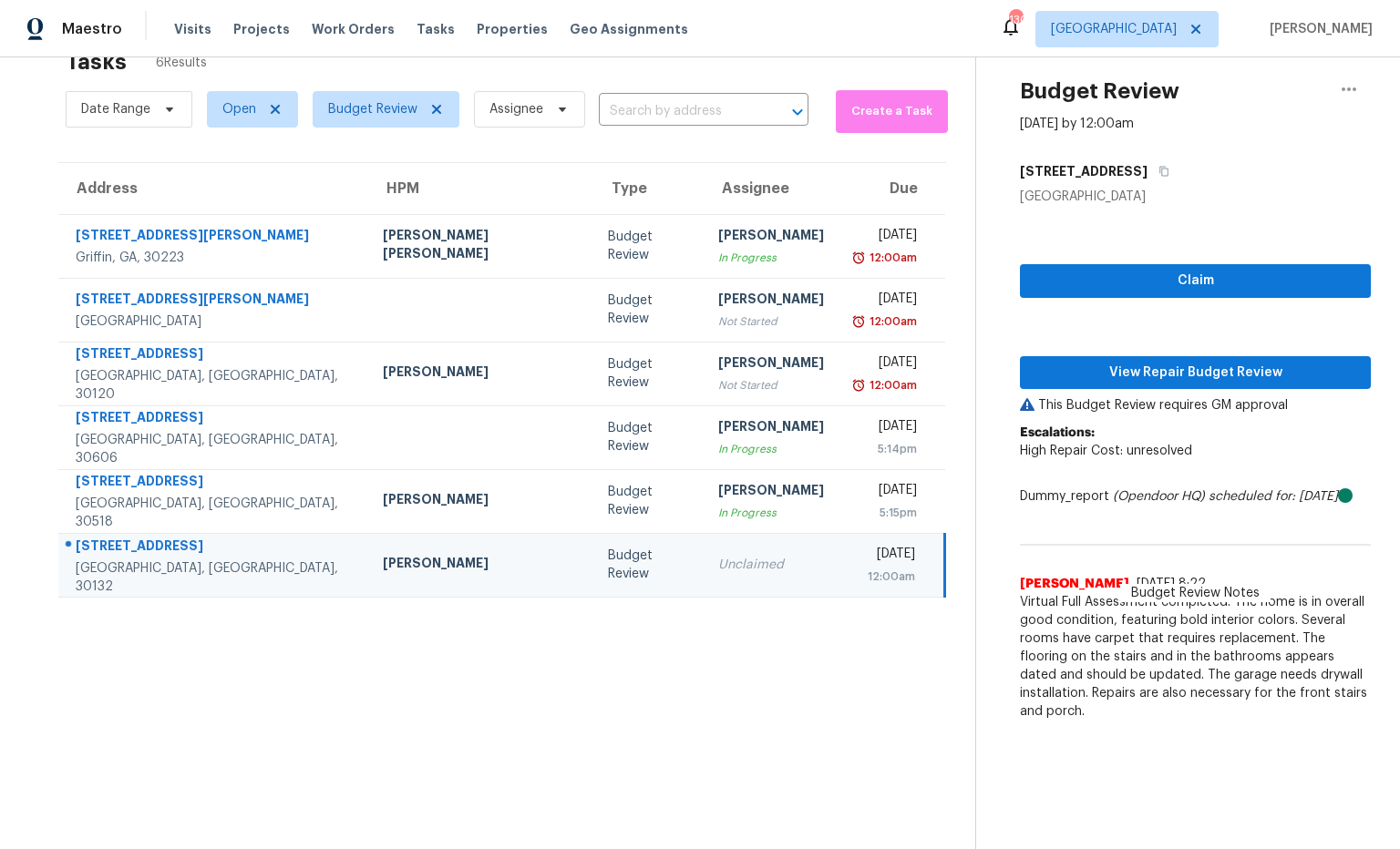
scroll to position [57, 0]
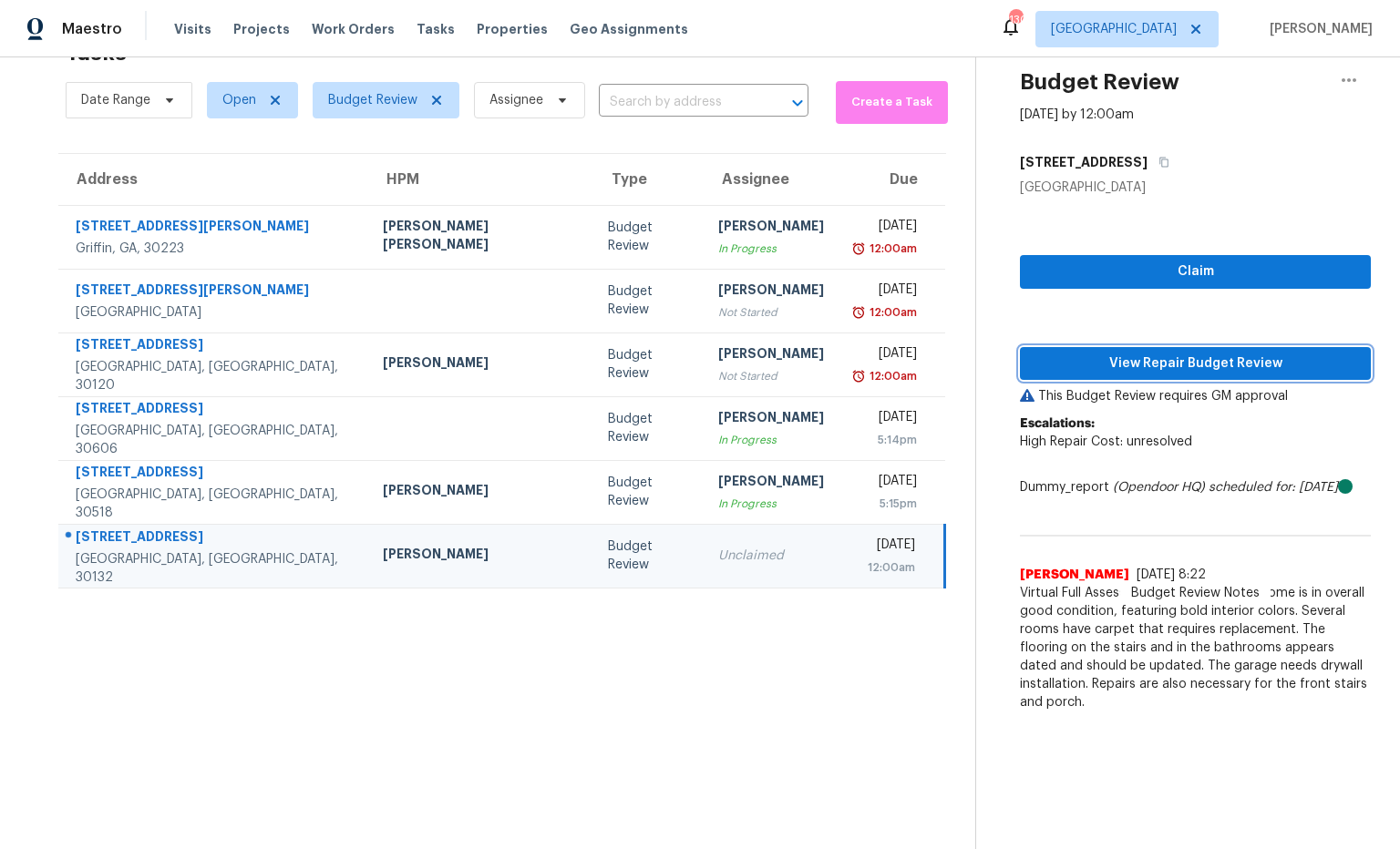
click at [1161, 362] on span "View Repair Budget Review" at bounding box center [1195, 364] width 322 height 23
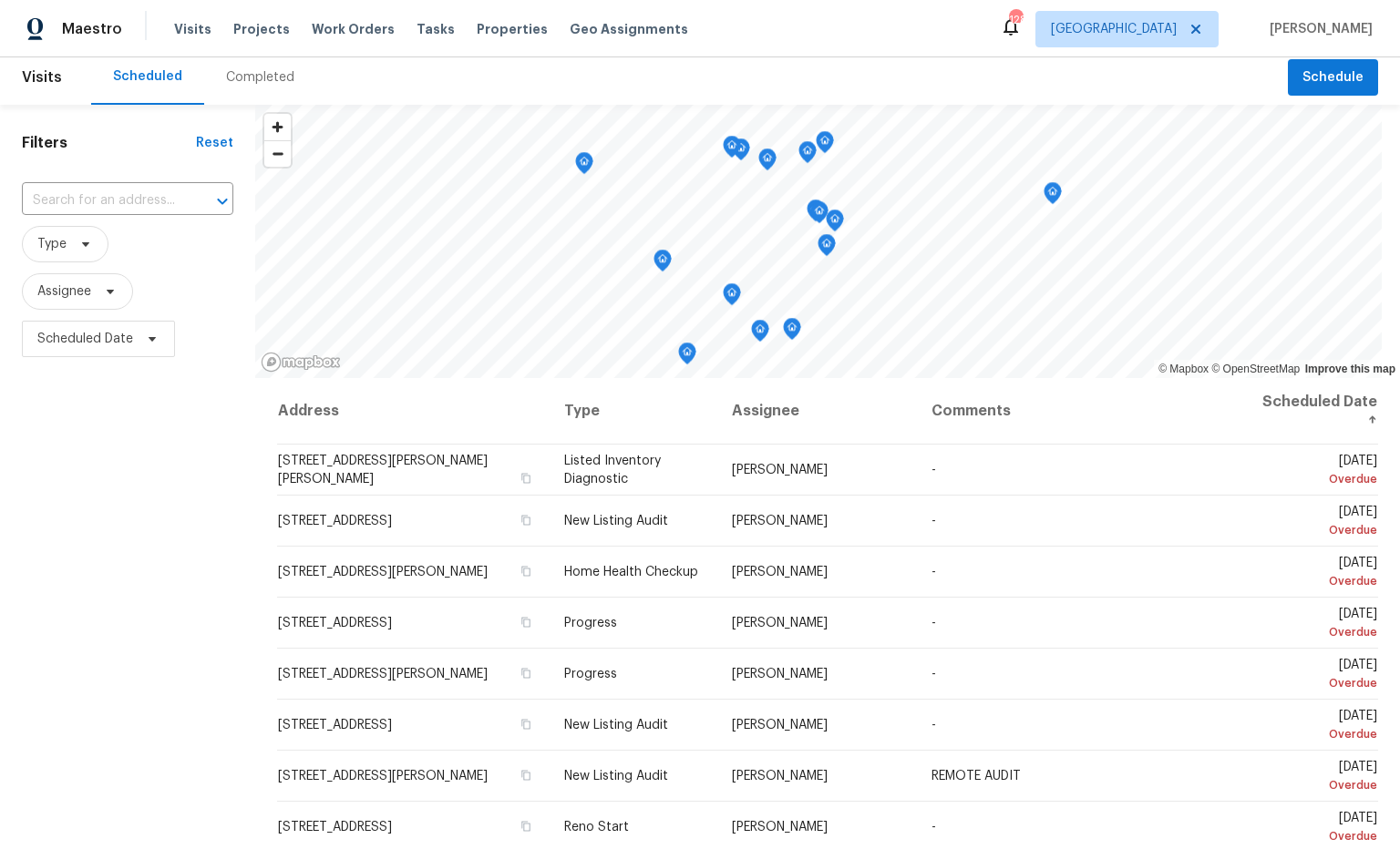
scroll to position [7, 0]
click at [270, 30] on span "Projects" at bounding box center [261, 29] width 56 height 18
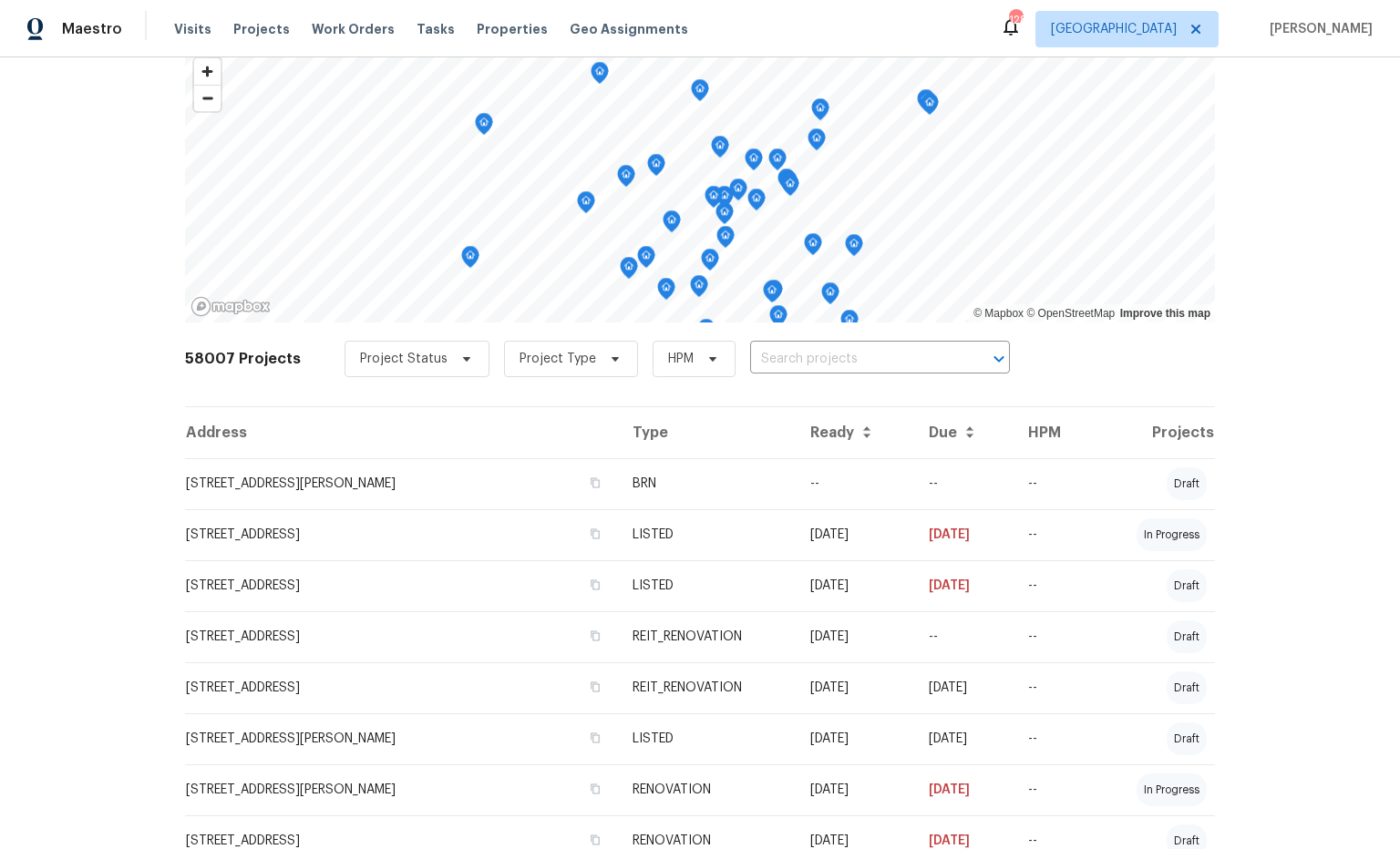
scroll to position [150, 0]
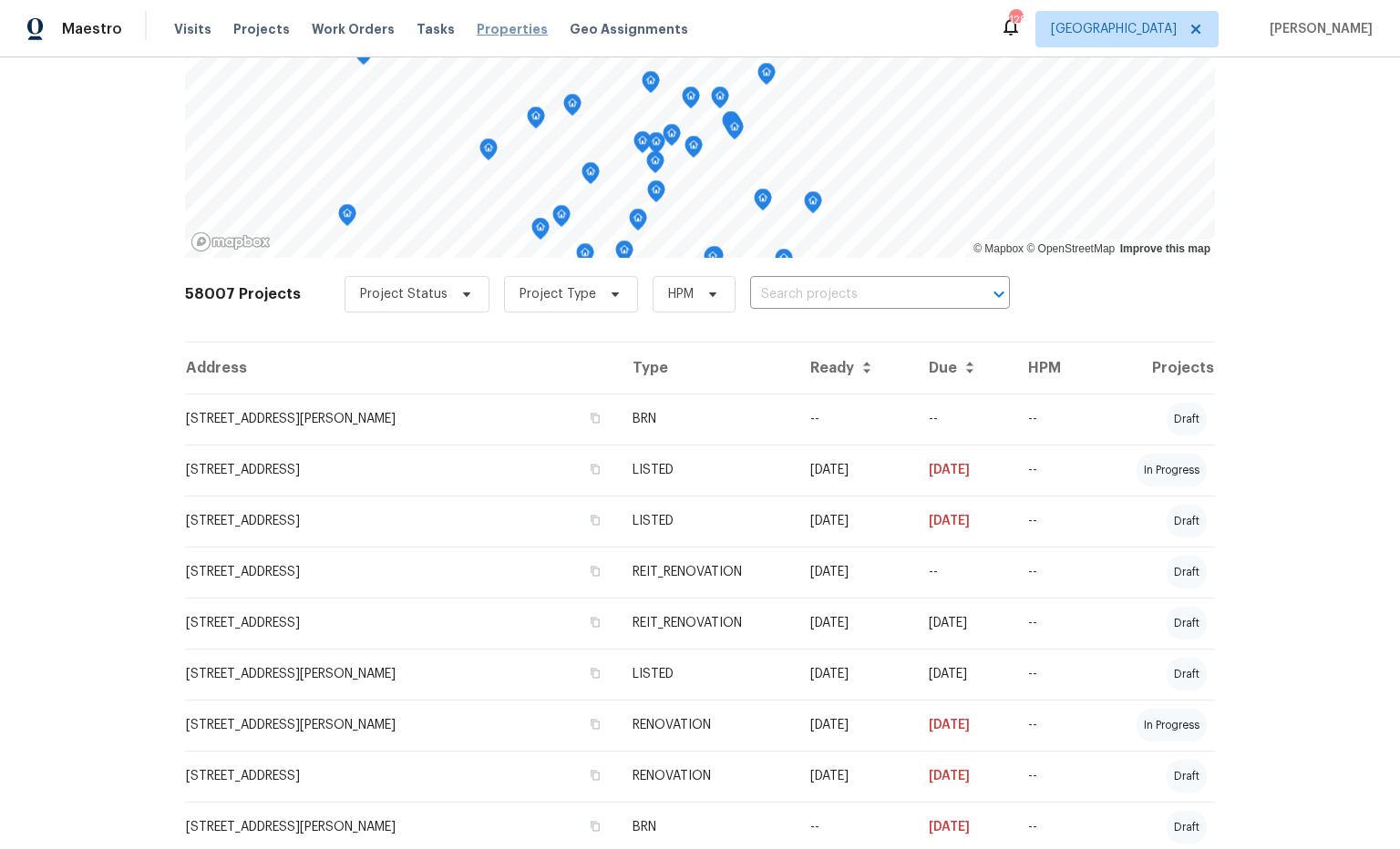
click at [487, 30] on span "Properties" at bounding box center [512, 29] width 72 height 18
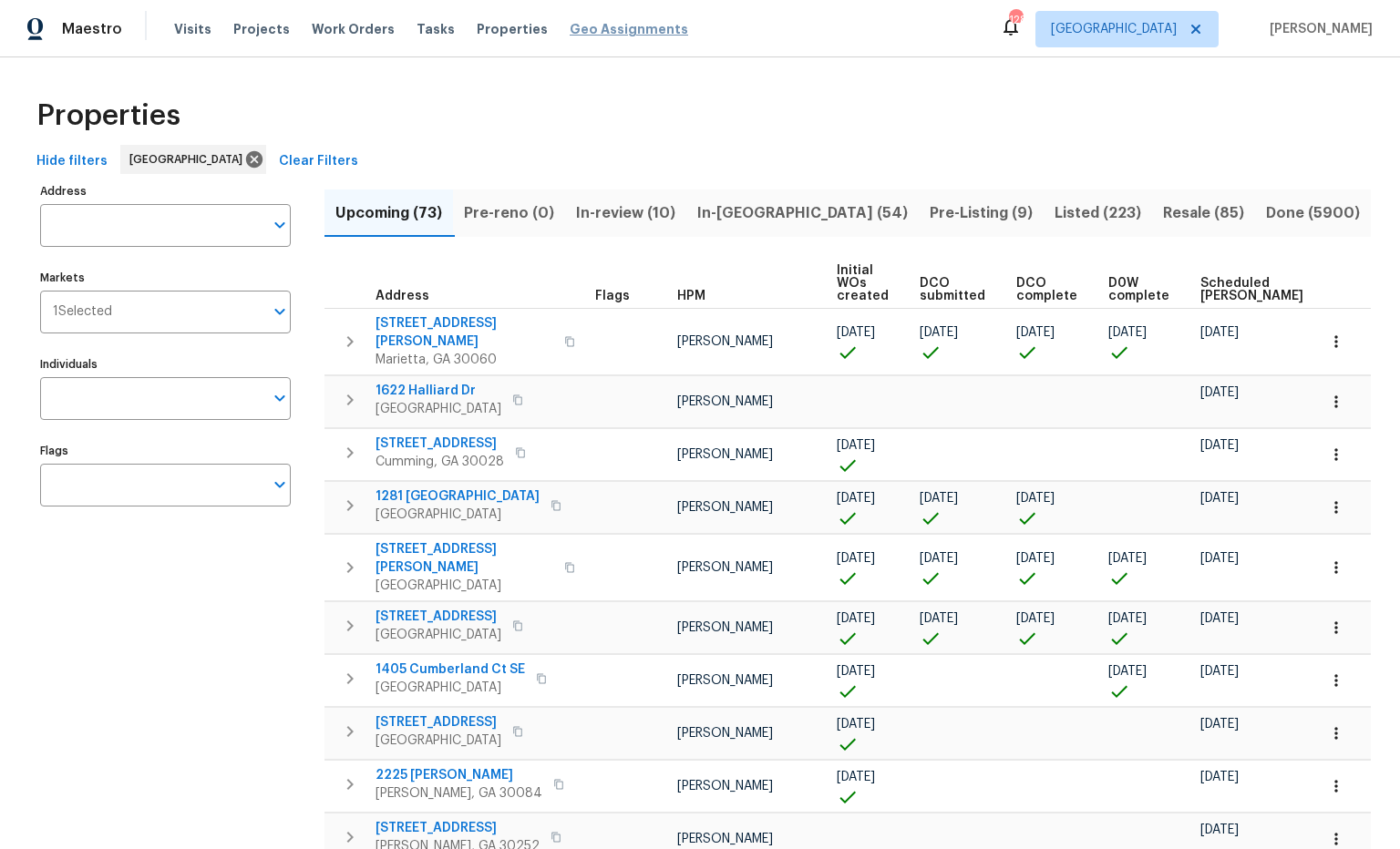
click at [605, 31] on span "Geo Assignments" at bounding box center [629, 29] width 118 height 18
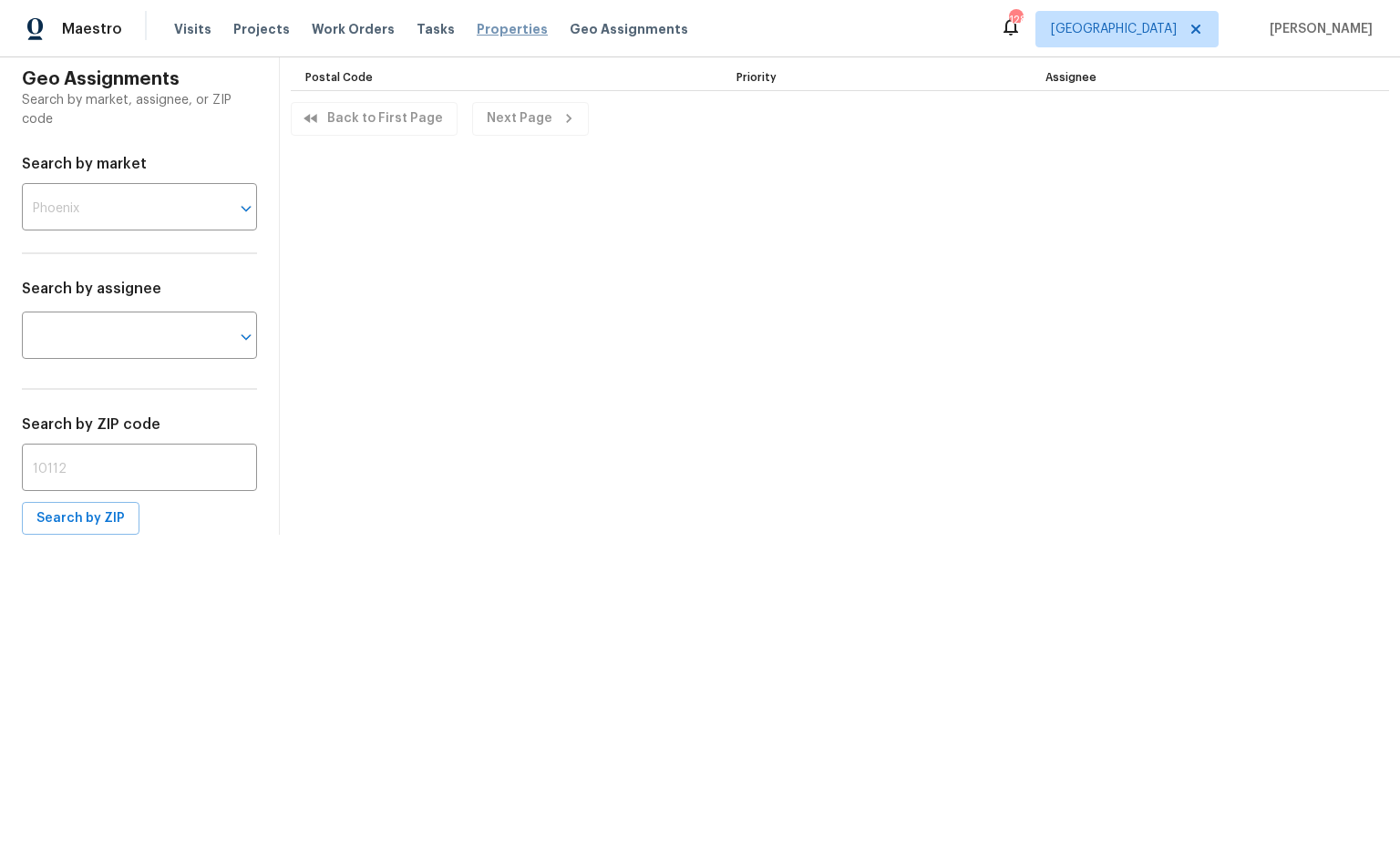
click at [497, 30] on span "Properties" at bounding box center [512, 29] width 72 height 18
